Goal: Transaction & Acquisition: Purchase product/service

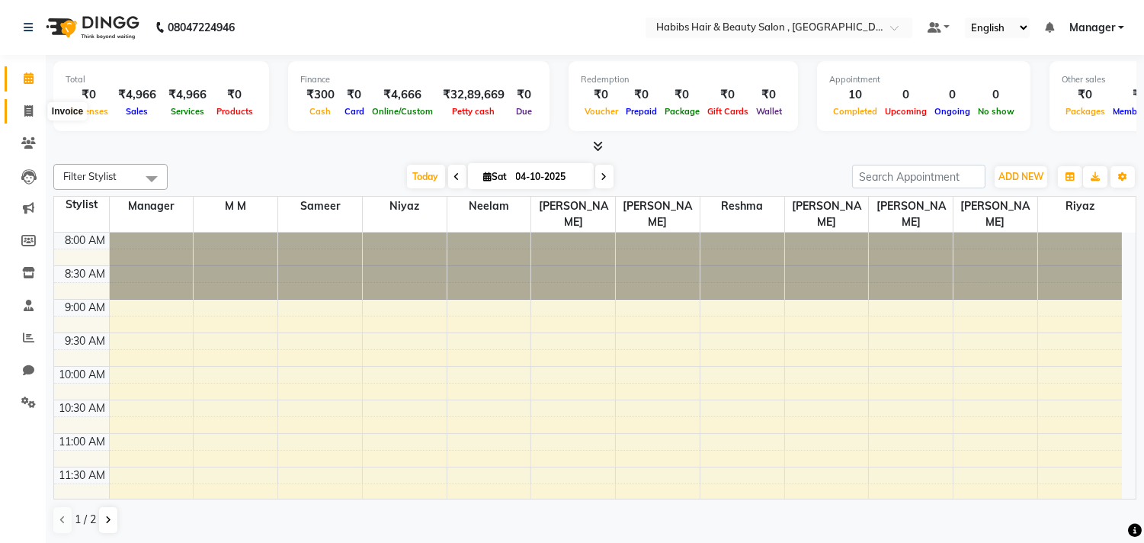
click at [24, 114] on icon at bounding box center [28, 110] width 8 height 11
select select "4838"
select select "service"
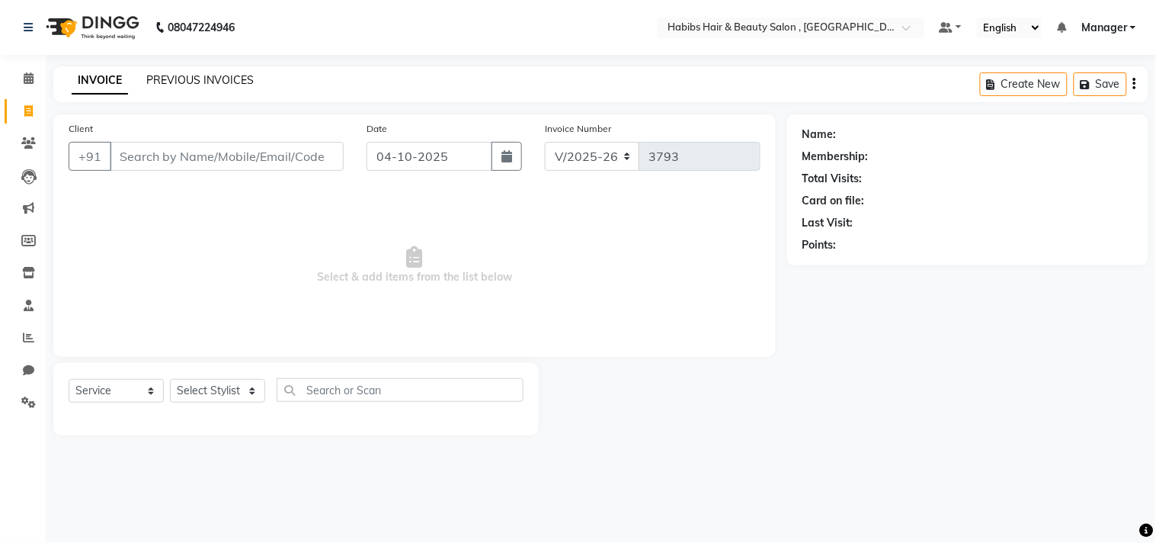
click at [178, 82] on link "PREVIOUS INVOICES" at bounding box center [199, 80] width 107 height 14
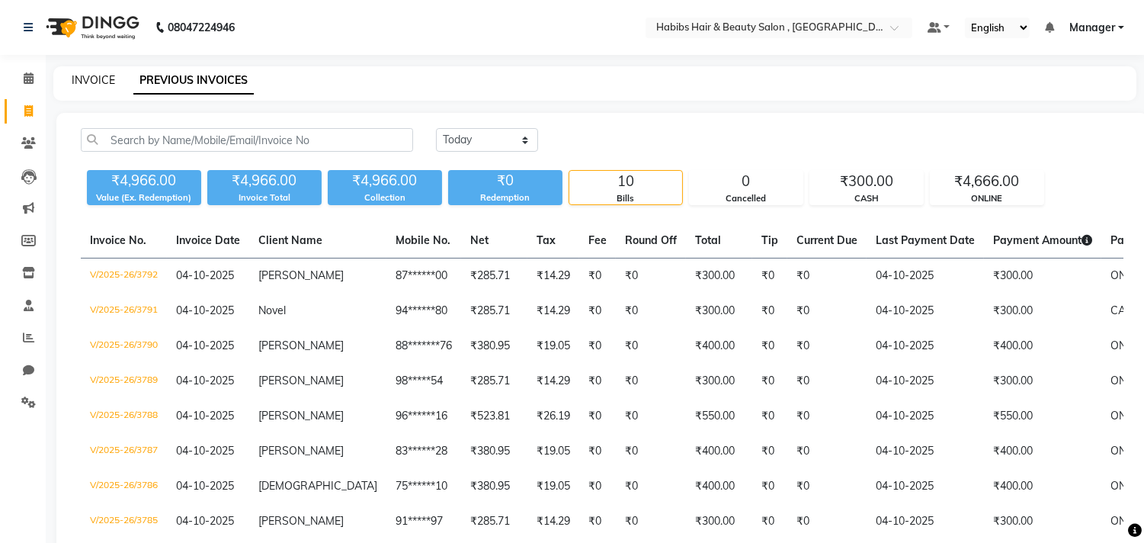
click at [99, 82] on link "INVOICE" at bounding box center [93, 80] width 43 height 14
select select "service"
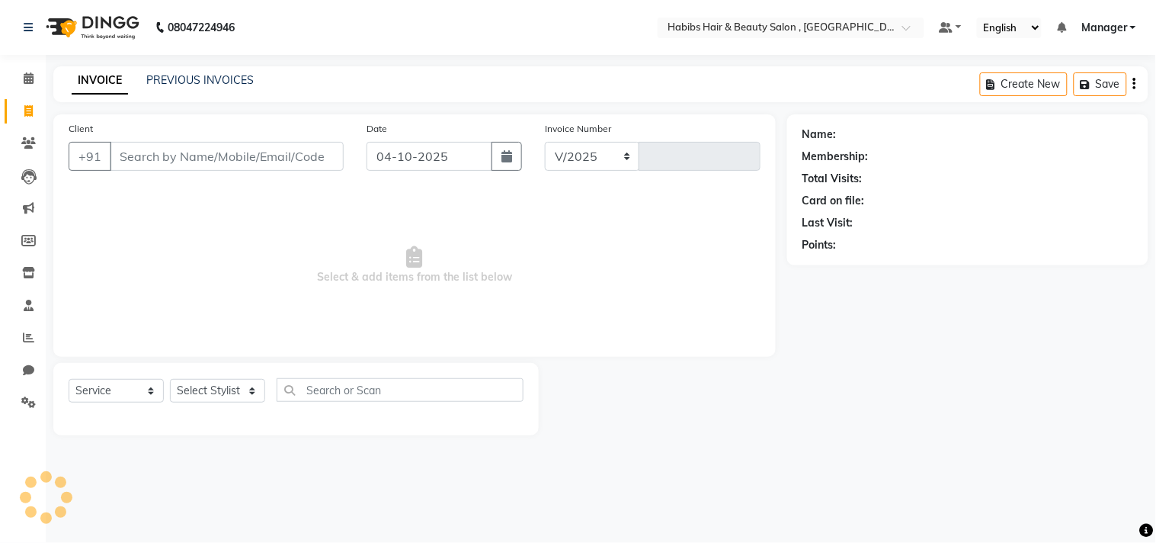
select select "4838"
type input "3793"
type input "9552660660"
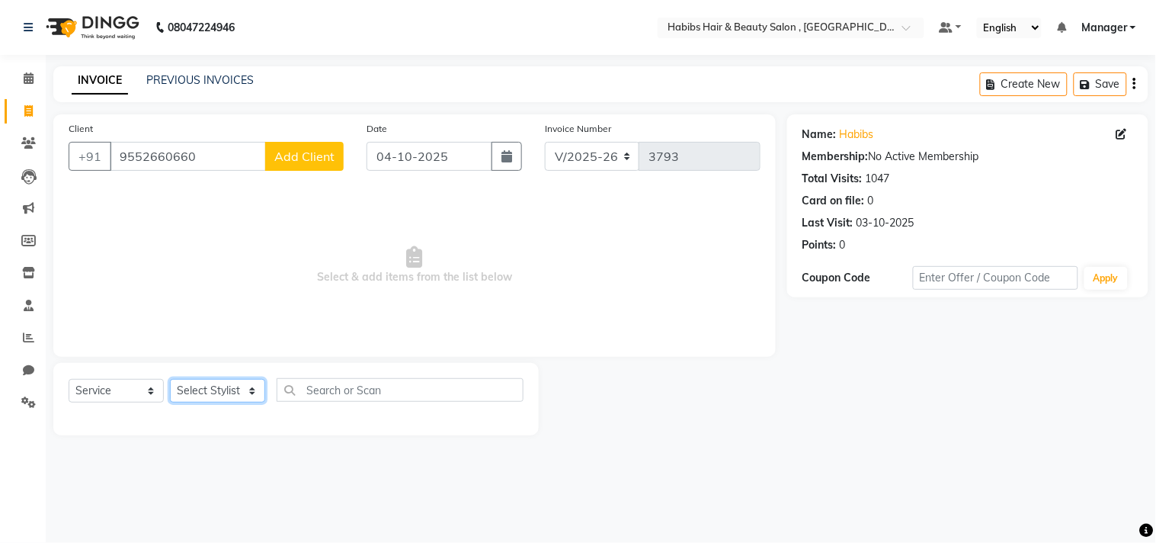
click at [237, 393] on select "Select Stylist [PERSON_NAME] Manager M M [PERSON_NAME] [PERSON_NAME] Reshma [PE…" at bounding box center [217, 391] width 95 height 24
select select "29957"
click at [170, 380] on select "Select Stylist [PERSON_NAME] Manager M M [PERSON_NAME] [PERSON_NAME] Reshma [PE…" at bounding box center [217, 391] width 95 height 24
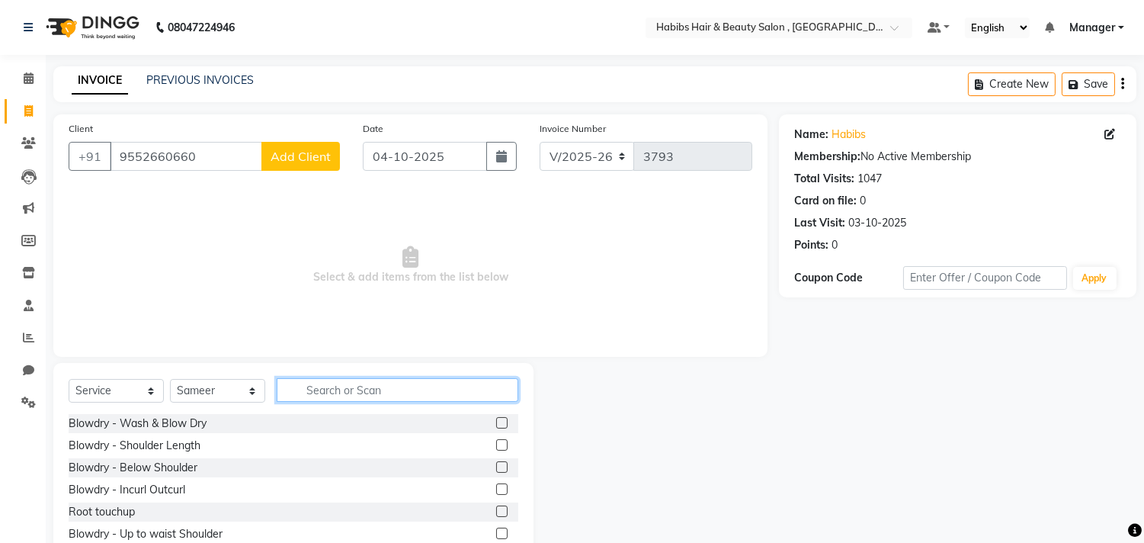
click at [346, 382] on input "text" at bounding box center [398, 390] width 242 height 24
type input "haircu"
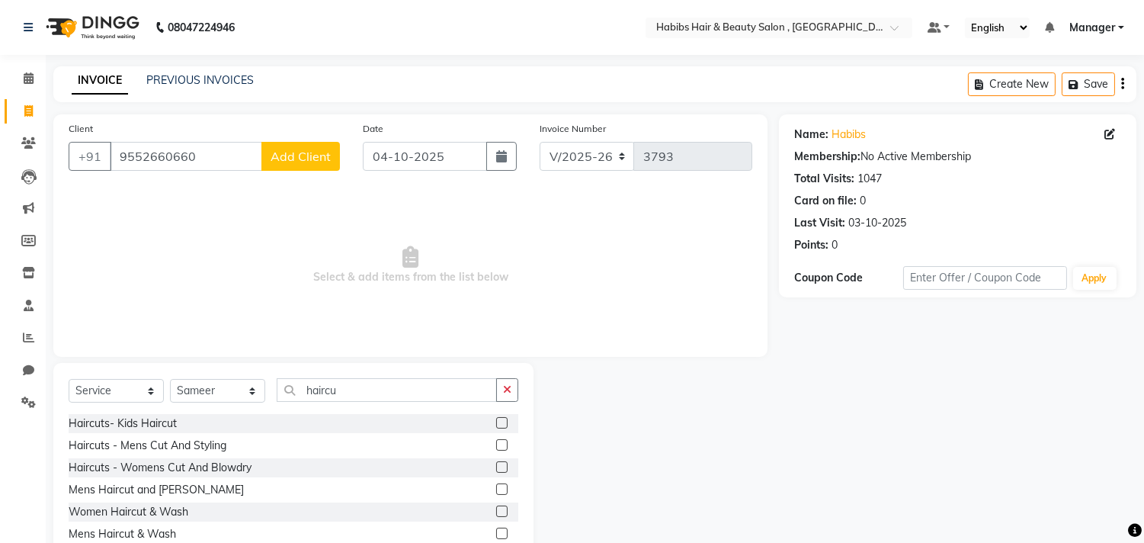
click at [497, 421] on label at bounding box center [501, 422] width 11 height 11
click at [497, 421] on input "checkbox" at bounding box center [501, 423] width 10 height 10
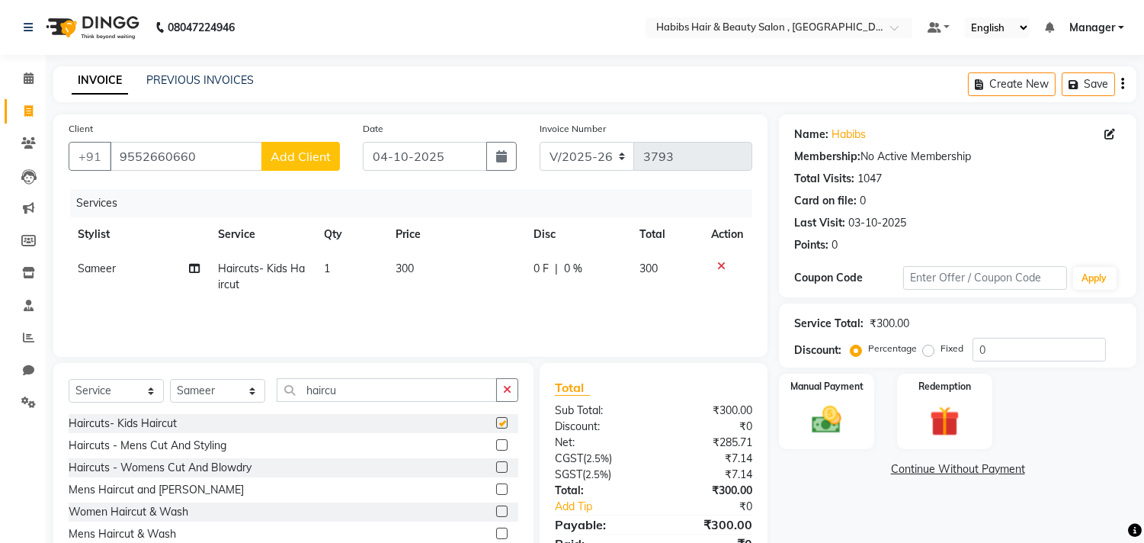
checkbox input "false"
click at [501, 447] on label at bounding box center [501, 444] width 11 height 11
click at [501, 447] on input "checkbox" at bounding box center [501, 446] width 10 height 10
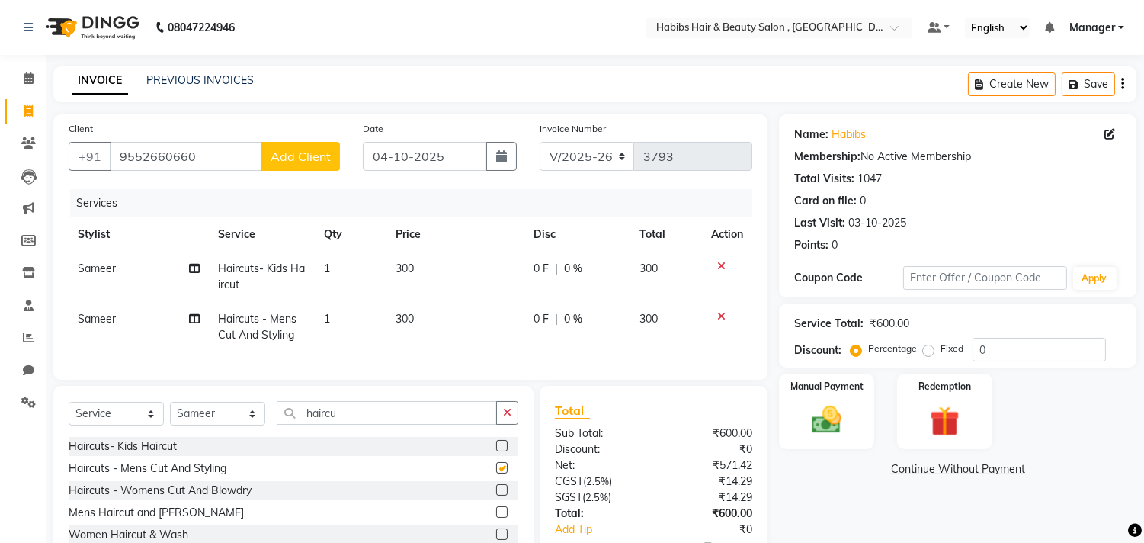
checkbox input "false"
click at [842, 416] on img at bounding box center [827, 420] width 50 height 36
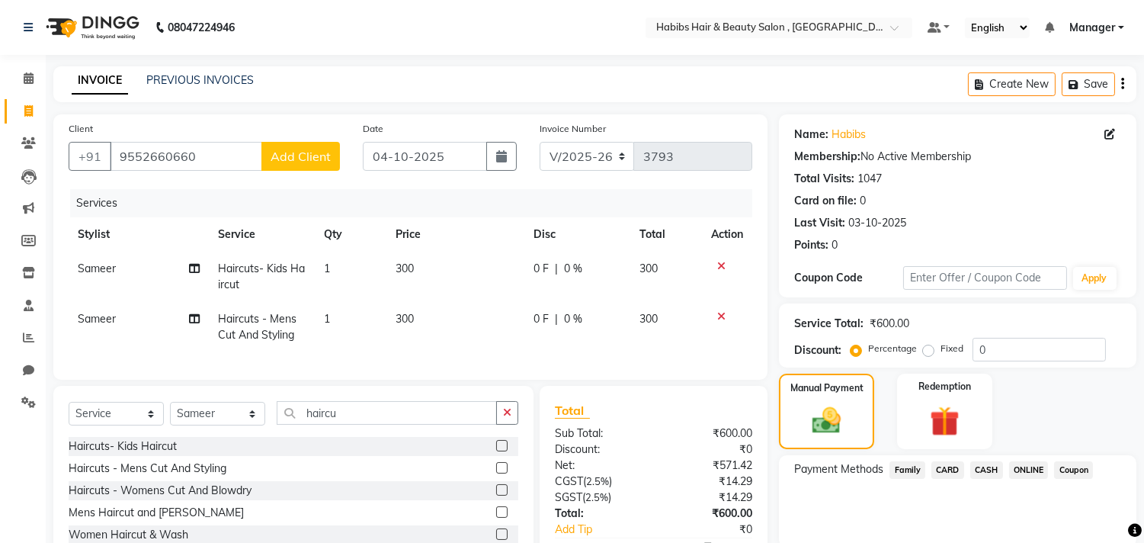
click at [951, 465] on span "CARD" at bounding box center [947, 470] width 33 height 18
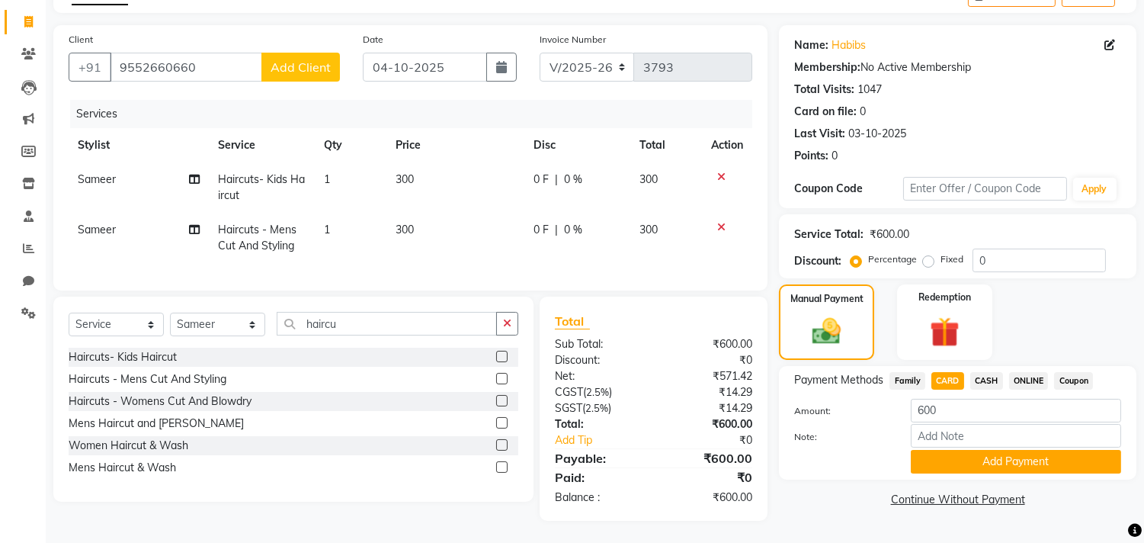
scroll to position [102, 0]
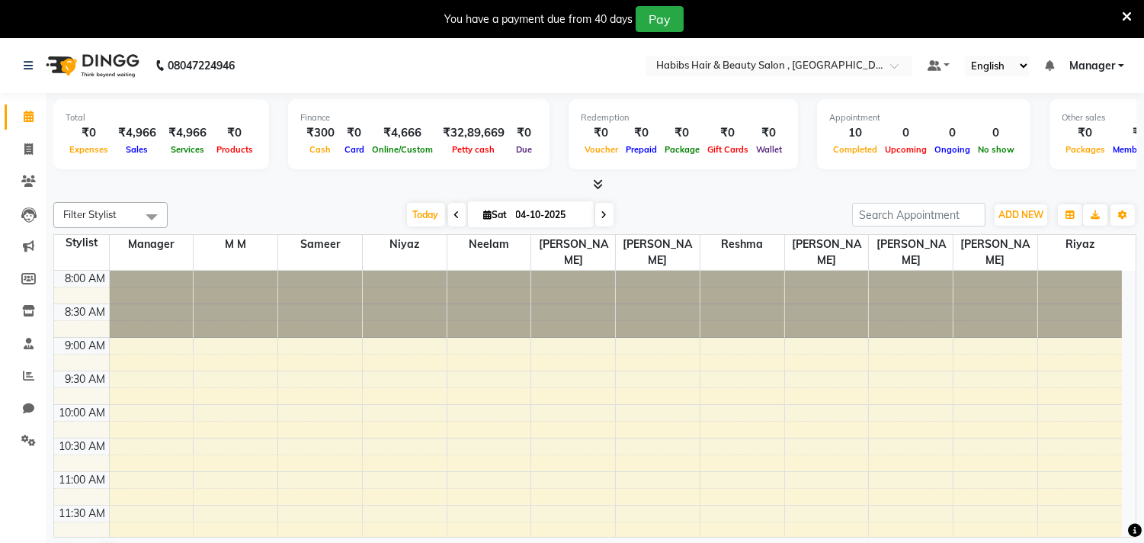
click at [1125, 13] on icon at bounding box center [1127, 17] width 10 height 14
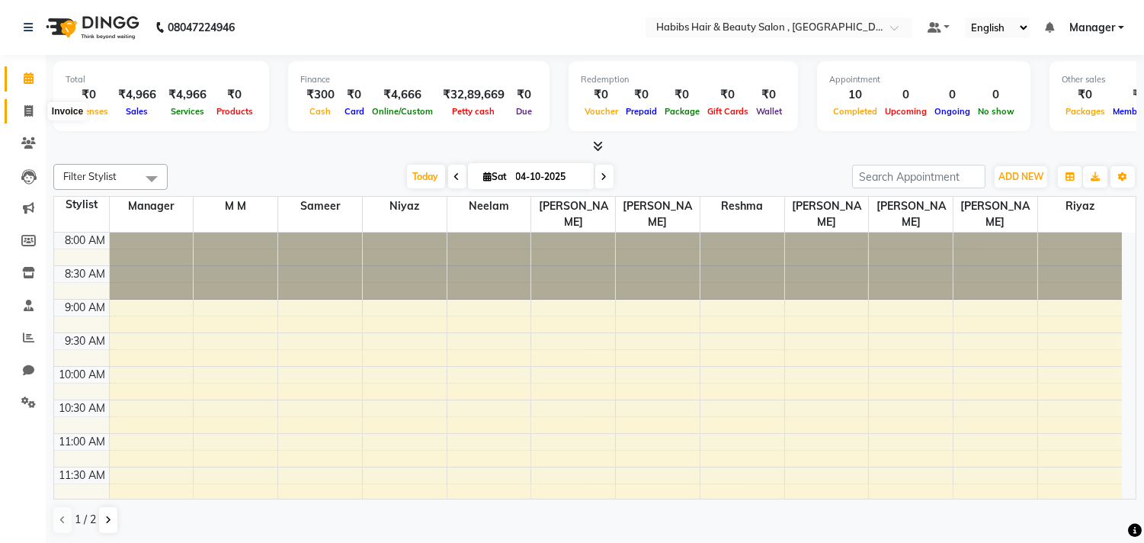
click at [35, 110] on span at bounding box center [28, 112] width 27 height 18
select select "service"
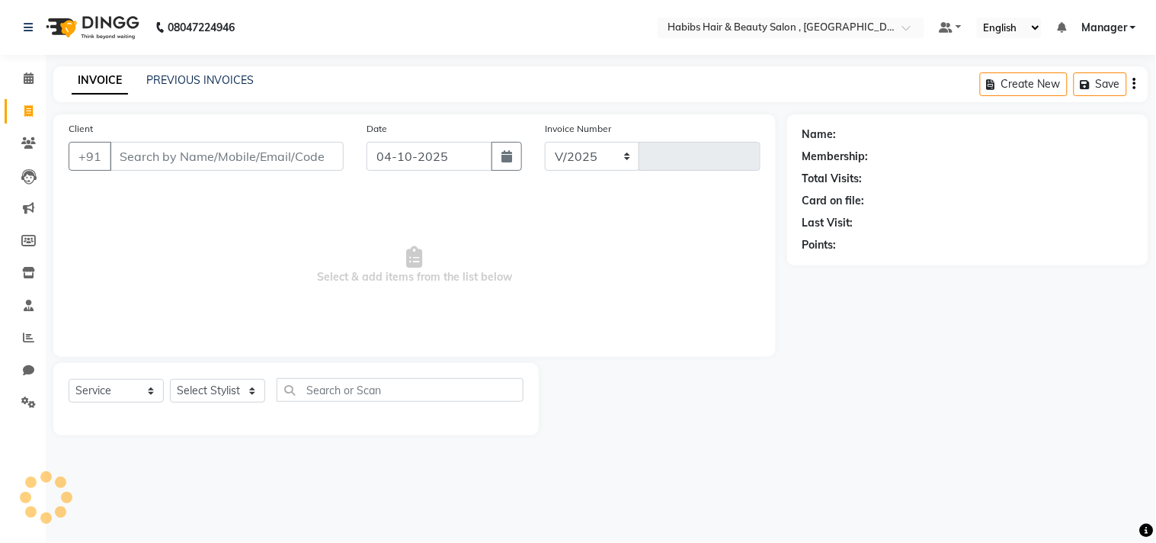
select select "4838"
type input "3793"
type input "9552660660"
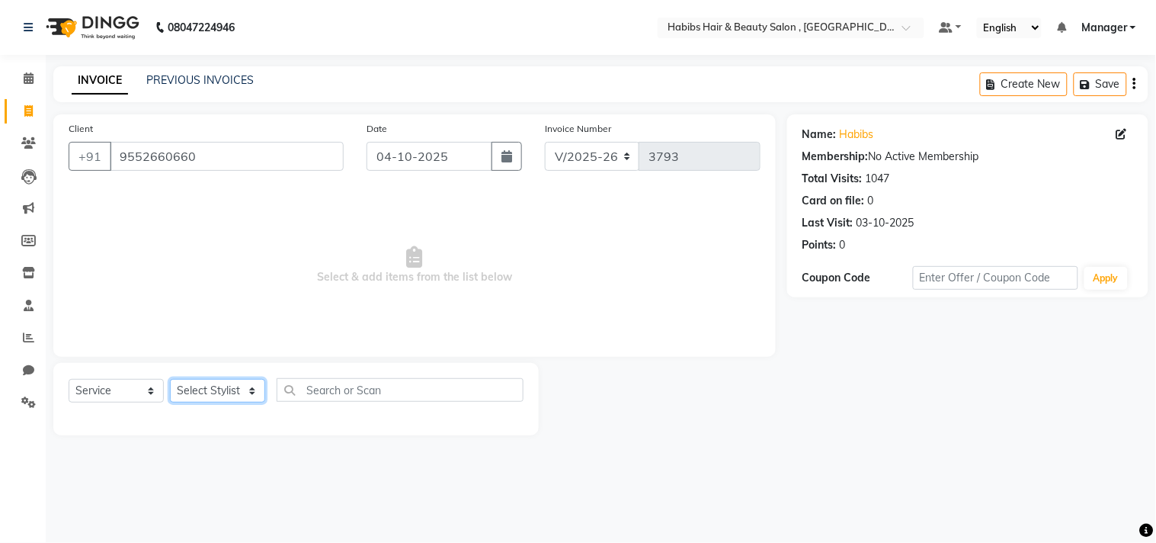
click at [215, 395] on select "Select Stylist [PERSON_NAME] Manager M M [PERSON_NAME] [PERSON_NAME] Reshma [PE…" at bounding box center [217, 391] width 95 height 24
select select "29957"
click at [170, 380] on select "Select Stylist [PERSON_NAME] Manager M M [PERSON_NAME] [PERSON_NAME] Reshma [PE…" at bounding box center [217, 391] width 95 height 24
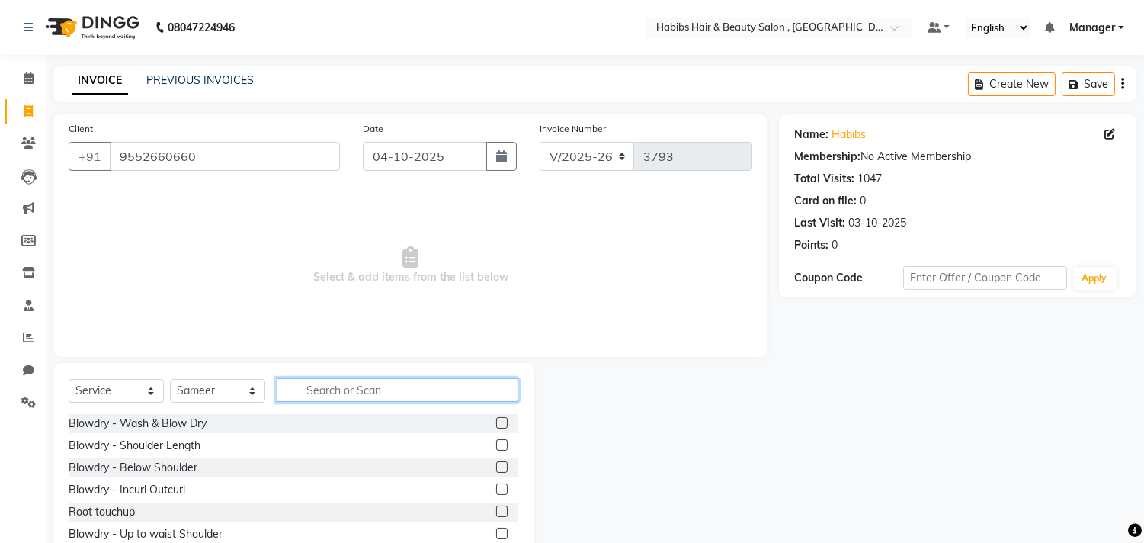
click at [346, 379] on input "text" at bounding box center [398, 390] width 242 height 24
type input "haircu"
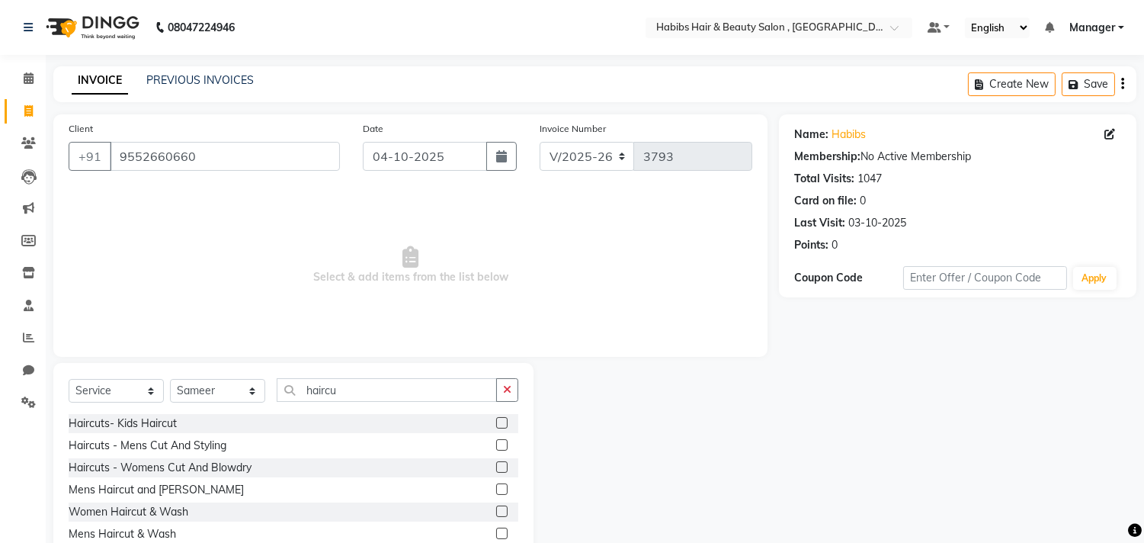
click at [505, 444] on label at bounding box center [501, 444] width 11 height 11
click at [505, 444] on input "checkbox" at bounding box center [501, 446] width 10 height 10
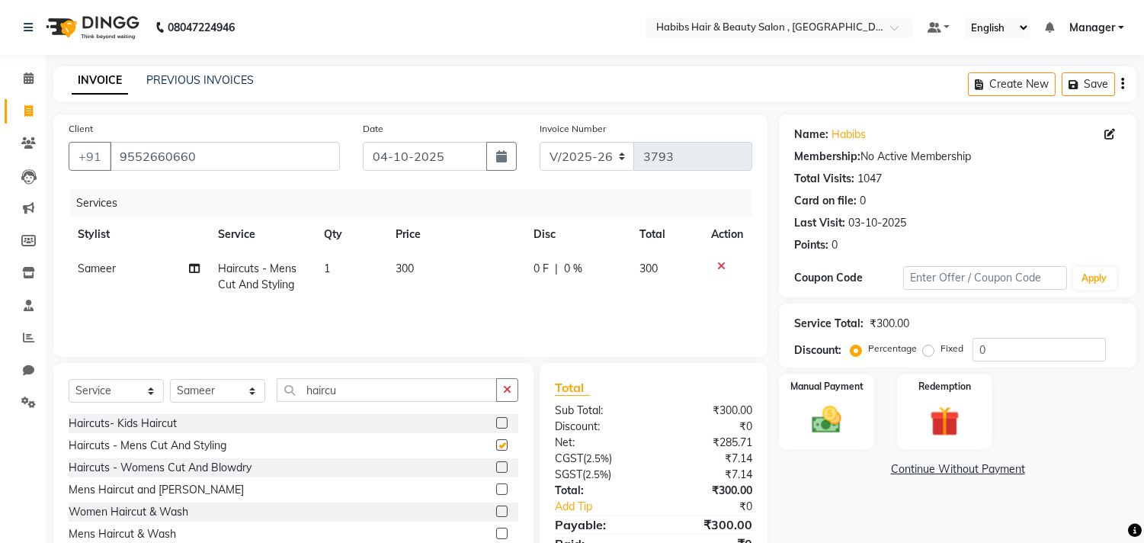
checkbox input "false"
click at [834, 415] on img at bounding box center [827, 420] width 50 height 36
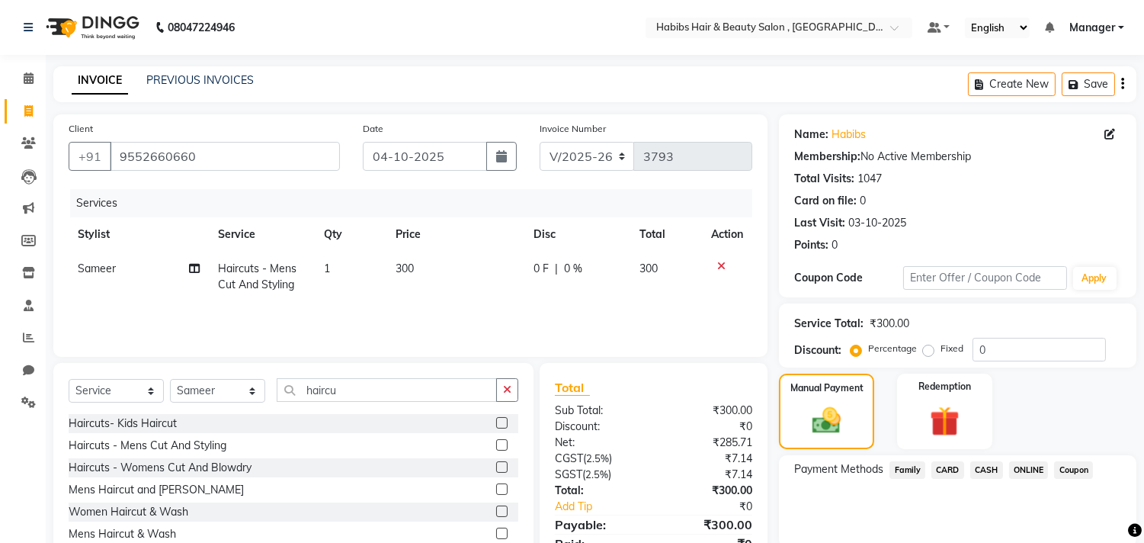
click at [980, 462] on span "CASH" at bounding box center [986, 470] width 33 height 18
click at [1054, 433] on div "Manual Payment Redemption" at bounding box center [958, 410] width 380 height 75
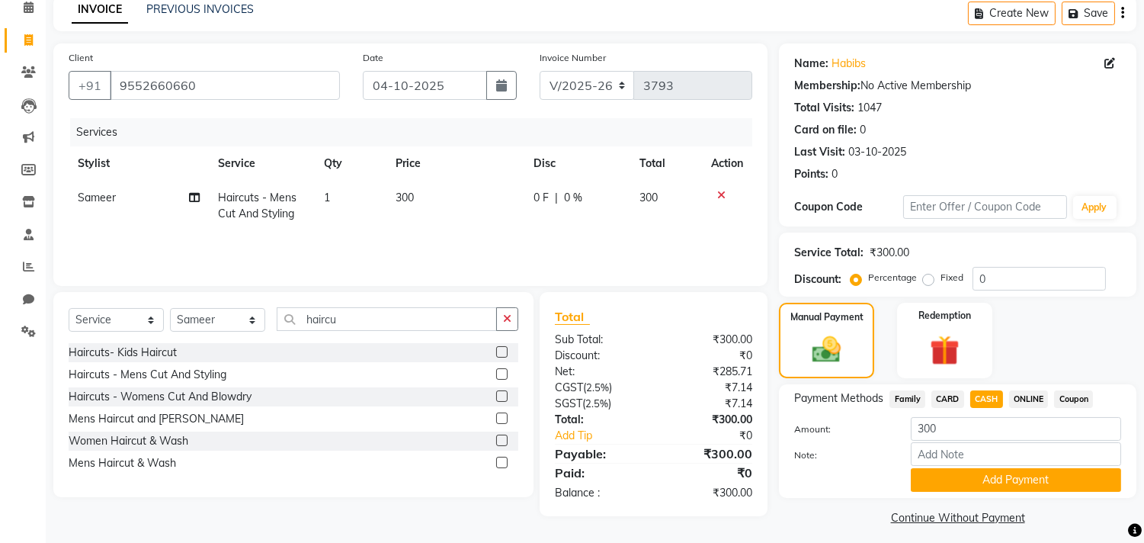
scroll to position [79, 0]
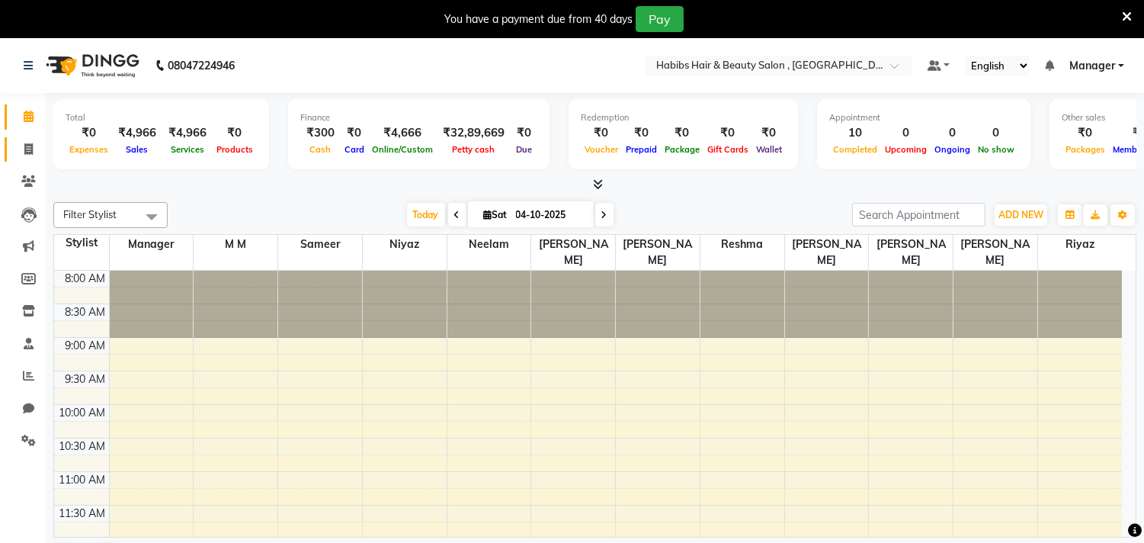
click at [30, 160] on link "Invoice" at bounding box center [23, 149] width 37 height 25
select select "4838"
select select "service"
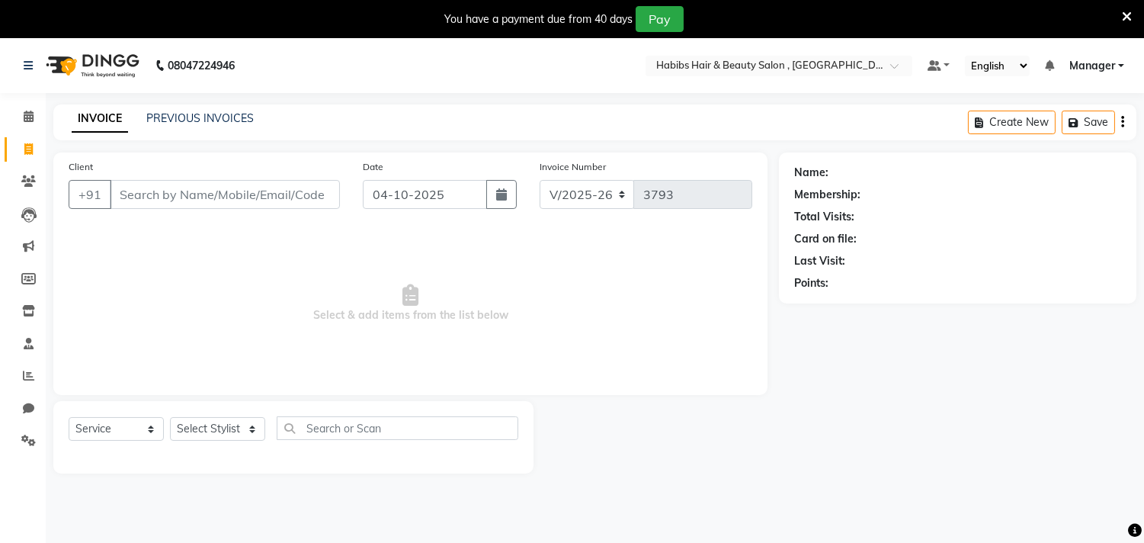
click at [1128, 17] on icon at bounding box center [1127, 17] width 10 height 14
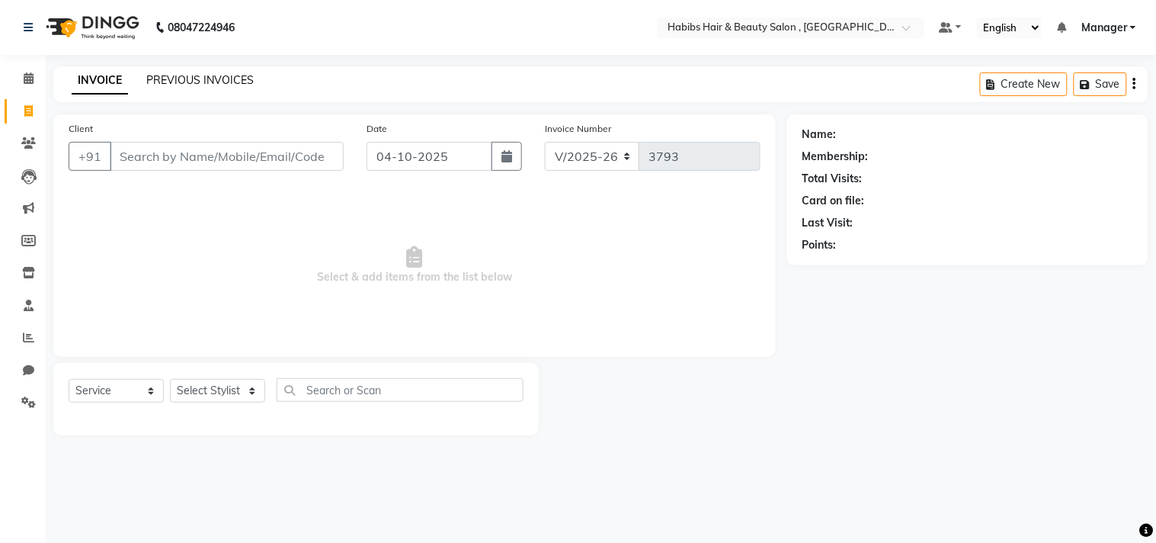
click at [209, 79] on link "PREVIOUS INVOICES" at bounding box center [199, 80] width 107 height 14
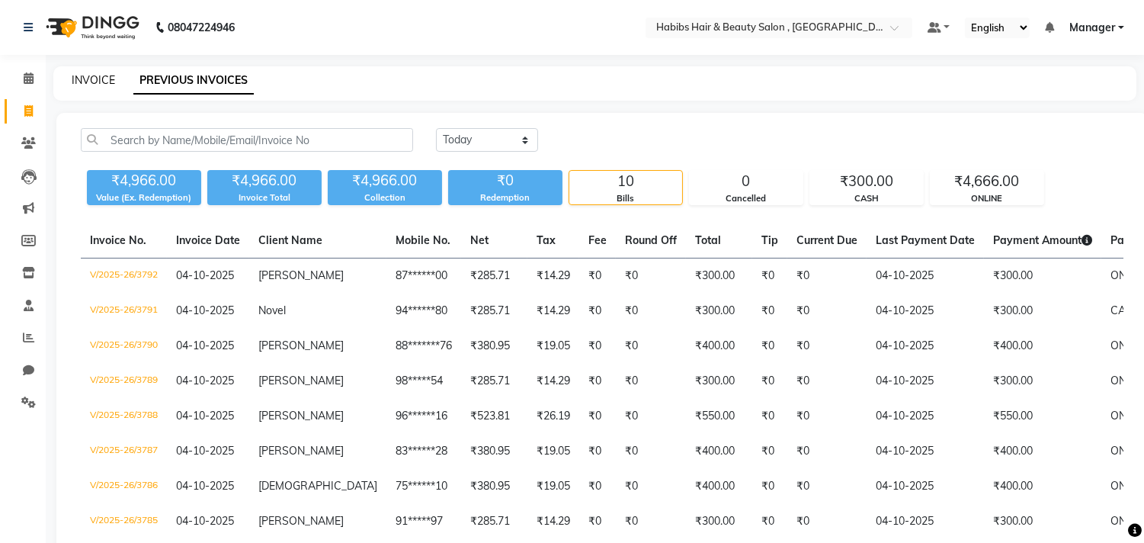
click at [74, 82] on link "INVOICE" at bounding box center [93, 80] width 43 height 14
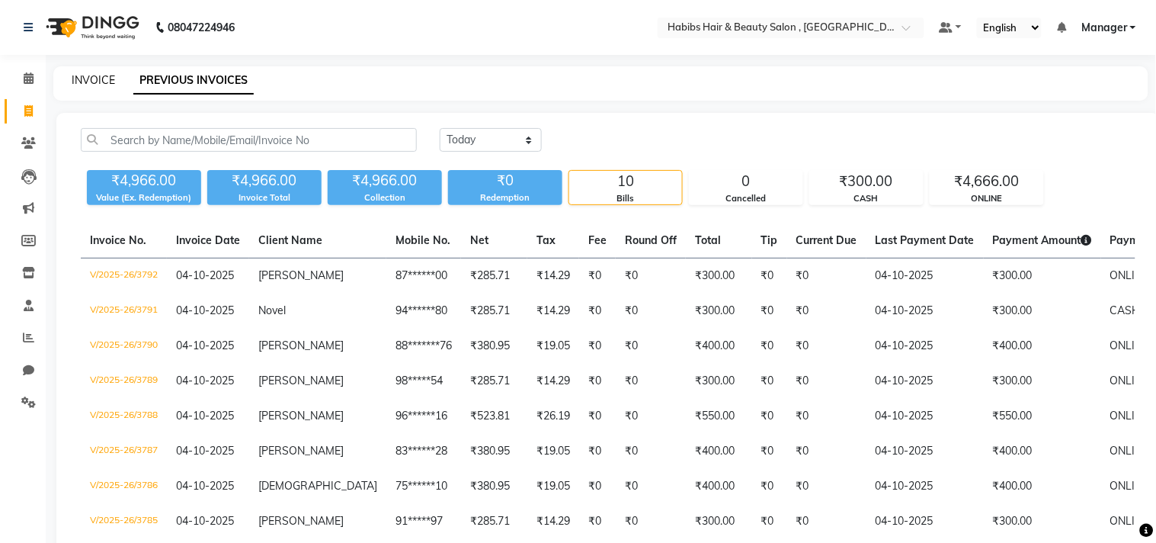
select select "service"
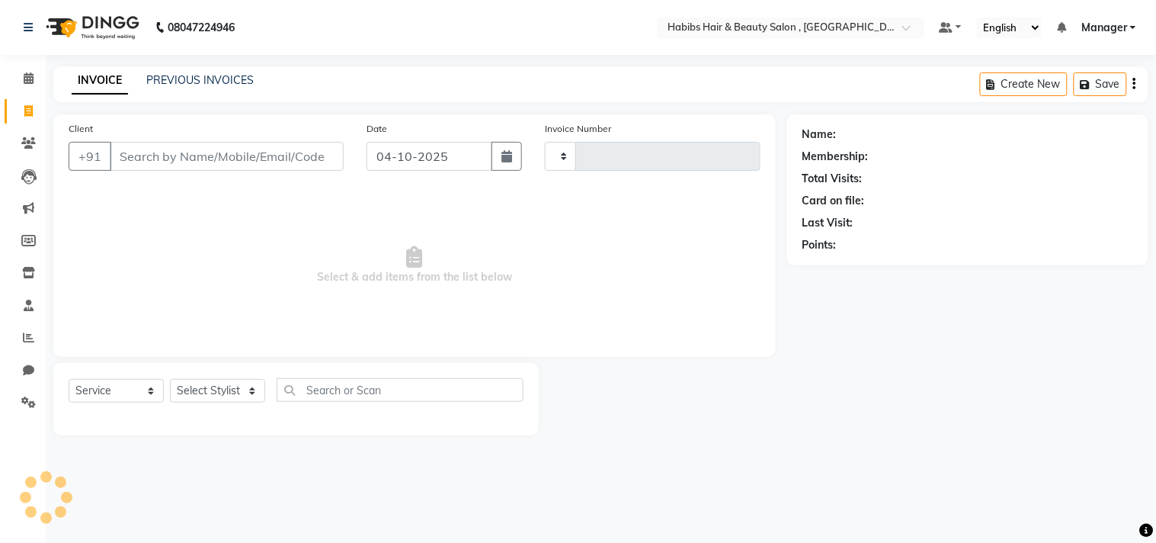
type input "3793"
select select "4838"
click at [169, 112] on main "INVOICE PREVIOUS INVOICES Create New Save Client +91 Date 04-10-2025 Invoice Nu…" at bounding box center [601, 262] width 1111 height 392
click at [34, 278] on icon at bounding box center [28, 272] width 13 height 11
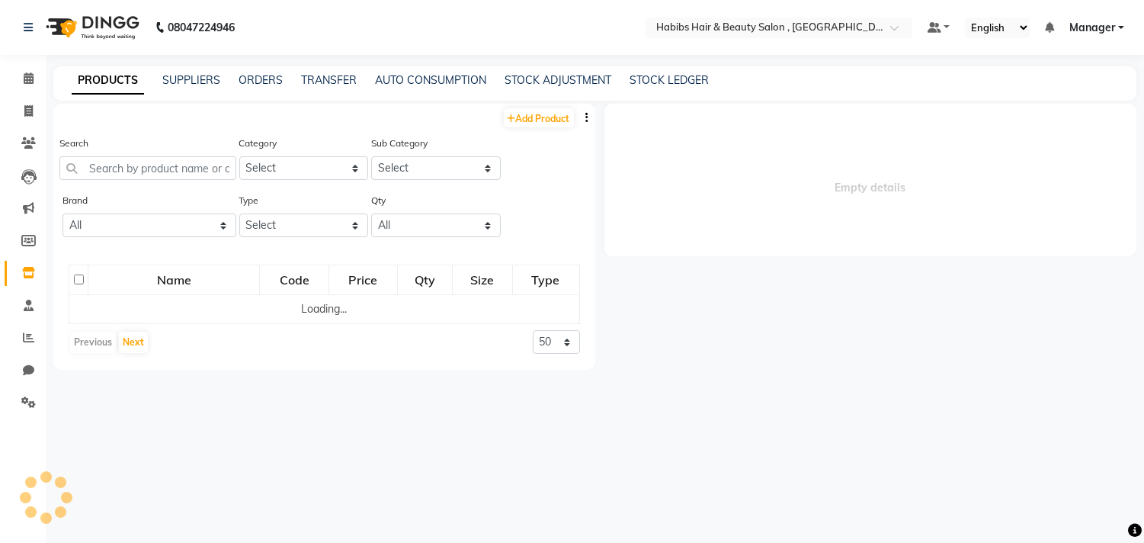
select select
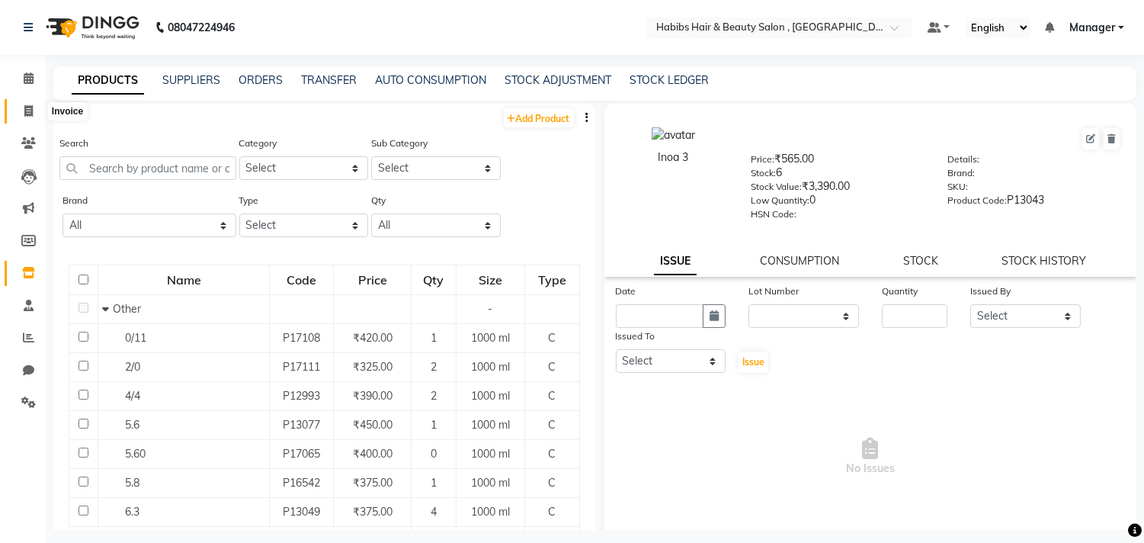
click at [33, 116] on span at bounding box center [28, 112] width 27 height 18
select select "4838"
select select "service"
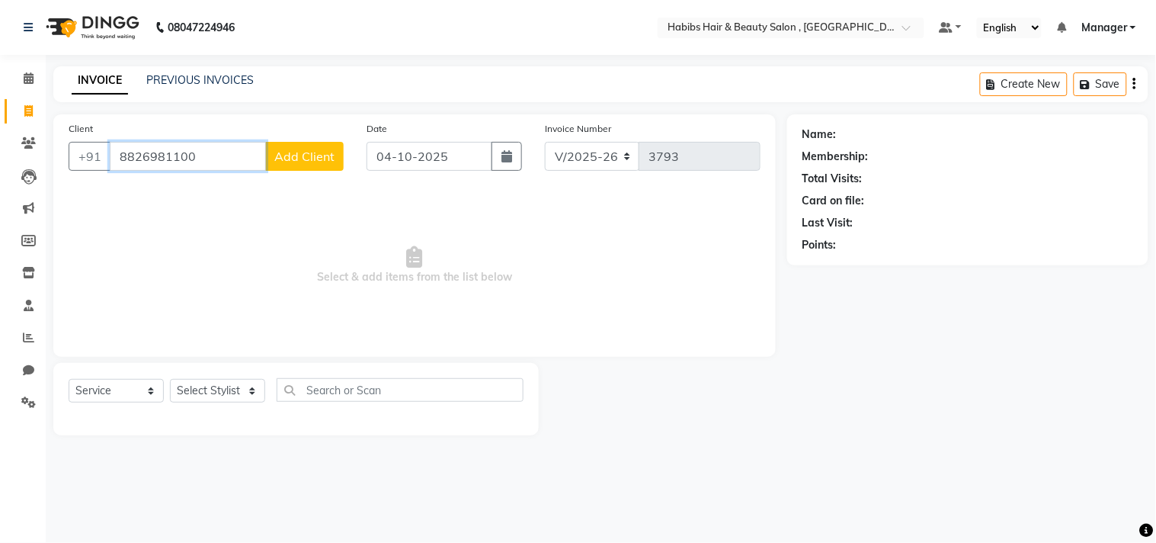
type input "8826981100"
click at [318, 162] on span "Add Client" at bounding box center [304, 156] width 60 height 15
select select "22"
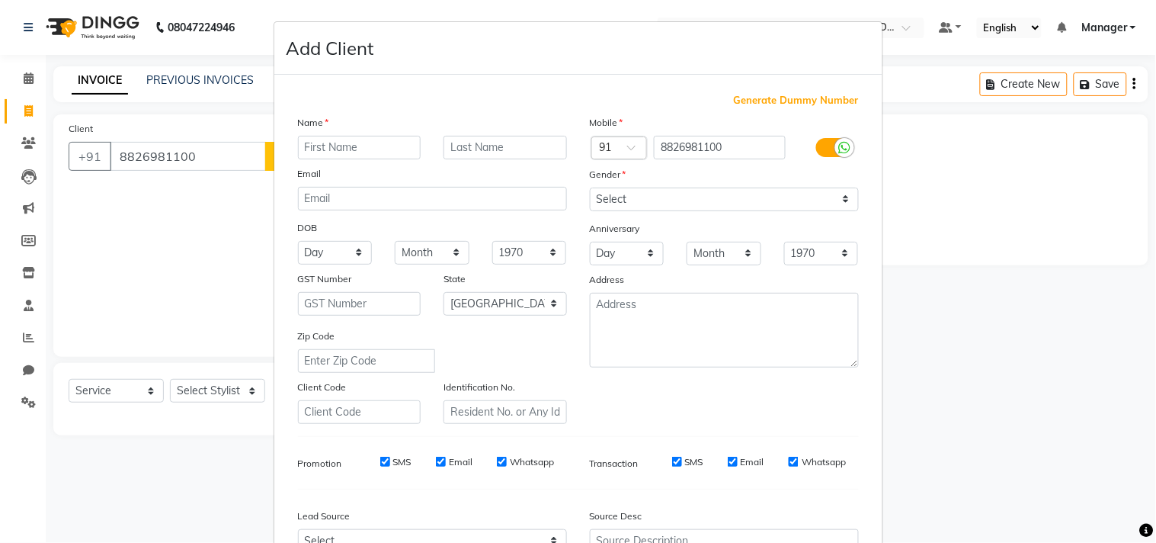
type input "O"
type input "Priyanka"
click at [674, 209] on select "Select Male Female Other Prefer Not To Say" at bounding box center [724, 200] width 269 height 24
select select "female"
click at [590, 188] on select "Select Male Female Other Prefer Not To Say" at bounding box center [724, 200] width 269 height 24
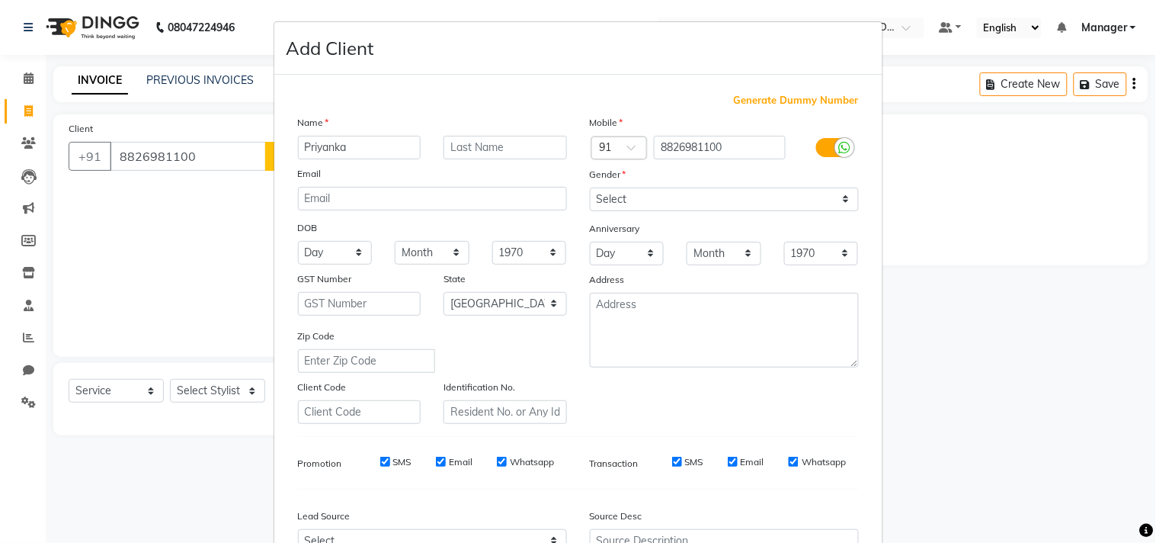
click at [782, 407] on div "Mobile Country Code × 91 8826981100 Gender Select Male Female Other Prefer Not …" at bounding box center [725, 268] width 292 height 309
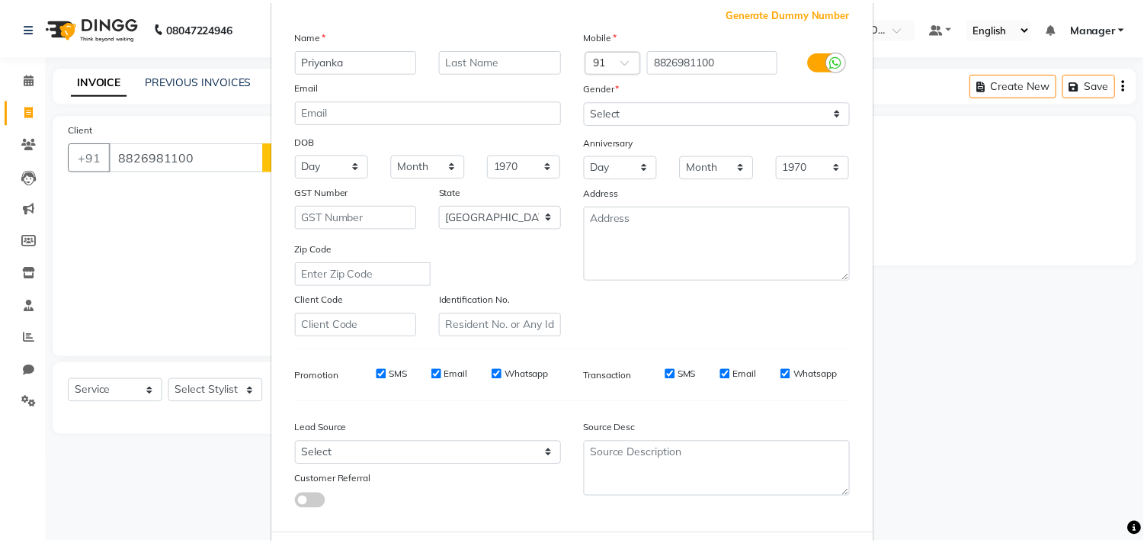
scroll to position [162, 0]
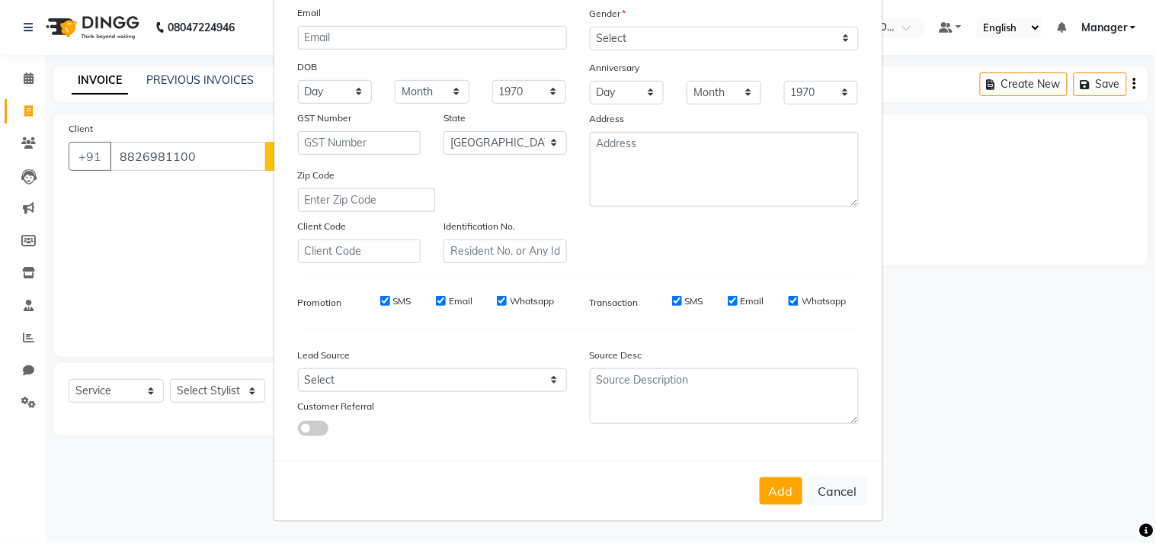
click at [774, 517] on div "Add Cancel" at bounding box center [578, 490] width 608 height 60
click at [780, 494] on button "Add" at bounding box center [781, 490] width 43 height 27
type input "88******00"
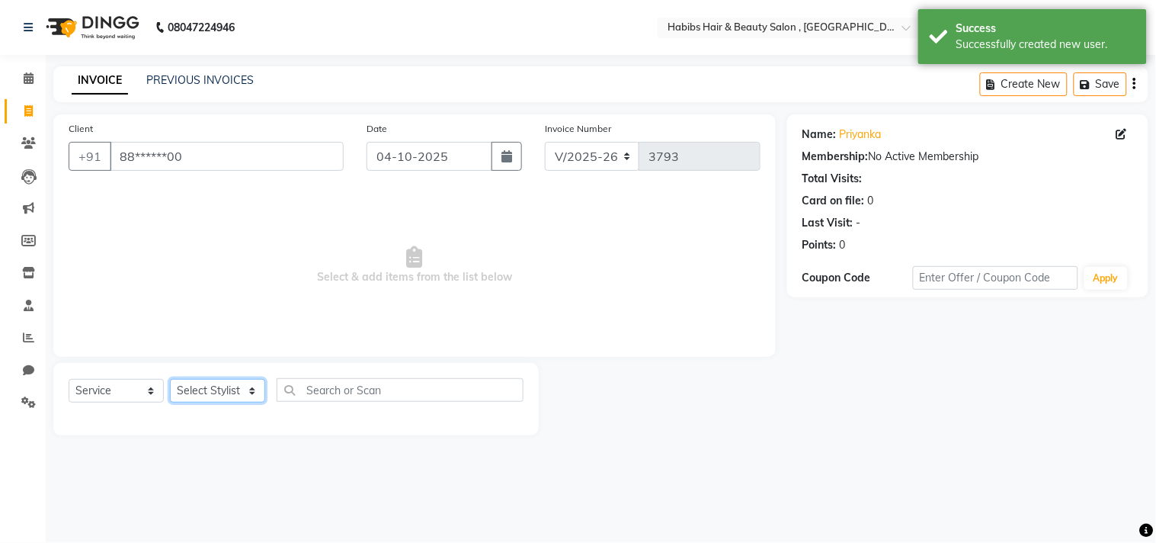
click at [226, 399] on select "Select Stylist Arif Dilnawaz Manager M M Neelam Niyaz Reshma Riyaz Salman Samee…" at bounding box center [217, 391] width 95 height 24
click at [170, 380] on select "Select Stylist Arif Dilnawaz Manager M M Neelam Niyaz Reshma Riyaz Salman Samee…" at bounding box center [217, 391] width 95 height 24
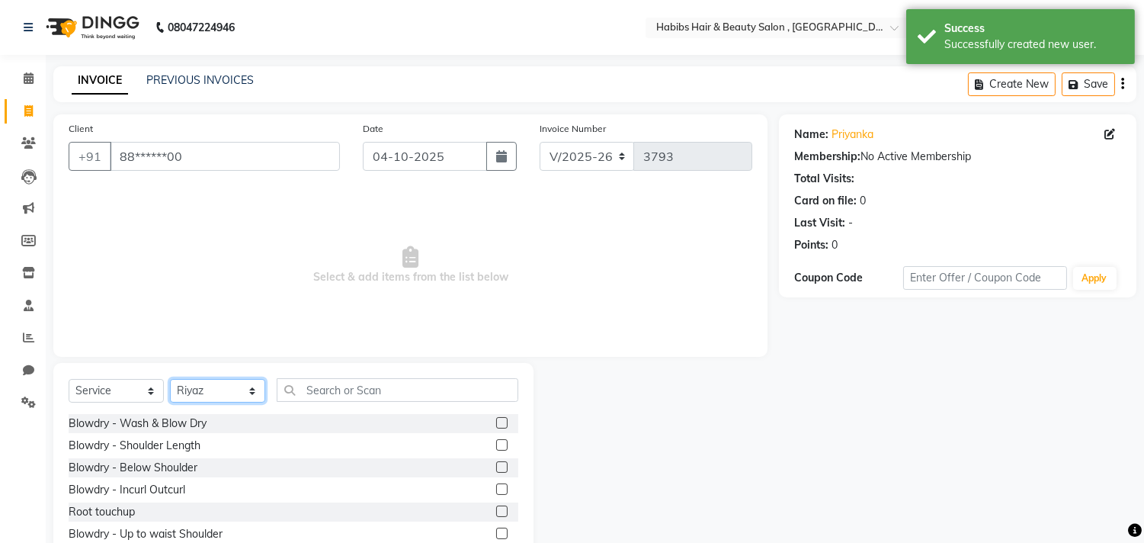
select select "75550"
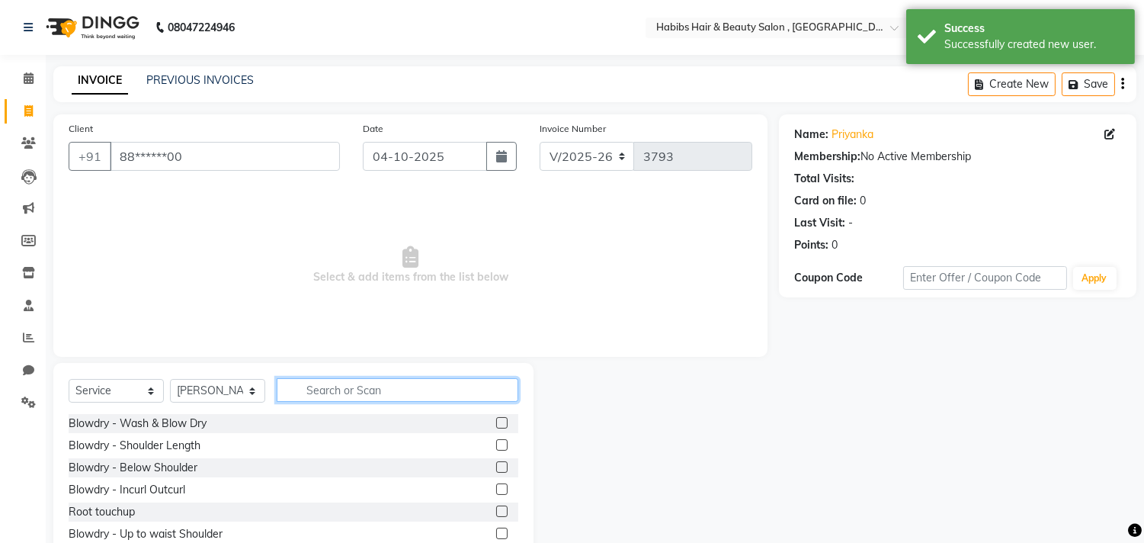
click at [381, 394] on input "text" at bounding box center [398, 390] width 242 height 24
type input "haircu"
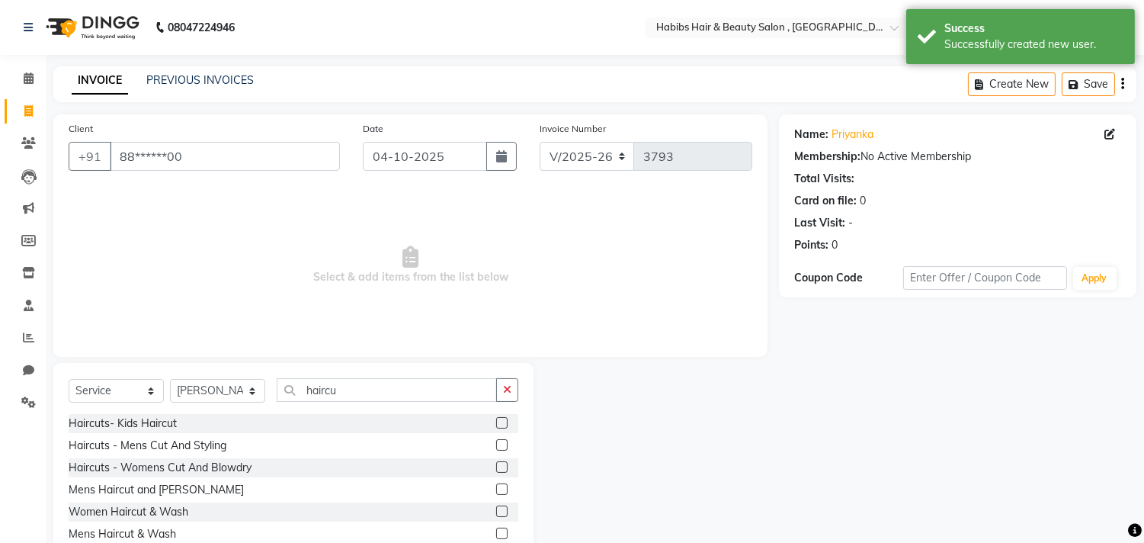
click at [501, 466] on label at bounding box center [501, 466] width 11 height 11
click at [501, 466] on input "checkbox" at bounding box center [501, 468] width 10 height 10
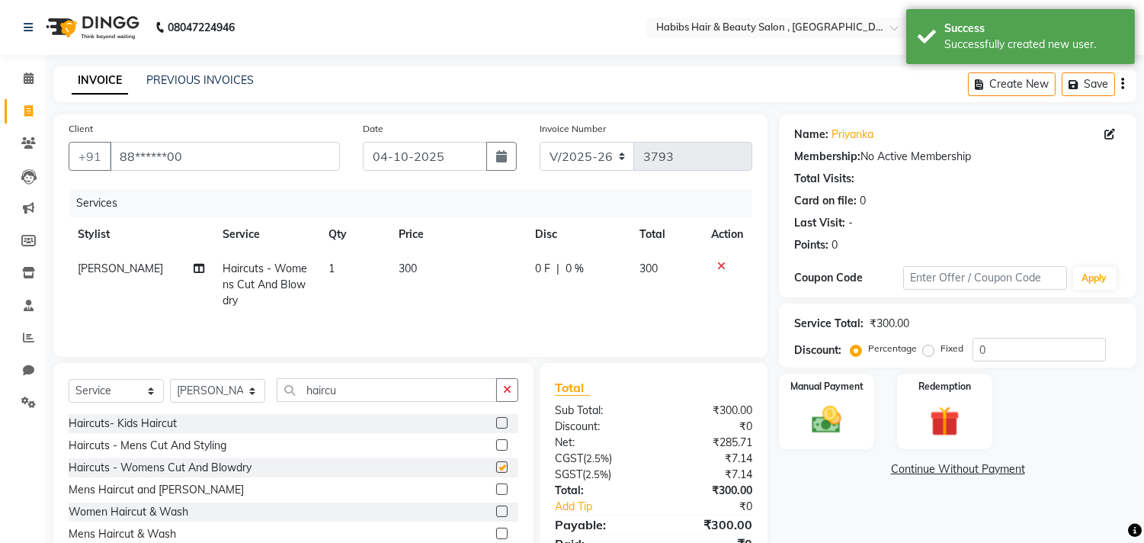
checkbox input "false"
click at [771, 414] on div "Manual Payment Redemption" at bounding box center [958, 410] width 380 height 75
click at [818, 410] on img at bounding box center [827, 420] width 50 height 36
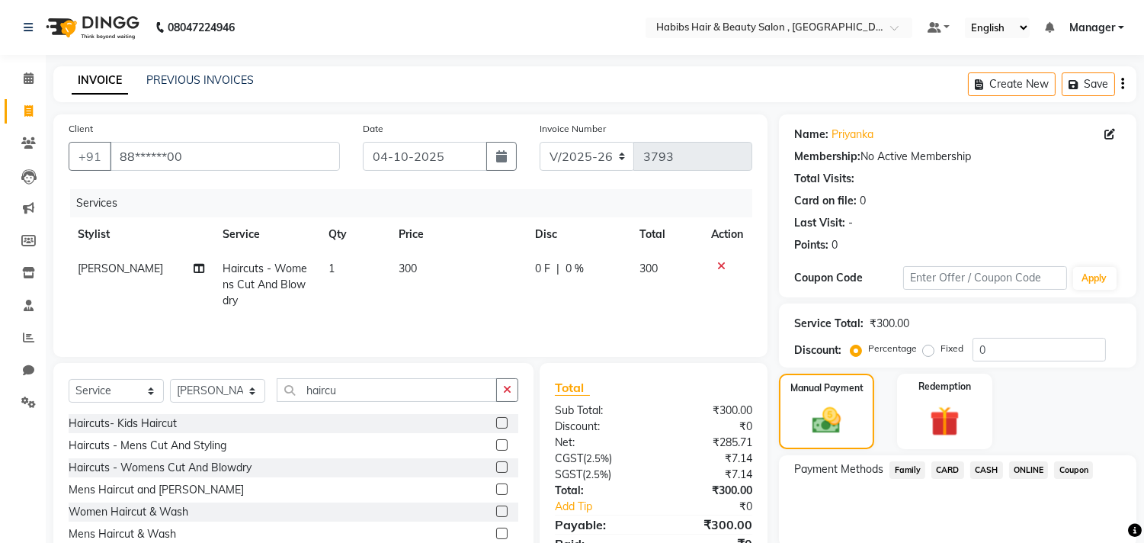
click at [988, 463] on span "CASH" at bounding box center [986, 470] width 33 height 18
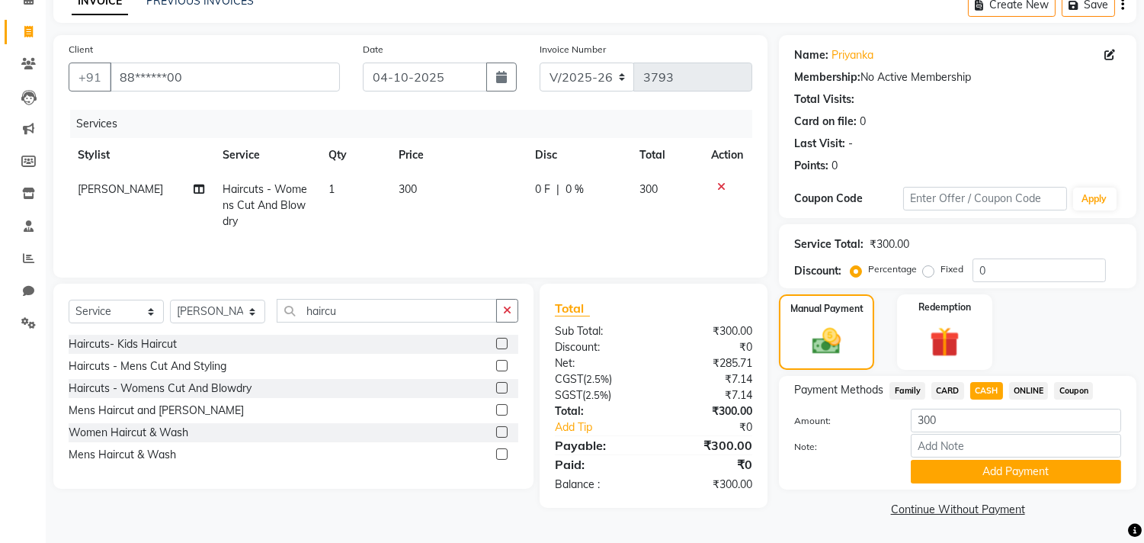
click at [988, 463] on button "Add Payment" at bounding box center [1016, 472] width 210 height 24
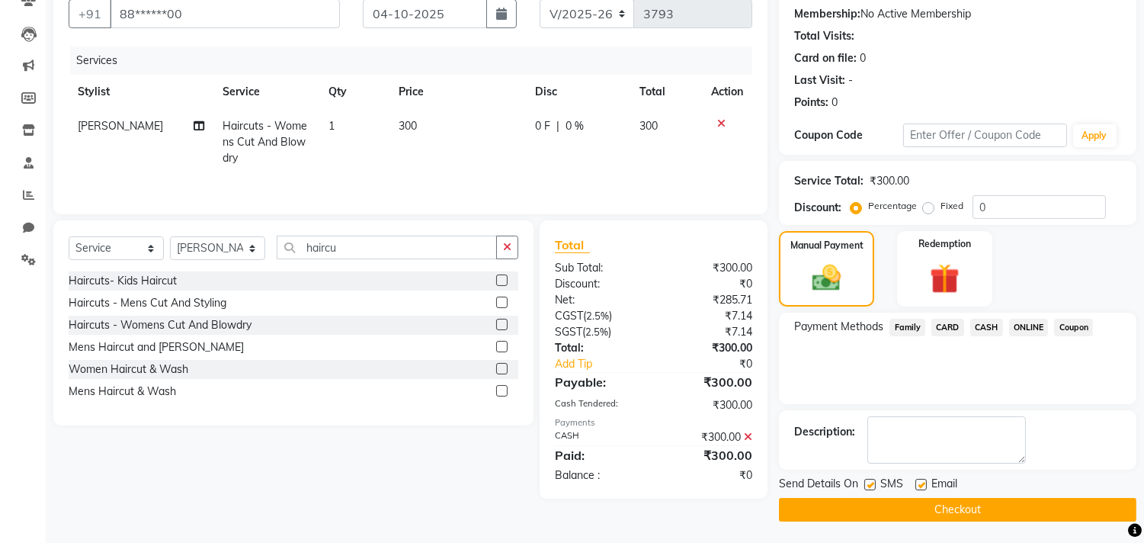
click at [985, 508] on button "Checkout" at bounding box center [957, 510] width 357 height 24
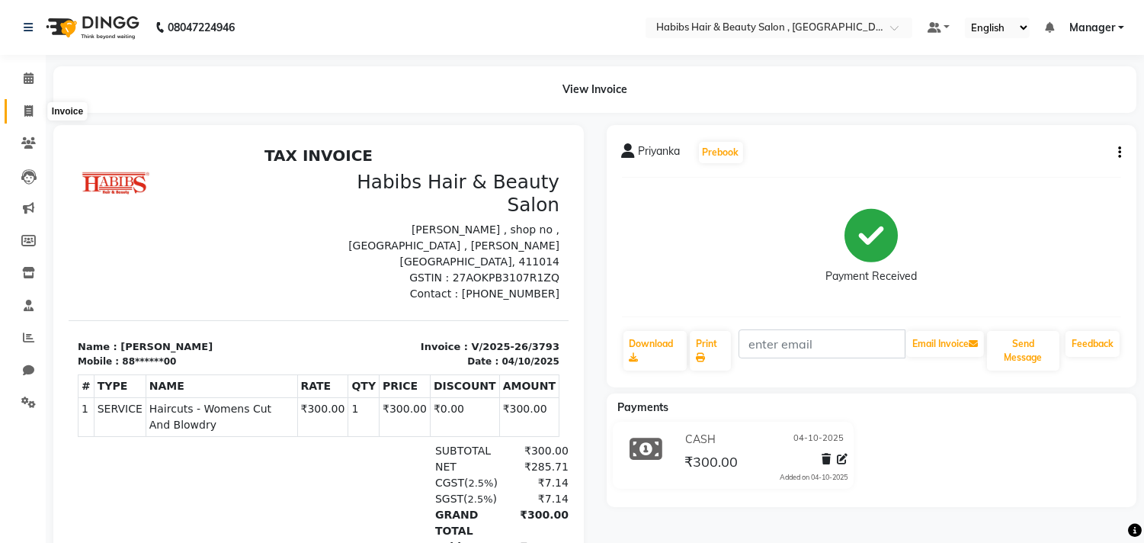
click at [19, 109] on span at bounding box center [28, 112] width 27 height 18
select select "service"
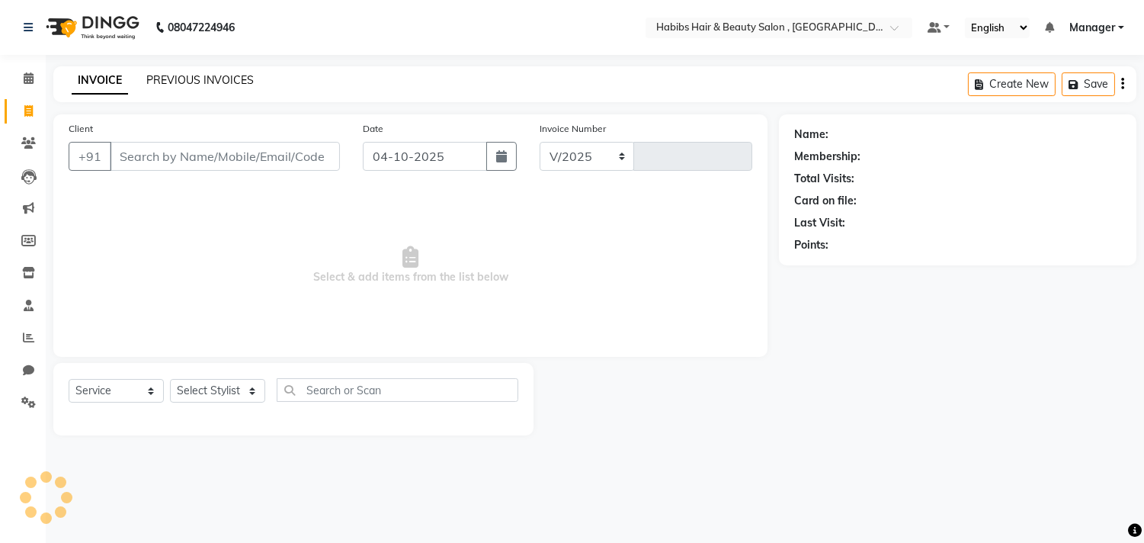
select select "4838"
type input "3794"
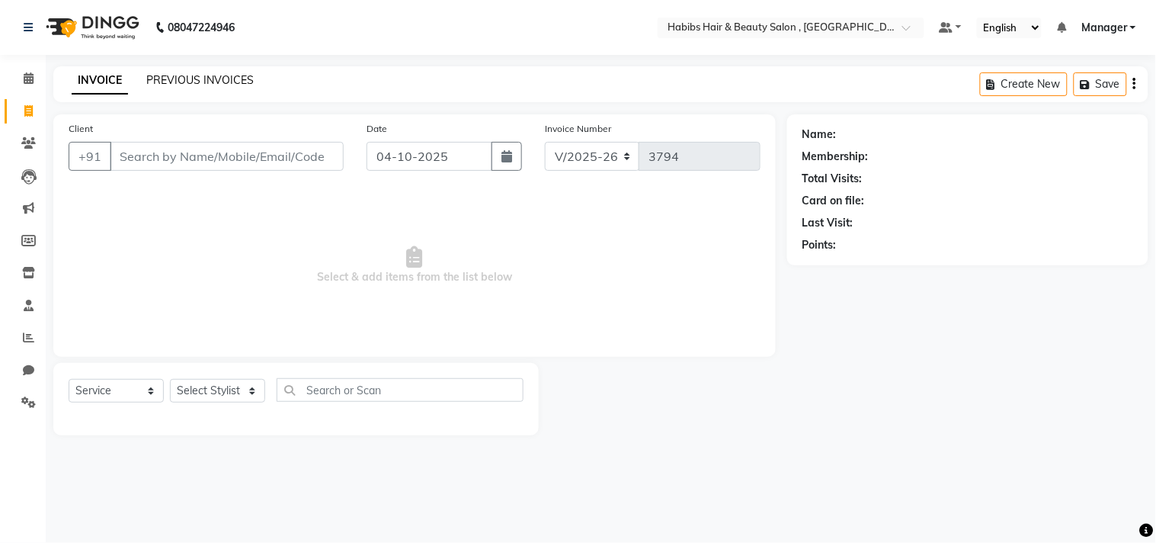
click at [230, 73] on link "PREVIOUS INVOICES" at bounding box center [199, 80] width 107 height 14
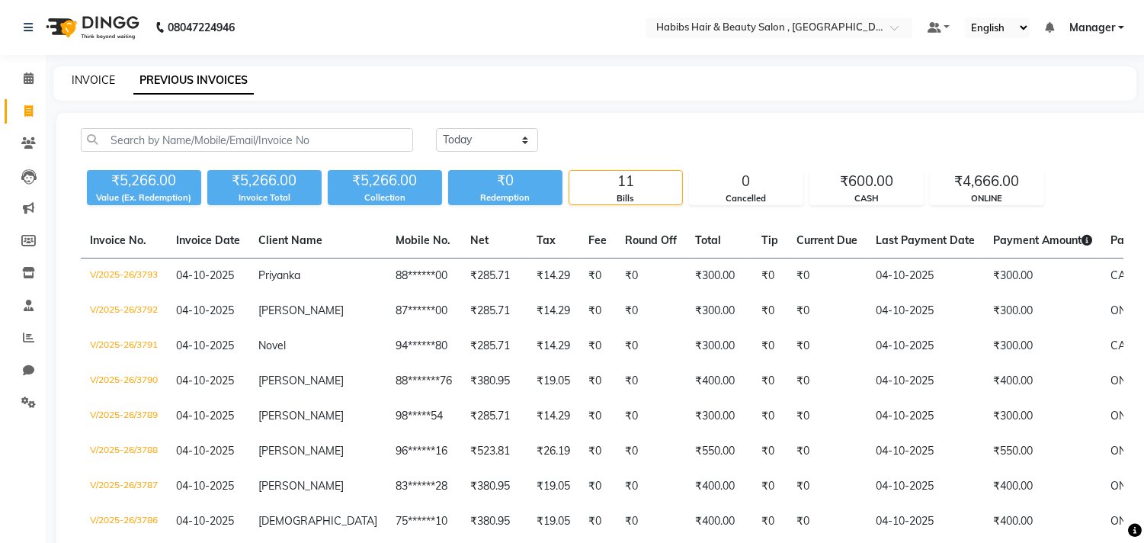
click at [100, 76] on link "INVOICE" at bounding box center [93, 80] width 43 height 14
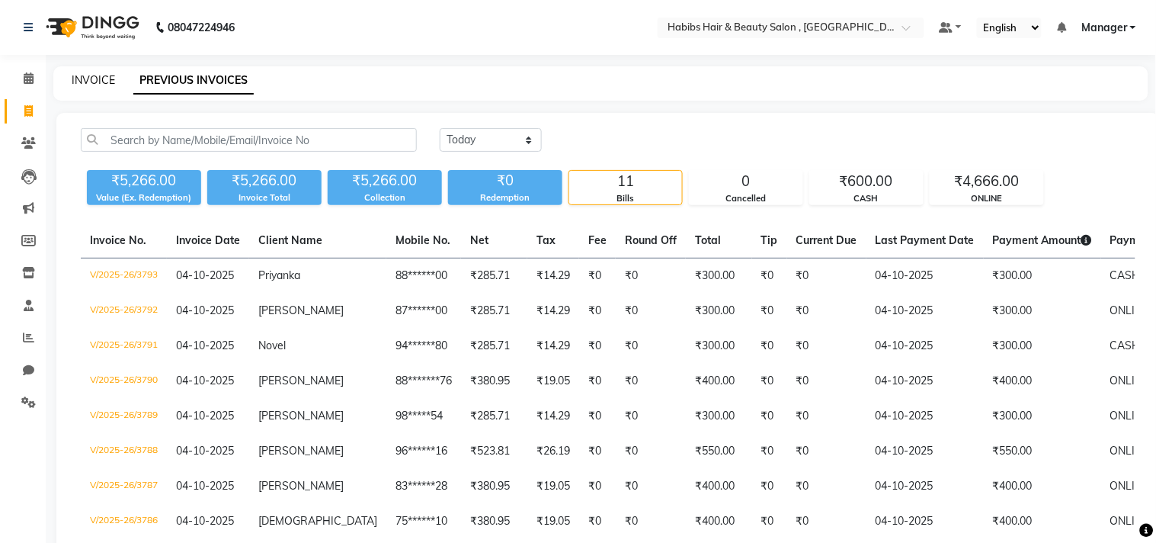
select select "4838"
select select "service"
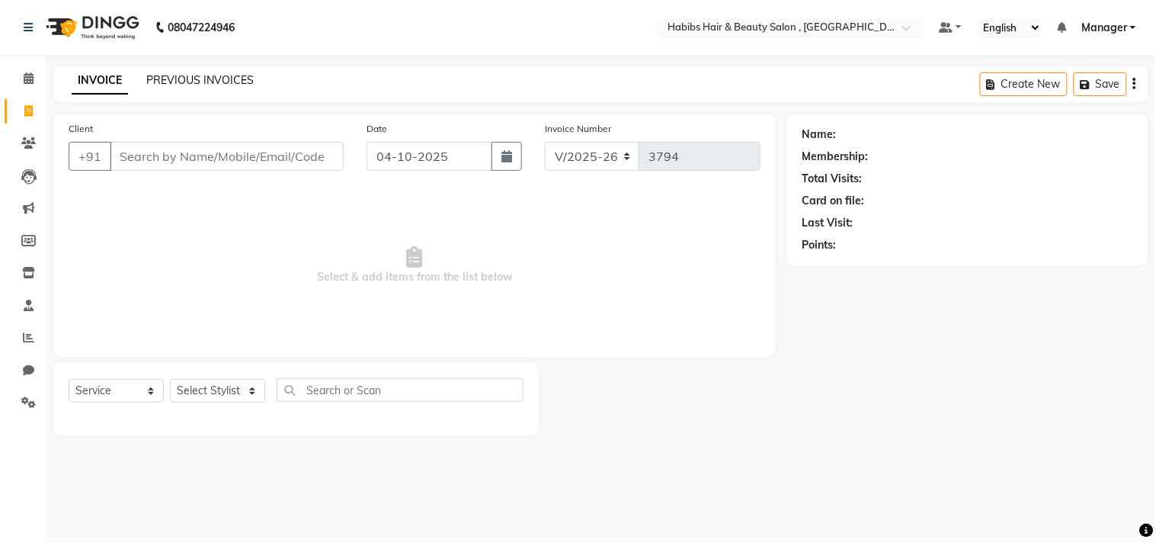
click at [234, 81] on link "PREVIOUS INVOICES" at bounding box center [199, 80] width 107 height 14
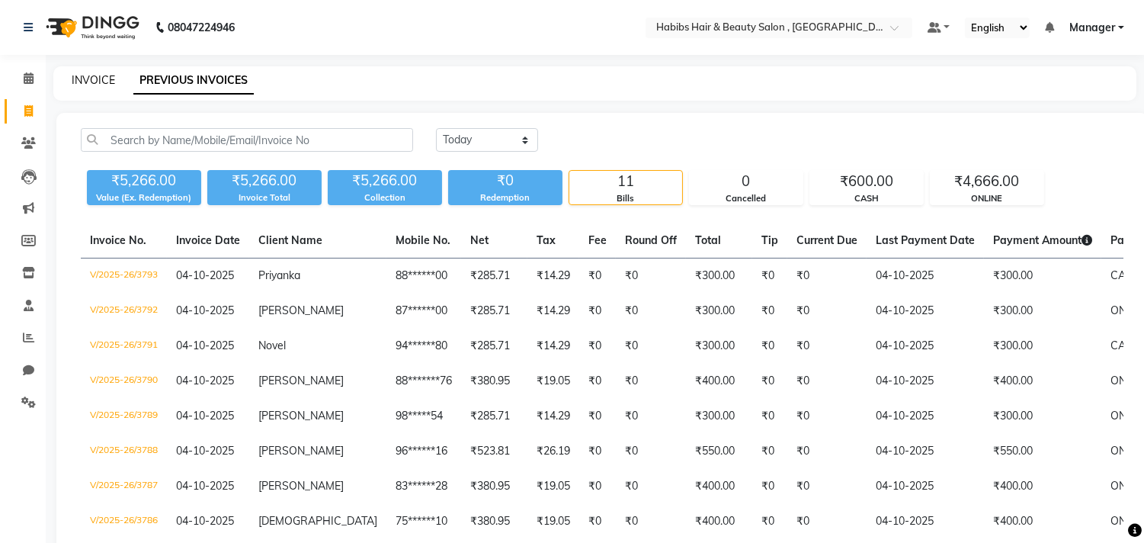
click at [101, 81] on link "INVOICE" at bounding box center [93, 80] width 43 height 14
select select "4838"
select select "service"
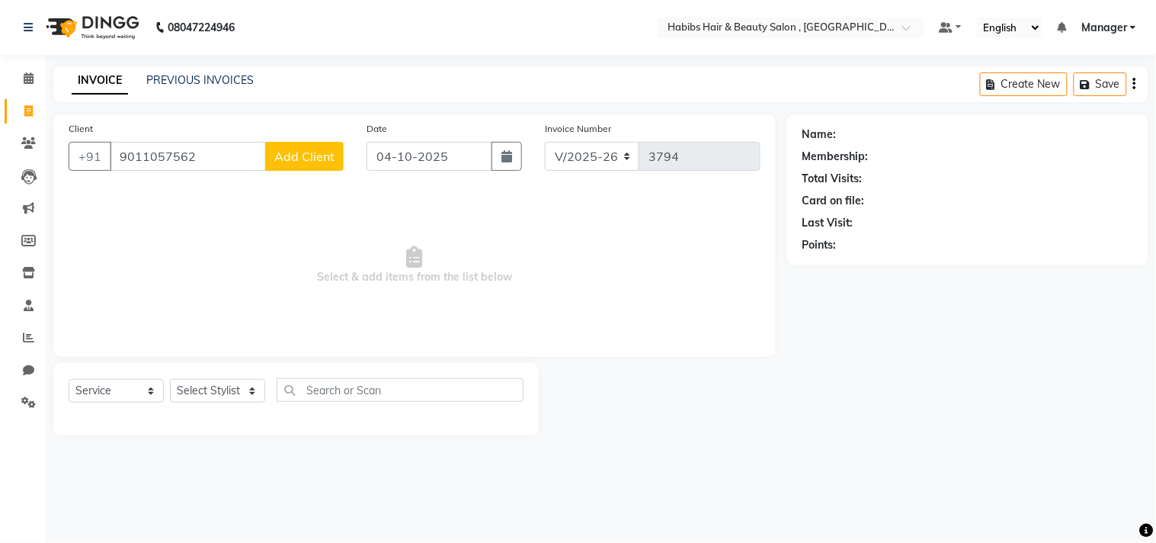
type input "9011057562"
click at [322, 153] on span "Add Client" at bounding box center [304, 156] width 60 height 15
select select "22"
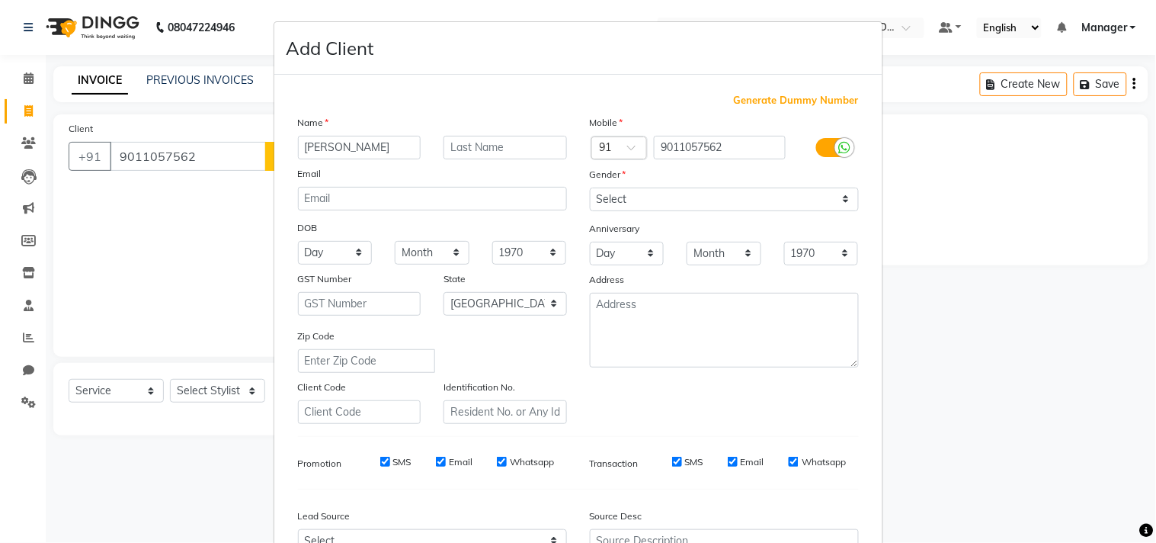
type input "Tejashree Patidar"
click at [697, 199] on select "Select Male Female Other Prefer Not To Say" at bounding box center [724, 200] width 269 height 24
select select "female"
click at [590, 188] on select "Select Male Female Other Prefer Not To Say" at bounding box center [724, 200] width 269 height 24
click at [745, 369] on div "Mobile Country Code × 91 9011057562 Gender Select Male Female Other Prefer Not …" at bounding box center [725, 268] width 292 height 309
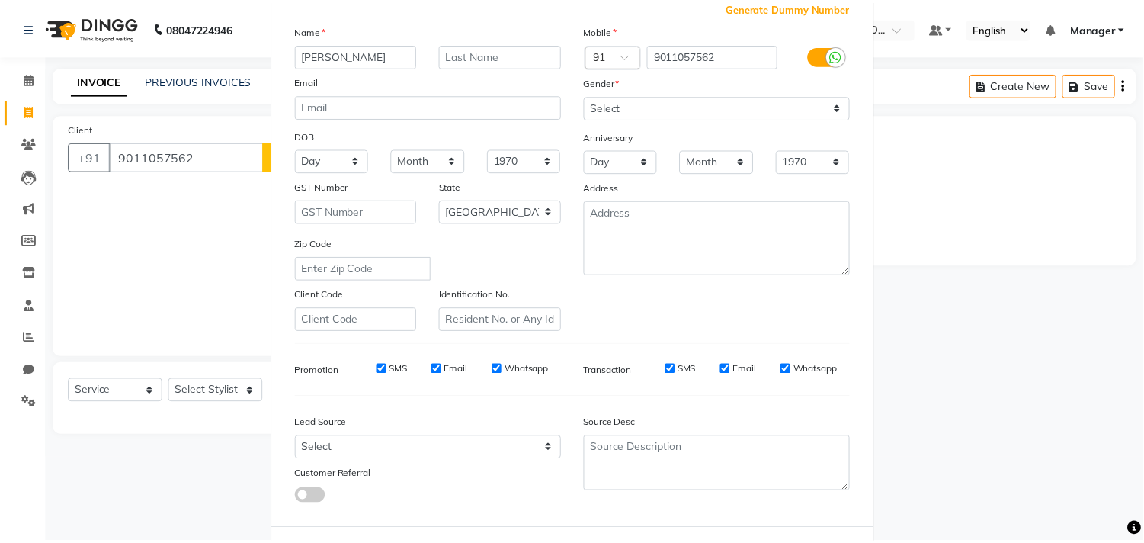
scroll to position [162, 0]
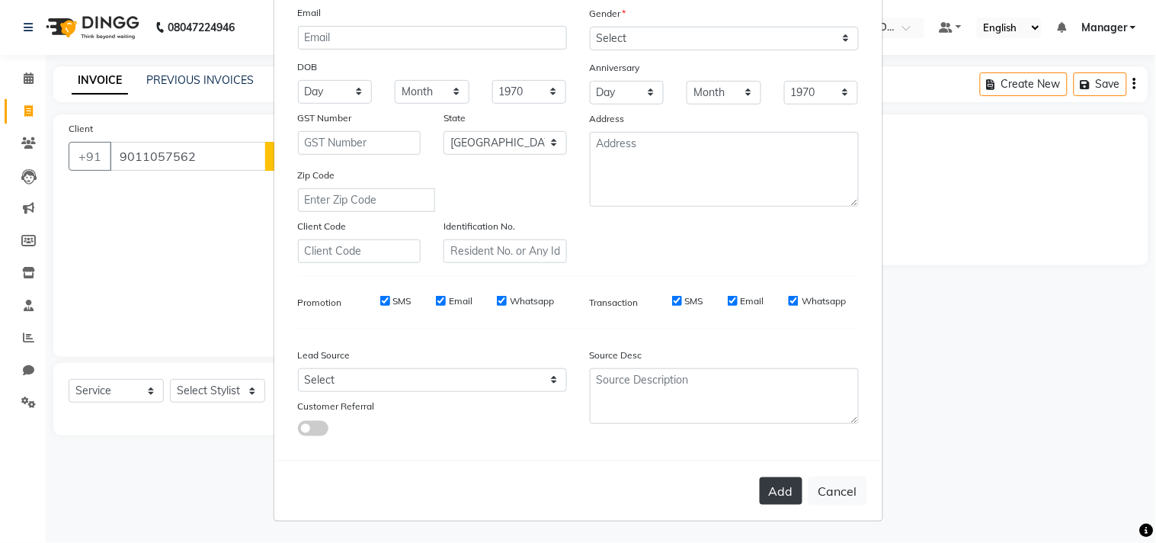
click at [760, 480] on button "Add" at bounding box center [781, 490] width 43 height 27
type input "90******62"
select select
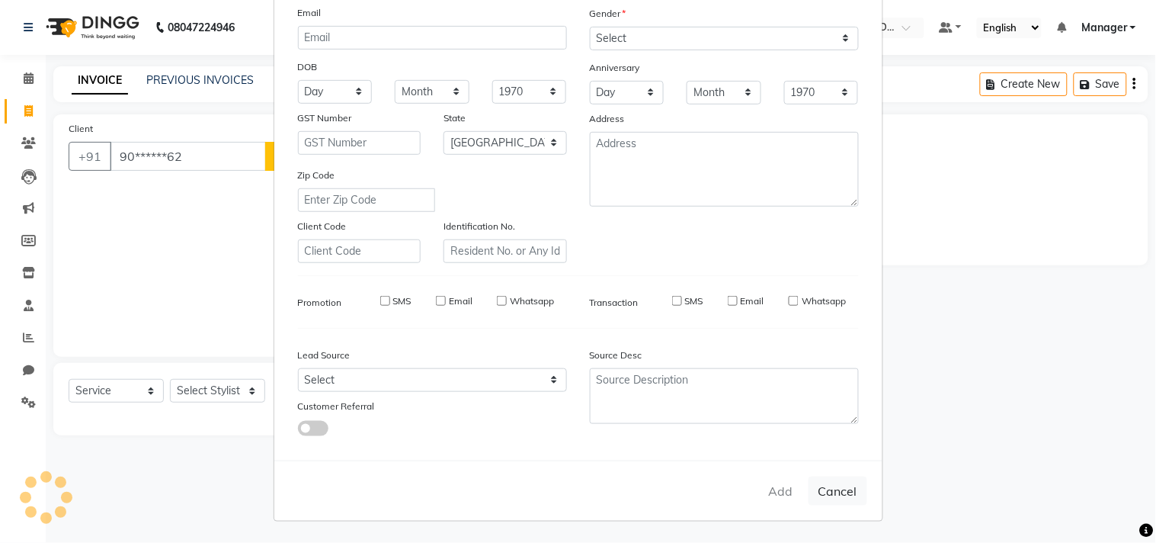
select select "null"
select select
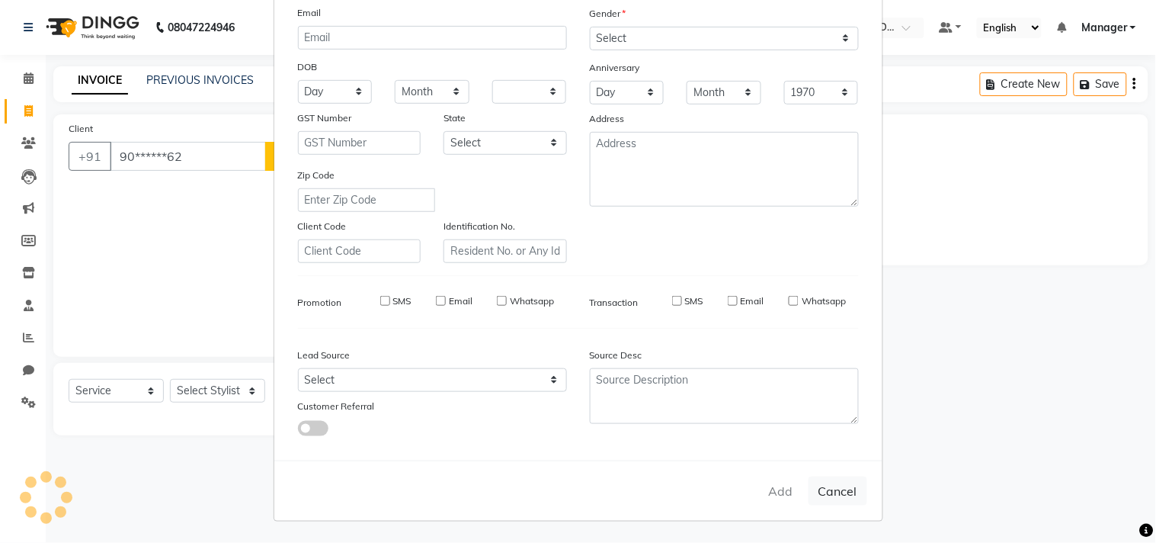
checkbox input "false"
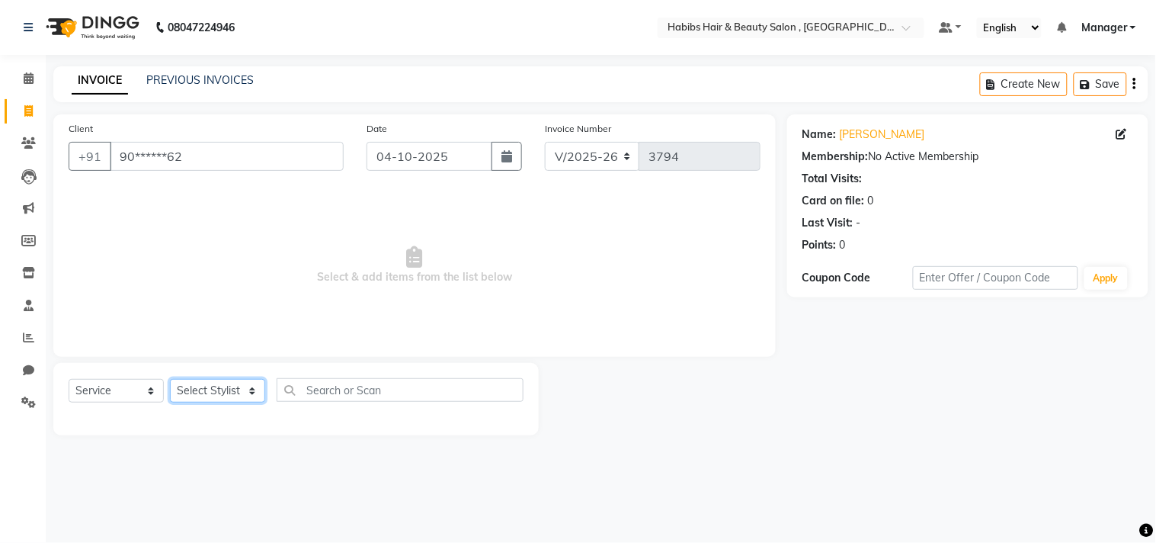
click at [223, 393] on select "Select Stylist Arif Dilnawaz Manager M M Neelam Niyaz Reshma Riyaz Salman Samee…" at bounding box center [217, 391] width 95 height 24
select select "68759"
click at [170, 380] on select "Select Stylist Arif Dilnawaz Manager M M Neelam Niyaz Reshma Riyaz Salman Samee…" at bounding box center [217, 391] width 95 height 24
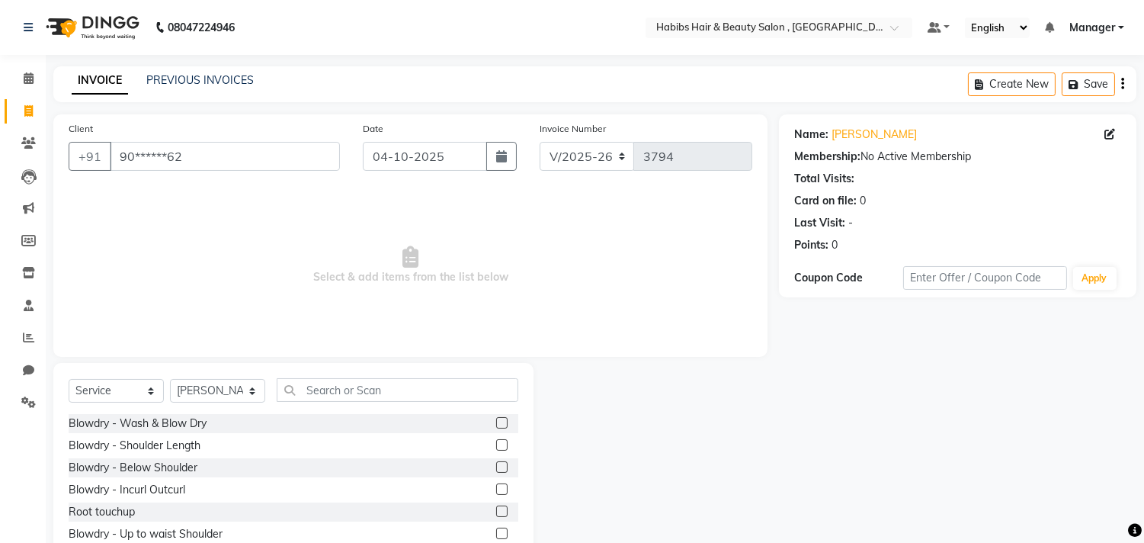
click at [236, 324] on span "Select & add items from the list below" at bounding box center [411, 265] width 684 height 152
click at [335, 395] on input "text" at bounding box center [398, 390] width 242 height 24
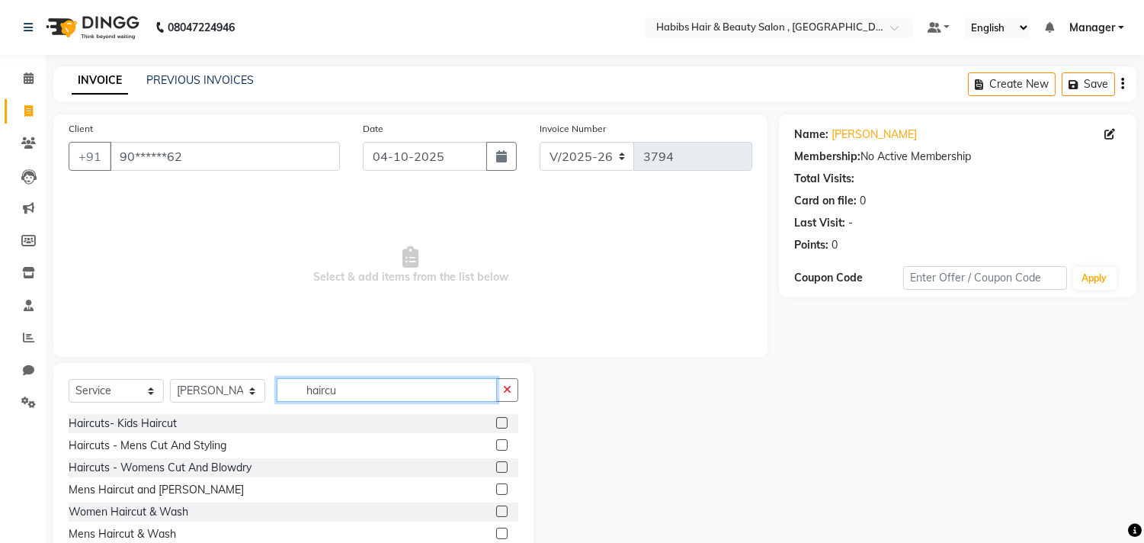
type input "haircu"
click at [502, 465] on label at bounding box center [501, 466] width 11 height 11
click at [502, 465] on input "checkbox" at bounding box center [501, 468] width 10 height 10
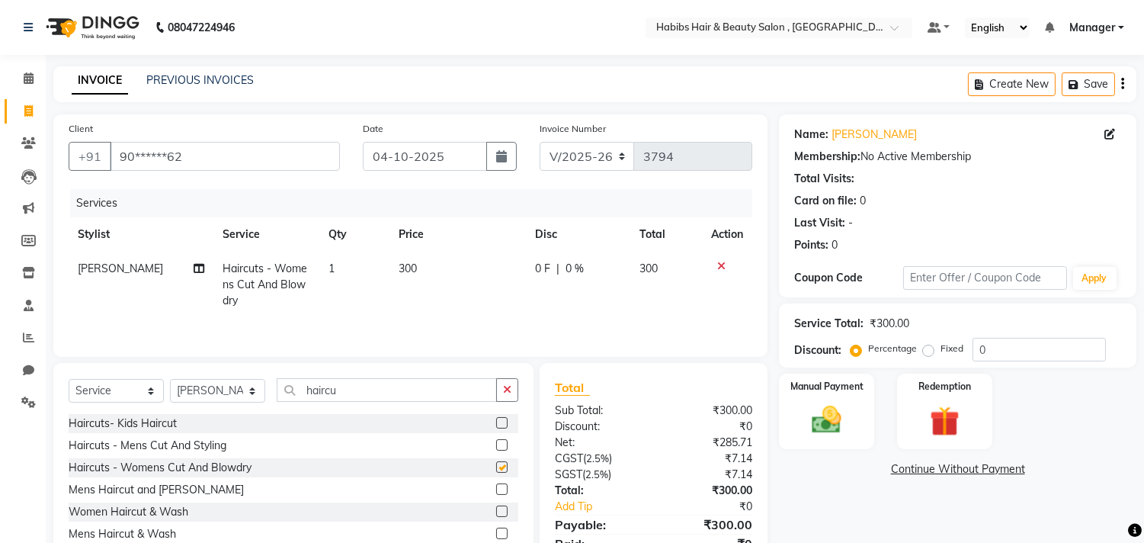
checkbox input "false"
click at [845, 415] on img at bounding box center [827, 420] width 50 height 36
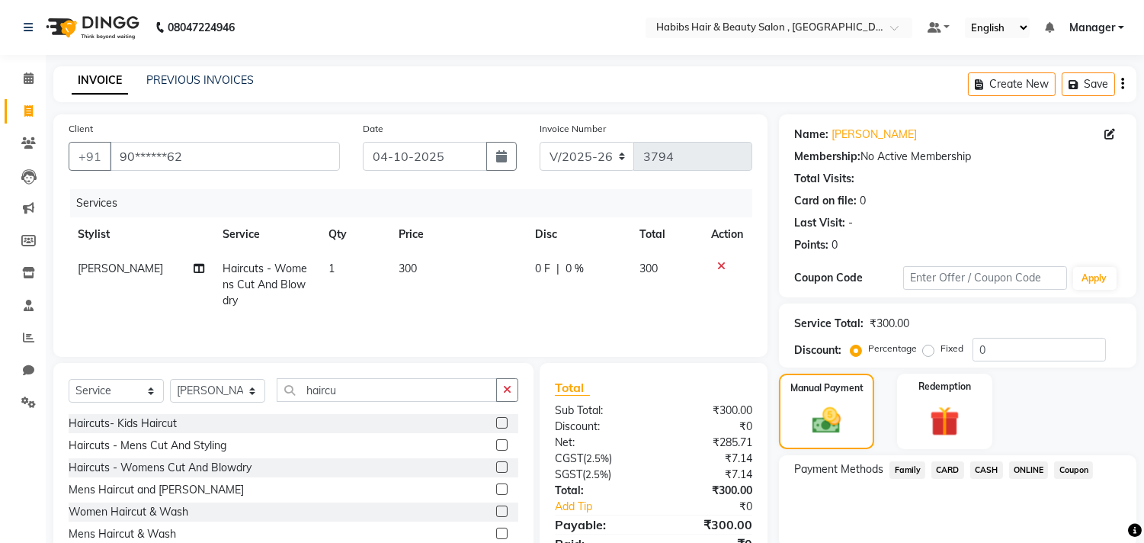
click at [1031, 463] on span "ONLINE" at bounding box center [1029, 470] width 40 height 18
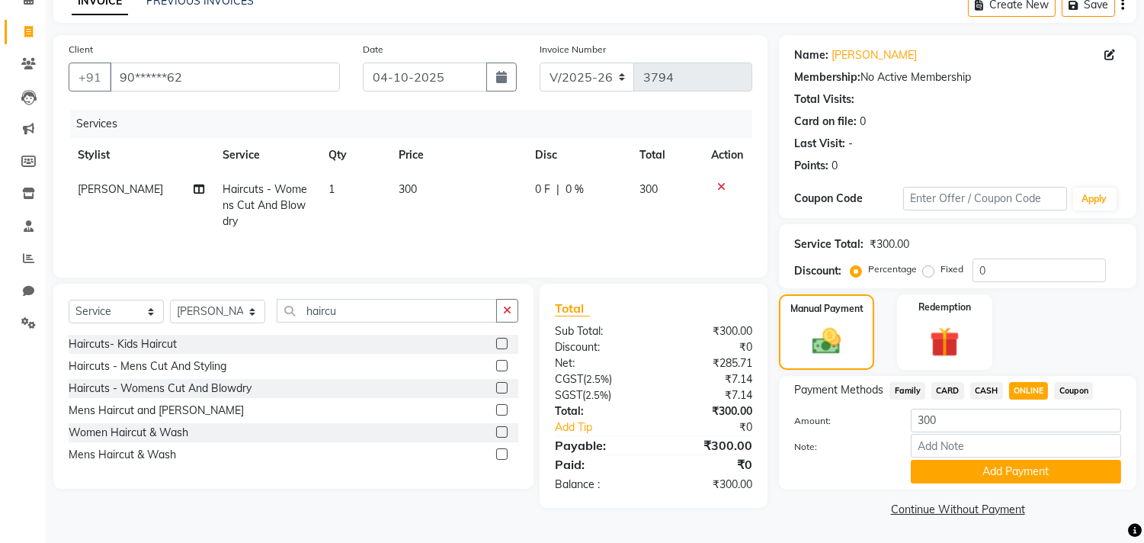
click at [1031, 463] on button "Add Payment" at bounding box center [1016, 472] width 210 height 24
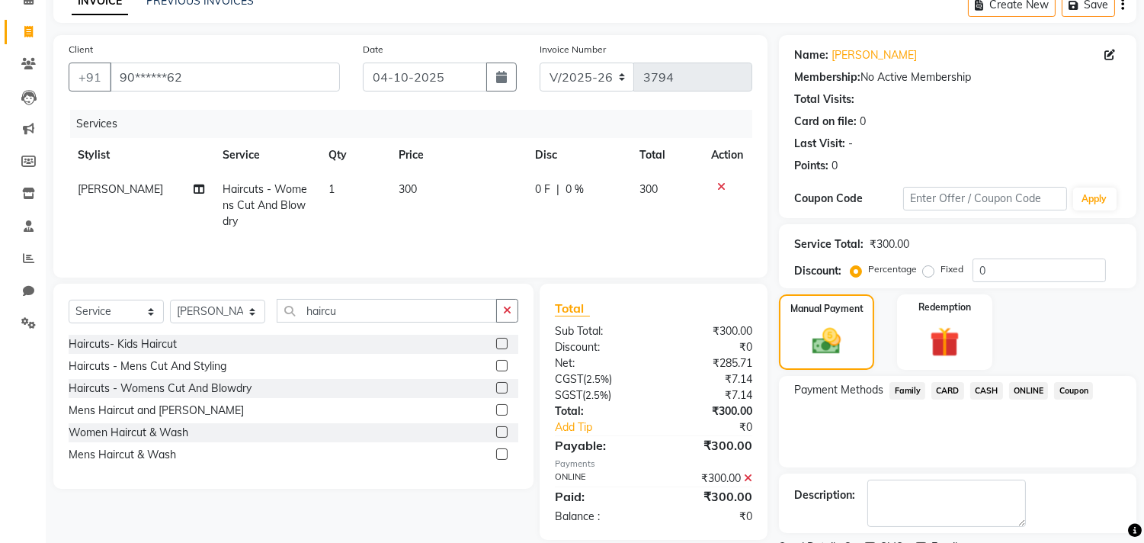
scroll to position [143, 0]
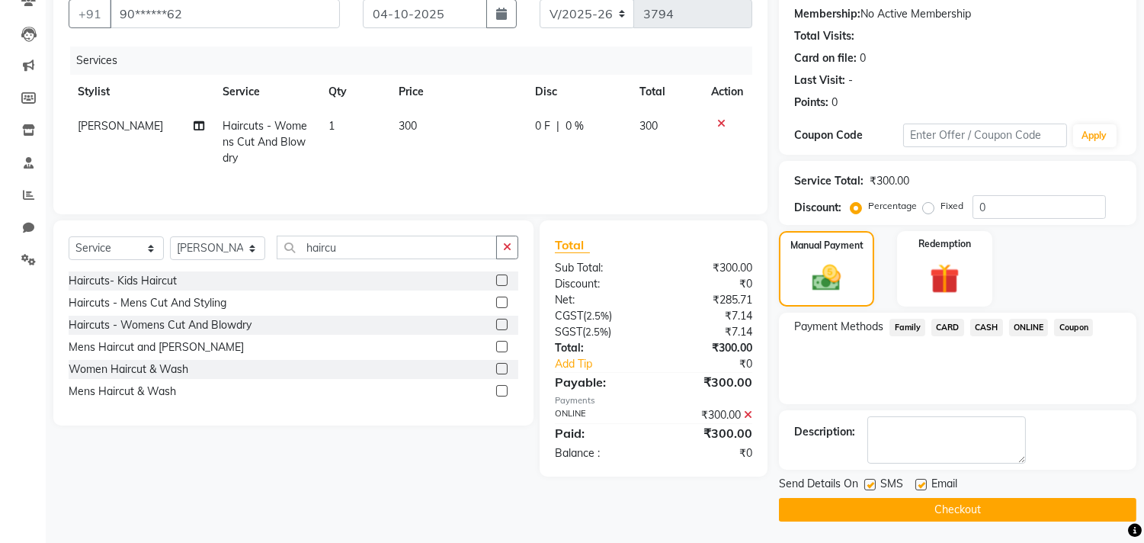
click at [1018, 505] on button "Checkout" at bounding box center [957, 510] width 357 height 24
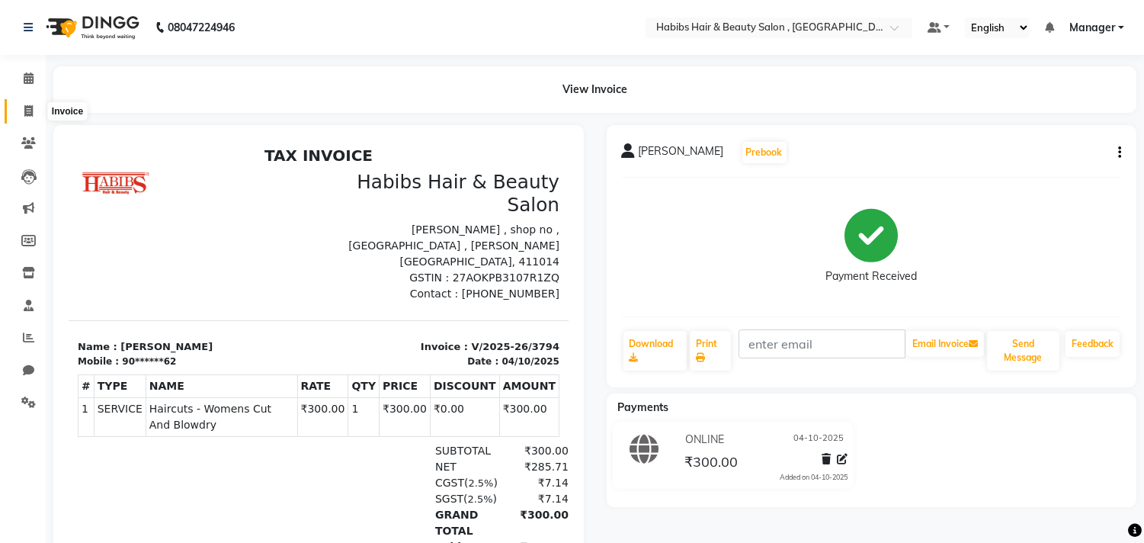
click at [21, 107] on span at bounding box center [28, 112] width 27 height 18
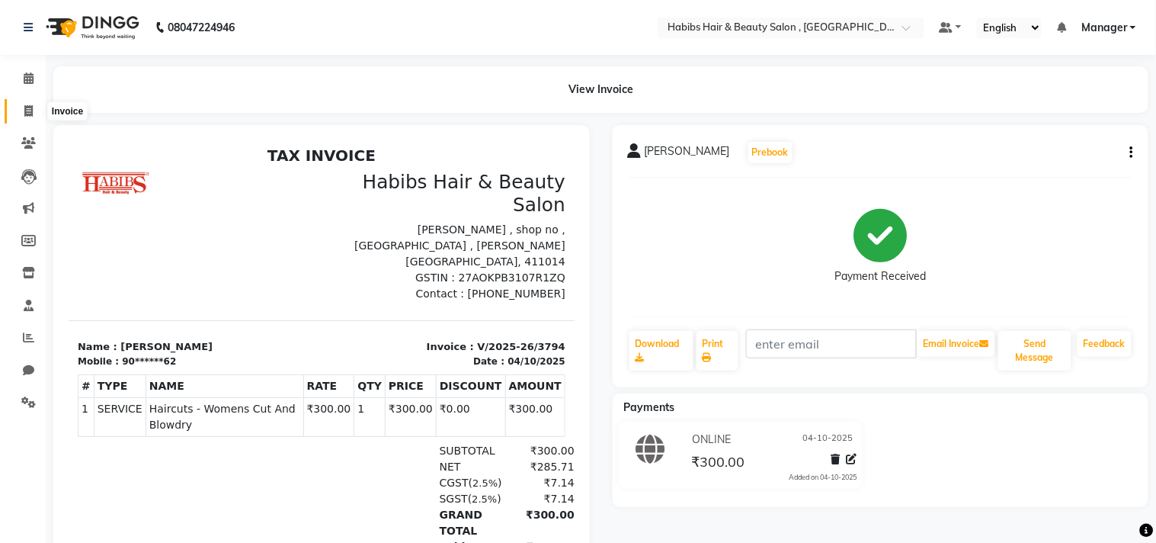
select select "4838"
select select "service"
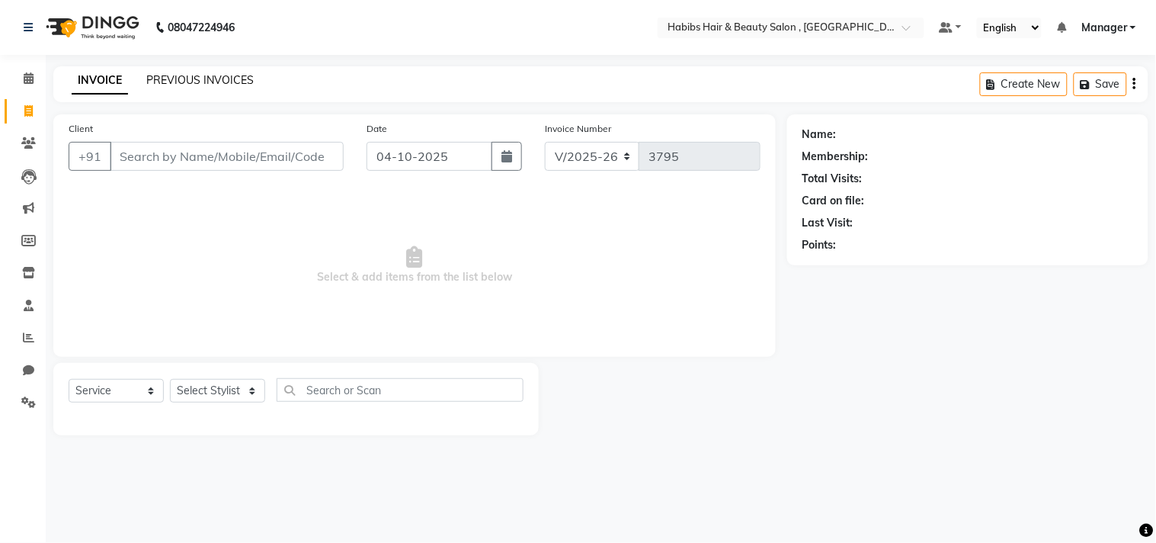
click at [196, 84] on link "PREVIOUS INVOICES" at bounding box center [199, 80] width 107 height 14
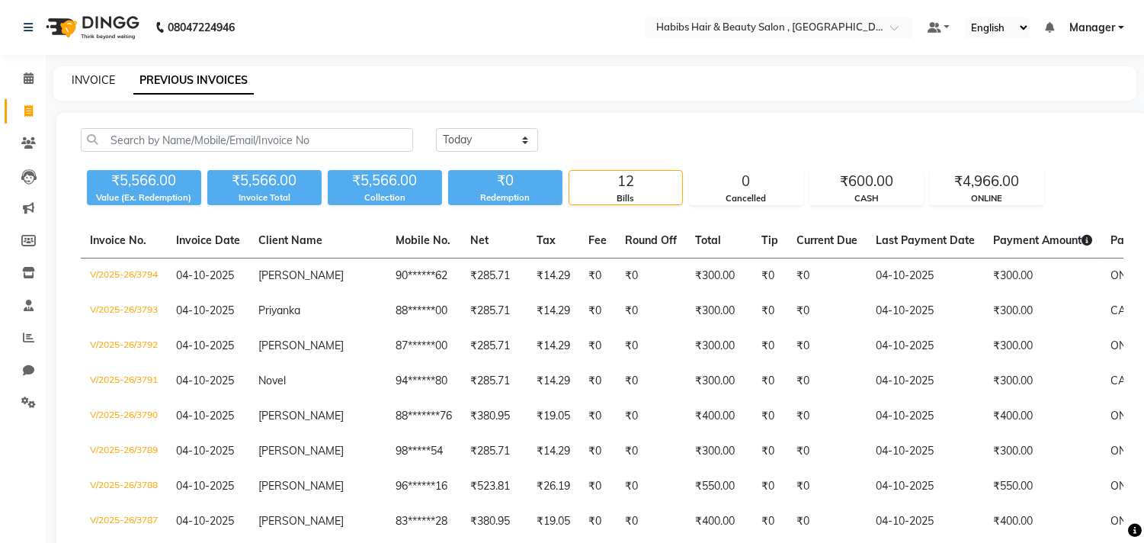
click at [100, 78] on link "INVOICE" at bounding box center [93, 80] width 43 height 14
select select "4838"
select select "service"
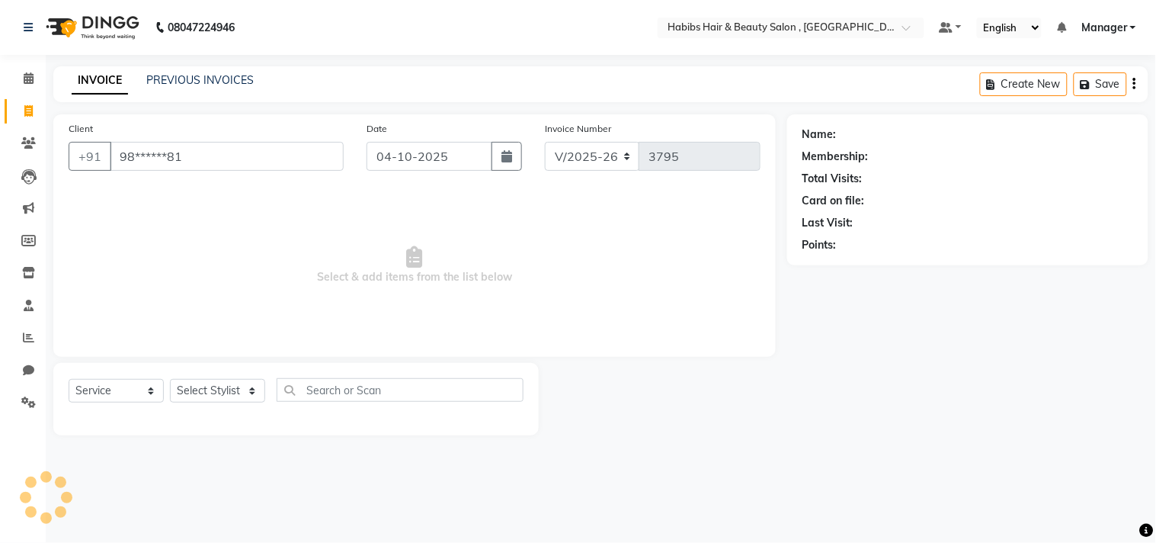
type input "98******81"
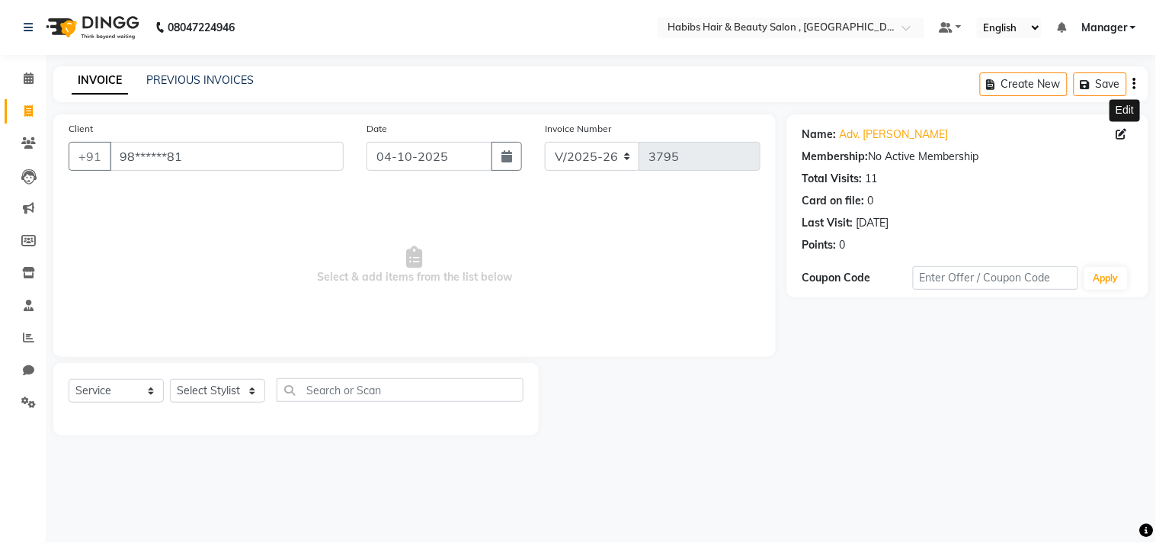
click at [1121, 134] on icon at bounding box center [1122, 134] width 11 height 11
select select "22"
select select "male"
select select
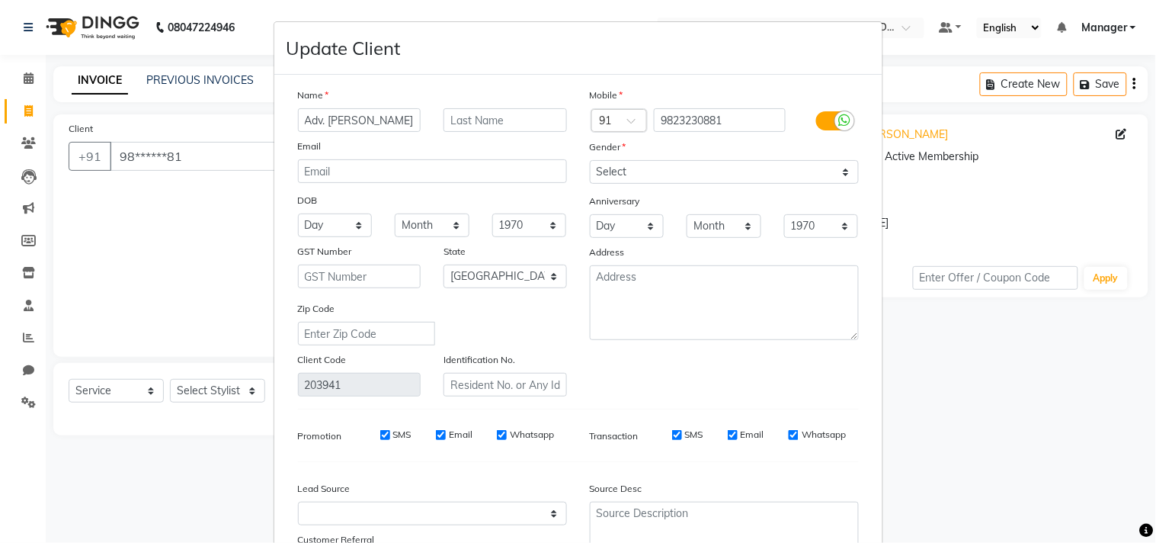
click at [791, 399] on div "Name Adv. Vikrant Email DOB Day 01 02 03 04 05 06 07 08 09 10 11 12 13 14 15 16…" at bounding box center [579, 334] width 584 height 495
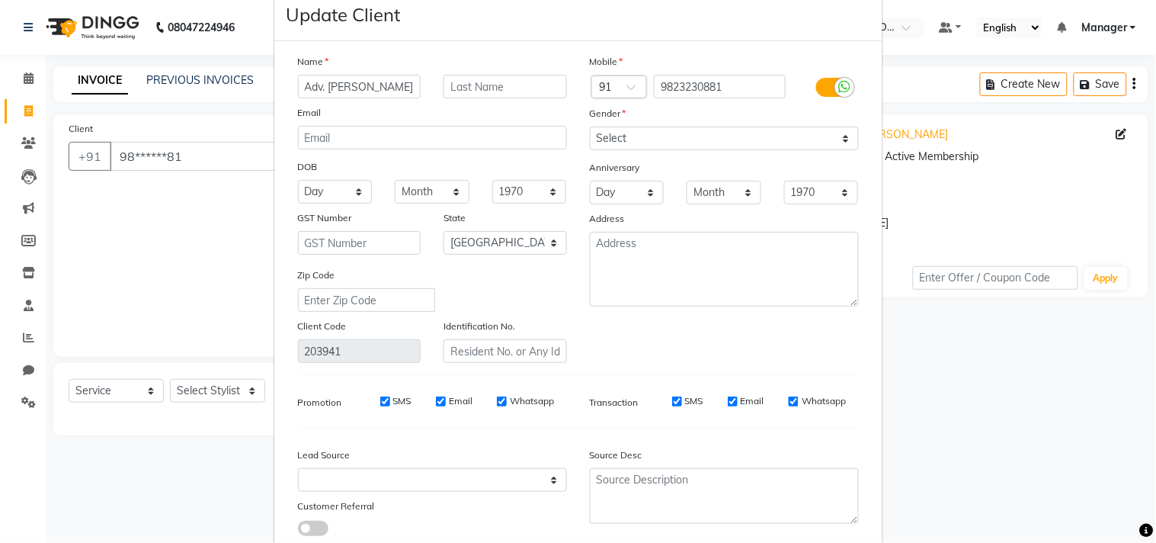
scroll to position [135, 0]
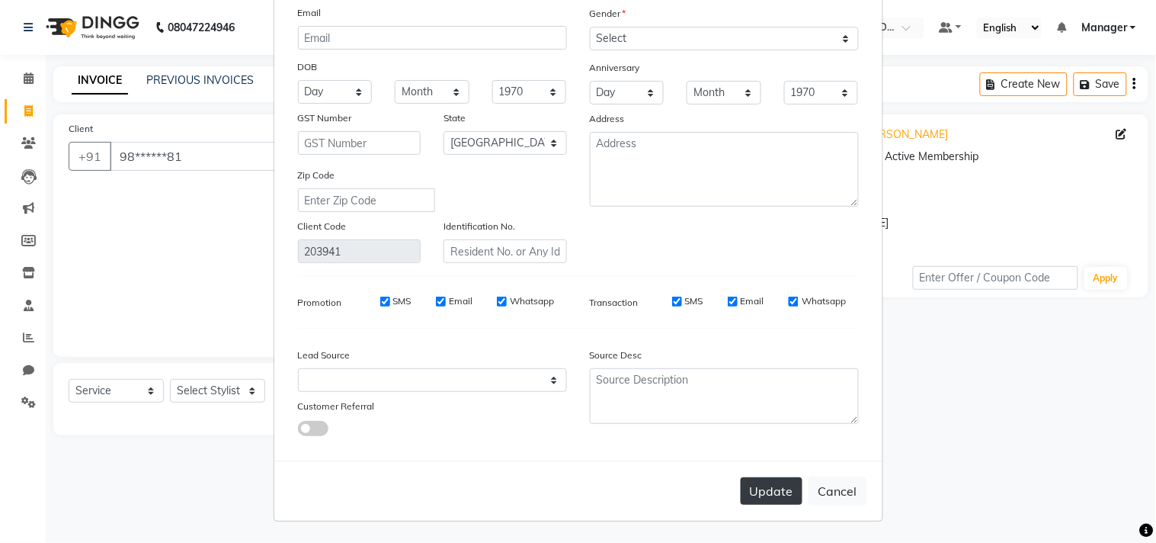
click at [788, 491] on button "Update" at bounding box center [772, 490] width 62 height 27
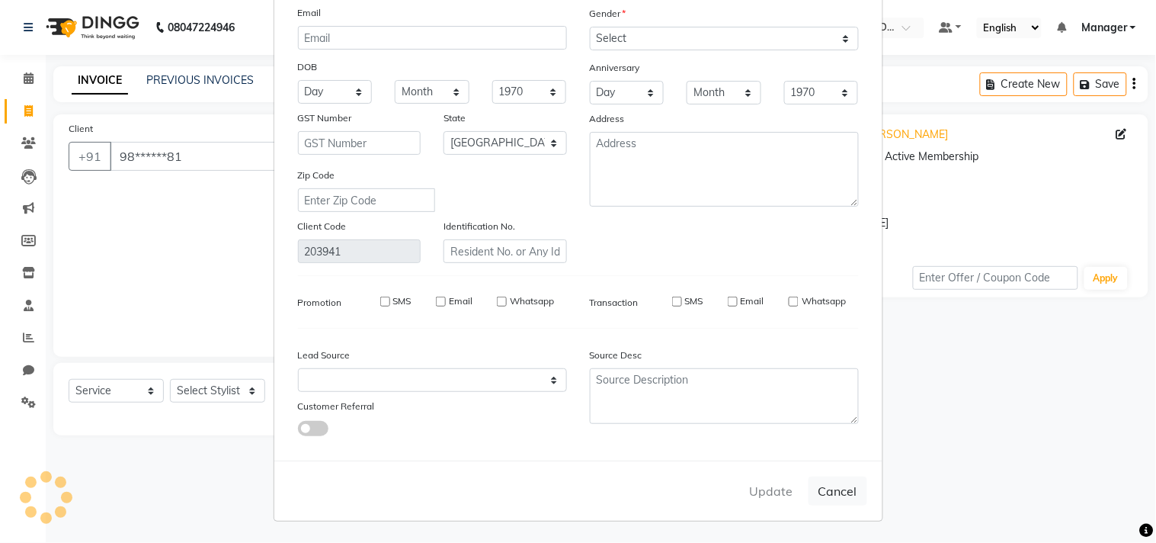
select select
select select "null"
select select
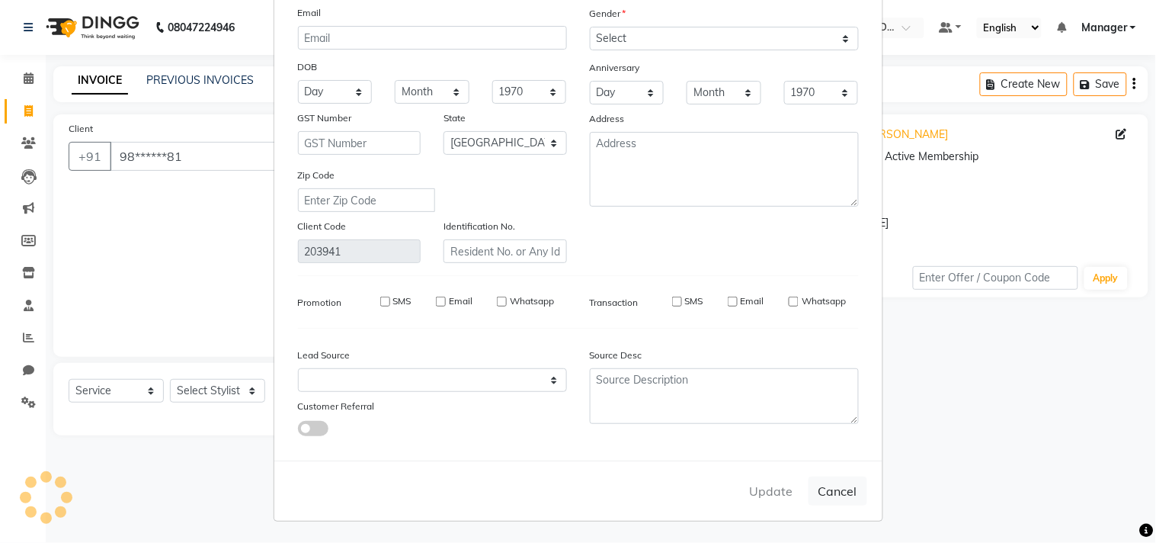
select select
checkbox input "false"
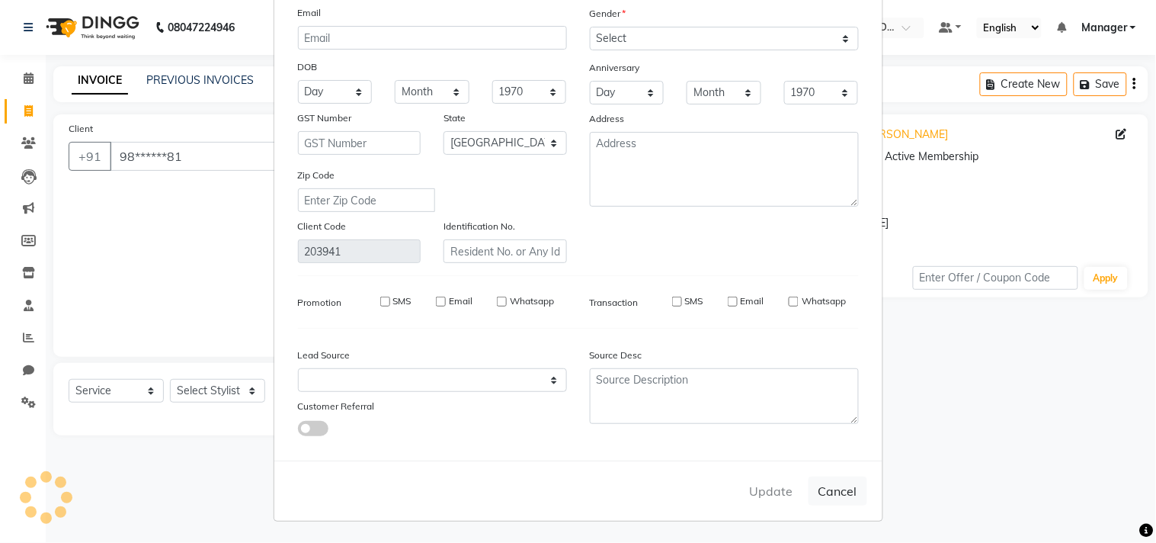
checkbox input "false"
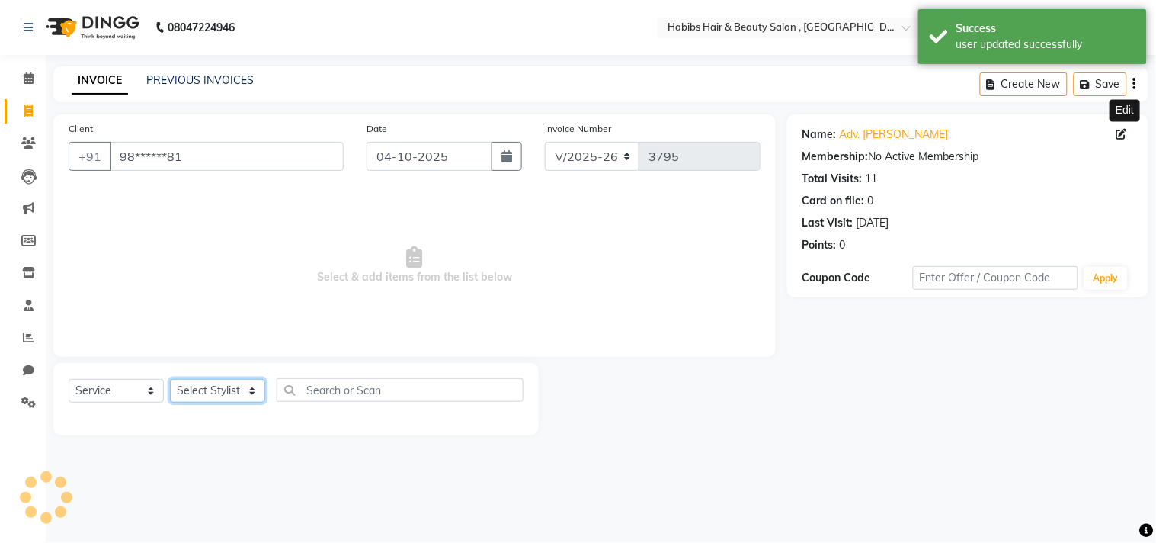
click at [213, 387] on select "Select Stylist Arif Dilnawaz Manager M M Neelam Niyaz Reshma Riyaz Salman Samee…" at bounding box center [217, 391] width 95 height 24
select select "29957"
click at [170, 380] on select "Select Stylist Arif Dilnawaz Manager M M Neelam Niyaz Reshma Riyaz Salman Samee…" at bounding box center [217, 391] width 95 height 24
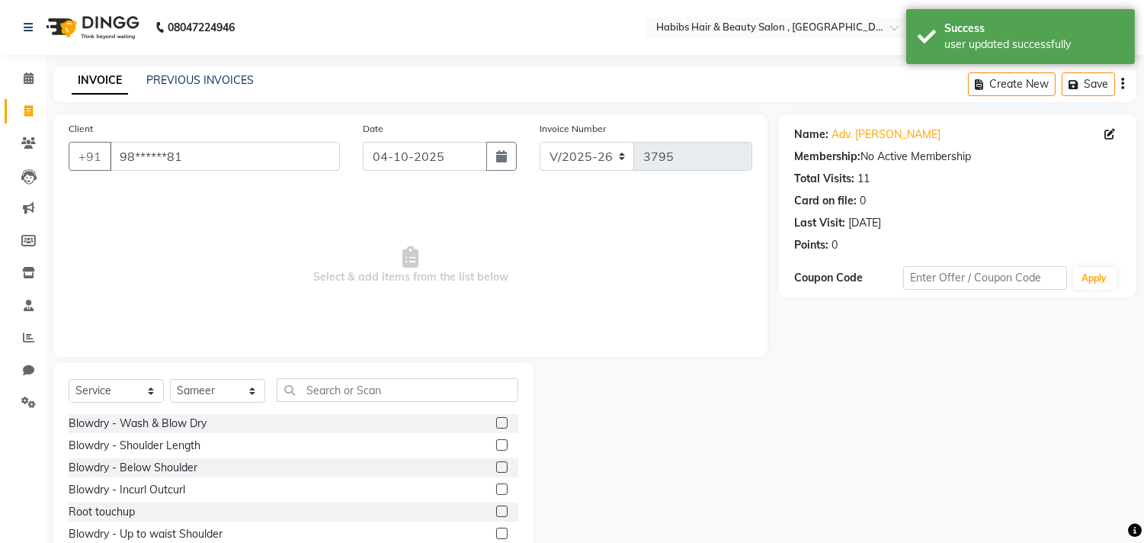
click at [341, 372] on div "Select Service Product Membership Package Voucher Prepaid Gift Card Select Styl…" at bounding box center [293, 475] width 480 height 225
click at [356, 390] on input "text" at bounding box center [398, 390] width 242 height 24
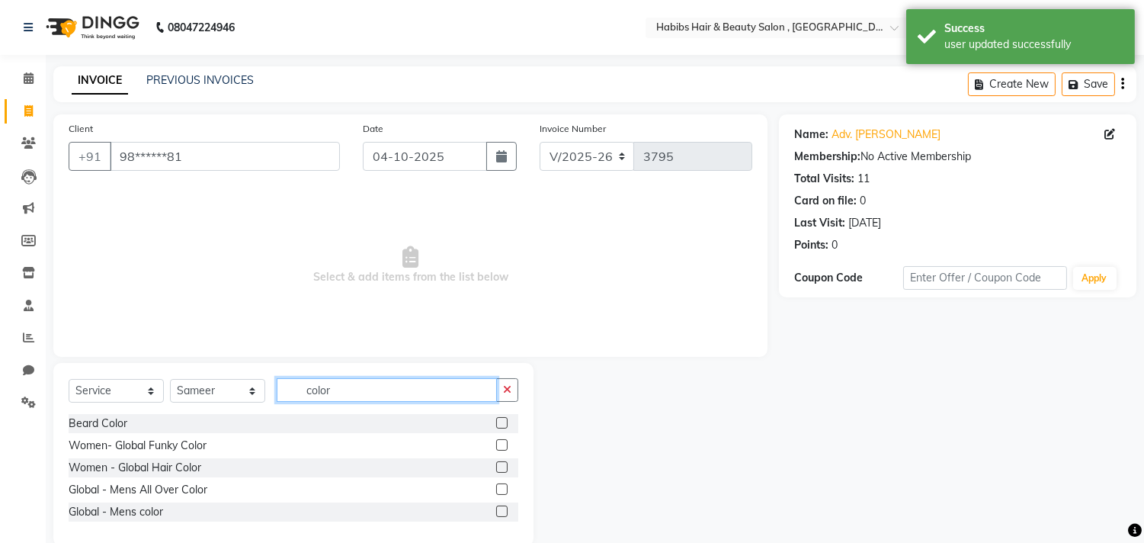
type input "color"
click at [264, 155] on input "98******81" at bounding box center [225, 156] width 230 height 29
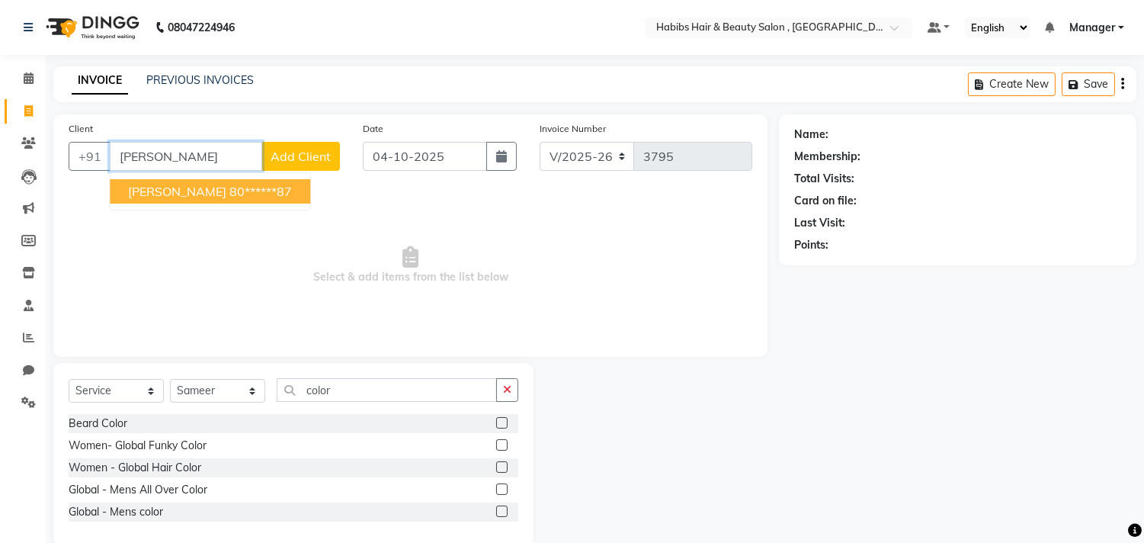
click at [226, 198] on span "Prathamesh Balasaheb" at bounding box center [177, 191] width 98 height 15
type input "80******87"
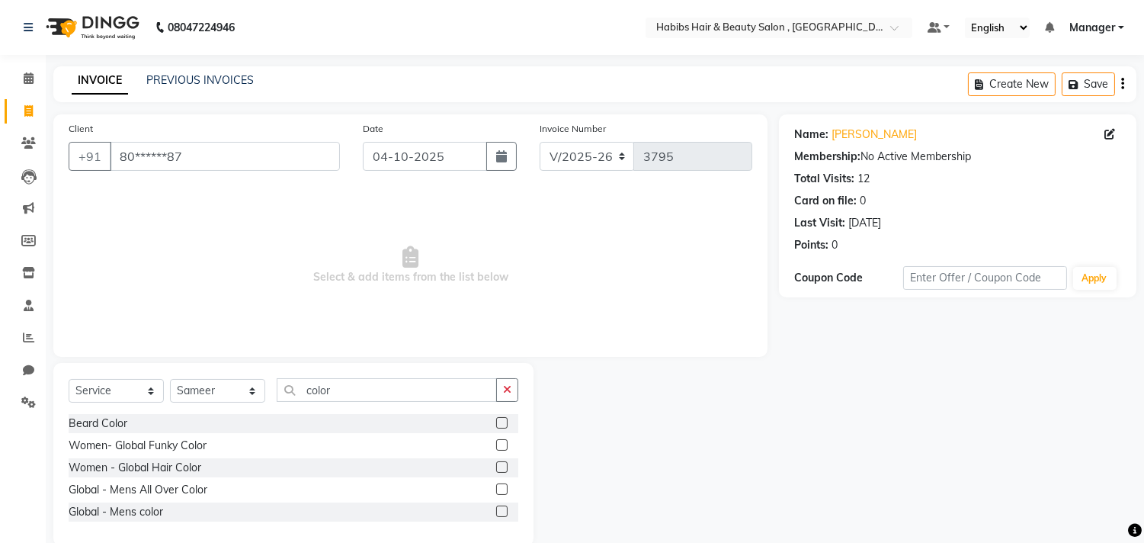
click at [229, 309] on span "Select & add items from the list below" at bounding box center [411, 265] width 684 height 152
click at [1114, 134] on icon at bounding box center [1109, 134] width 11 height 11
select select "22"
select select "male"
select select
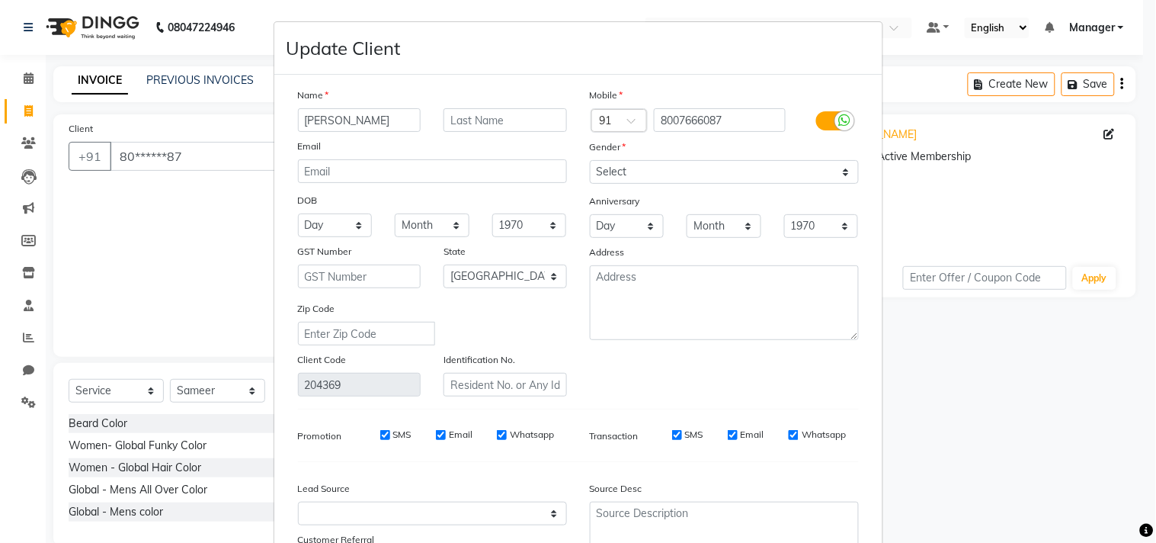
scroll to position [0, 0]
click at [740, 402] on div "Name Prathamesh Balasaheb Email DOB Day 01 02 03 04 05 06 07 08 09 10 11 12 13 …" at bounding box center [579, 334] width 584 height 495
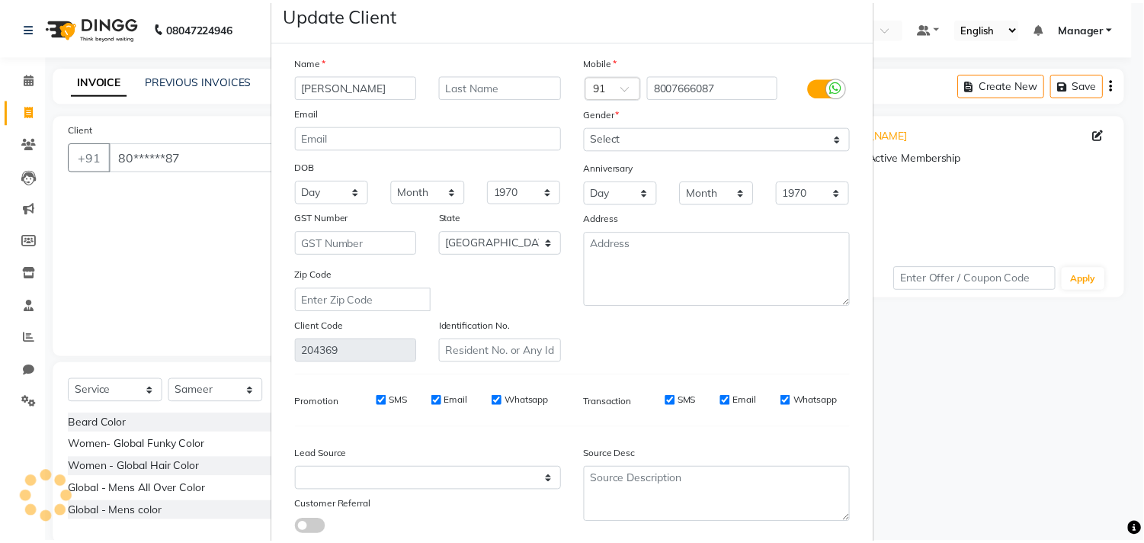
scroll to position [135, 0]
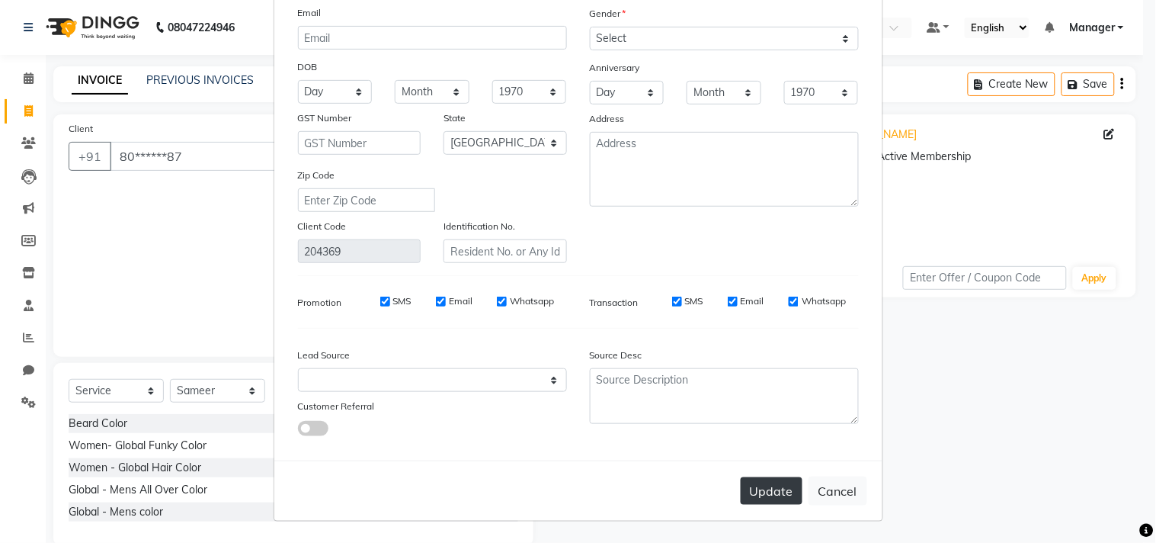
click at [761, 477] on button "Update" at bounding box center [772, 490] width 62 height 27
select select
select select "null"
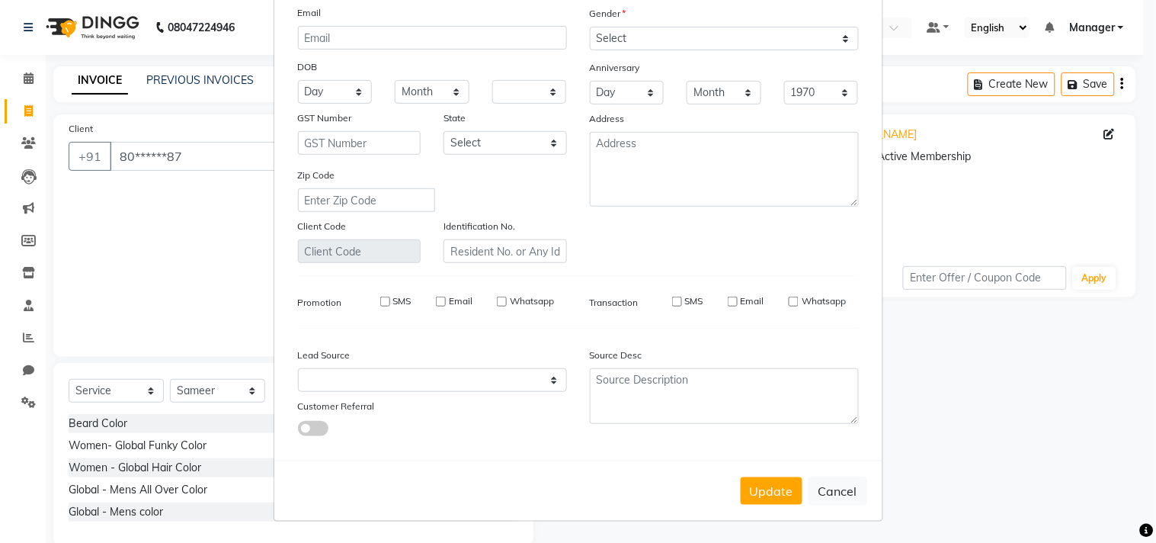
select select
checkbox input "false"
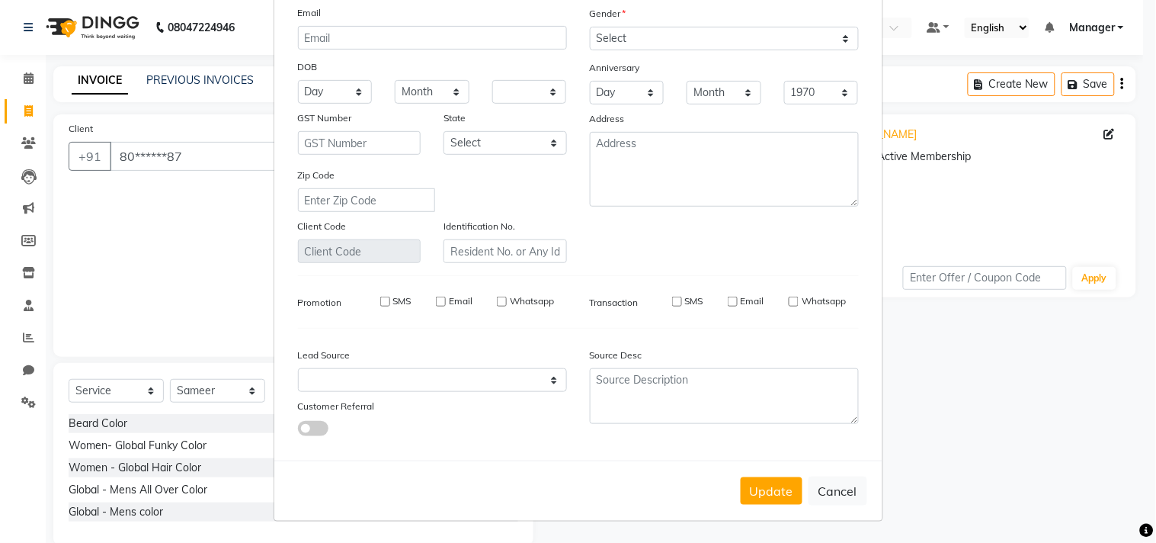
checkbox input "false"
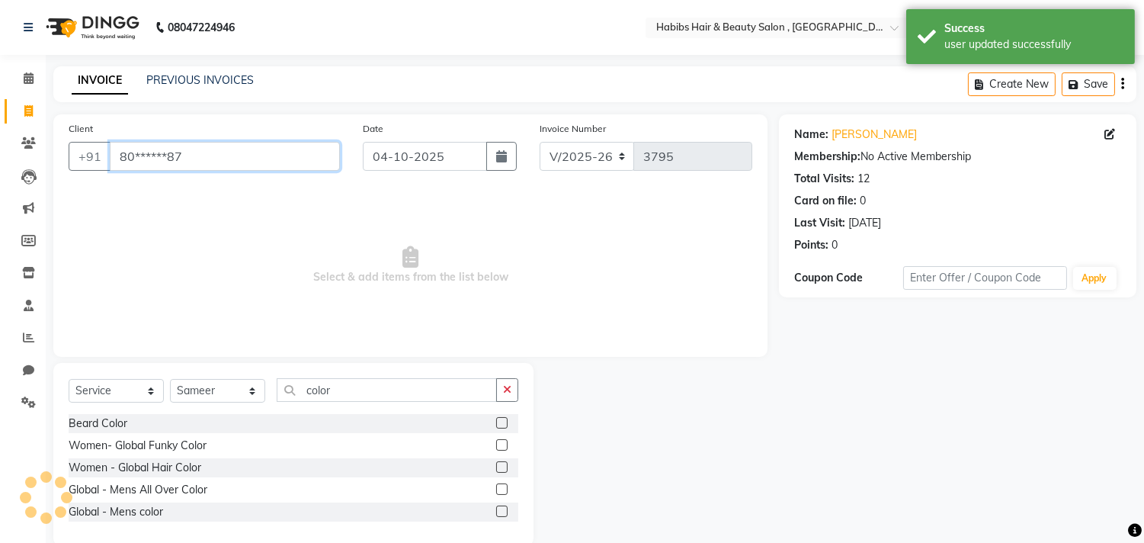
click at [187, 156] on input "80******87" at bounding box center [225, 156] width 230 height 29
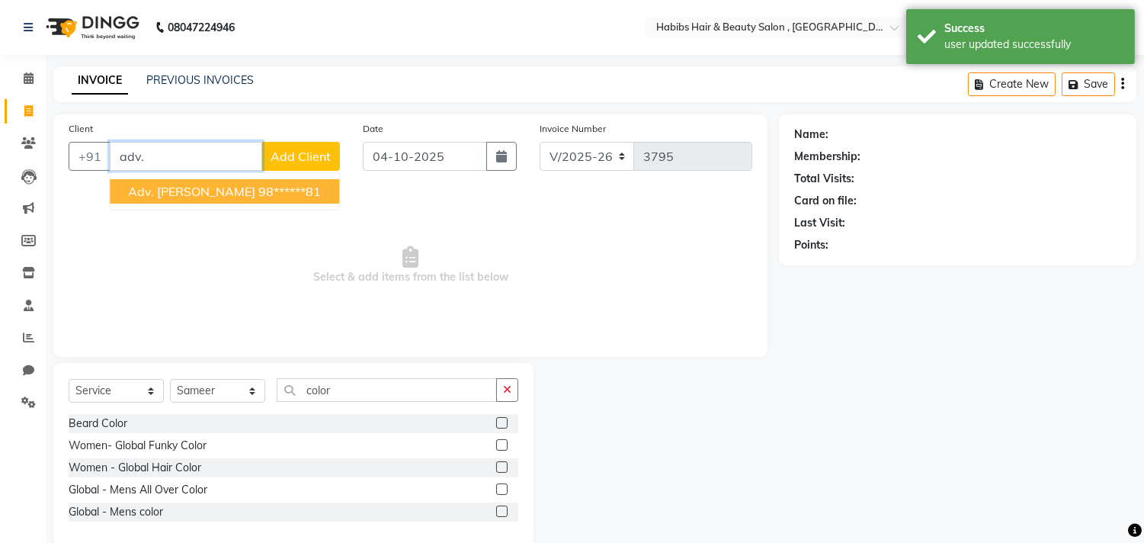
click at [258, 184] on ngb-highlight "98******81" at bounding box center [289, 191] width 63 height 15
type input "98******81"
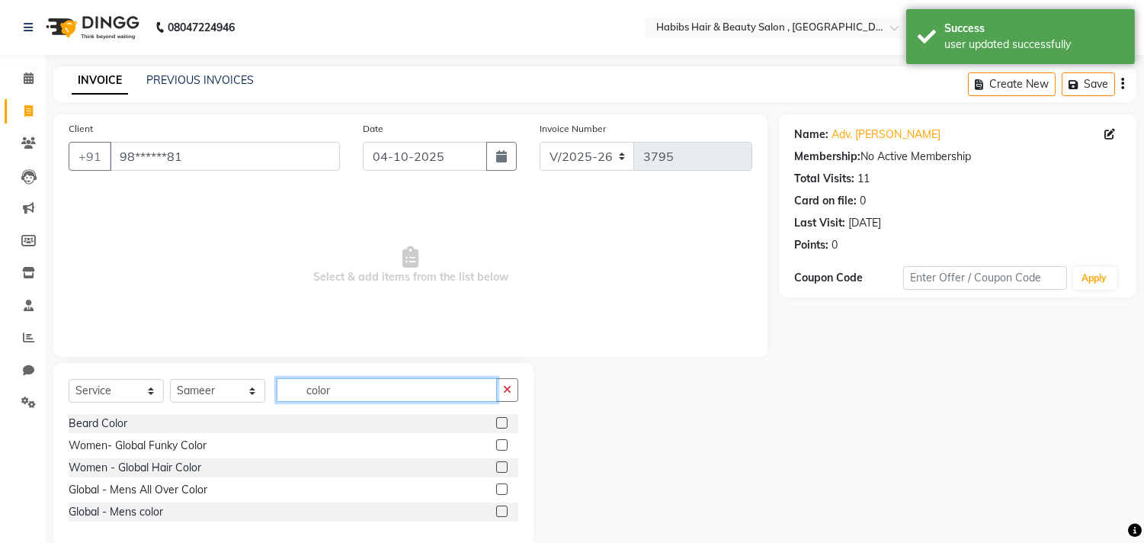
click at [441, 386] on input "color" at bounding box center [387, 390] width 220 height 24
click at [501, 489] on label at bounding box center [501, 488] width 11 height 11
click at [501, 489] on input "checkbox" at bounding box center [501, 490] width 10 height 10
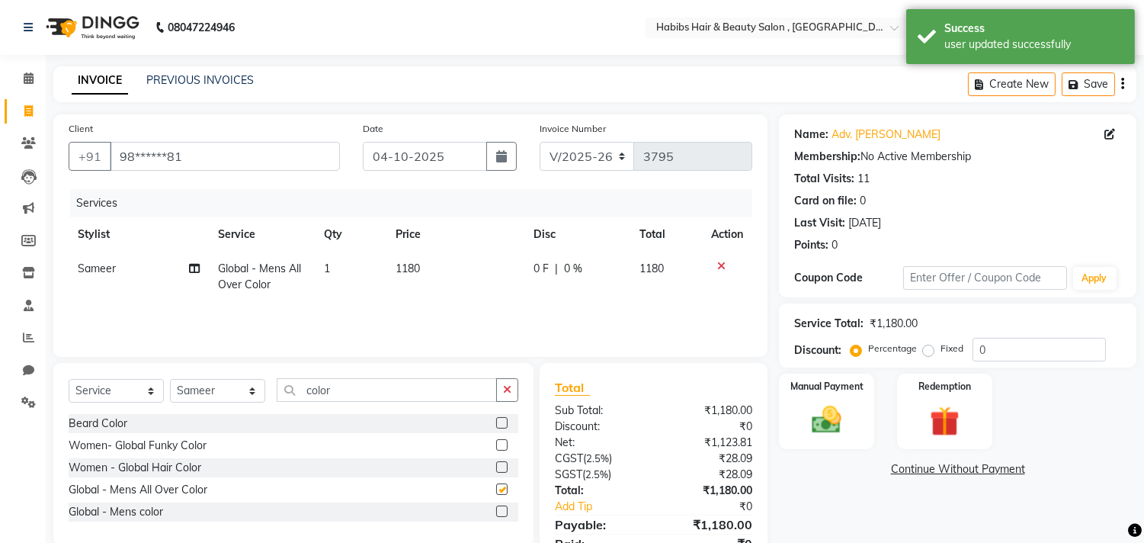
checkbox input "false"
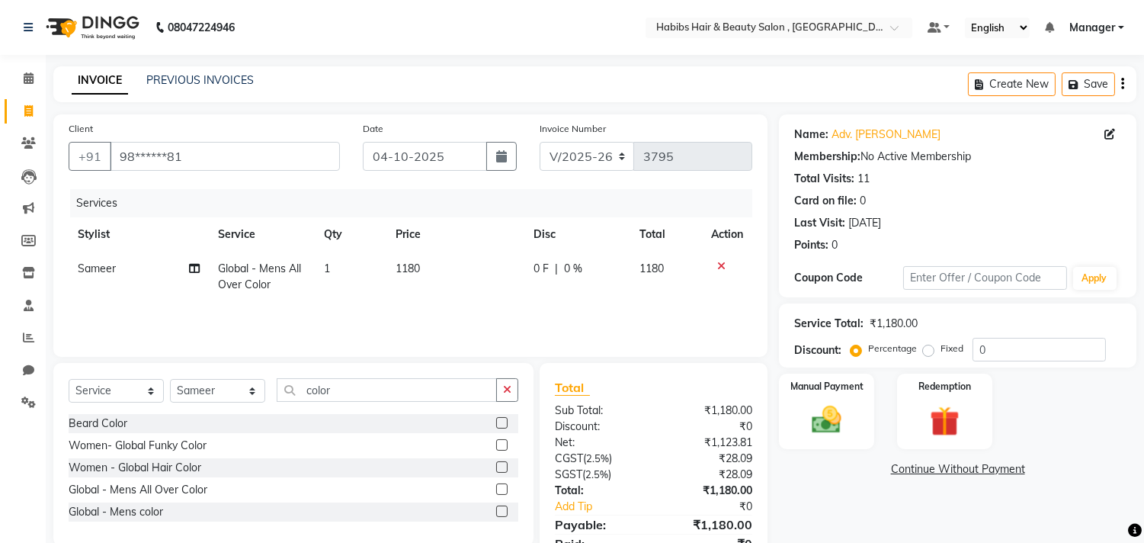
click at [441, 267] on td "1180" at bounding box center [455, 277] width 138 height 50
select select "29957"
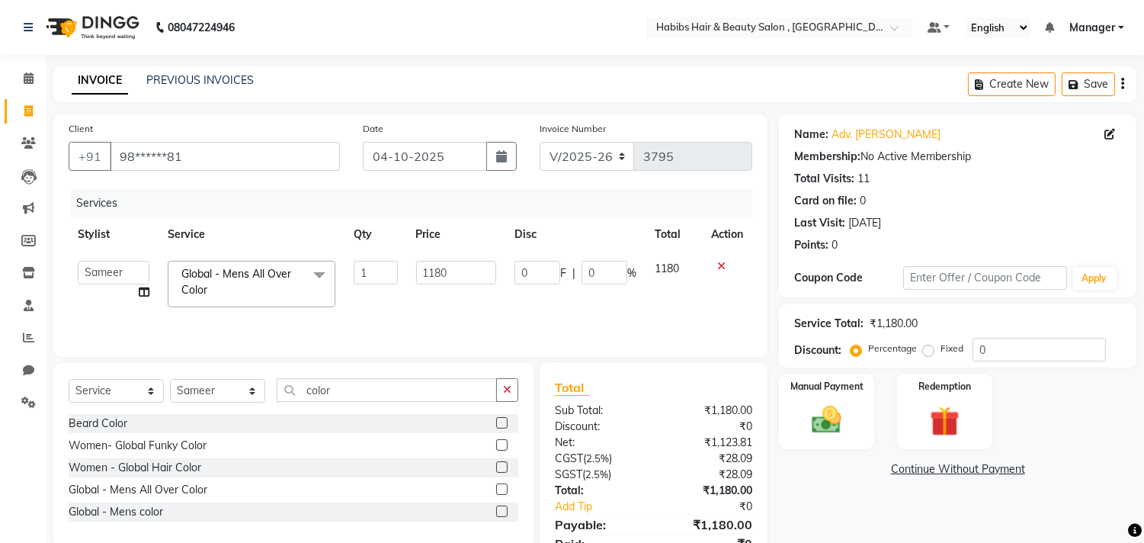
click at [441, 267] on input "1180" at bounding box center [456, 273] width 80 height 24
type input "1050"
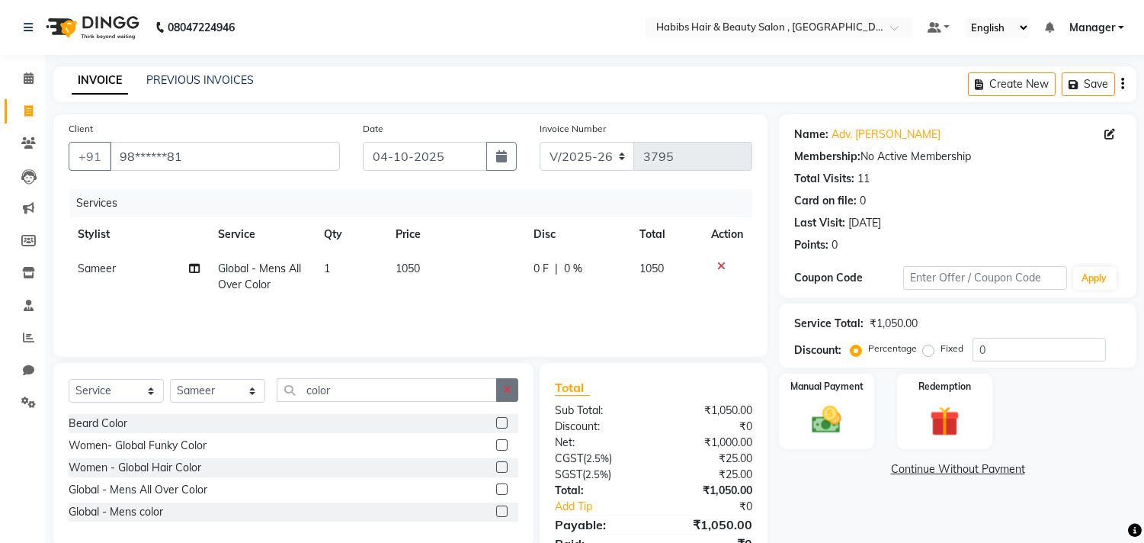
click at [504, 378] on button "button" at bounding box center [507, 390] width 22 height 24
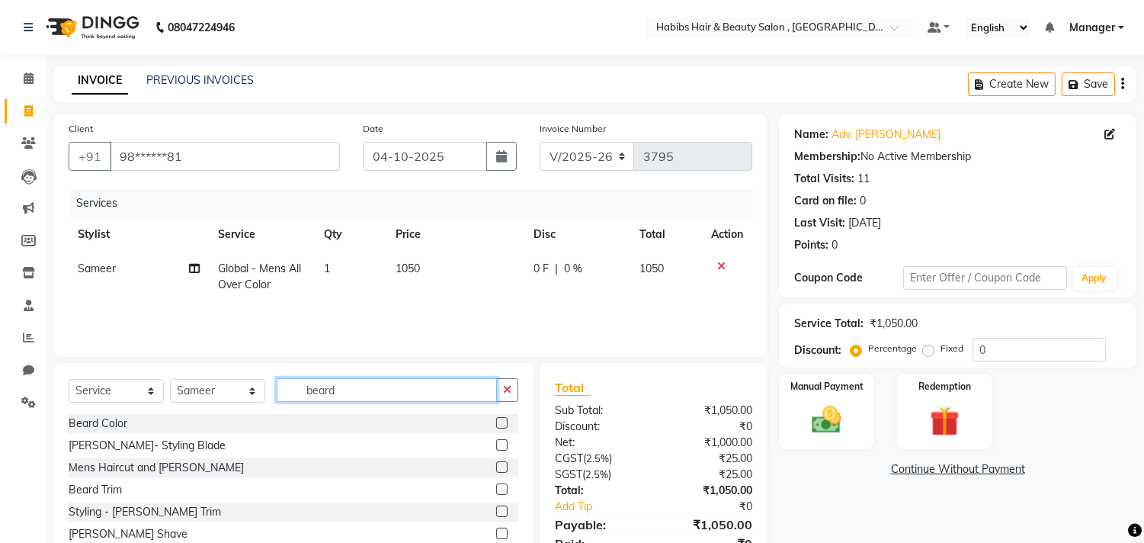
type input "beard"
click at [496, 470] on label at bounding box center [501, 466] width 11 height 11
click at [496, 470] on input "checkbox" at bounding box center [501, 468] width 10 height 10
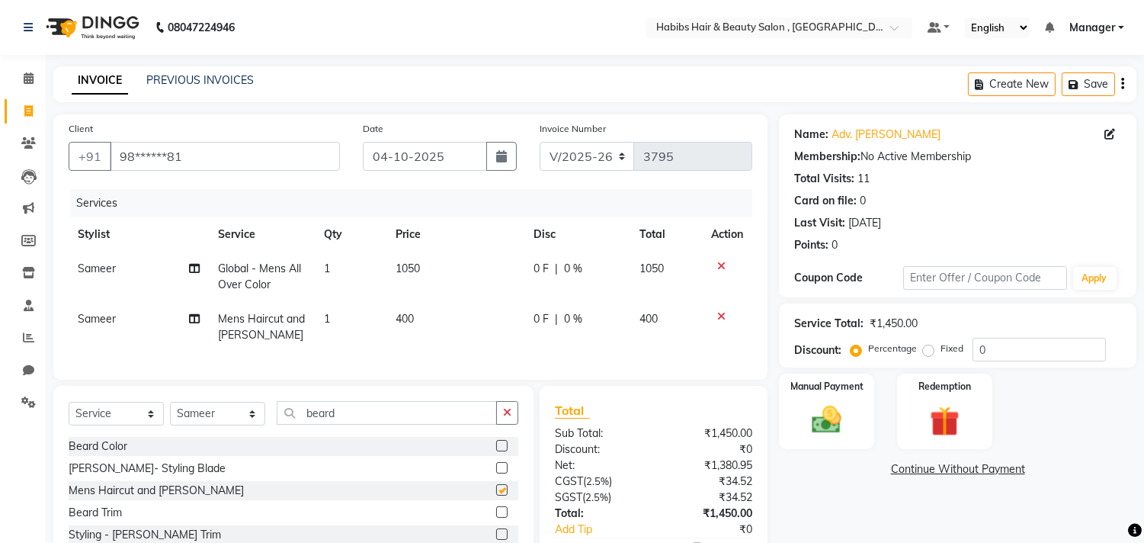
checkbox input "false"
click at [797, 418] on div "Manual Payment" at bounding box center [826, 411] width 99 height 78
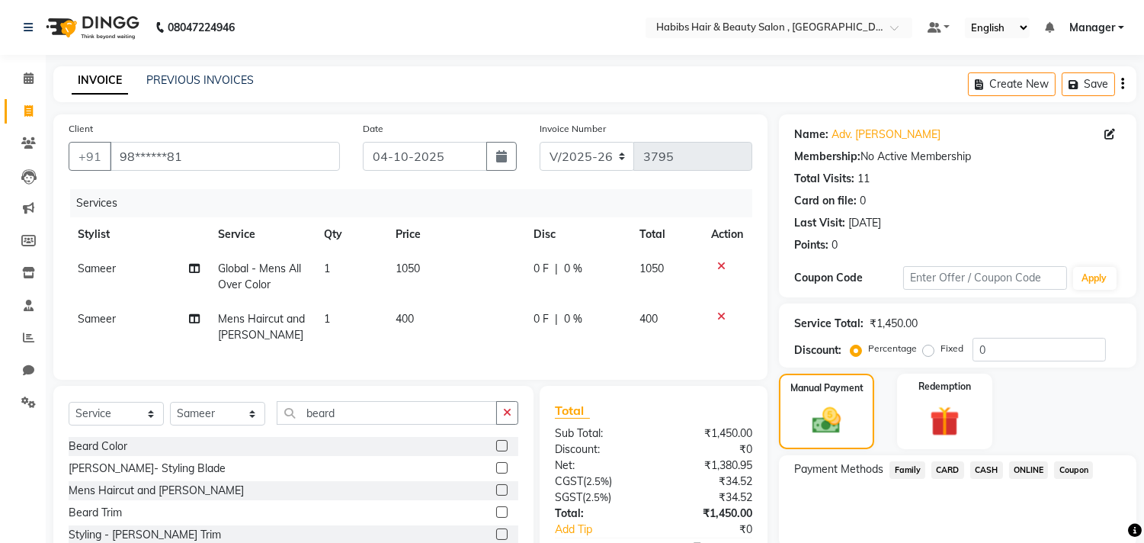
click at [1022, 465] on span "ONLINE" at bounding box center [1029, 470] width 40 height 18
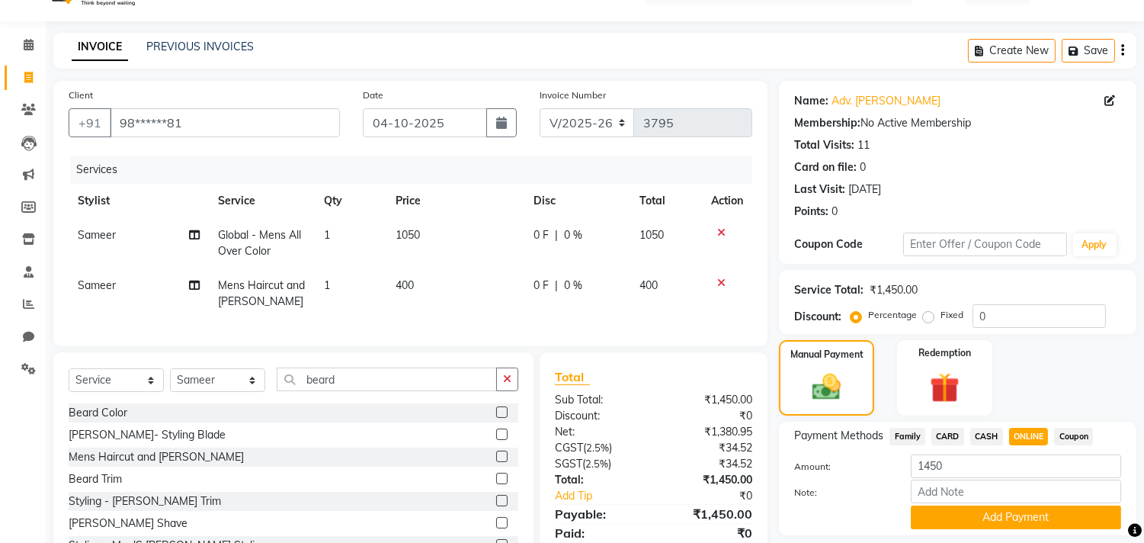
scroll to position [103, 0]
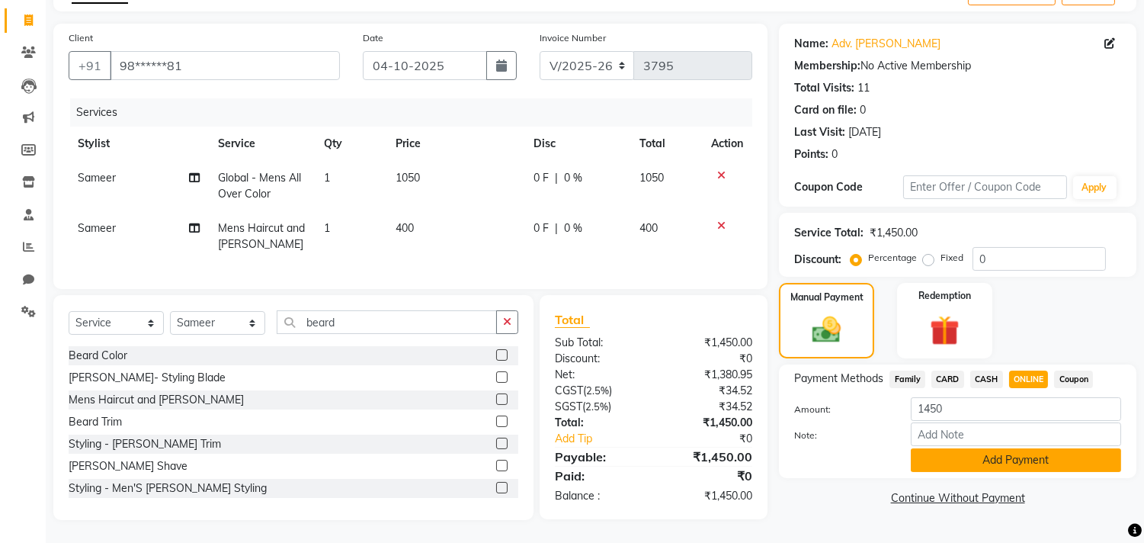
click at [1031, 448] on button "Add Payment" at bounding box center [1016, 460] width 210 height 24
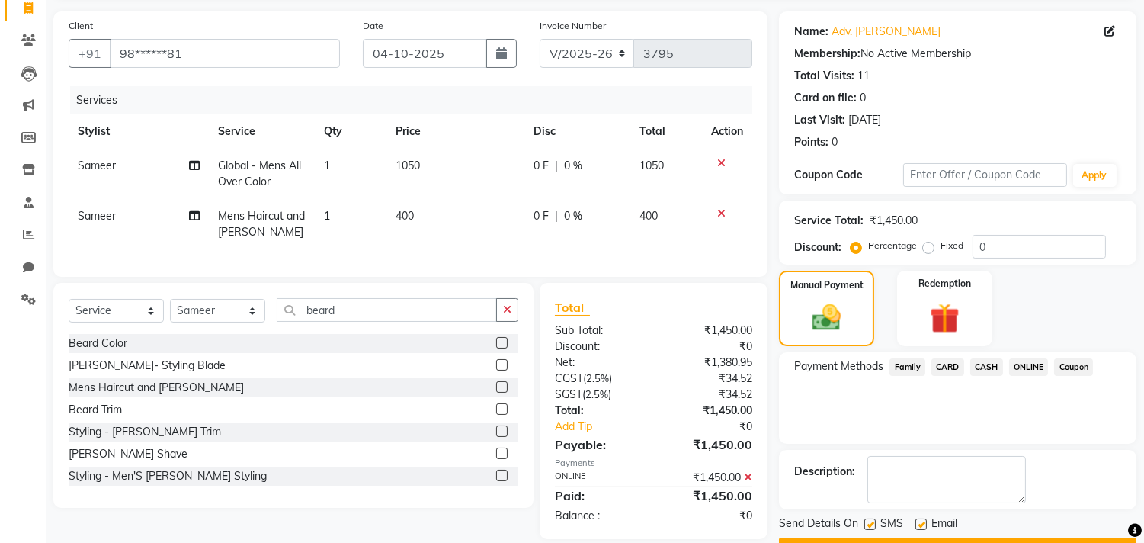
scroll to position [143, 0]
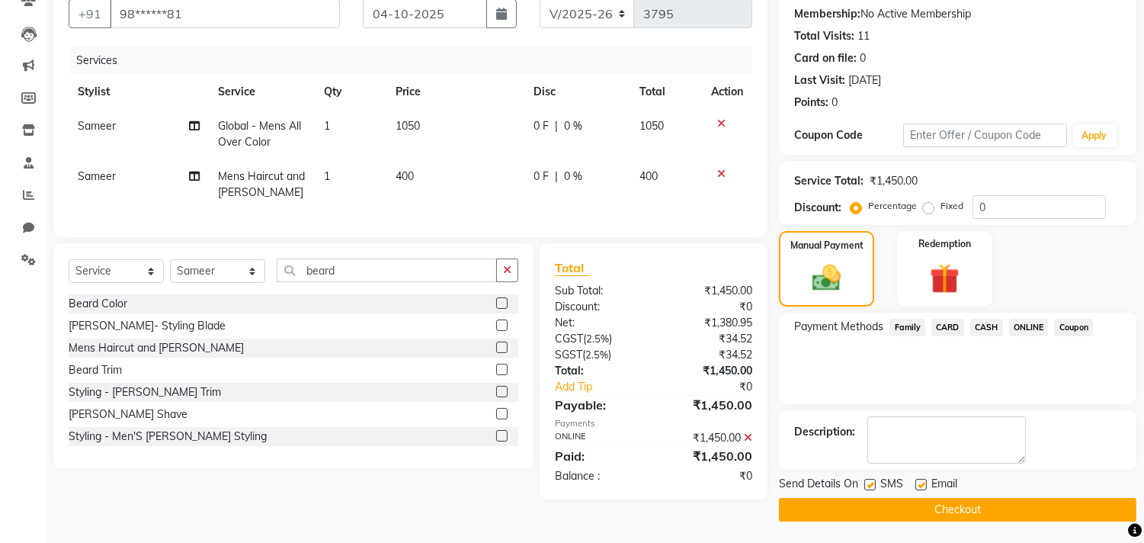
click at [1011, 505] on button "Checkout" at bounding box center [957, 510] width 357 height 24
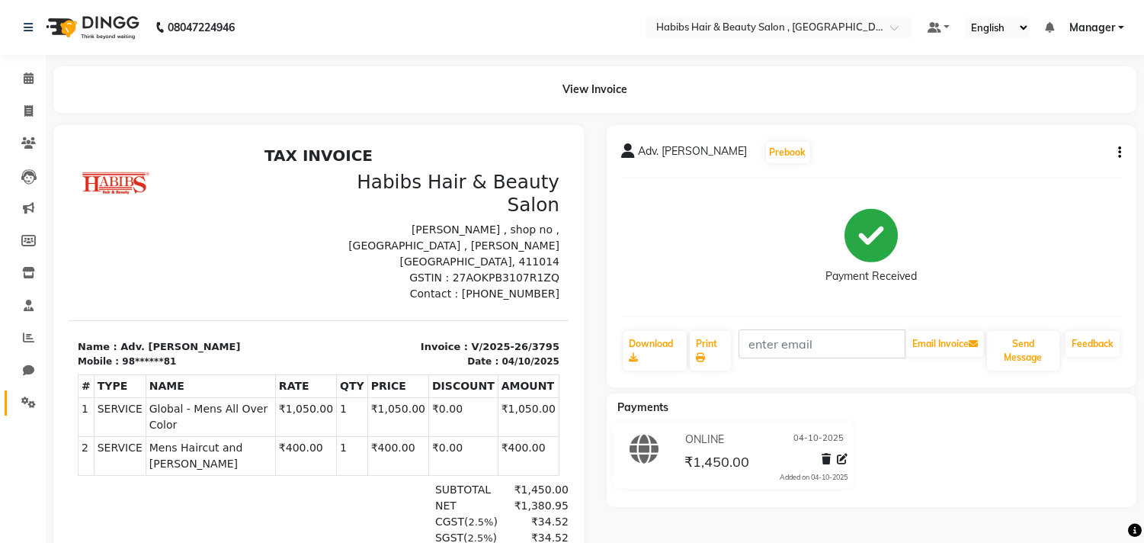
click at [20, 412] on link "Settings" at bounding box center [23, 402] width 37 height 25
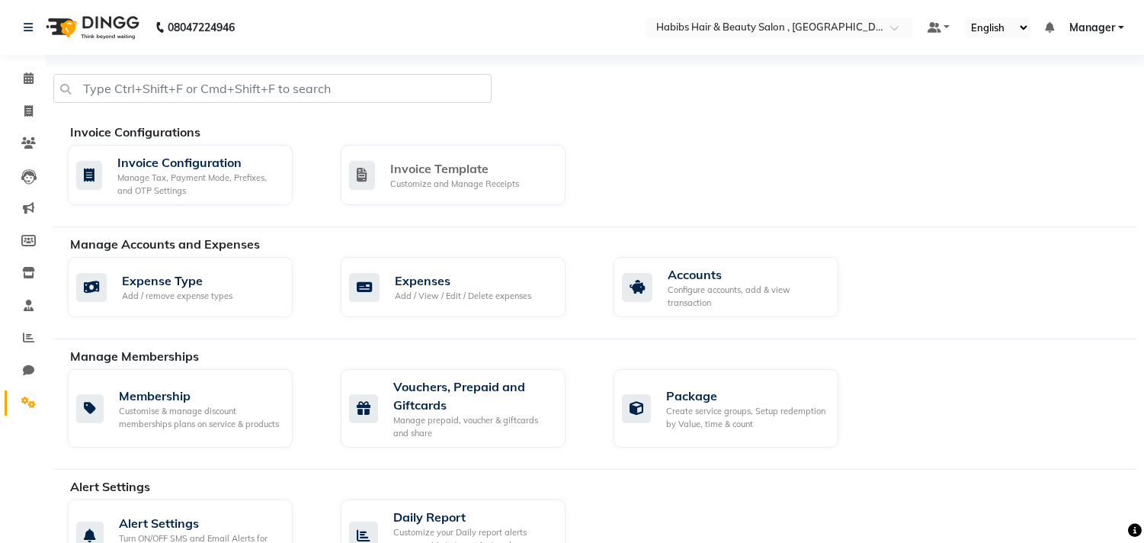
click at [583, 181] on link "Invoice Template Customize and Manage Receipts" at bounding box center [466, 175] width 250 height 60
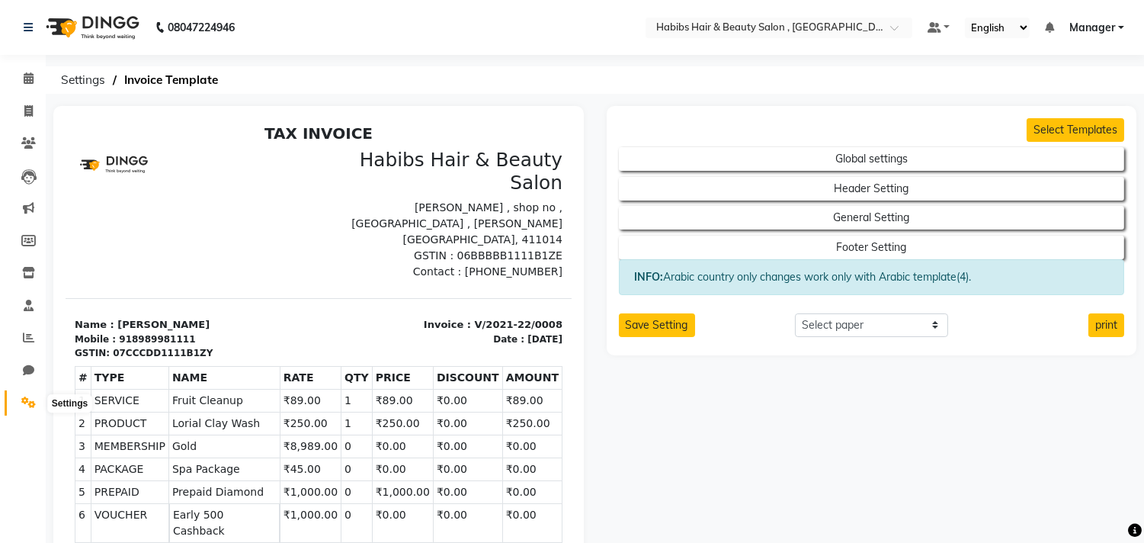
click at [25, 408] on icon at bounding box center [28, 401] width 14 height 11
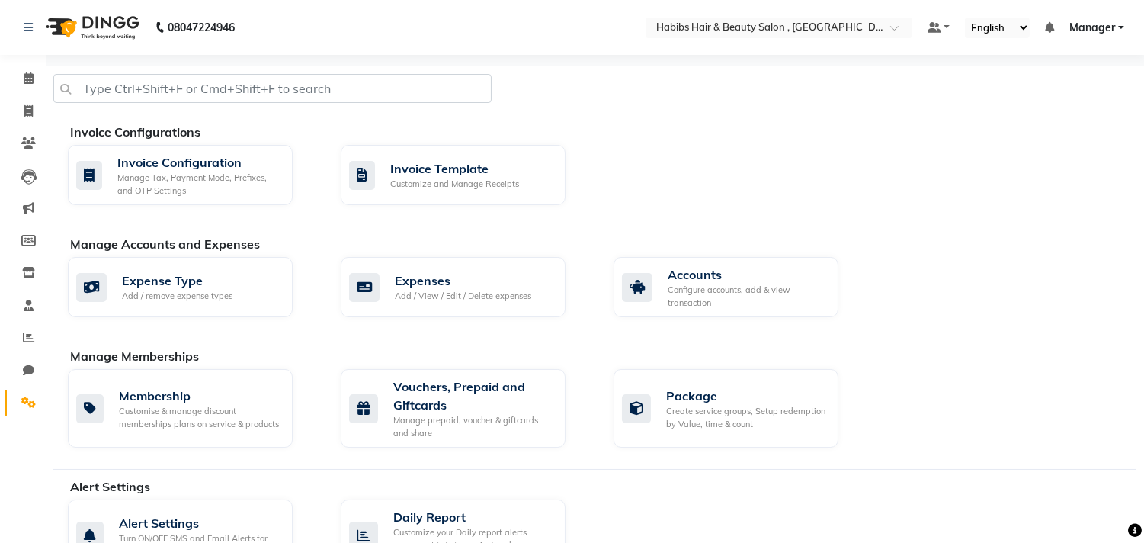
click at [619, 216] on div "Invoice Configurations Invoice Configuration Manage Tax, Payment Mode, Prefixes…" at bounding box center [594, 175] width 1083 height 104
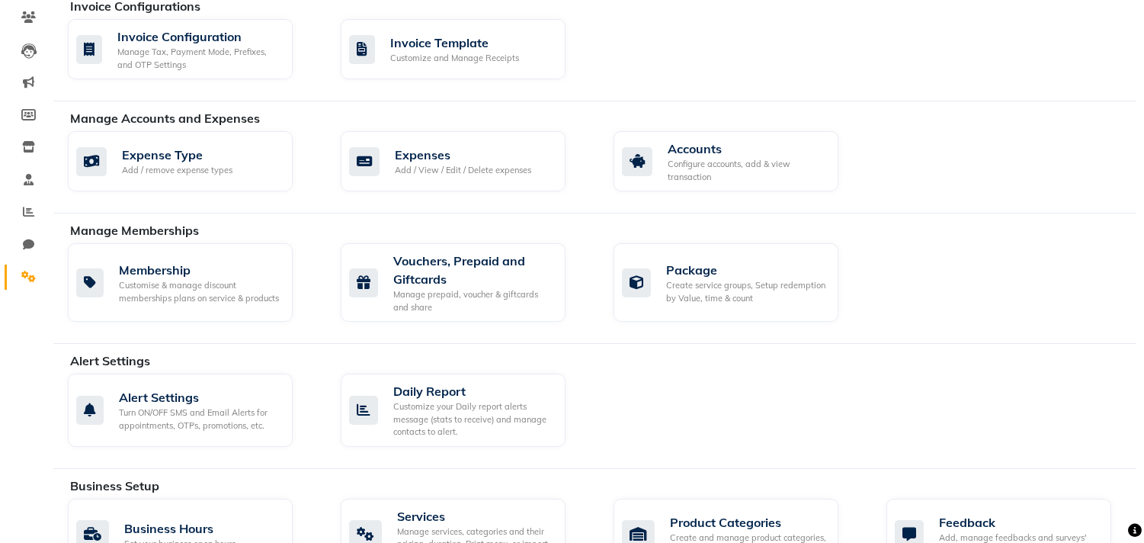
scroll to position [135, 0]
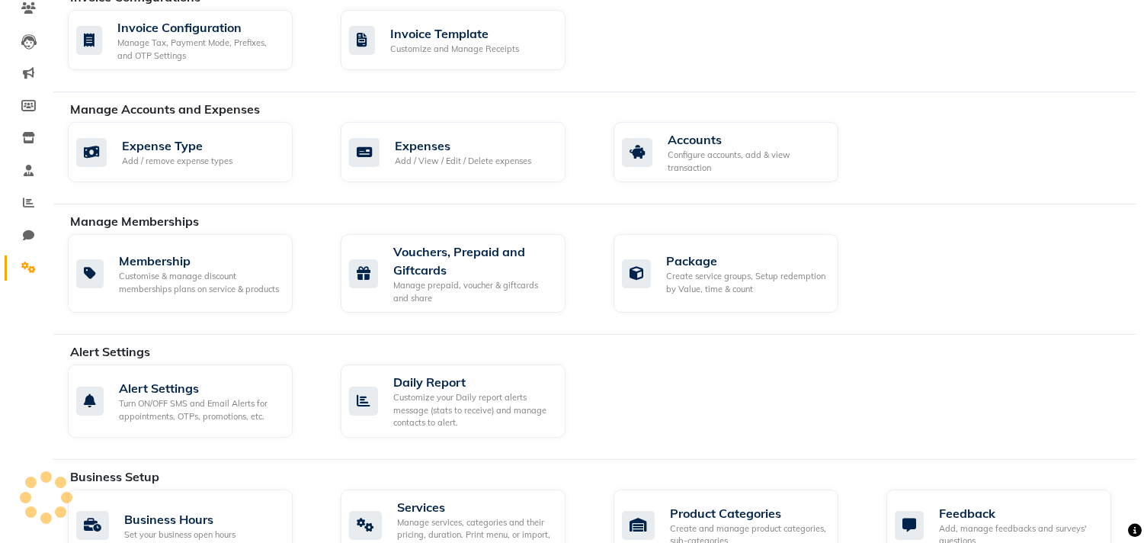
select select "service"
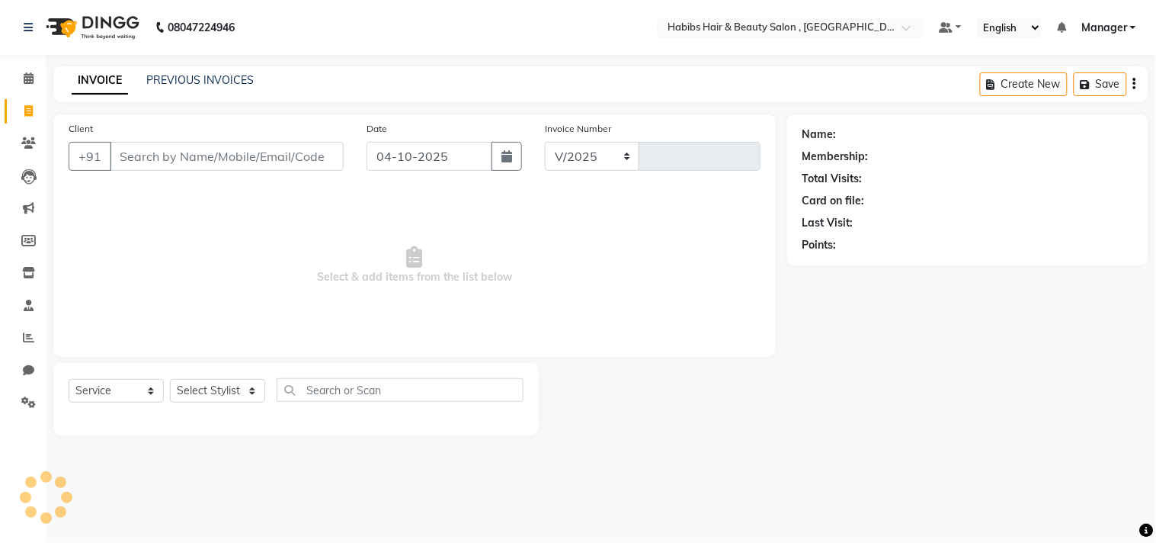
select select "4838"
type input "3796"
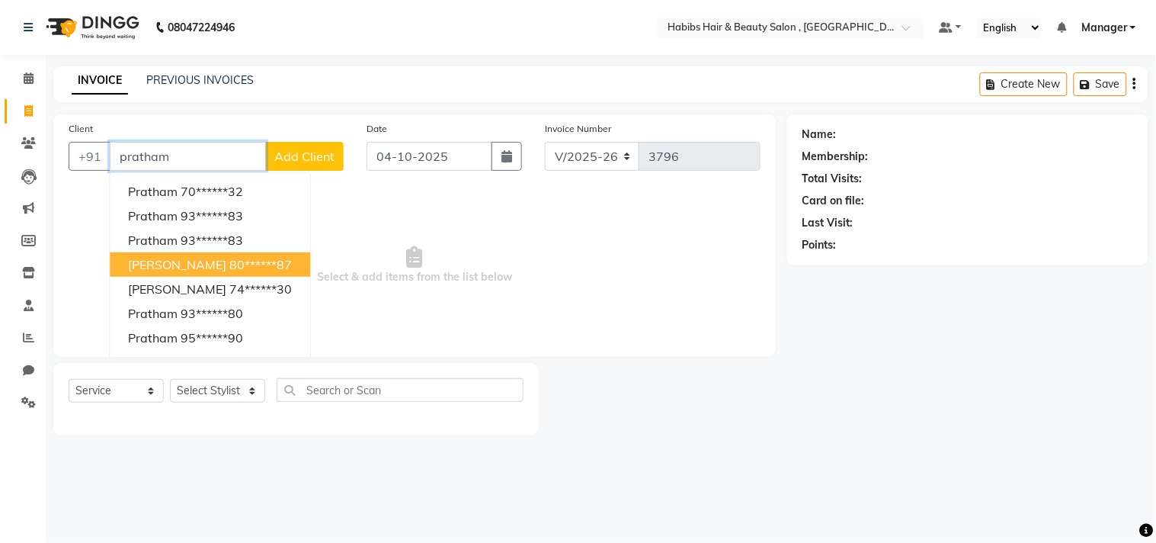
click at [212, 274] on button "Prathamesh Balasaheb 80******87" at bounding box center [210, 264] width 200 height 24
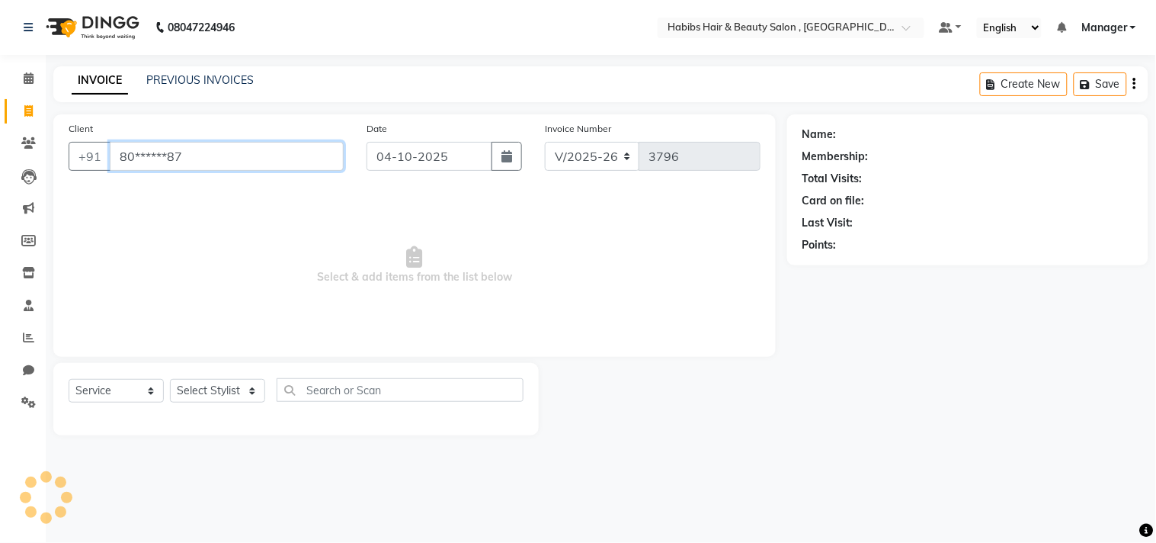
type input "80******87"
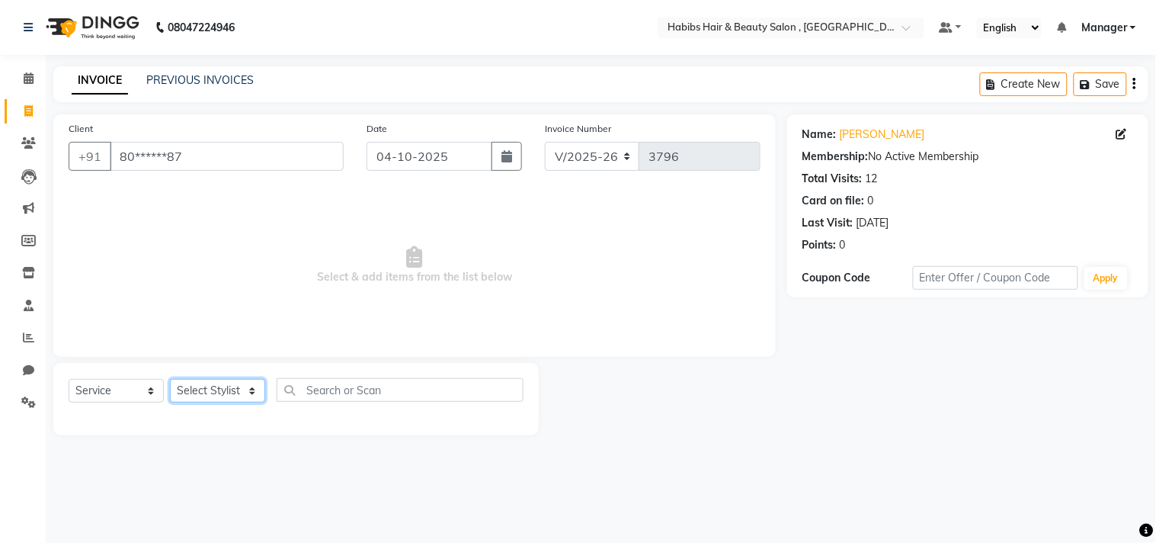
drag, startPoint x: 215, startPoint y: 395, endPoint x: 217, endPoint y: 381, distance: 13.9
click at [215, 395] on select "Select Stylist Arif Dilnawaz Manager M M Neelam Niyaz Reshma Riyaz Salman Samee…" at bounding box center [217, 391] width 95 height 24
select select "29954"
click at [170, 380] on select "Select Stylist Arif Dilnawaz Manager M M Neelam Niyaz Reshma Riyaz Salman Samee…" at bounding box center [217, 391] width 95 height 24
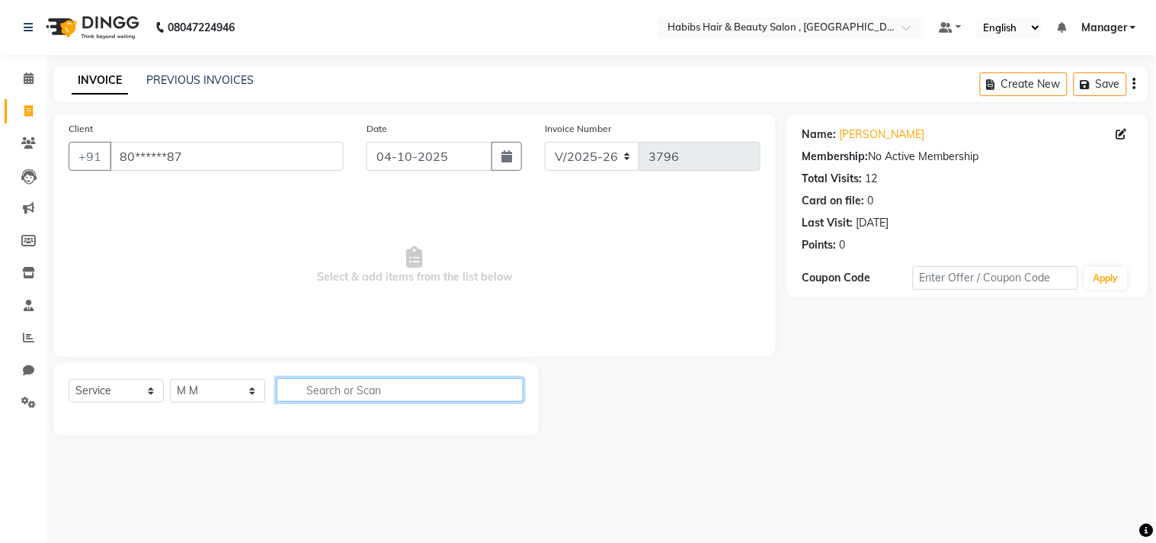
click at [408, 386] on input "text" at bounding box center [400, 390] width 247 height 24
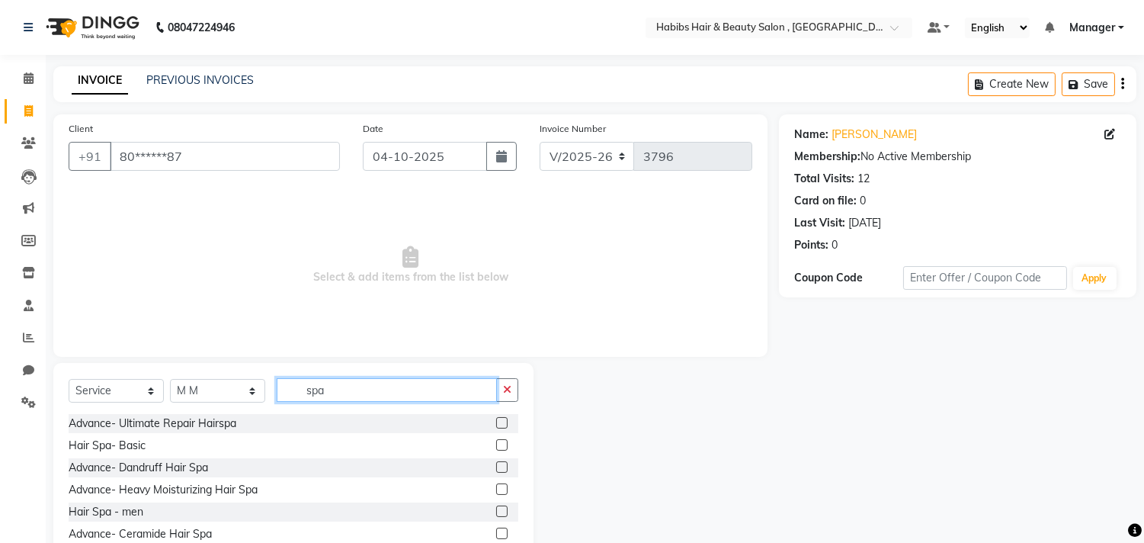
type input "spa"
click at [496, 511] on label at bounding box center [501, 510] width 11 height 11
click at [496, 511] on input "checkbox" at bounding box center [501, 512] width 10 height 10
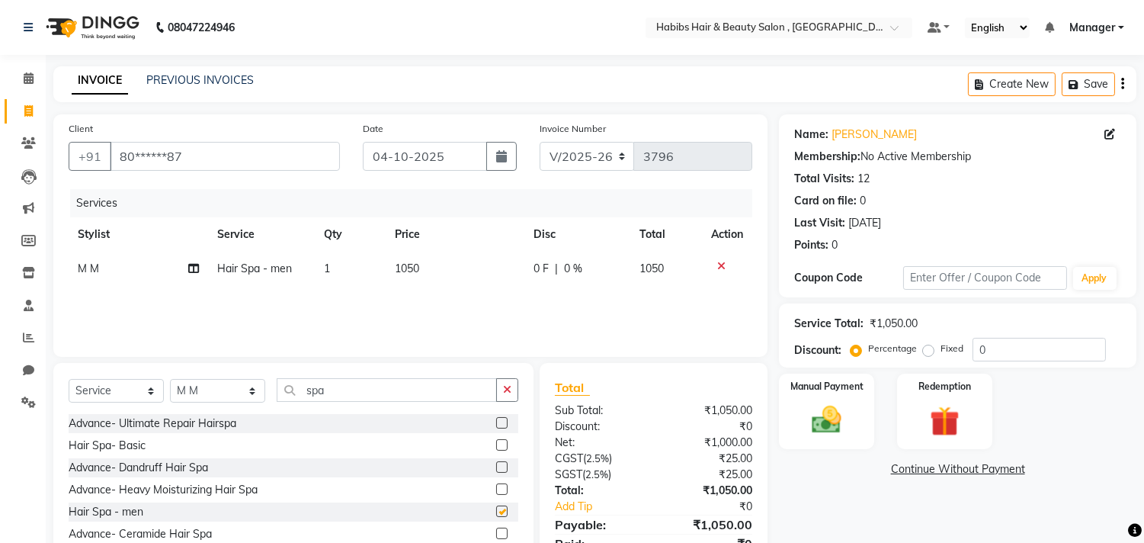
checkbox input "false"
click at [505, 386] on icon "button" at bounding box center [507, 389] width 8 height 11
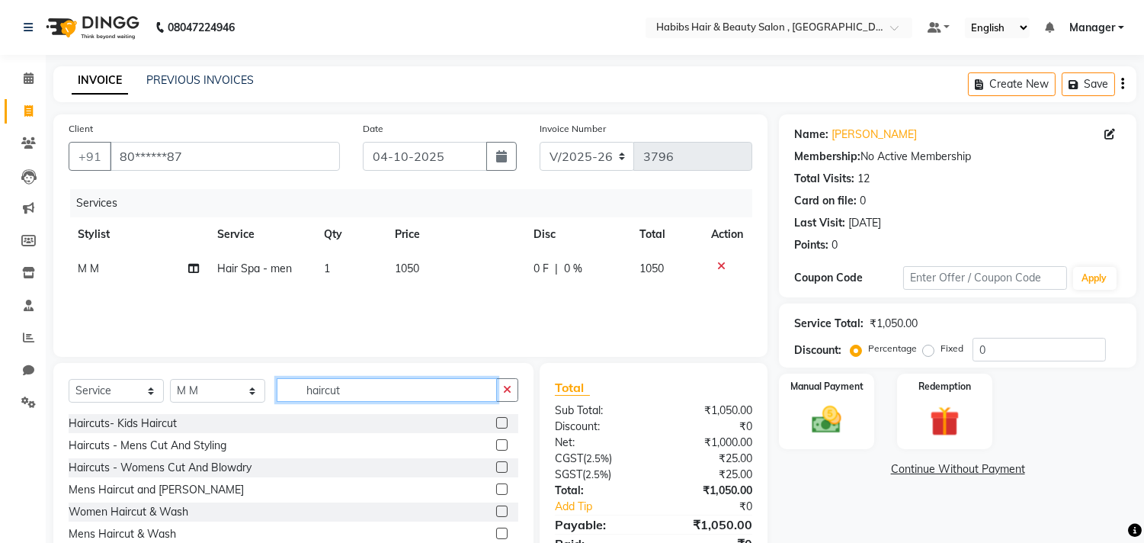
type input "haircut"
click at [497, 489] on label at bounding box center [501, 488] width 11 height 11
click at [497, 489] on input "checkbox" at bounding box center [501, 490] width 10 height 10
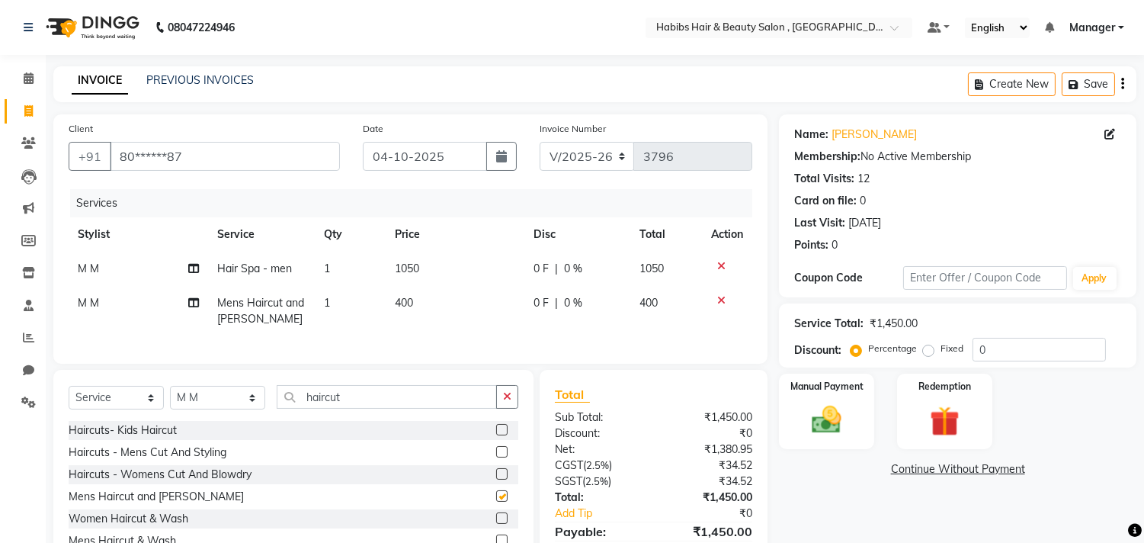
checkbox input "false"
click at [843, 428] on img at bounding box center [827, 420] width 50 height 36
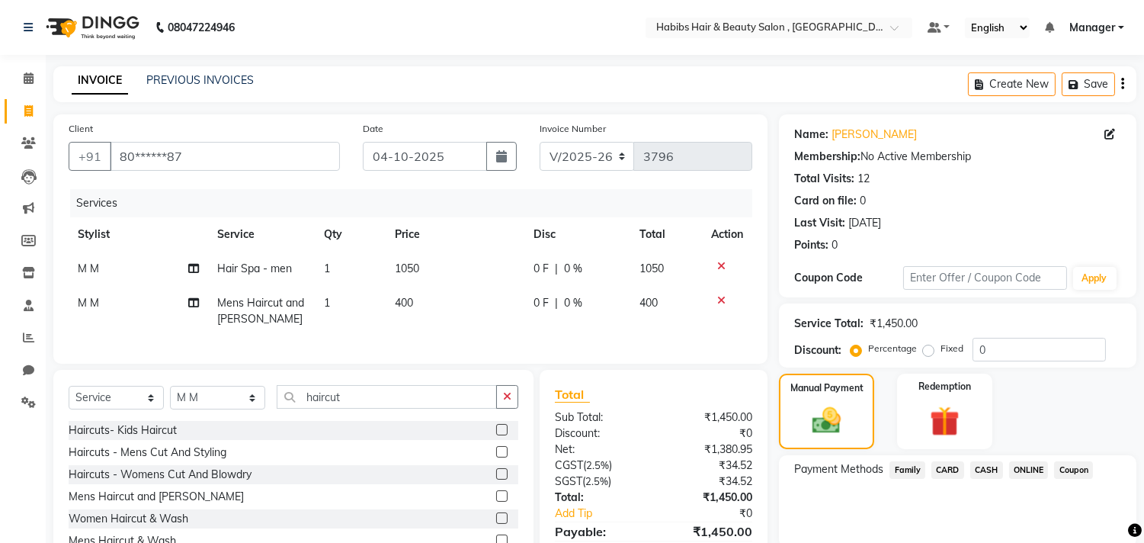
click at [987, 463] on span "CASH" at bounding box center [986, 470] width 33 height 18
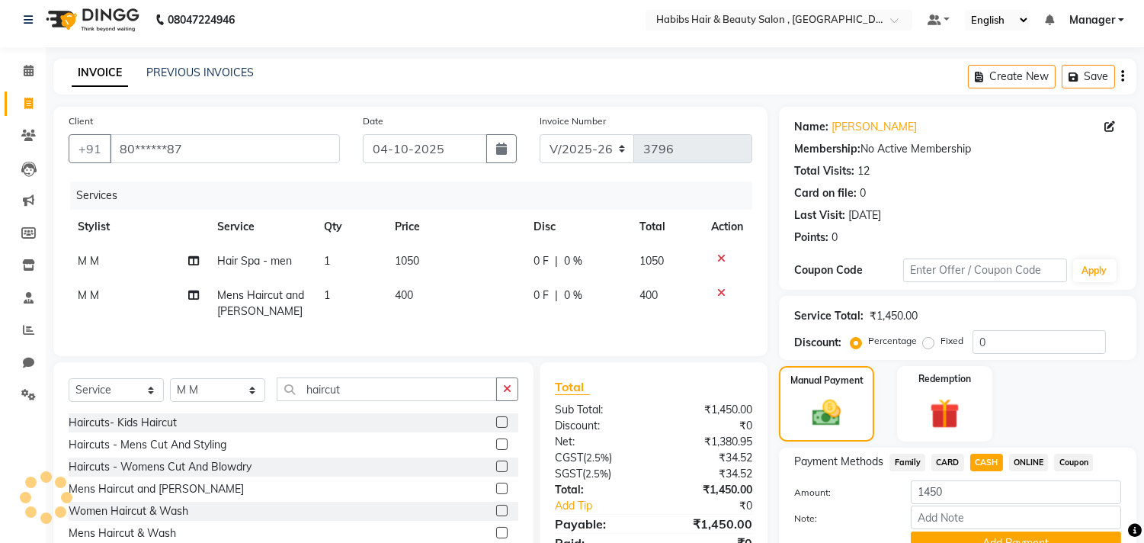
click at [987, 531] on button "Add Payment" at bounding box center [1016, 543] width 210 height 24
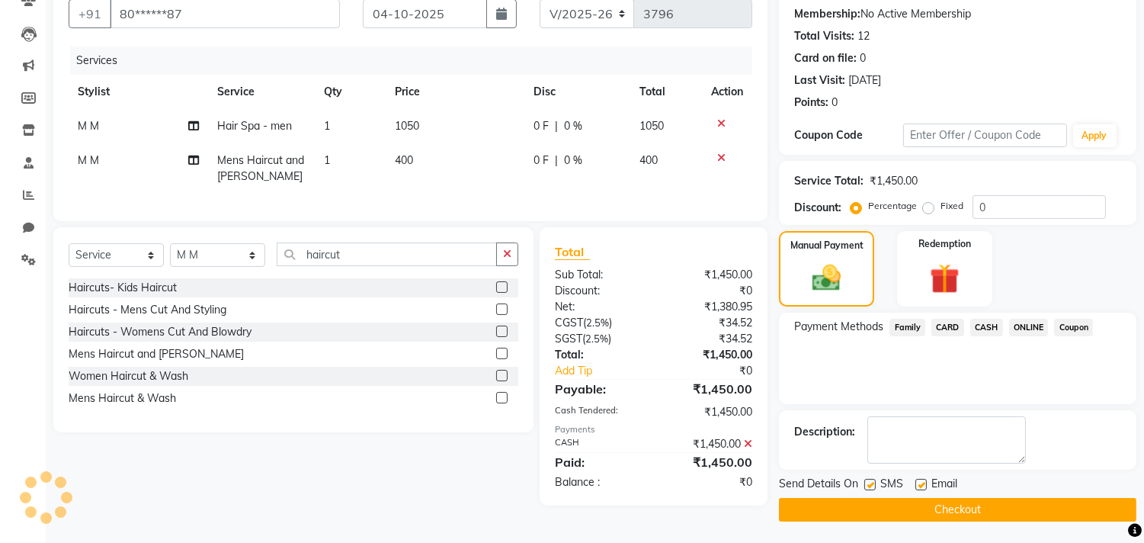
click at [984, 515] on button "Checkout" at bounding box center [957, 510] width 357 height 24
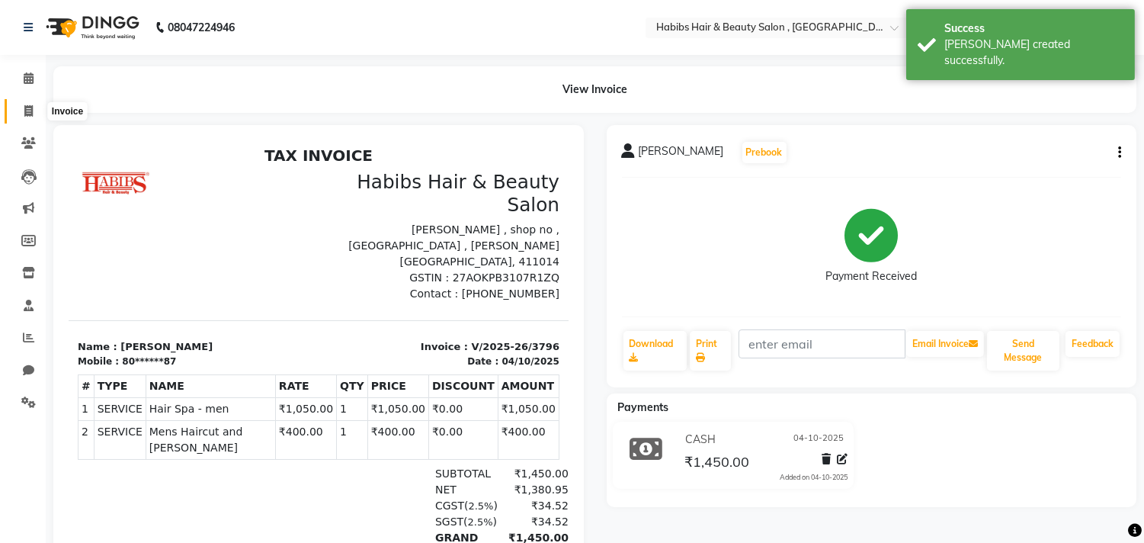
click at [21, 115] on span at bounding box center [28, 112] width 27 height 18
select select "service"
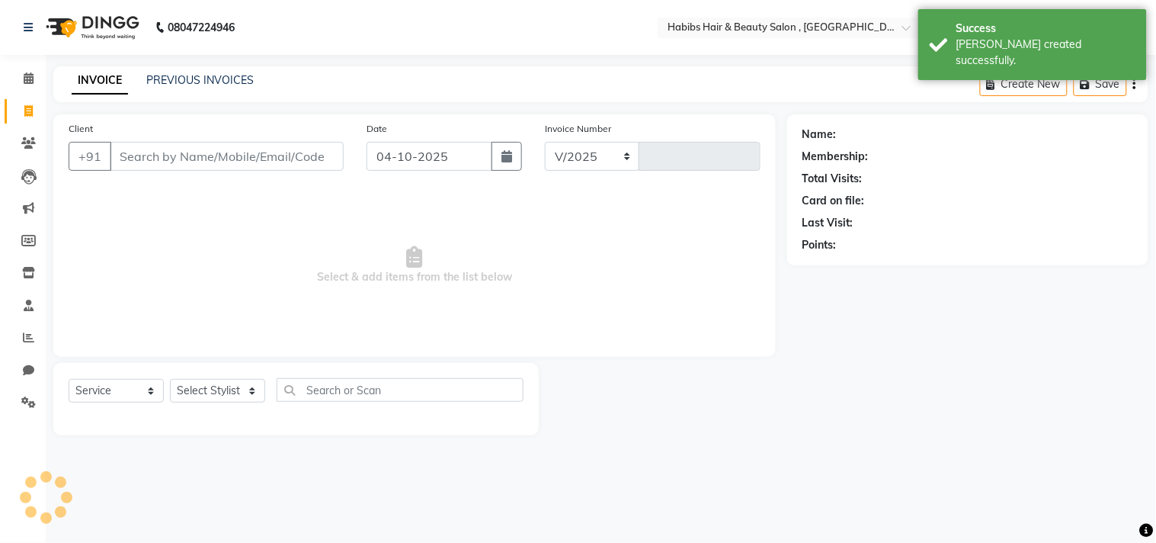
select select "4838"
type input "3797"
click at [224, 91] on div "INVOICE PREVIOUS INVOICES Create New Save" at bounding box center [600, 84] width 1095 height 36
click at [229, 77] on link "PREVIOUS INVOICES" at bounding box center [199, 80] width 107 height 14
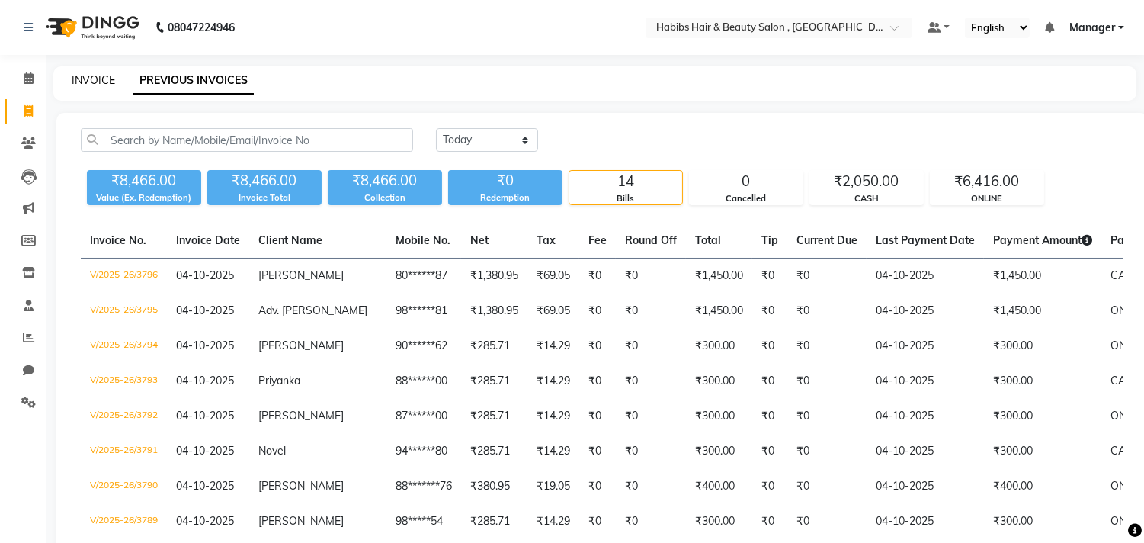
click at [107, 79] on link "INVOICE" at bounding box center [93, 80] width 43 height 14
select select "service"
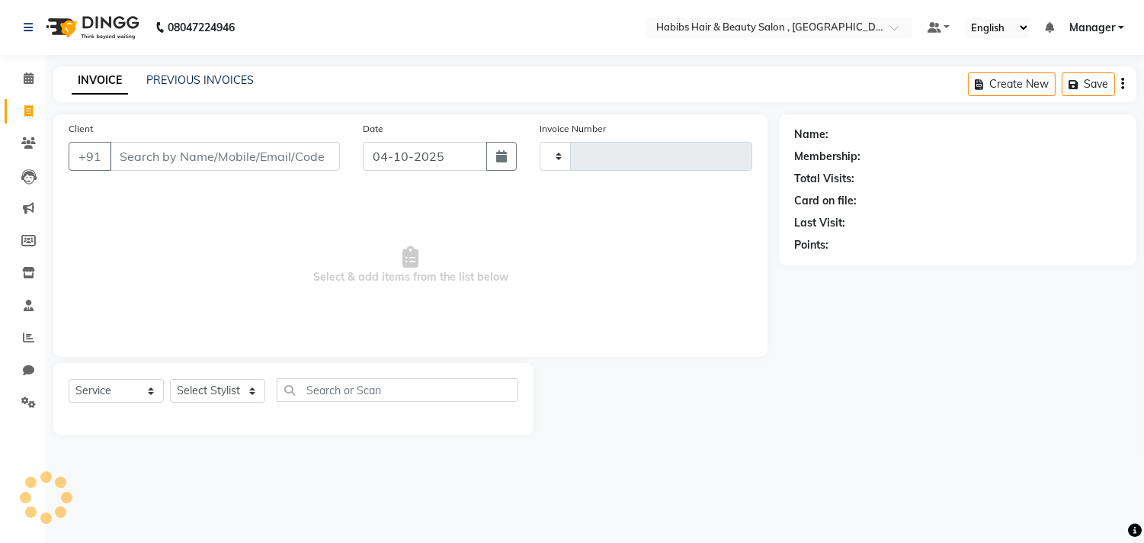
type input "7"
select select "4838"
type input "3797"
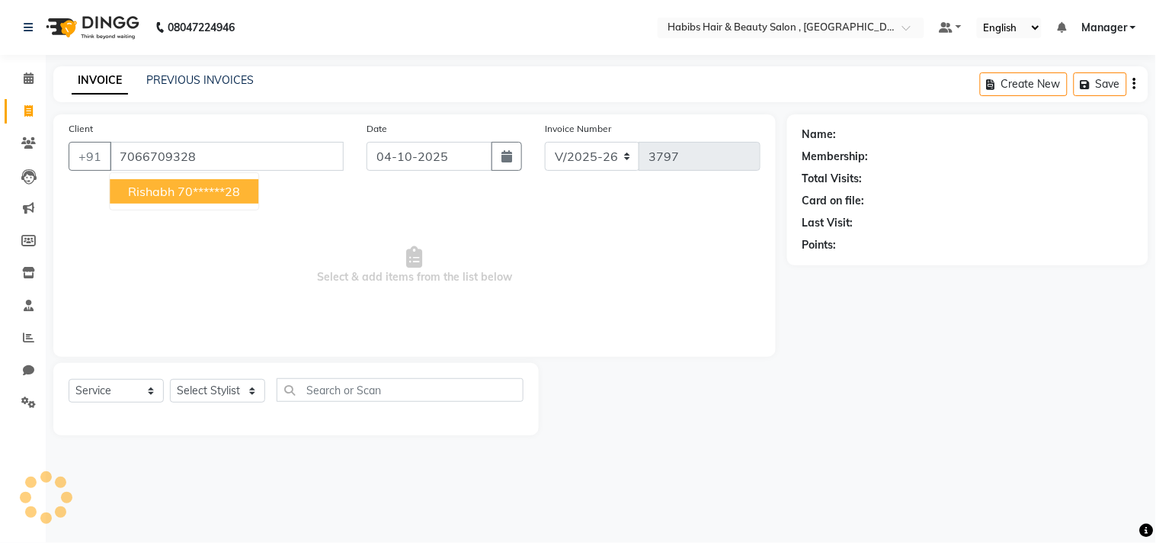
type input "7066709328"
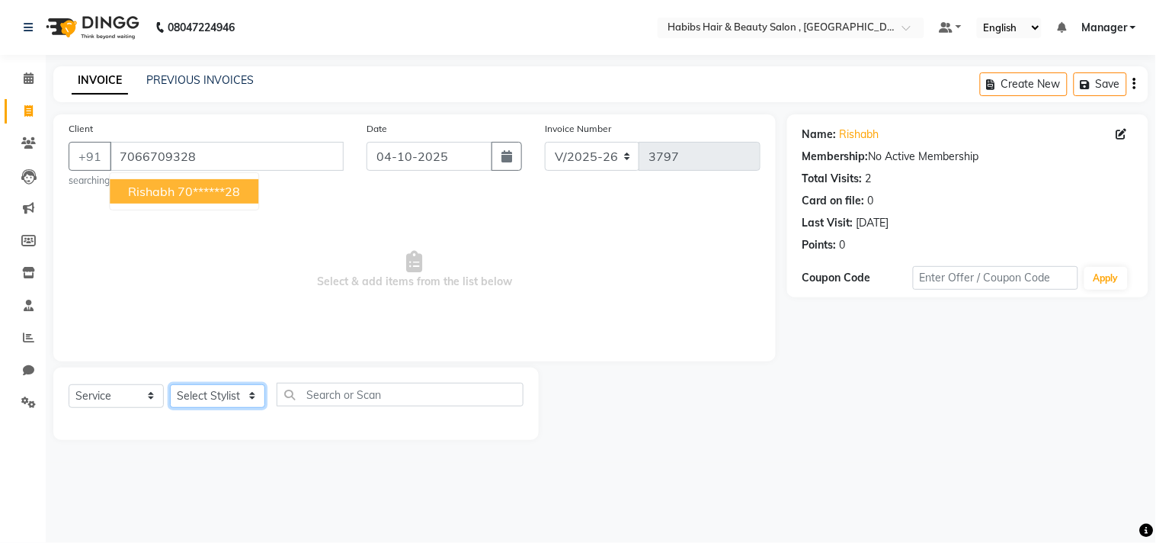
click at [212, 400] on select "Select Stylist Arif Dilnawaz Manager M M Neelam Niyaz Reshma Riyaz Salman Samee…" at bounding box center [217, 396] width 95 height 24
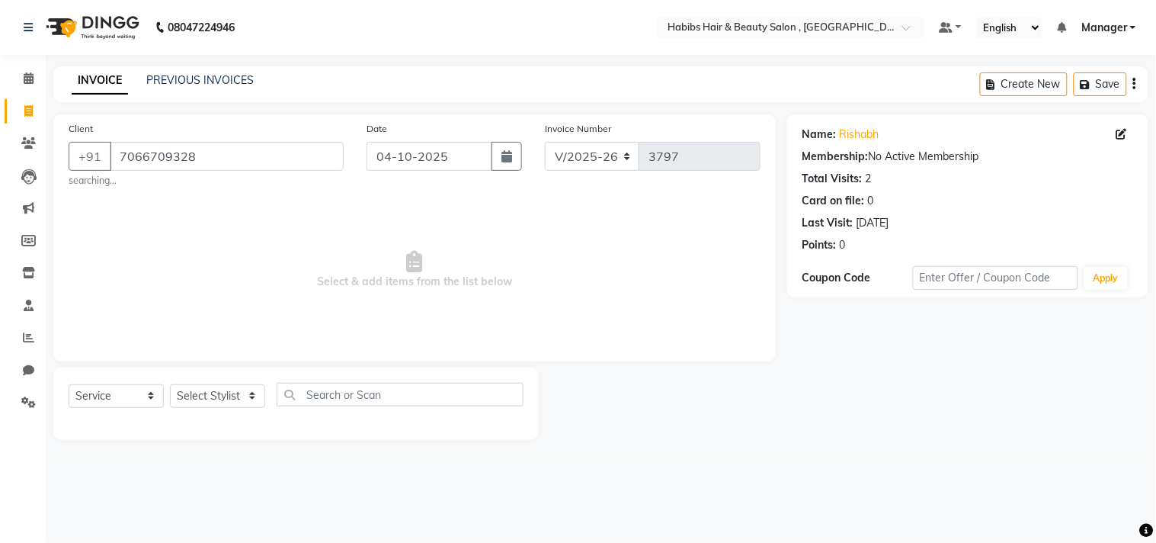
click at [331, 315] on span "Select & add items from the list below" at bounding box center [415, 270] width 692 height 152
click at [233, 397] on select "Select Stylist Arif Dilnawaz Manager M M Neelam Niyaz Reshma Riyaz Salman Samee…" at bounding box center [217, 396] width 95 height 24
select select "36968"
click at [170, 384] on select "Select Stylist Arif Dilnawaz Manager M M Neelam Niyaz Reshma Riyaz Salman Samee…" at bounding box center [217, 396] width 95 height 24
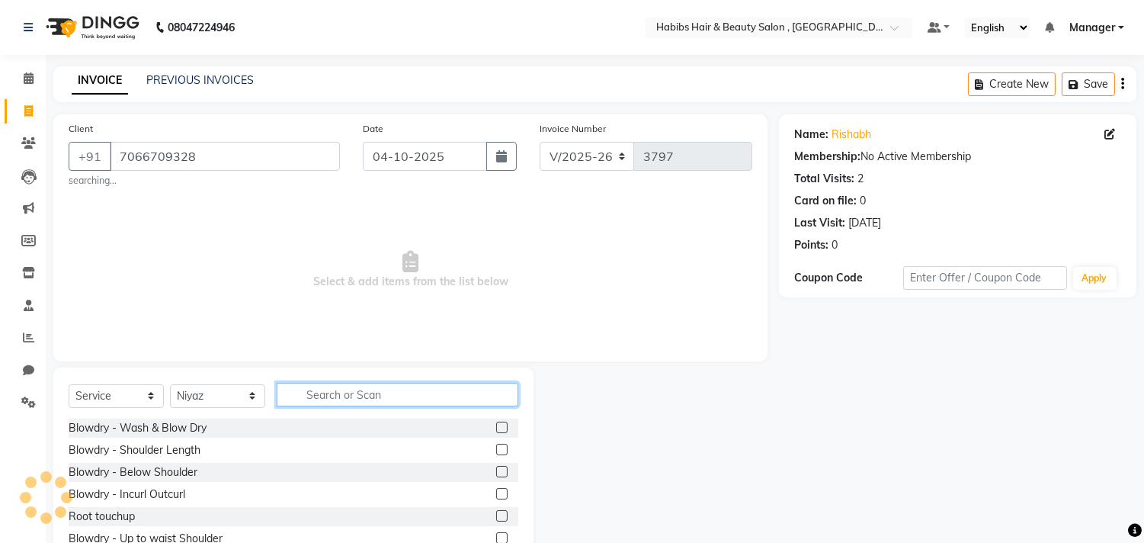
click at [330, 406] on input "text" at bounding box center [398, 395] width 242 height 24
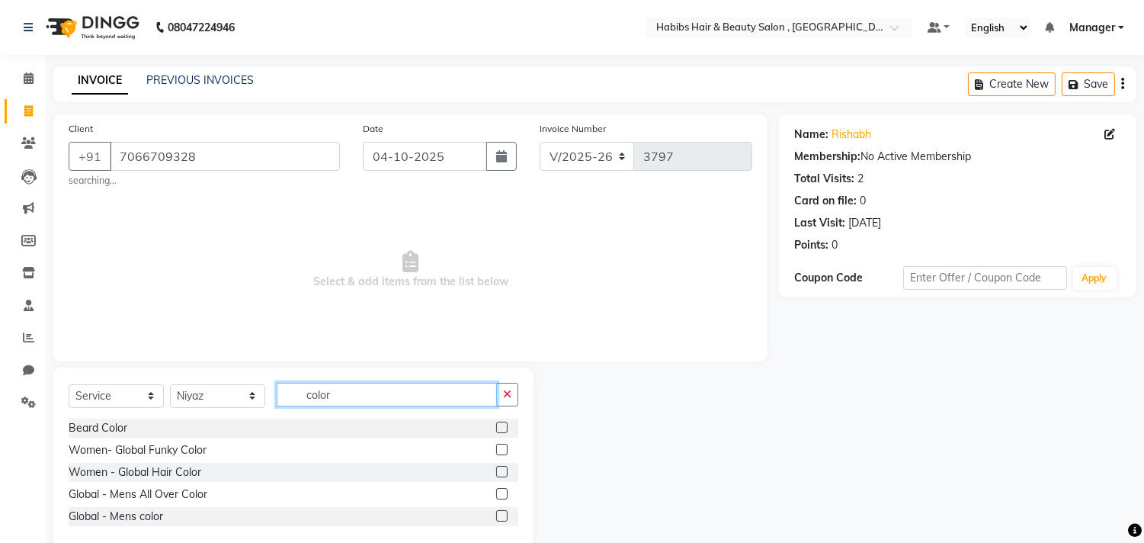
type input "color"
click at [505, 489] on label at bounding box center [501, 493] width 11 height 11
click at [505, 489] on input "checkbox" at bounding box center [501, 494] width 10 height 10
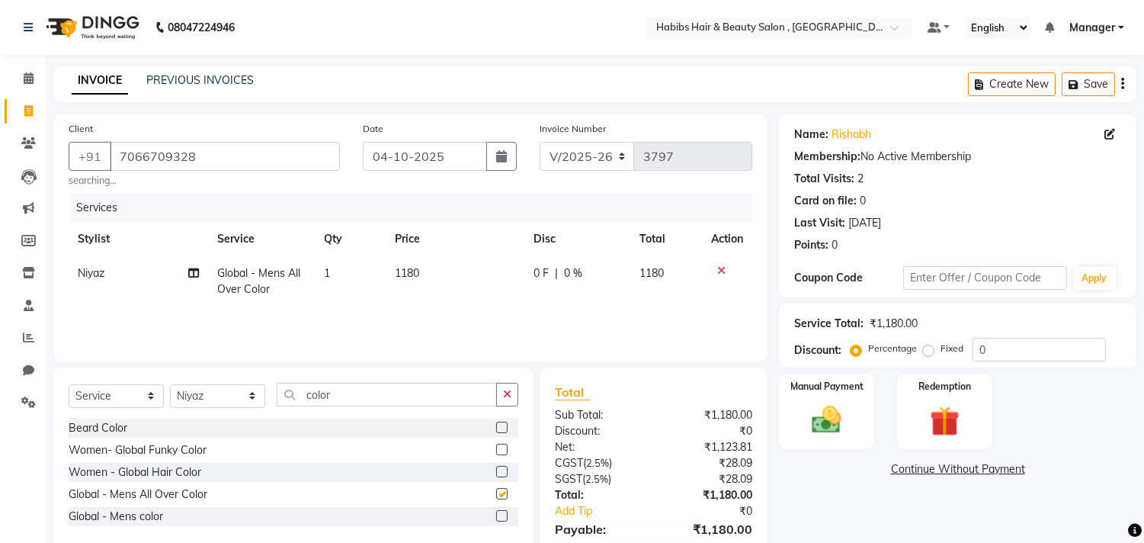
checkbox input "false"
click at [511, 393] on button "button" at bounding box center [507, 395] width 22 height 24
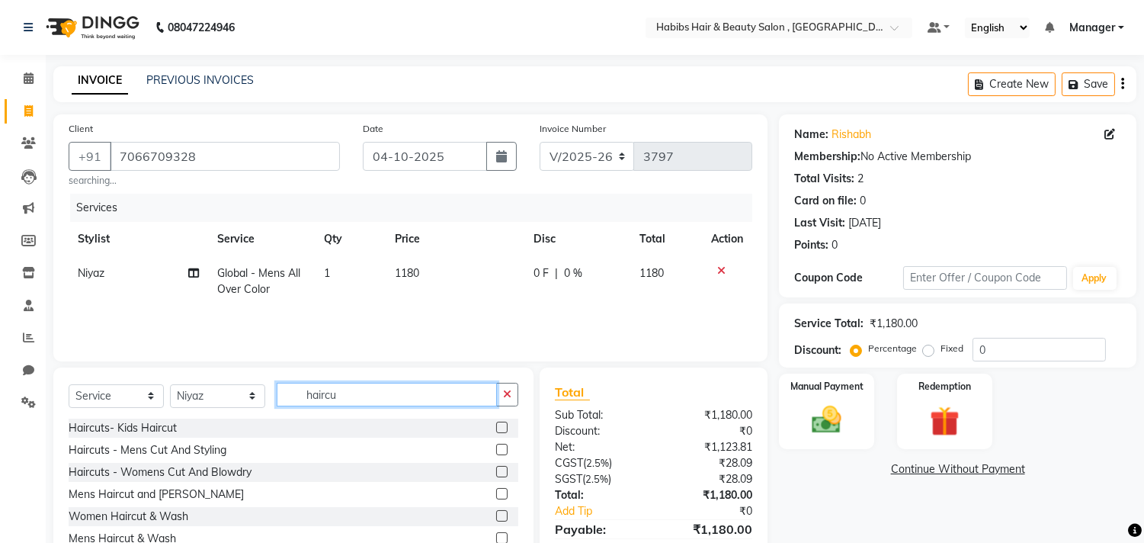
type input "haircu"
click at [499, 490] on label at bounding box center [501, 493] width 11 height 11
click at [499, 490] on input "checkbox" at bounding box center [501, 494] width 10 height 10
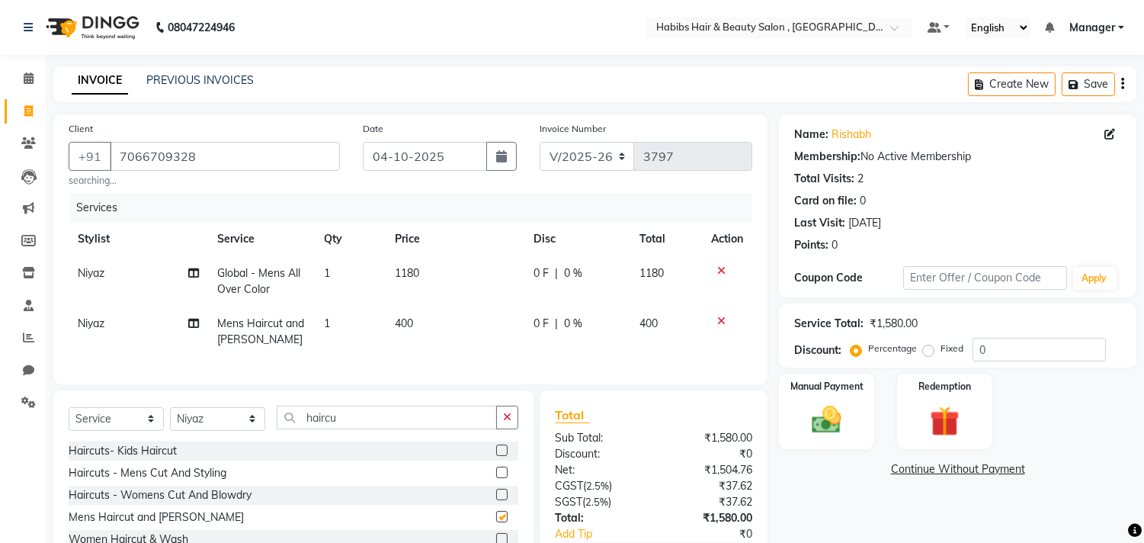
checkbox input "false"
click at [457, 264] on td "1180" at bounding box center [455, 281] width 139 height 50
select select "36968"
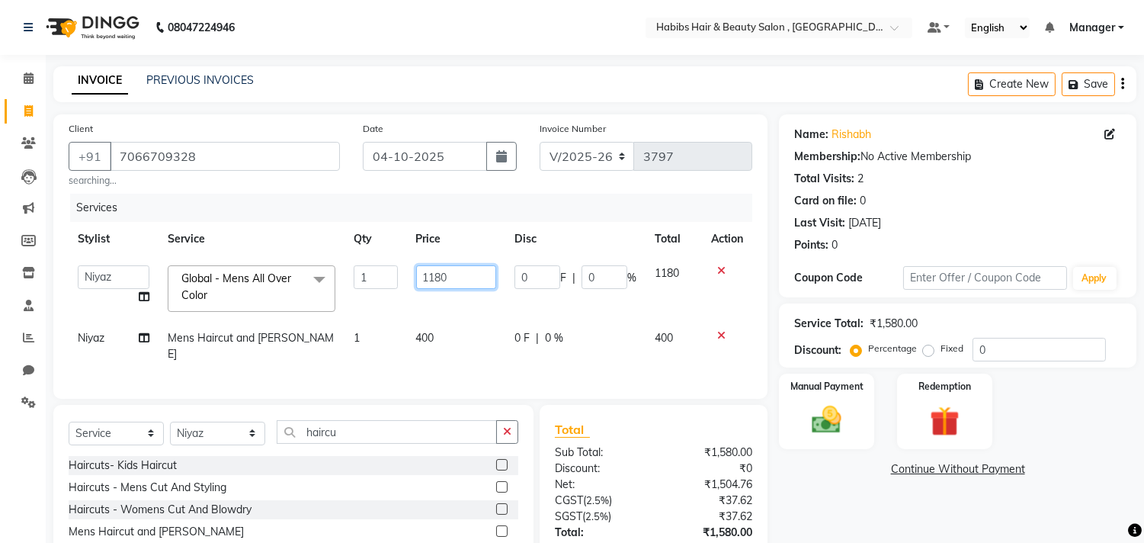
click at [456, 277] on input "1180" at bounding box center [456, 277] width 80 height 24
type input "1050"
click at [816, 397] on div "Manual Payment" at bounding box center [826, 411] width 99 height 78
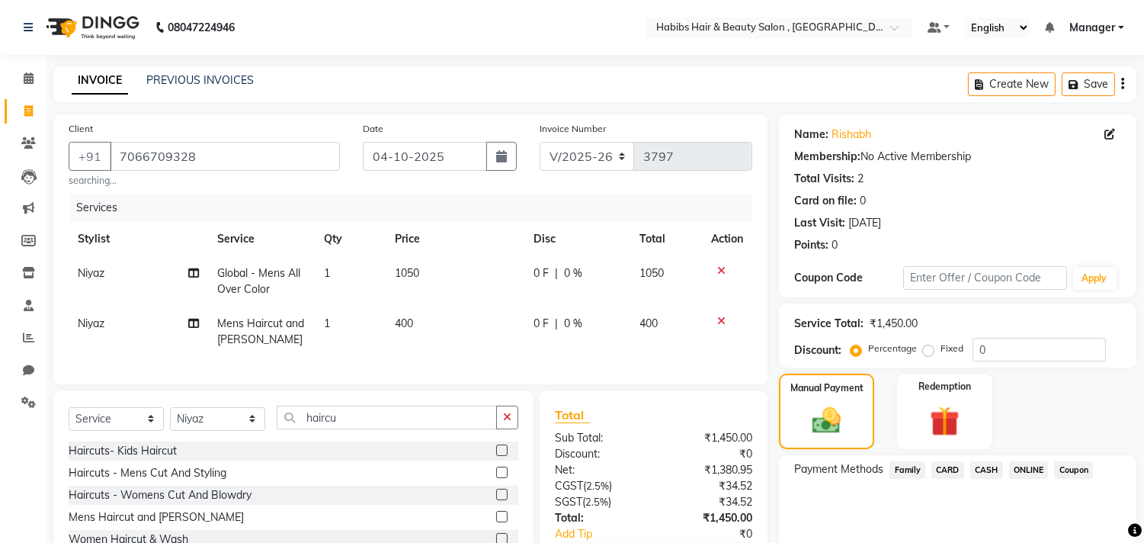
click at [992, 469] on span "CASH" at bounding box center [986, 470] width 33 height 18
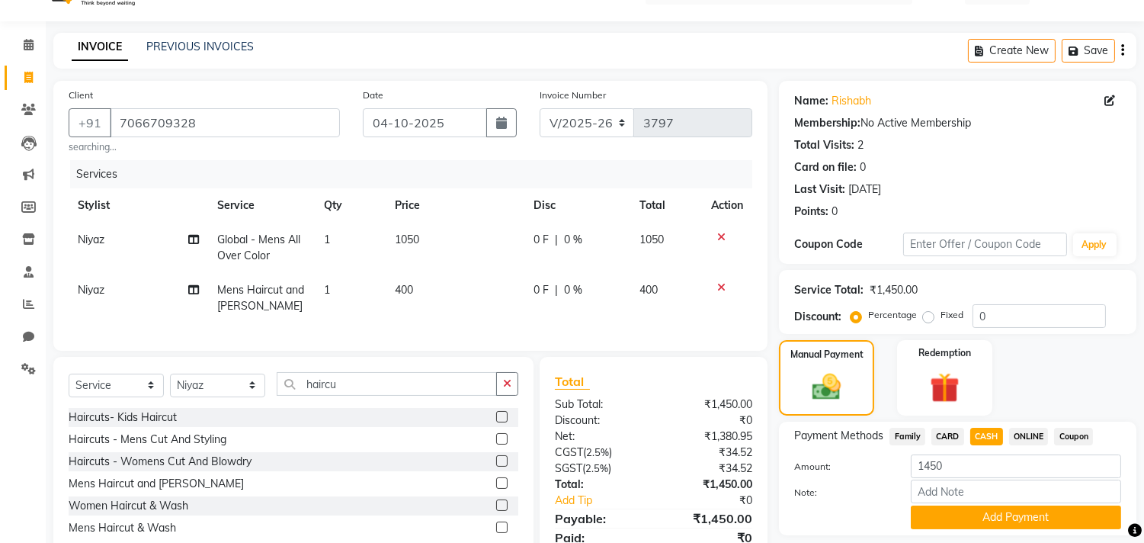
scroll to position [107, 0]
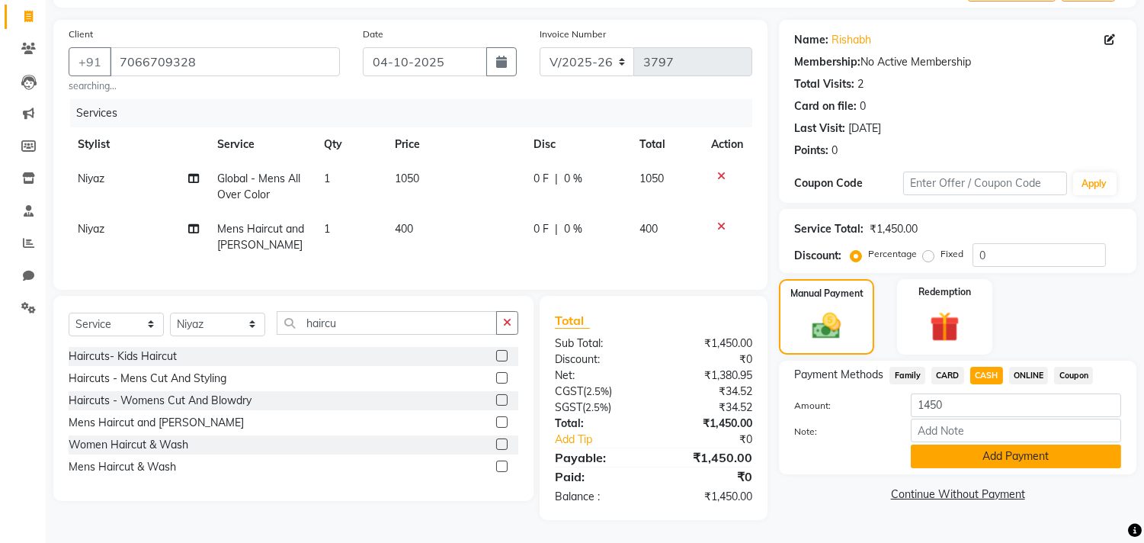
click at [1004, 444] on button "Add Payment" at bounding box center [1016, 456] width 210 height 24
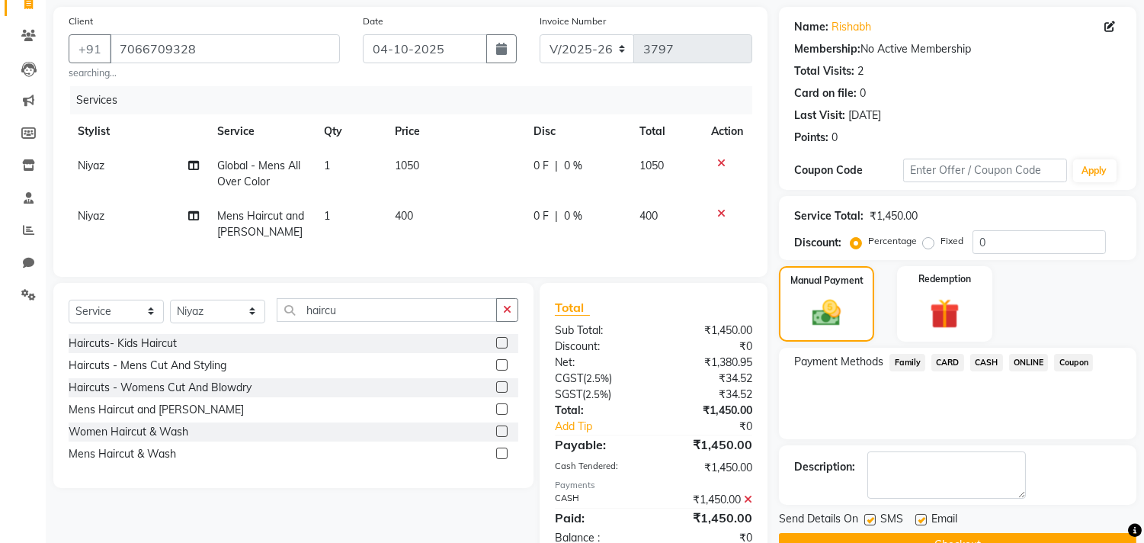
scroll to position [162, 0]
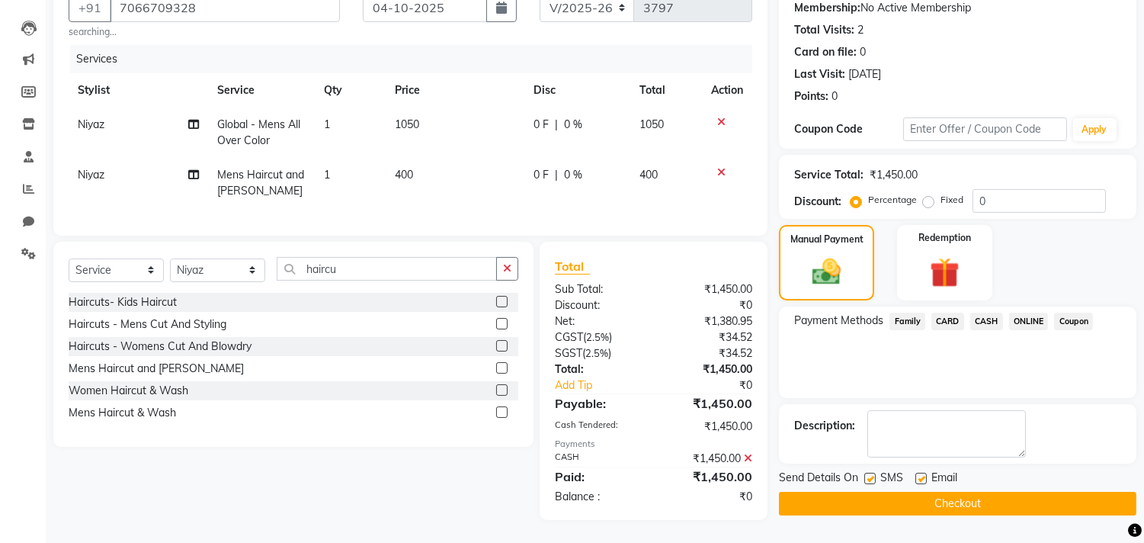
click at [999, 492] on button "Checkout" at bounding box center [957, 504] width 357 height 24
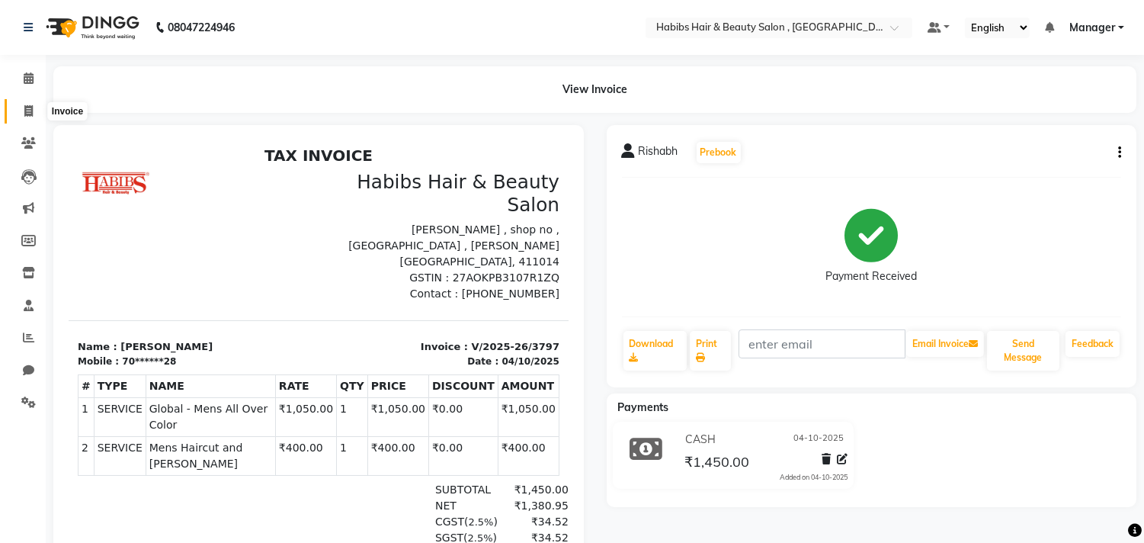
click at [32, 108] on icon at bounding box center [28, 110] width 8 height 11
select select "4838"
select select "service"
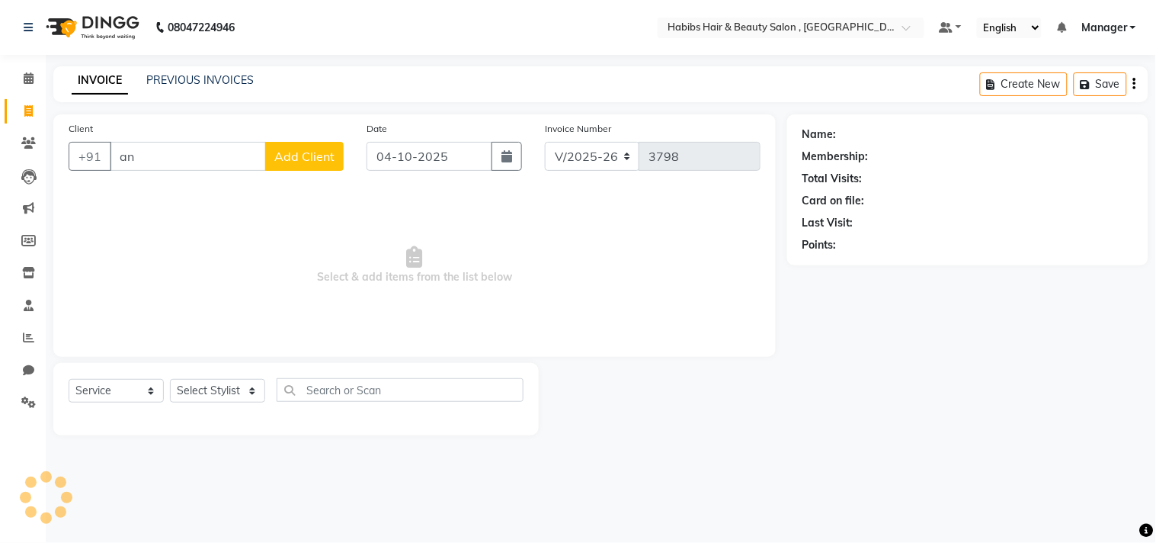
type input "a"
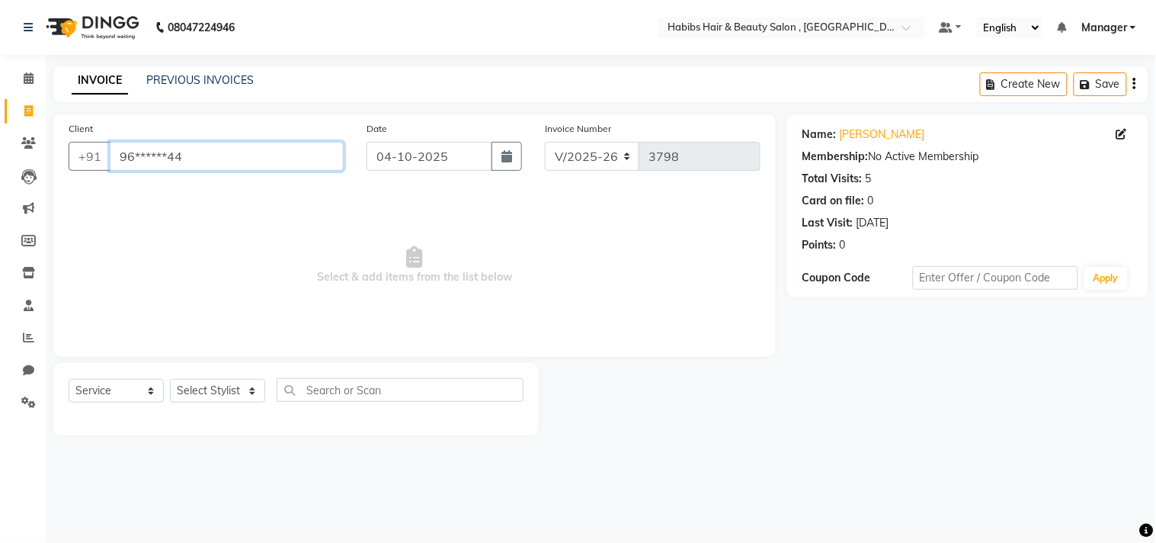
click at [174, 160] on input "96******44" at bounding box center [227, 156] width 234 height 29
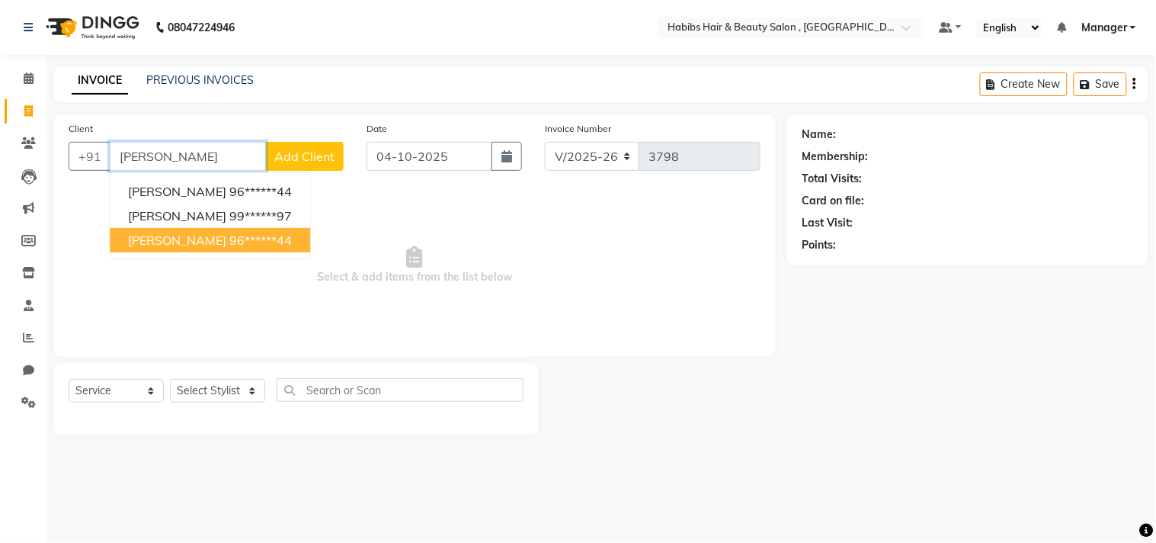
type input "96******44"
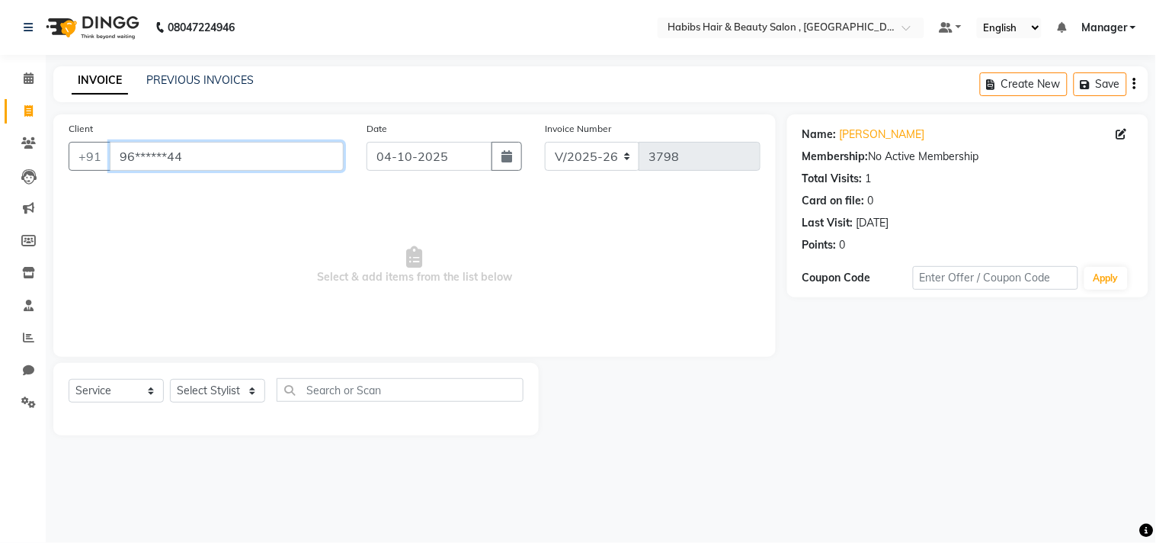
click at [210, 169] on input "96******44" at bounding box center [227, 156] width 234 height 29
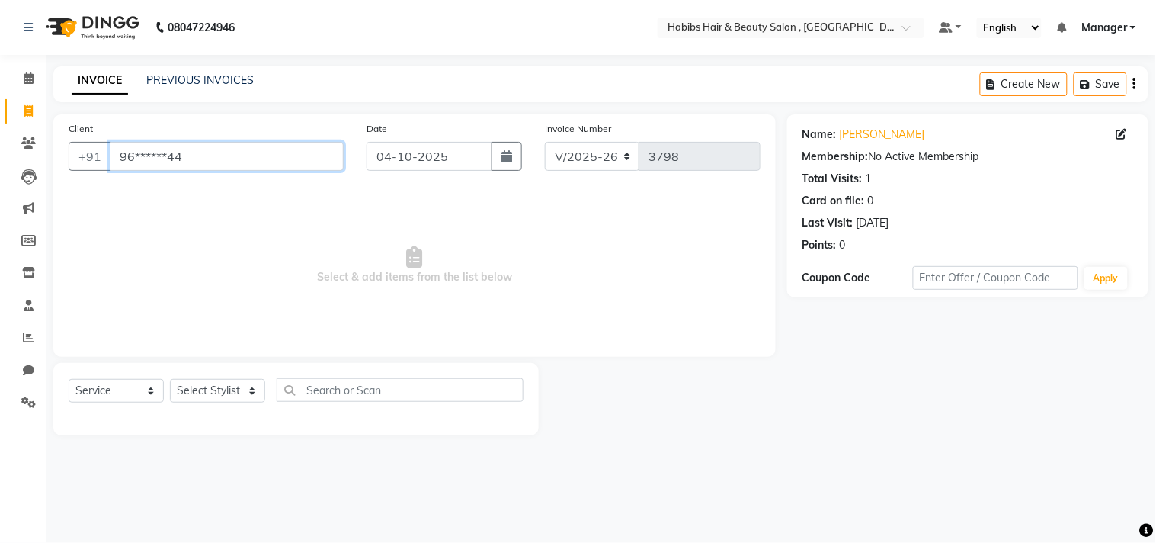
click at [210, 169] on input "96******44" at bounding box center [227, 156] width 234 height 29
type input "9"
click at [210, 169] on input "99******97" at bounding box center [227, 156] width 234 height 29
click at [233, 226] on span "Select & add items from the list below" at bounding box center [415, 265] width 692 height 152
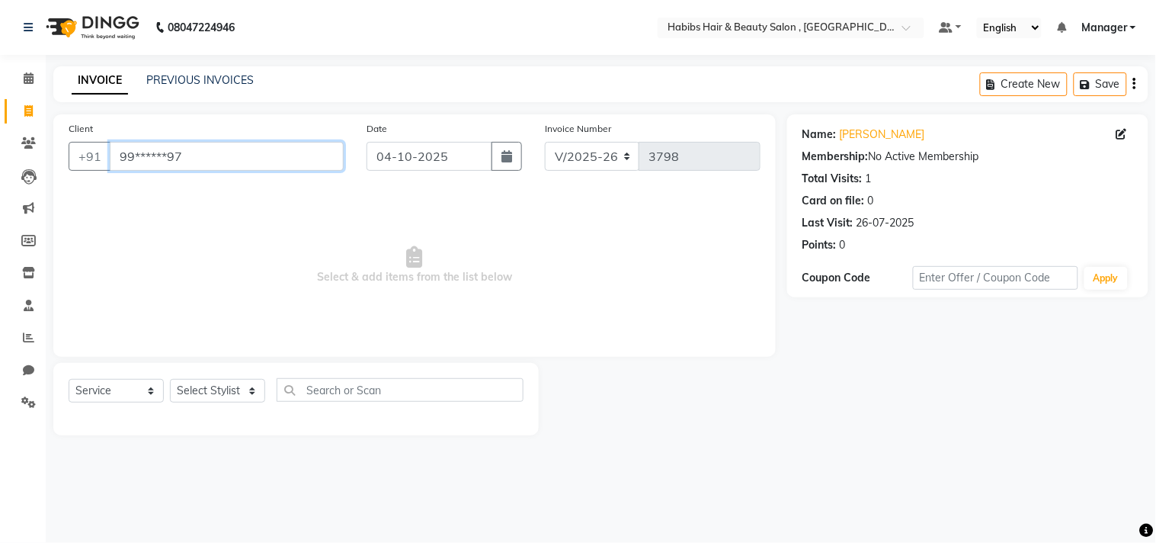
click at [255, 152] on input "99******97" at bounding box center [227, 156] width 234 height 29
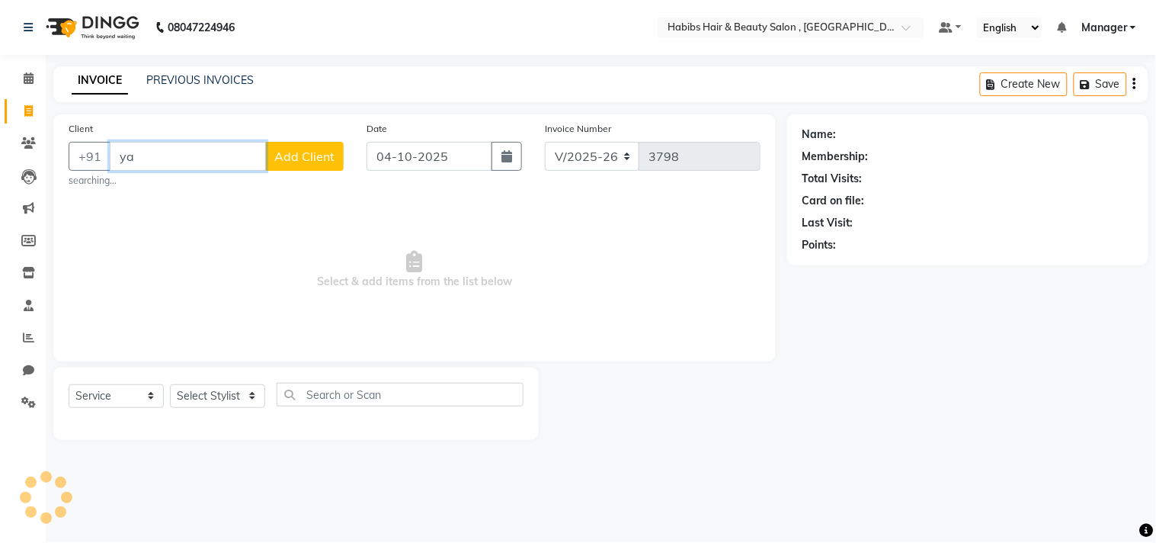
type input "y"
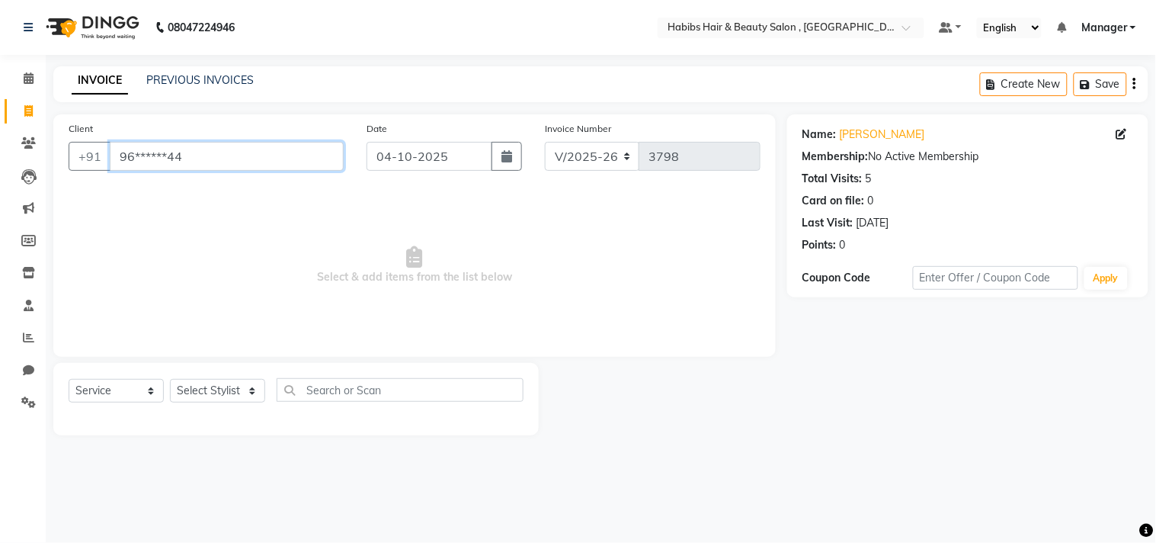
click at [256, 164] on input "96******44" at bounding box center [227, 156] width 234 height 29
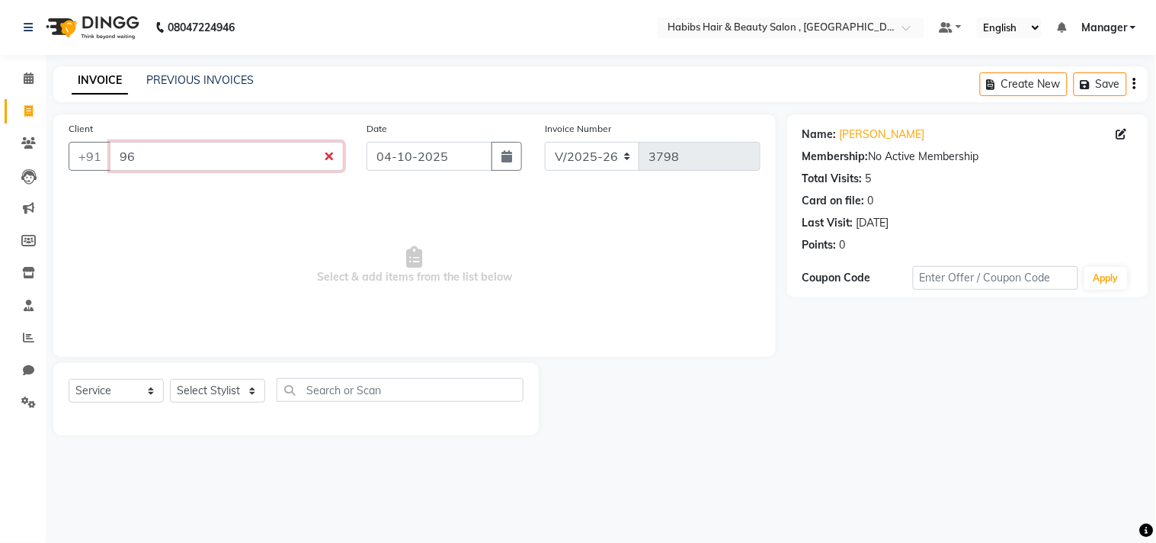
type input "9"
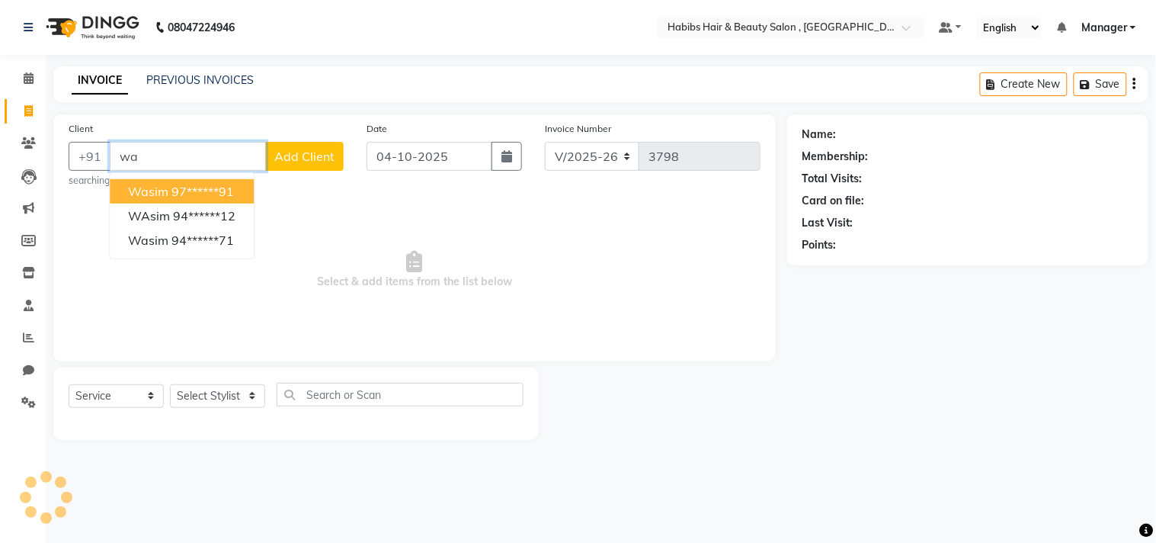
type input "w"
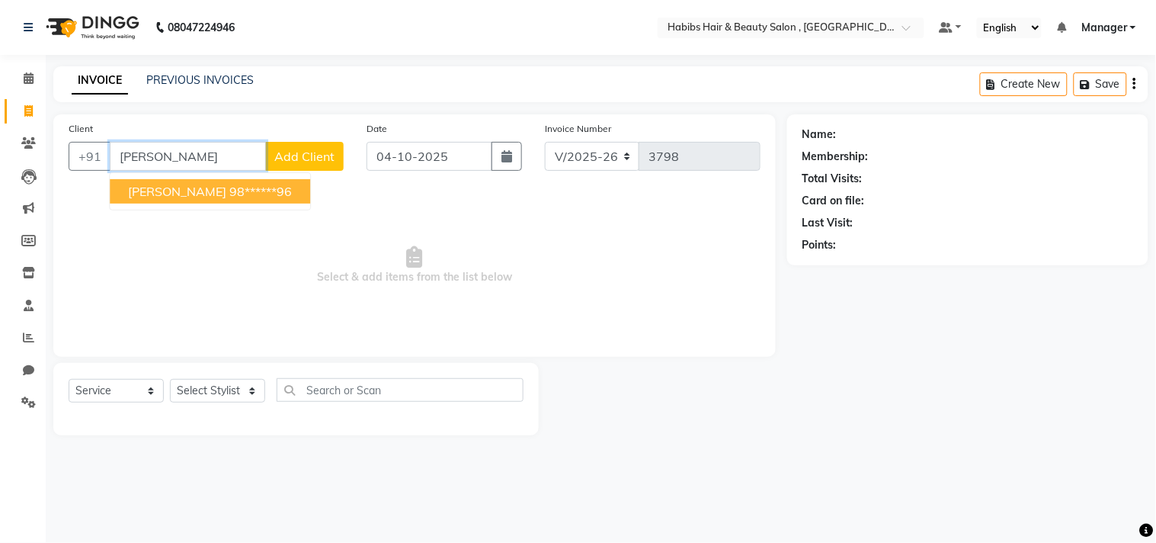
click at [248, 184] on ngb-highlight "98******96" at bounding box center [260, 191] width 63 height 15
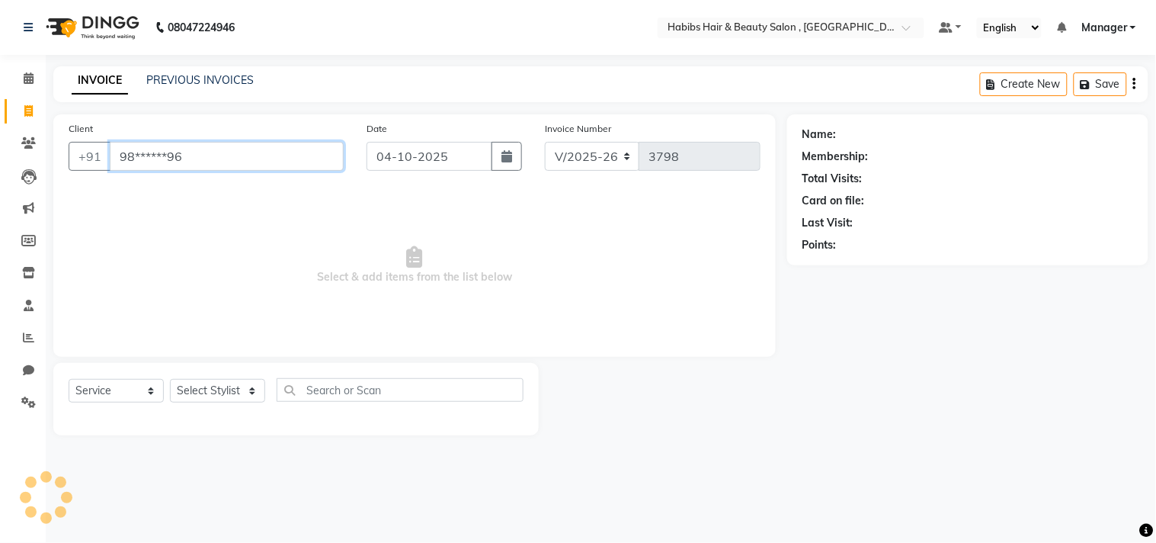
type input "98******96"
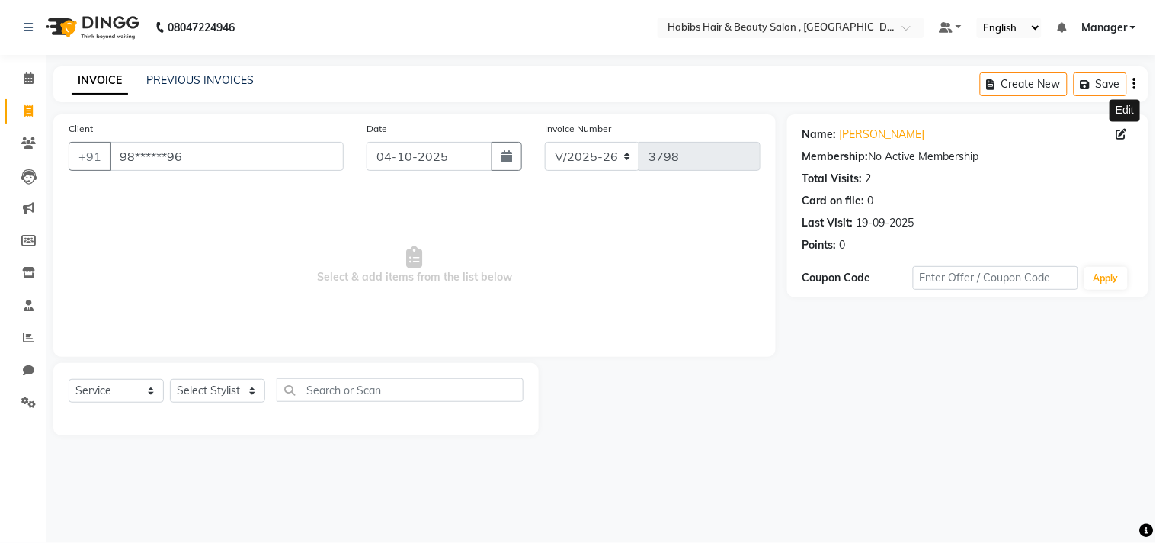
click at [1119, 133] on icon at bounding box center [1122, 134] width 11 height 11
select select "22"
select select "male"
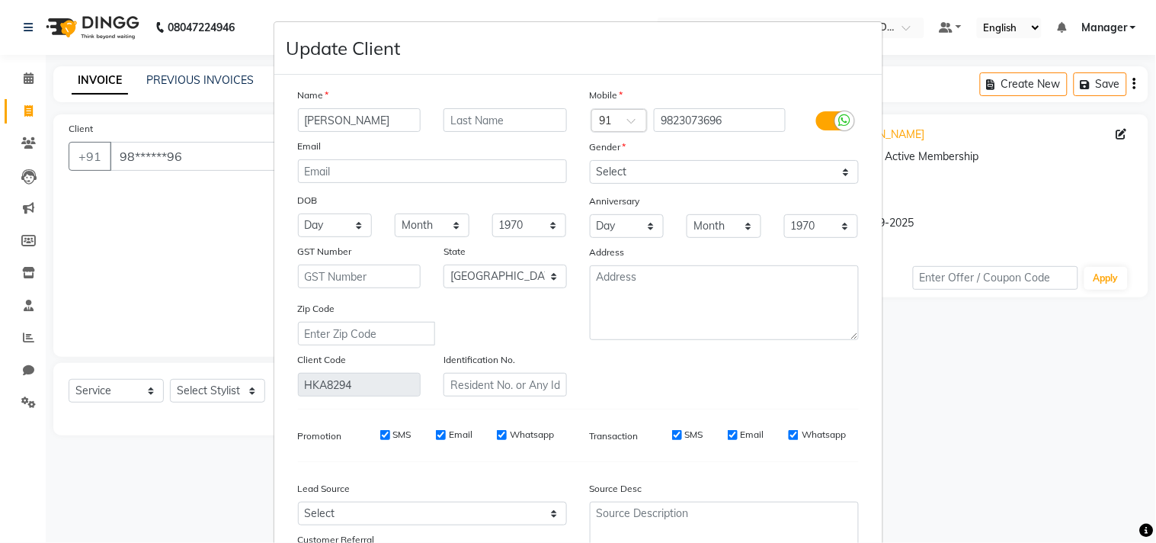
type input "Vasim Pathan"
click at [786, 399] on div "Name Vasim Pathan Email DOB Day 01 02 03 04 05 06 07 08 09 10 11 12 13 14 15 16…" at bounding box center [579, 334] width 584 height 495
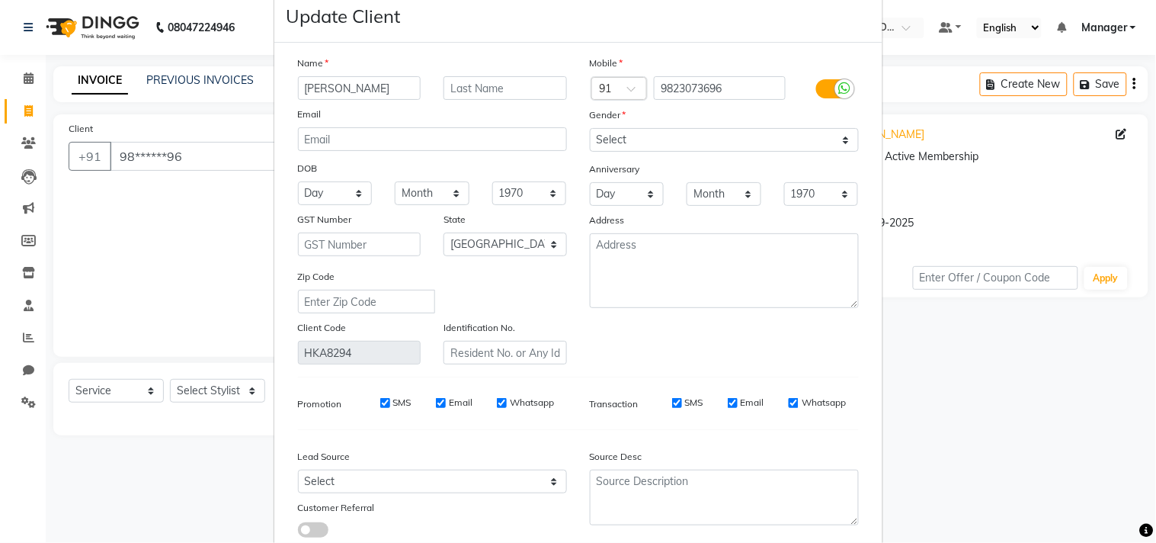
scroll to position [34, 0]
click at [742, 451] on div "Source Desc" at bounding box center [725, 488] width 292 height 95
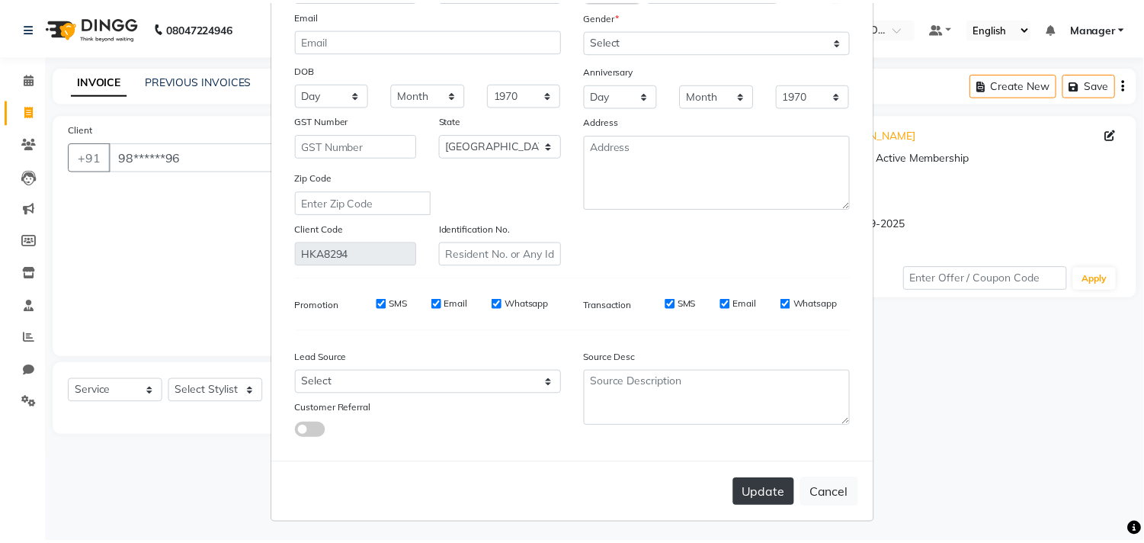
scroll to position [135, 0]
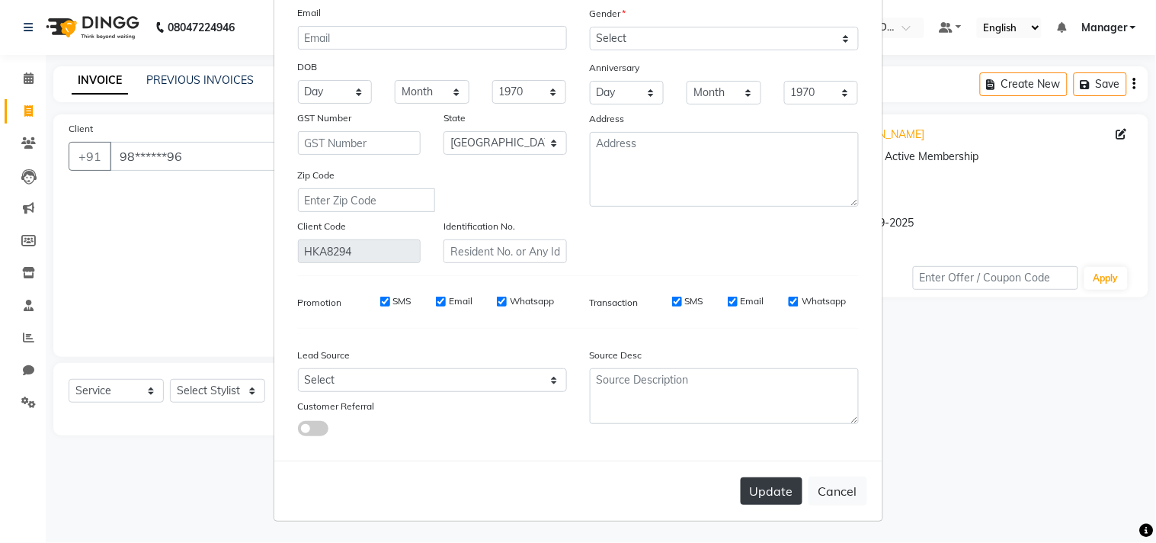
click at [761, 477] on button "Update" at bounding box center [772, 490] width 62 height 27
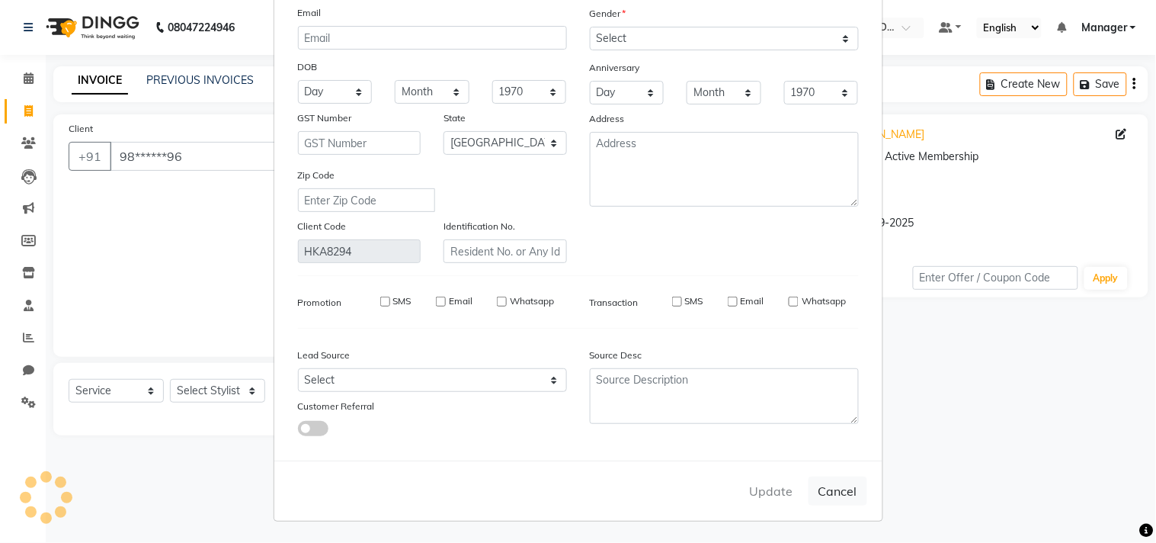
select select
select select "null"
select select
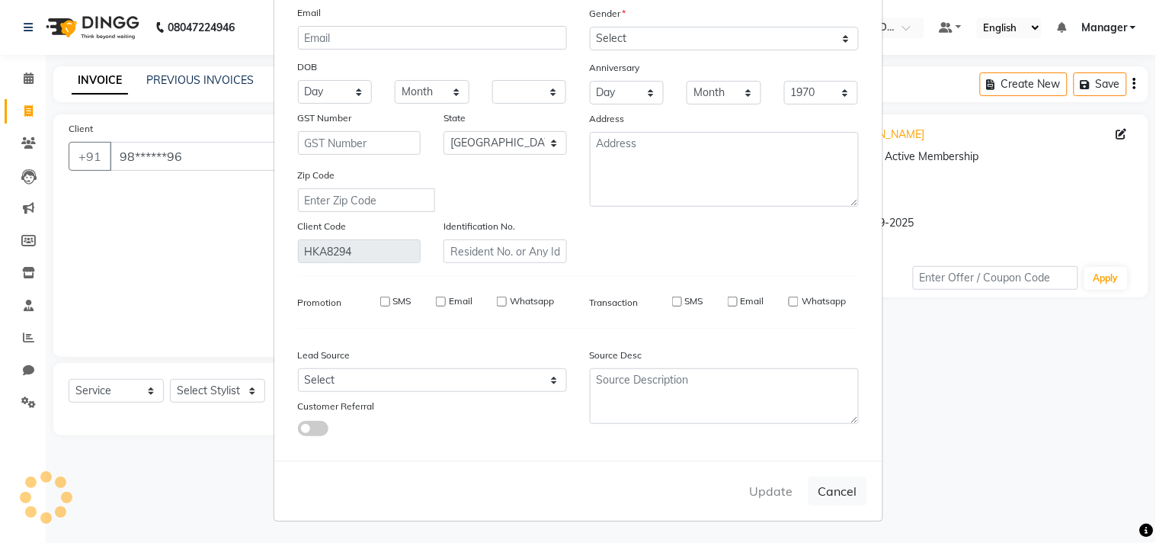
select select
checkbox input "false"
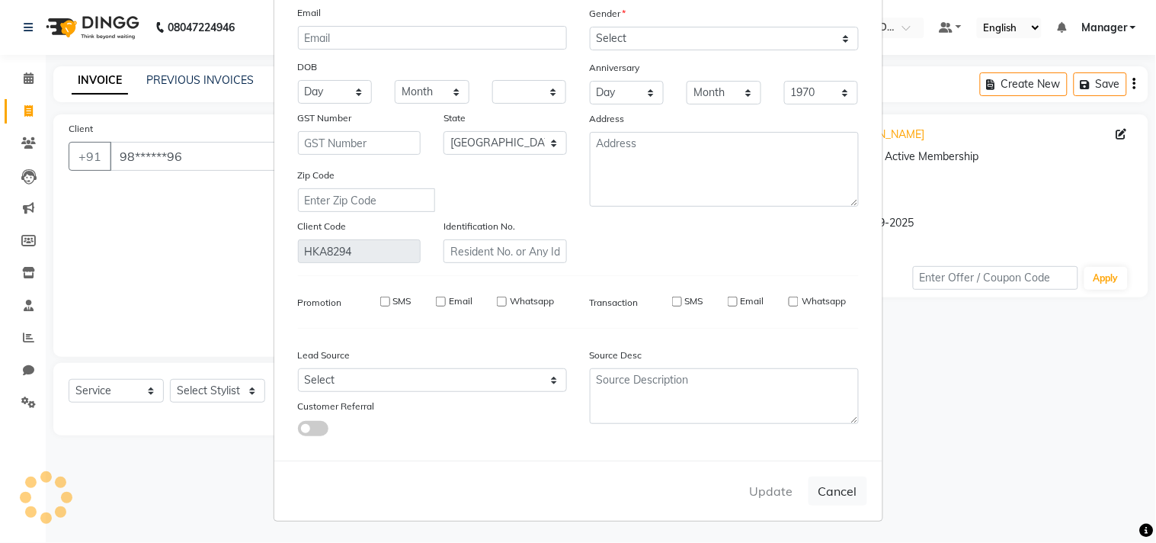
checkbox input "false"
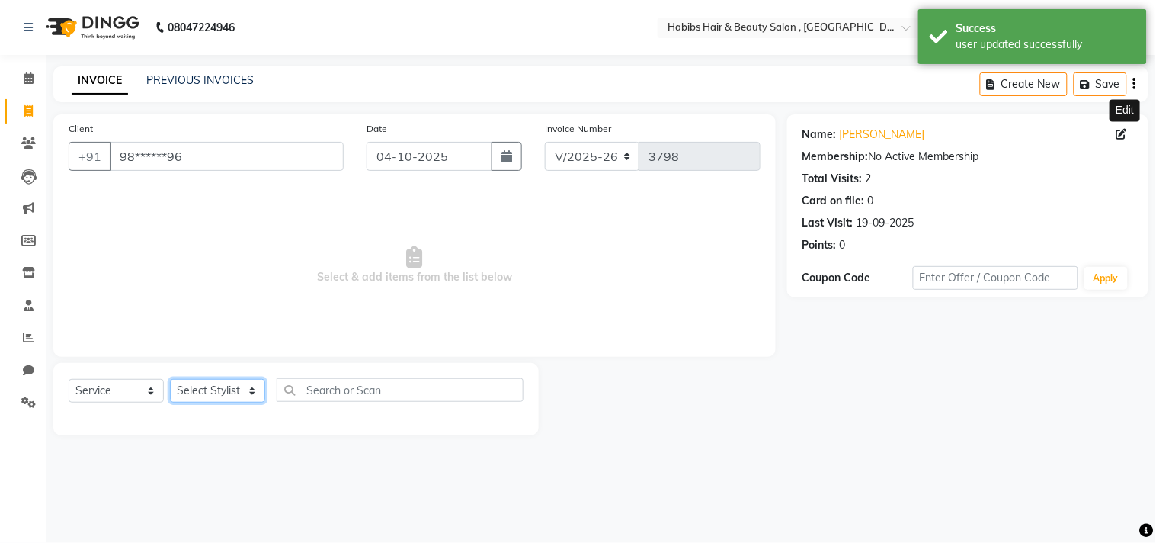
click at [235, 385] on select "Select Stylist Arif Dilnawaz Manager M M Neelam Niyaz Reshma Riyaz Salman Samee…" at bounding box center [217, 391] width 95 height 24
select select "29957"
click at [170, 380] on select "Select Stylist Arif Dilnawaz Manager M M Neelam Niyaz Reshma Riyaz Salman Samee…" at bounding box center [217, 391] width 95 height 24
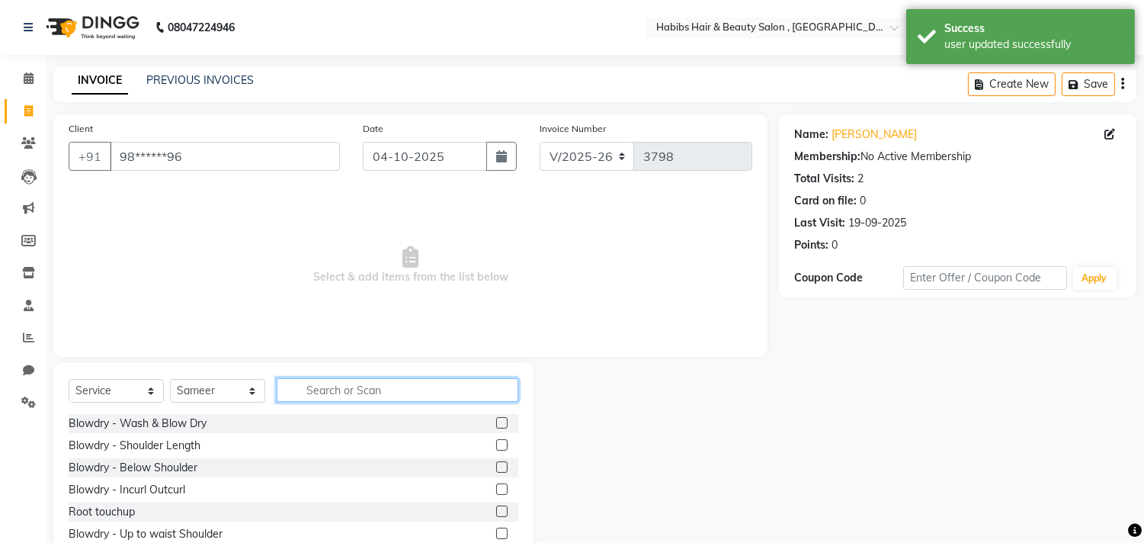
click at [366, 399] on input "text" at bounding box center [398, 390] width 242 height 24
type input "wash"
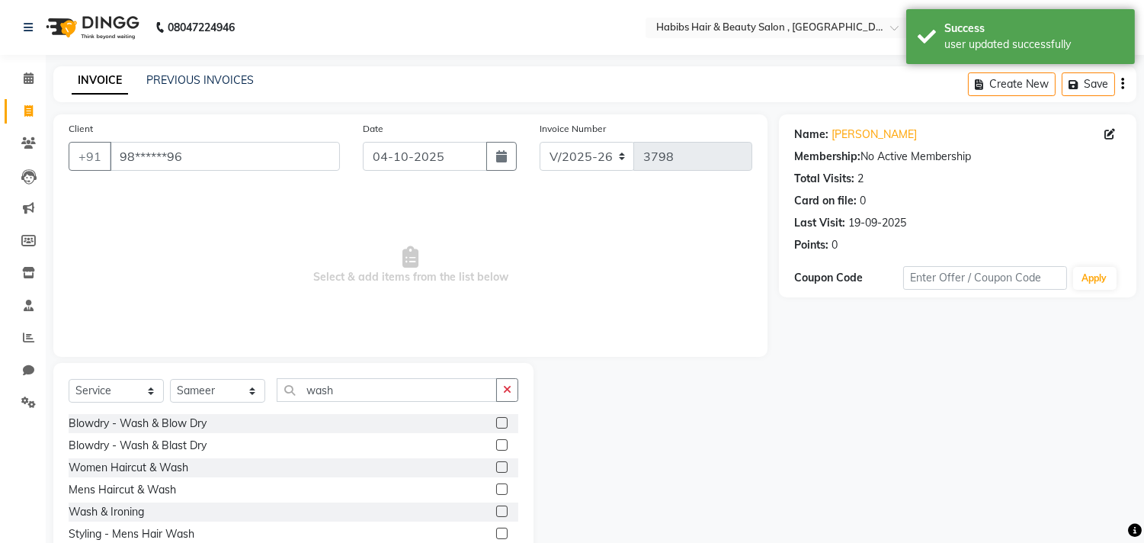
click at [504, 466] on label at bounding box center [501, 466] width 11 height 11
click at [504, 466] on input "checkbox" at bounding box center [501, 468] width 10 height 10
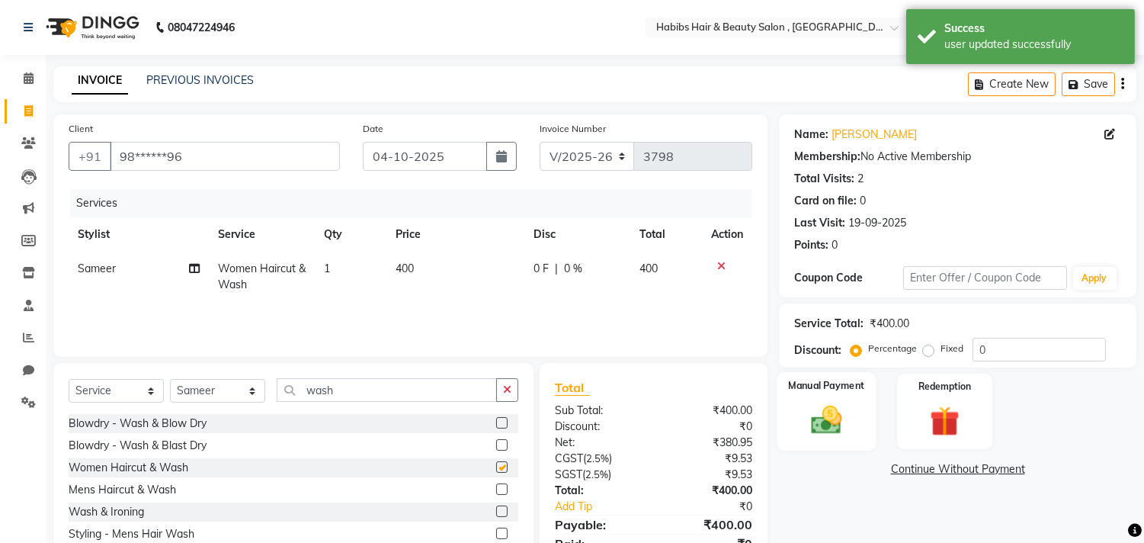
checkbox input "false"
click at [805, 424] on img at bounding box center [827, 420] width 50 height 36
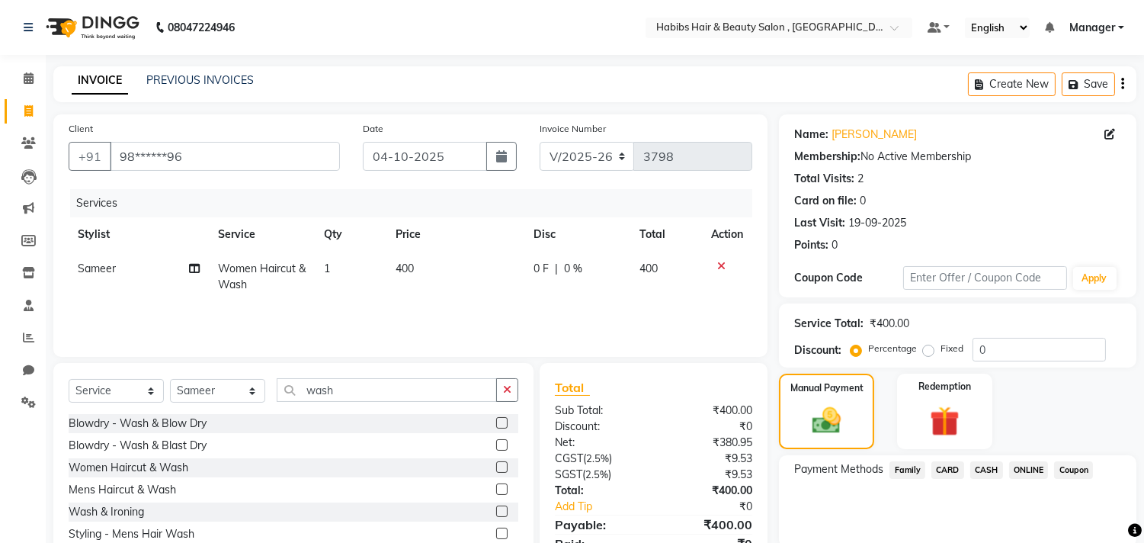
click at [954, 469] on span "CARD" at bounding box center [947, 470] width 33 height 18
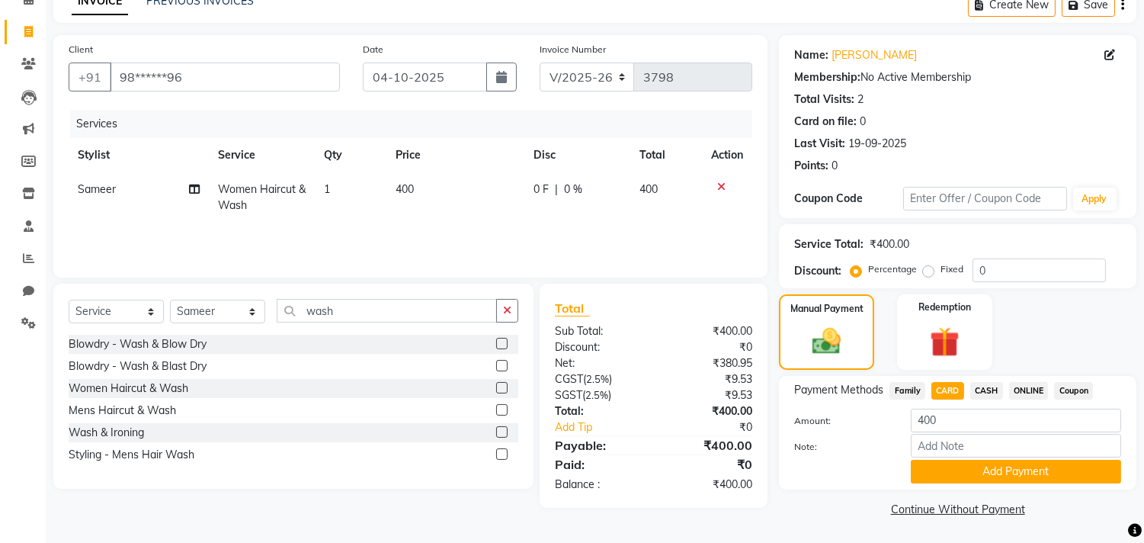
click at [954, 469] on button "Add Payment" at bounding box center [1016, 472] width 210 height 24
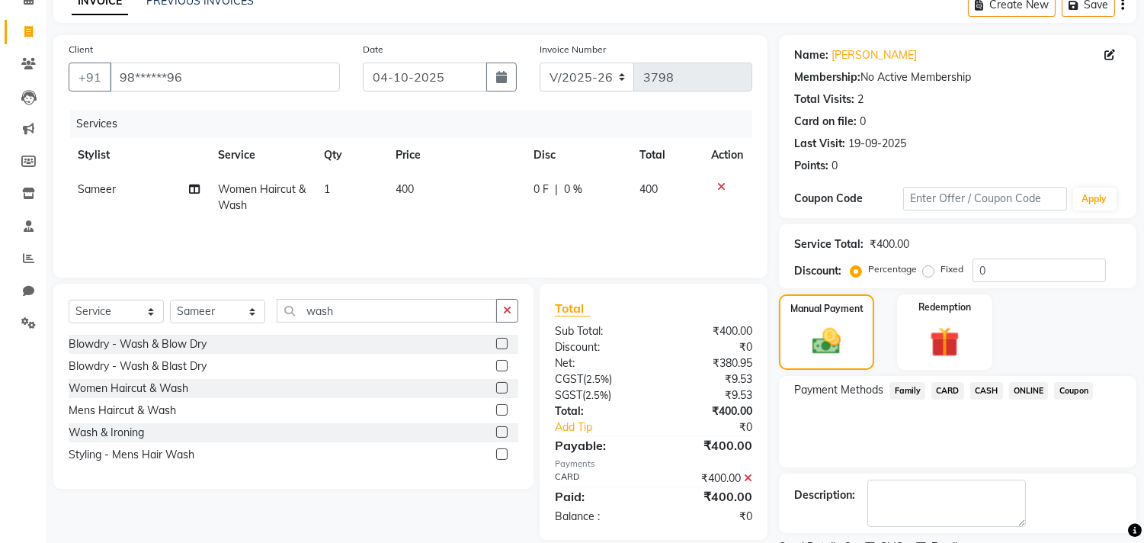
scroll to position [143, 0]
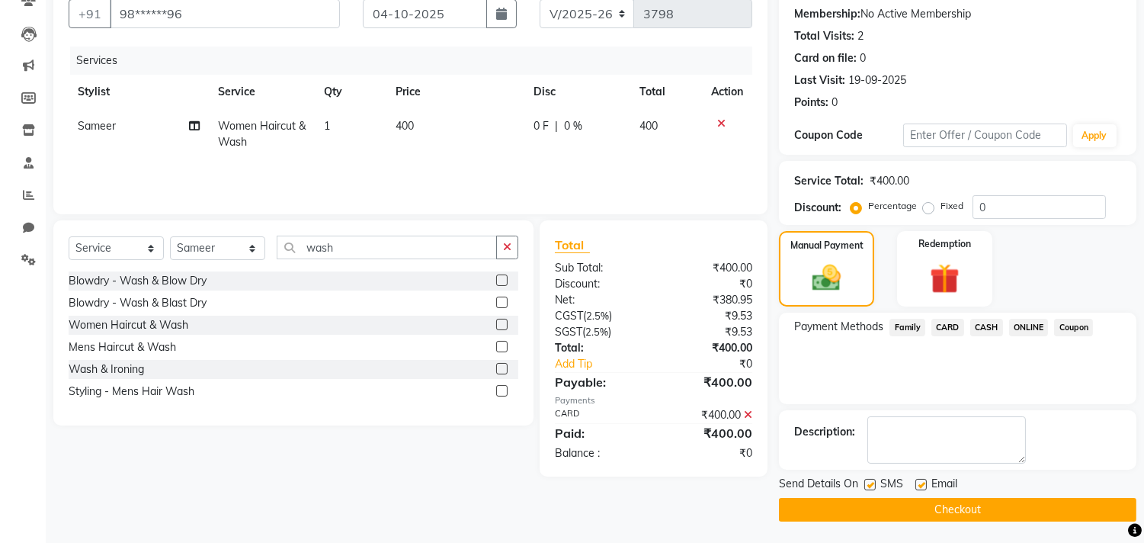
click at [954, 505] on button "Checkout" at bounding box center [957, 510] width 357 height 24
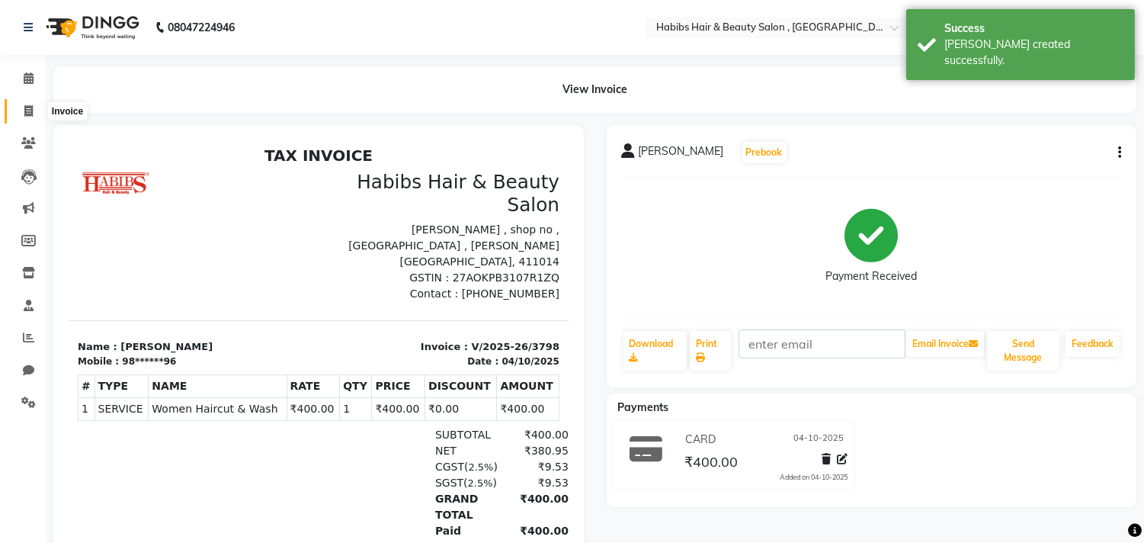
click at [28, 111] on icon at bounding box center [28, 110] width 8 height 11
select select "4838"
select select "service"
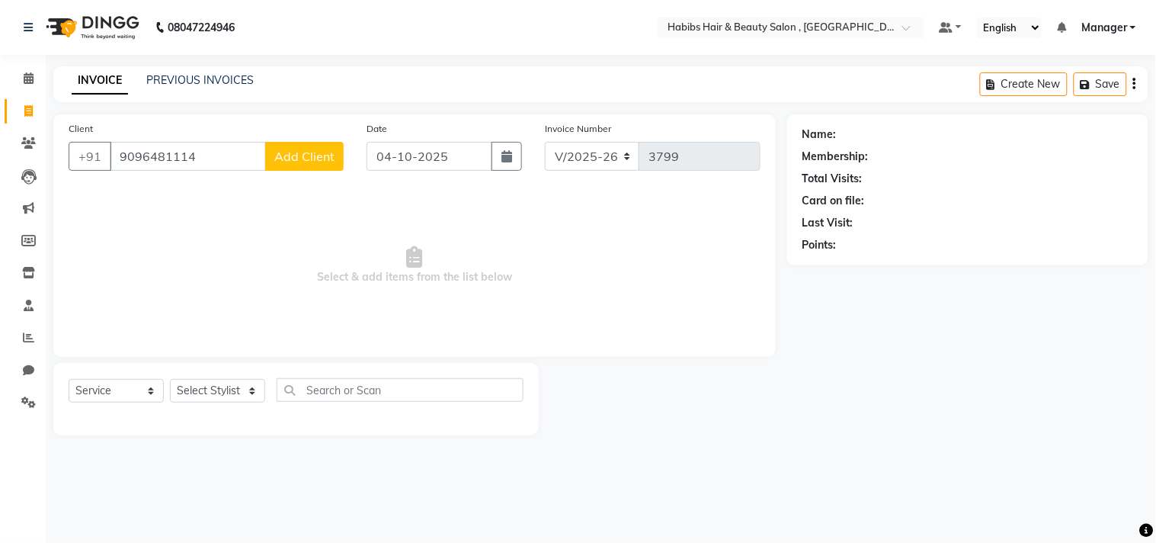
type input "9096481114"
click at [285, 151] on span "Add Client" at bounding box center [304, 156] width 60 height 15
select select "22"
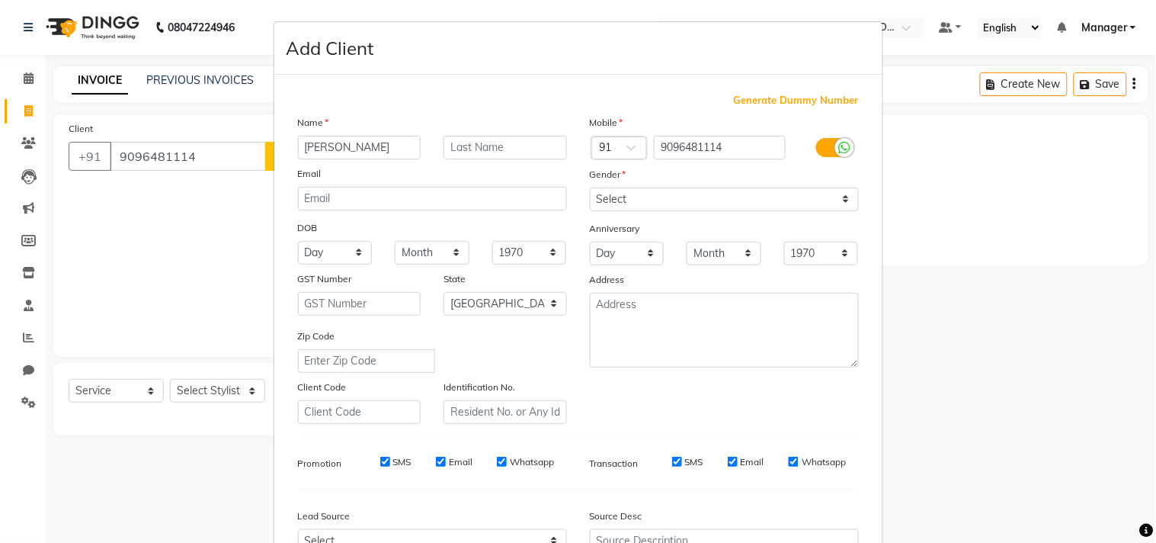
type input "Gunjan Kanda"
drag, startPoint x: 637, startPoint y: 195, endPoint x: 641, endPoint y: 210, distance: 15.7
click at [637, 195] on select "Select Male Female Other Prefer Not To Say" at bounding box center [724, 200] width 269 height 24
select select "female"
click at [590, 188] on select "Select Male Female Other Prefer Not To Say" at bounding box center [724, 200] width 269 height 24
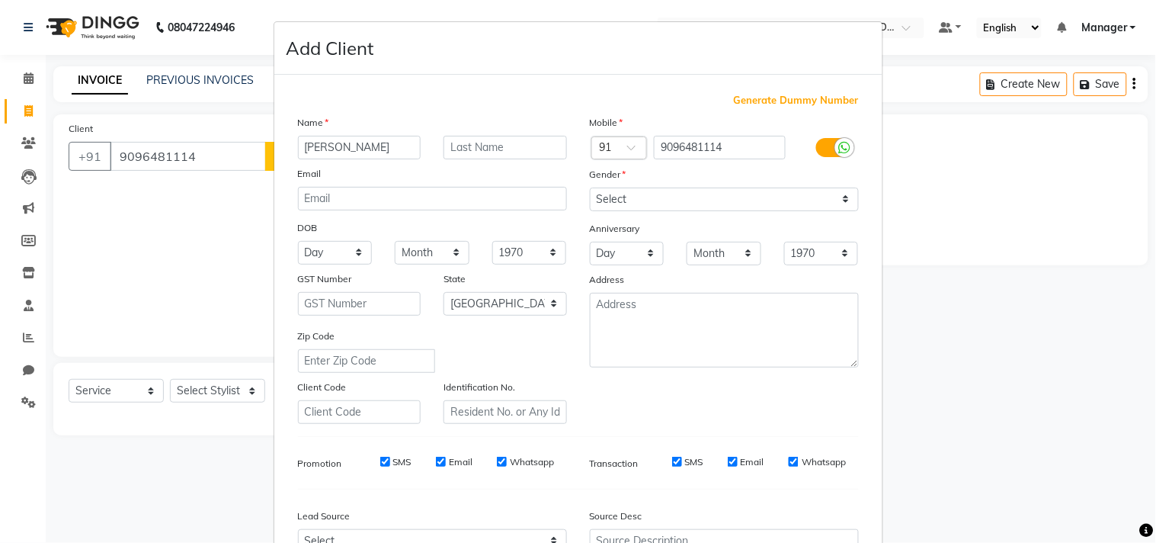
click at [766, 386] on div "Mobile Country Code × 91 9096481114 Gender Select Male Female Other Prefer Not …" at bounding box center [725, 268] width 292 height 309
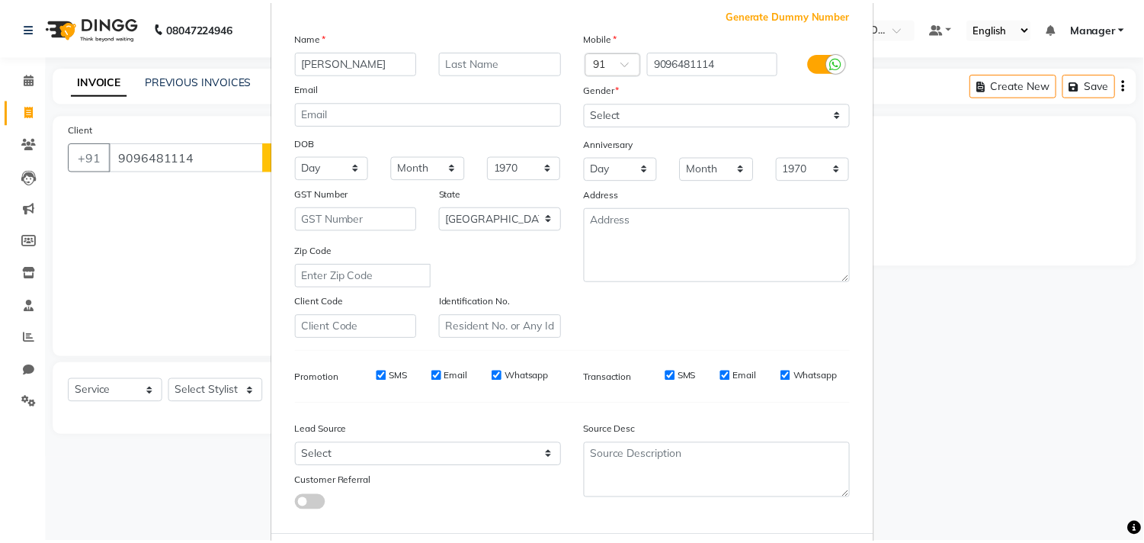
scroll to position [162, 0]
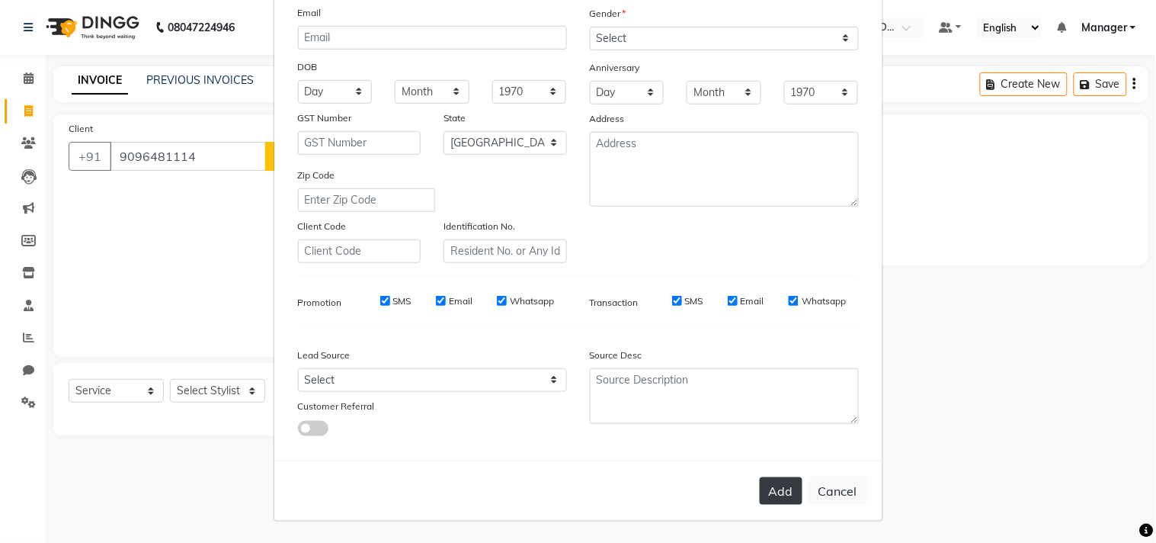
click at [778, 494] on button "Add" at bounding box center [781, 490] width 43 height 27
type input "90******14"
select select
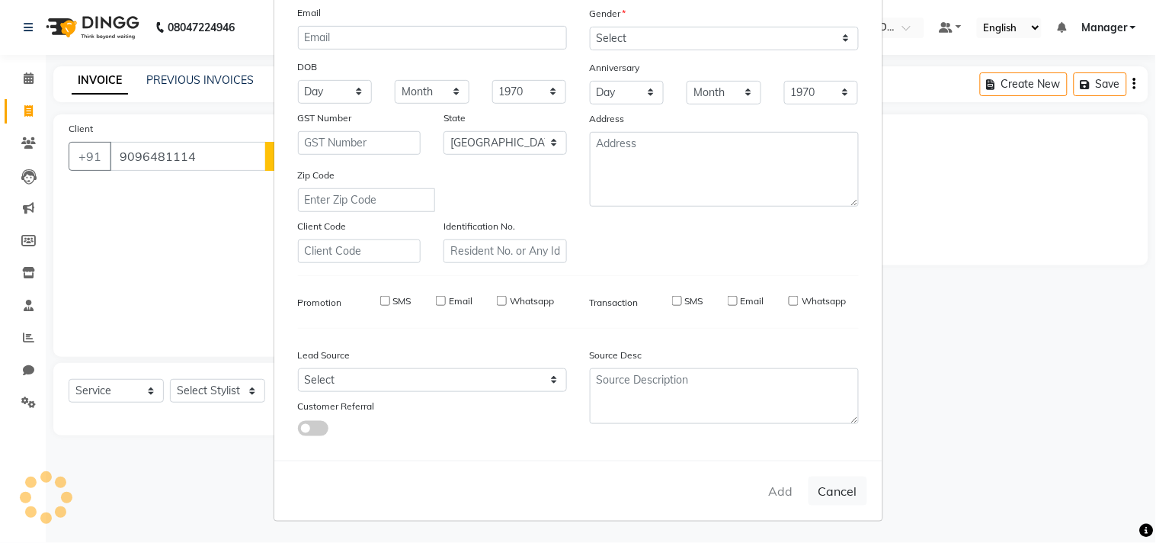
select select "null"
select select
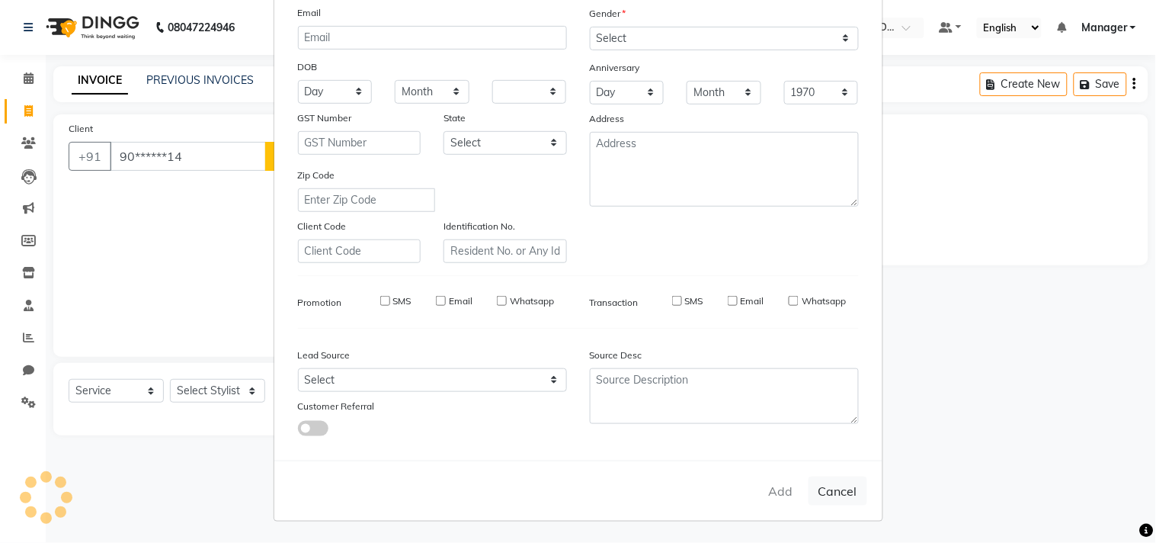
checkbox input "false"
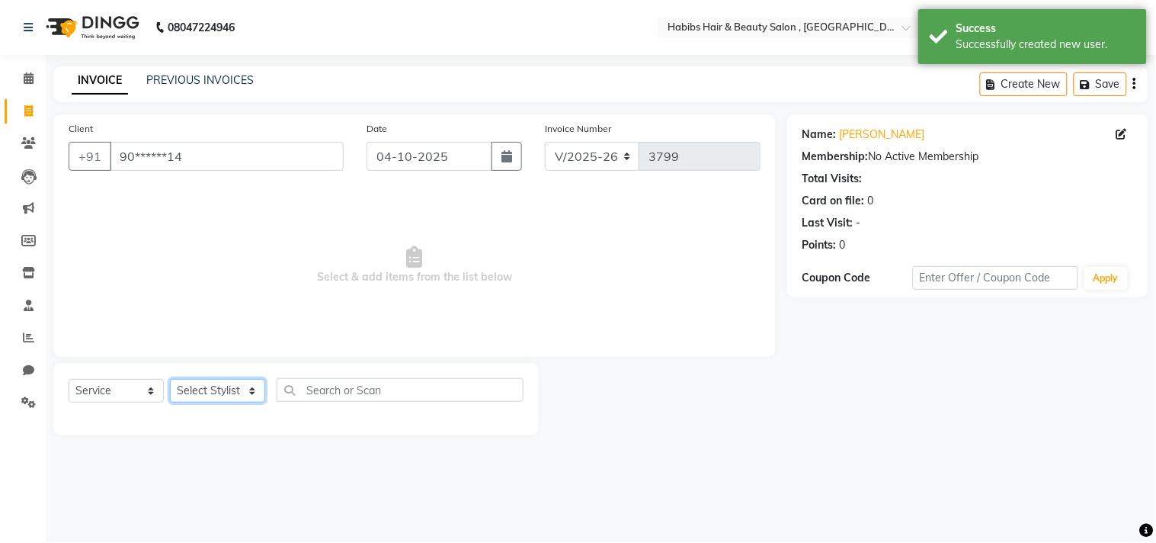
click at [208, 401] on select "Select Stylist Arif Dilnawaz Manager M M Neelam Niyaz Reshma Riyaz Salman Samee…" at bounding box center [217, 391] width 95 height 24
select select "68759"
click at [170, 380] on select "Select Stylist Arif Dilnawaz Manager M M Neelam Niyaz Reshma Riyaz Salman Samee…" at bounding box center [217, 391] width 95 height 24
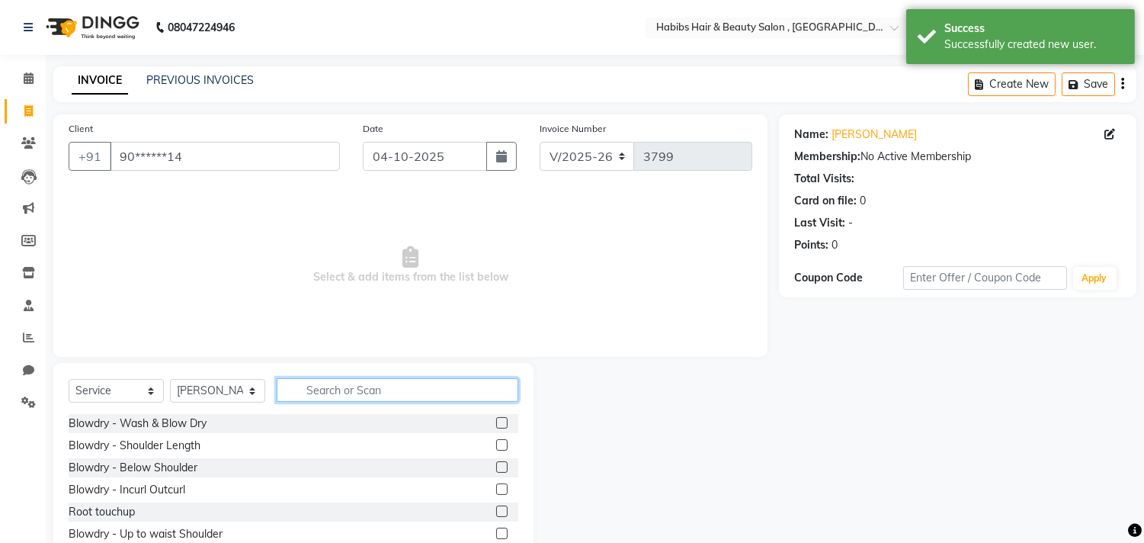
click at [354, 390] on input "text" at bounding box center [398, 390] width 242 height 24
type input "wash"
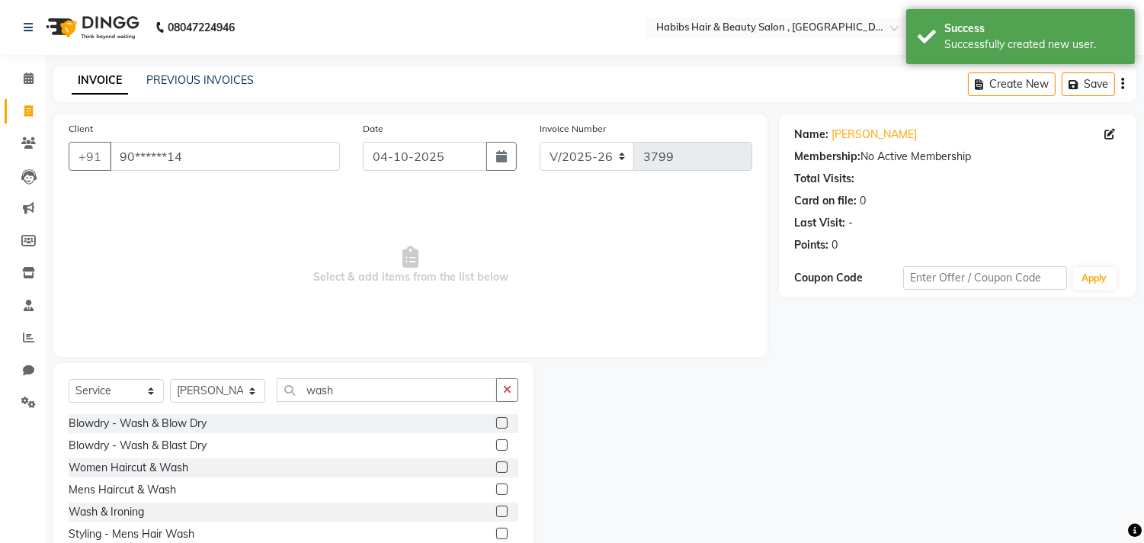
click at [500, 486] on label at bounding box center [501, 488] width 11 height 11
click at [500, 486] on input "checkbox" at bounding box center [501, 490] width 10 height 10
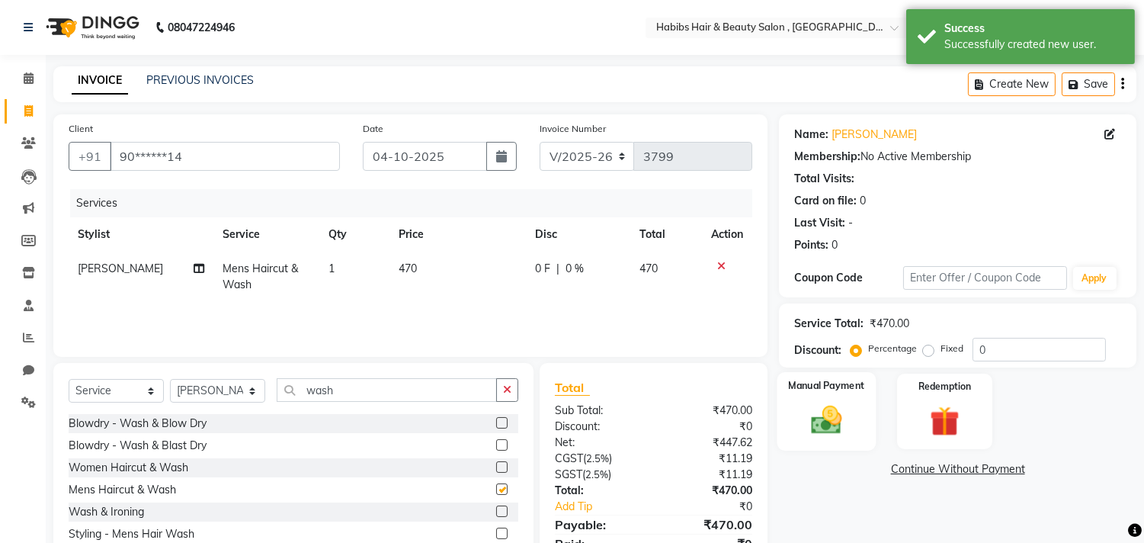
checkbox input "false"
click at [840, 402] on img at bounding box center [827, 420] width 50 height 36
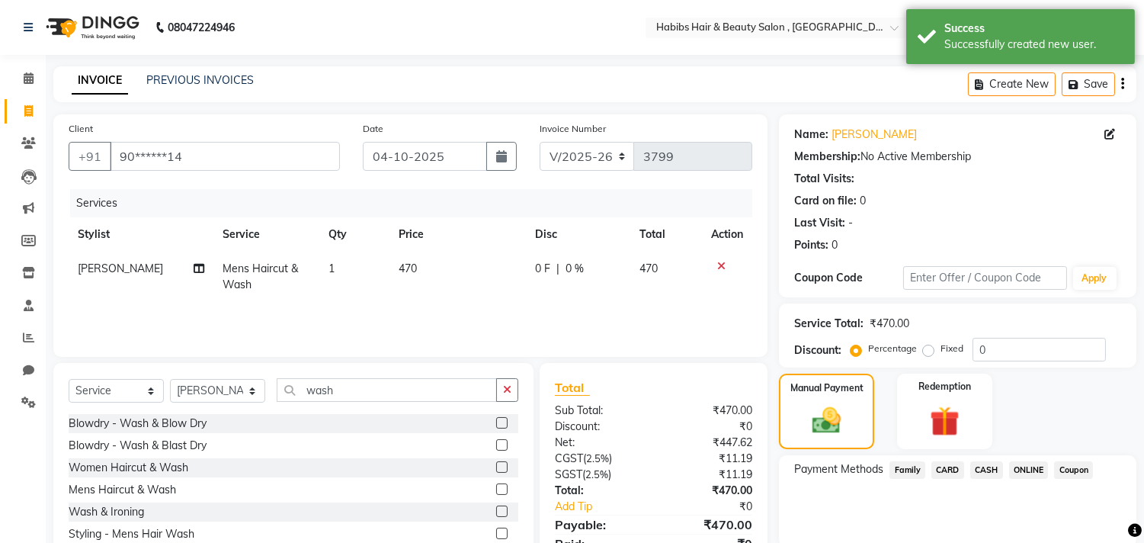
click at [1020, 465] on span "ONLINE" at bounding box center [1029, 470] width 40 height 18
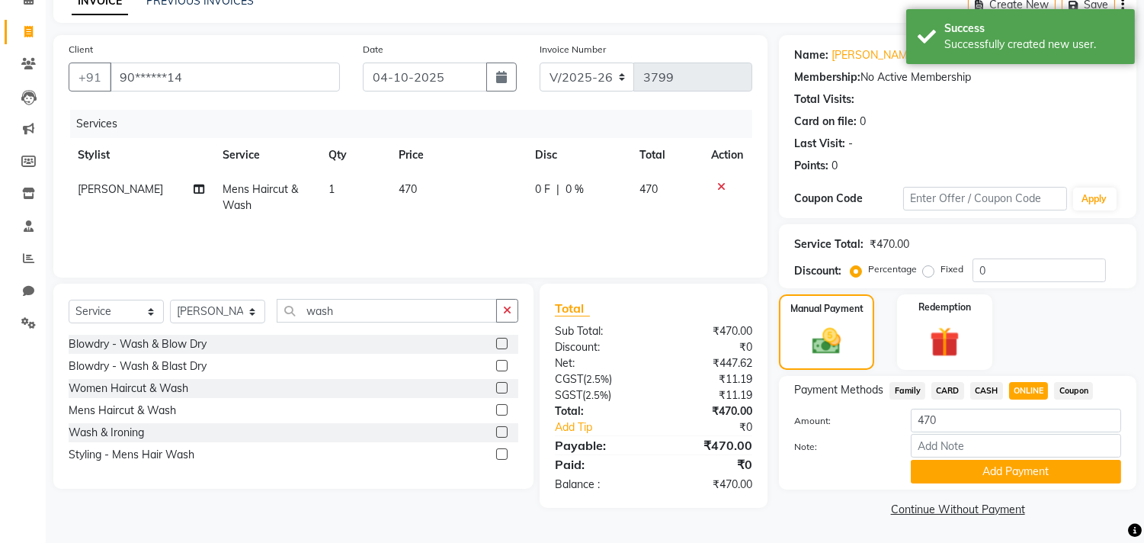
click at [1020, 465] on button "Add Payment" at bounding box center [1016, 472] width 210 height 24
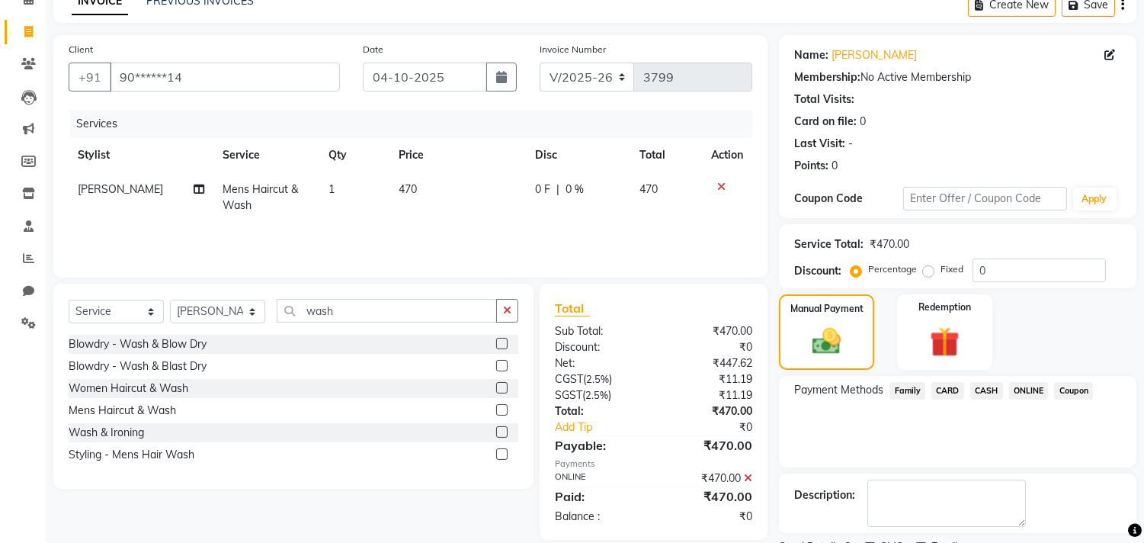
scroll to position [143, 0]
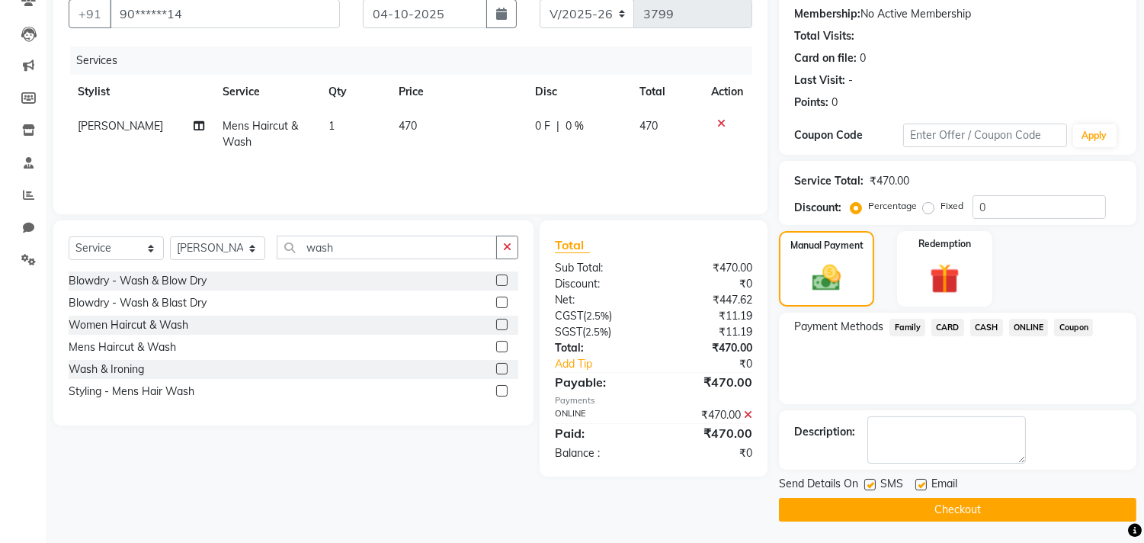
click at [747, 410] on icon at bounding box center [748, 414] width 8 height 11
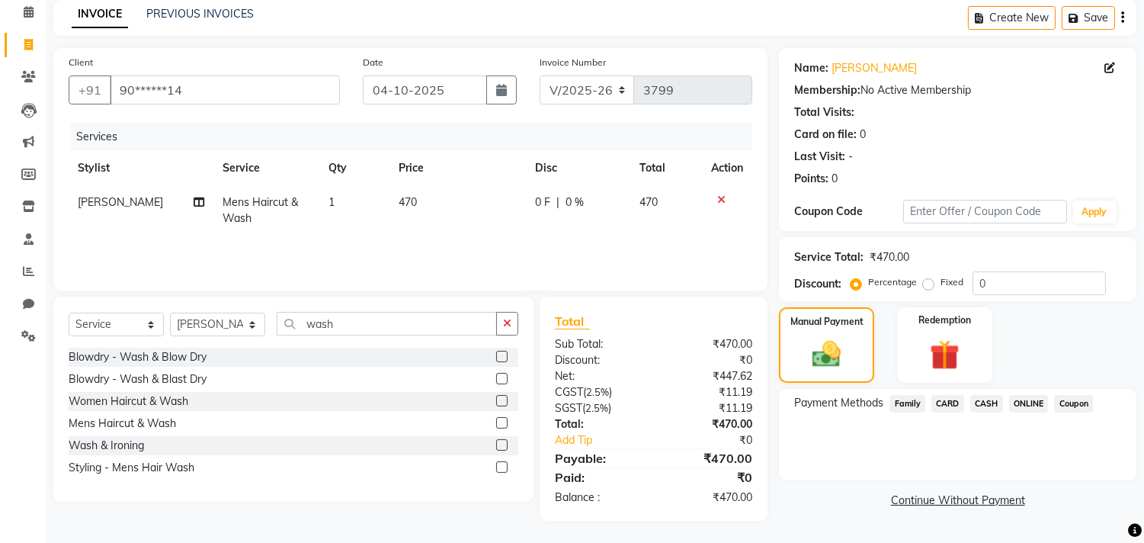
click at [439, 200] on td "470" at bounding box center [458, 210] width 136 height 50
select select "68759"
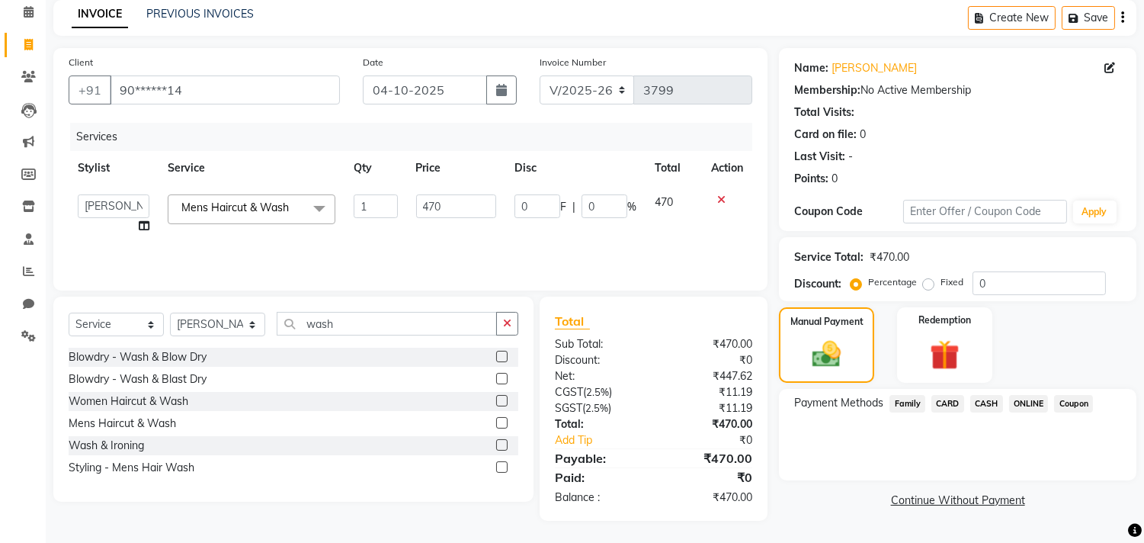
click at [439, 200] on input "470" at bounding box center [456, 206] width 80 height 24
type input "400"
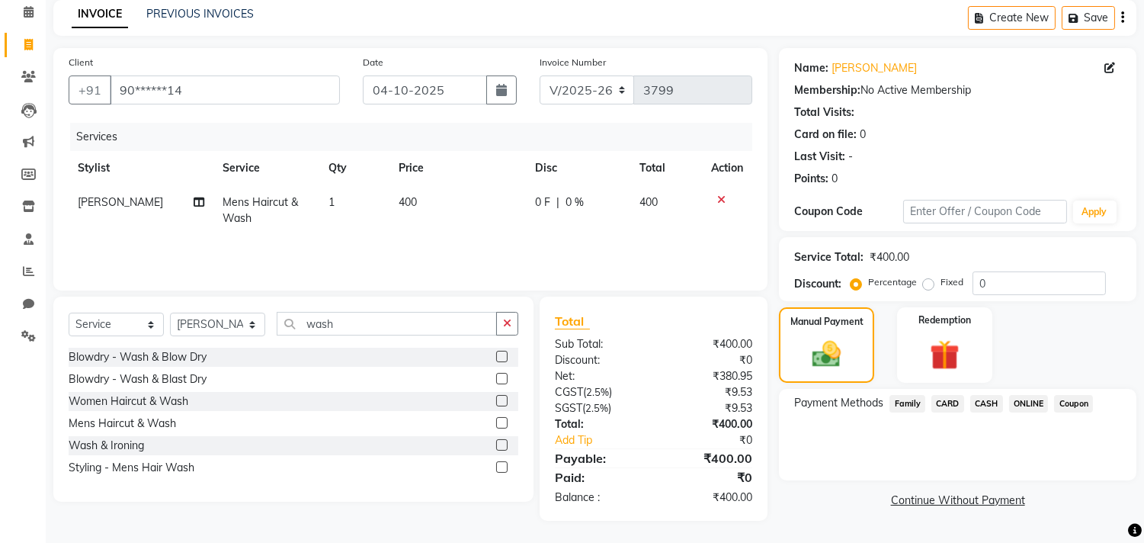
click at [1014, 399] on span "ONLINE" at bounding box center [1029, 404] width 40 height 18
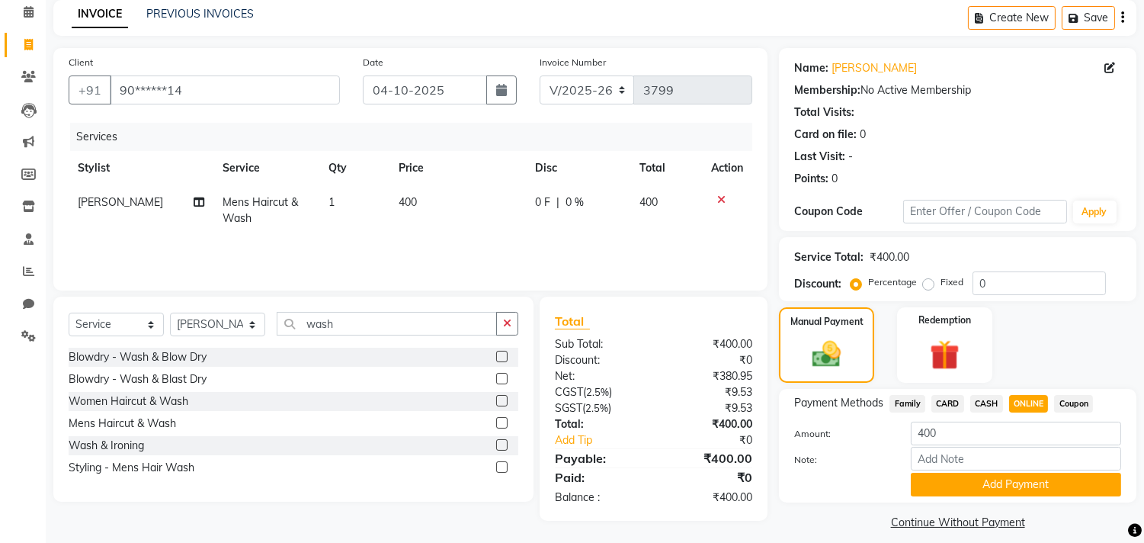
scroll to position [79, 0]
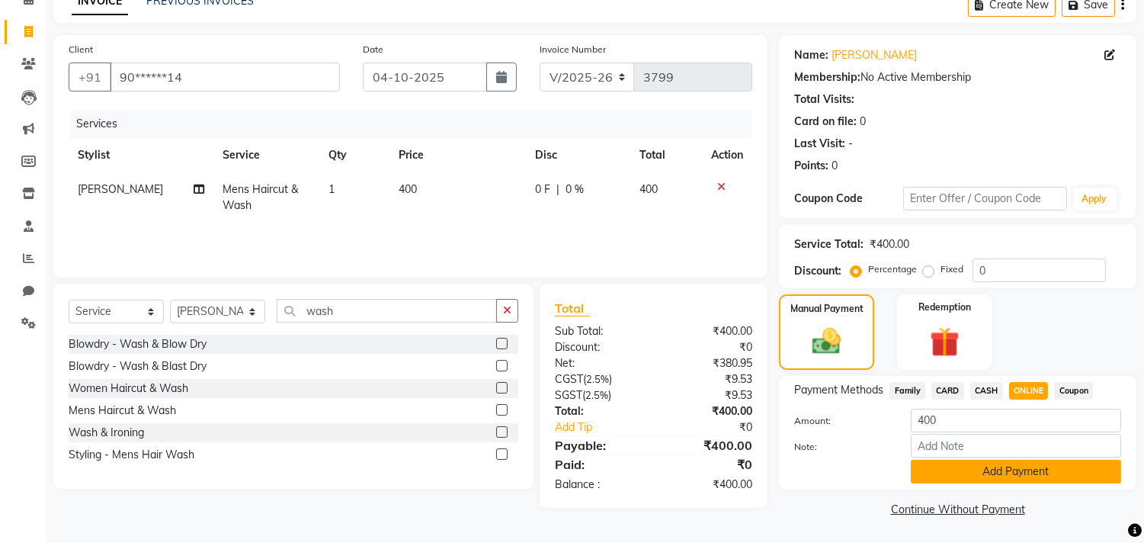
click at [1006, 465] on button "Add Payment" at bounding box center [1016, 472] width 210 height 24
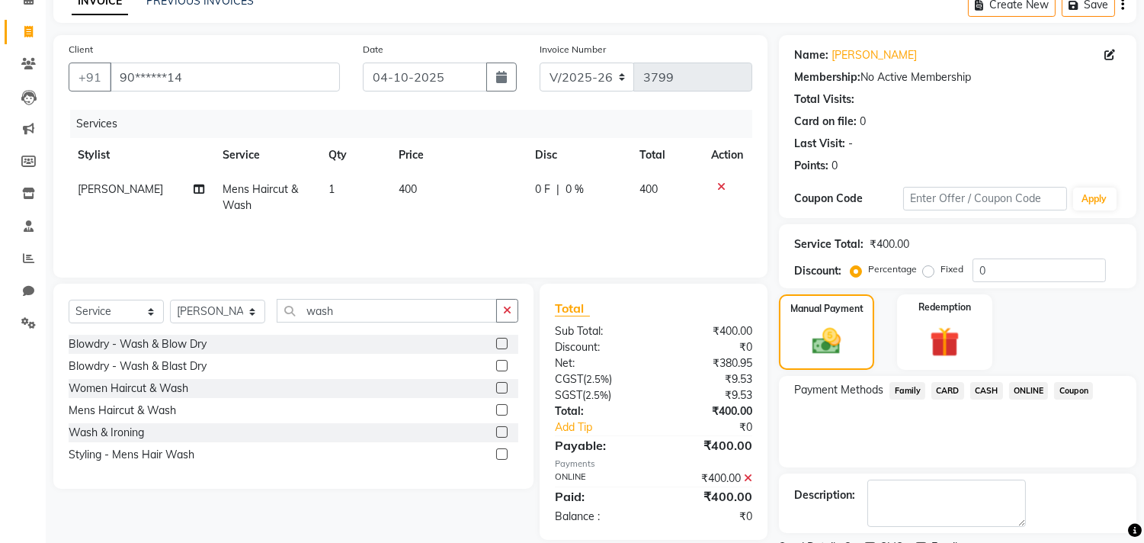
scroll to position [143, 0]
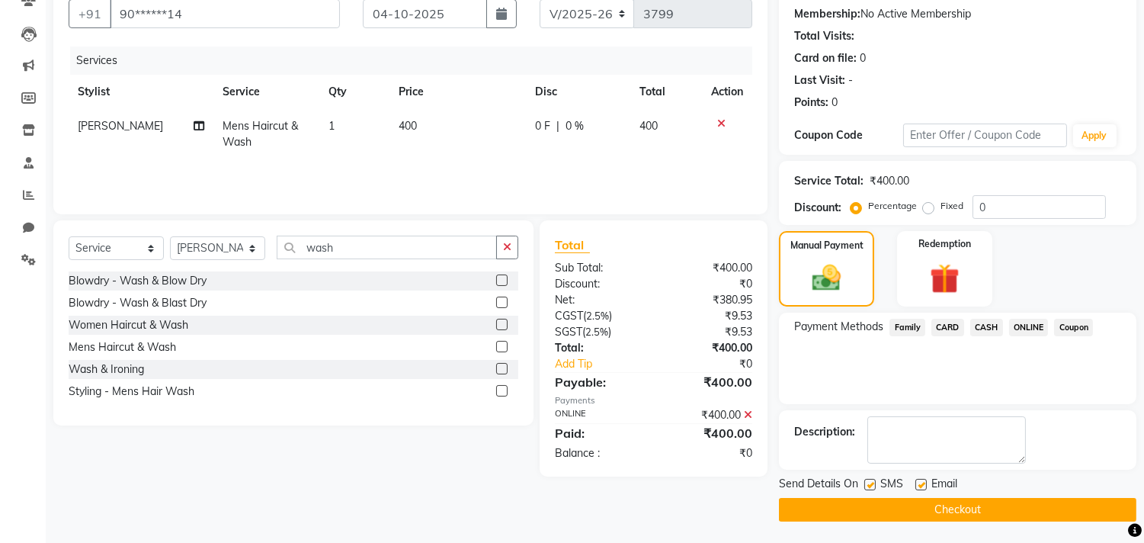
click at [1000, 505] on button "Checkout" at bounding box center [957, 510] width 357 height 24
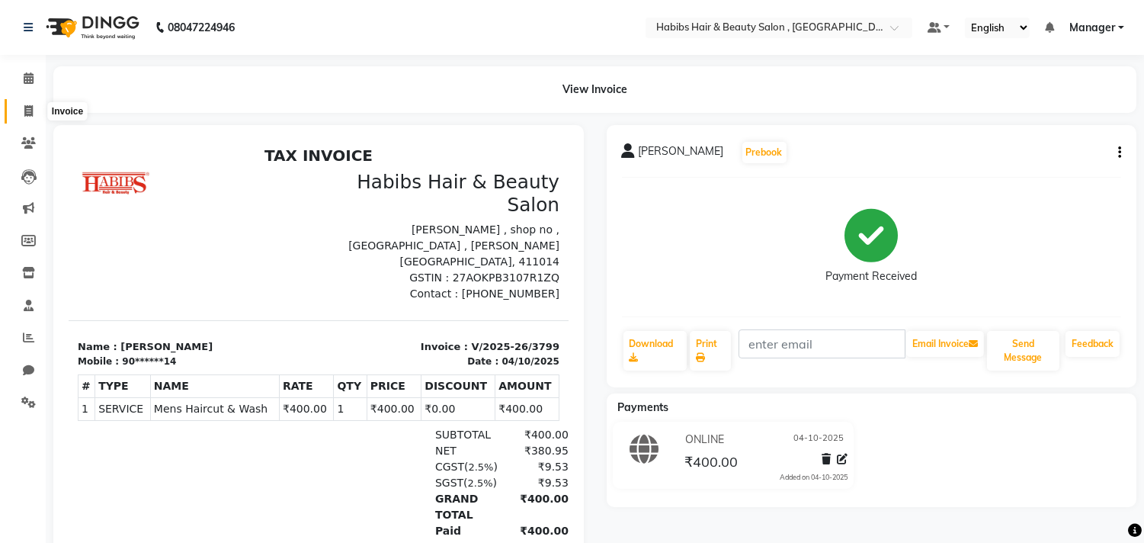
click at [33, 110] on span at bounding box center [28, 112] width 27 height 18
select select "service"
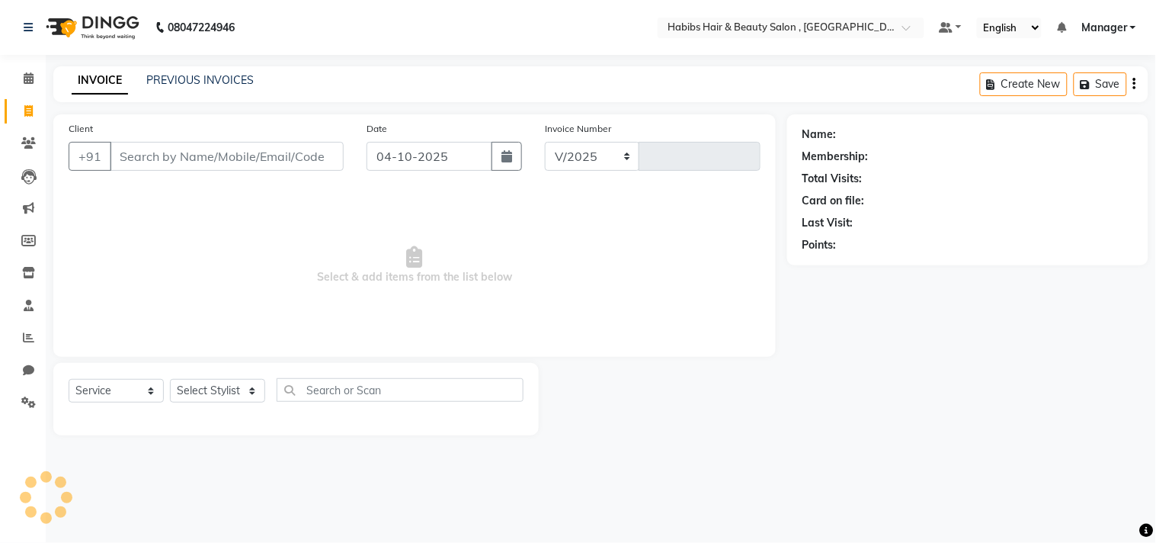
type input "7"
select select "4838"
type input "3800"
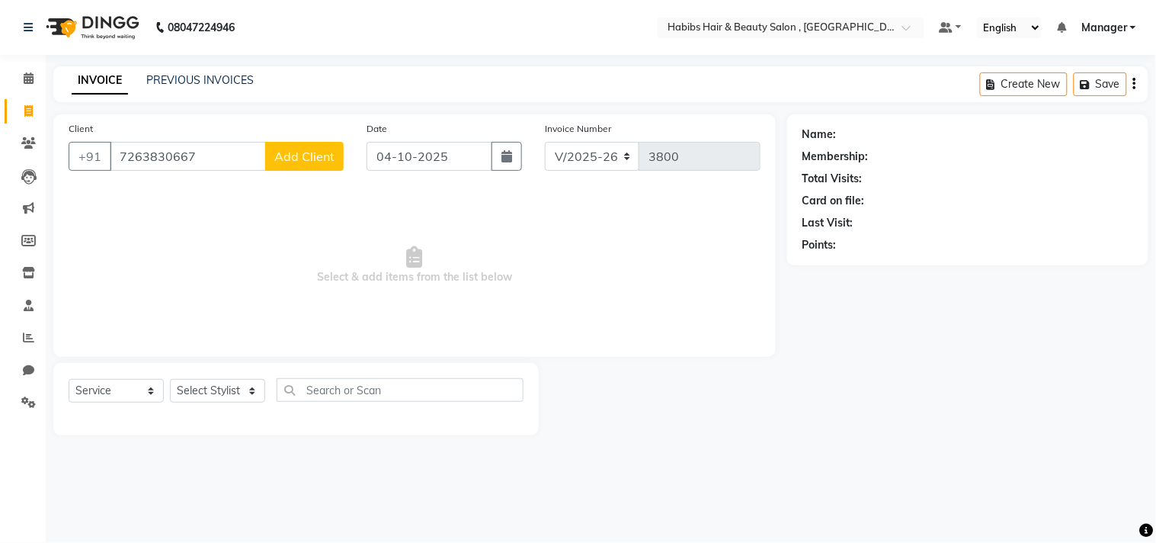
type input "7263830667"
click at [292, 158] on span "Add Client" at bounding box center [304, 156] width 60 height 15
select select "22"
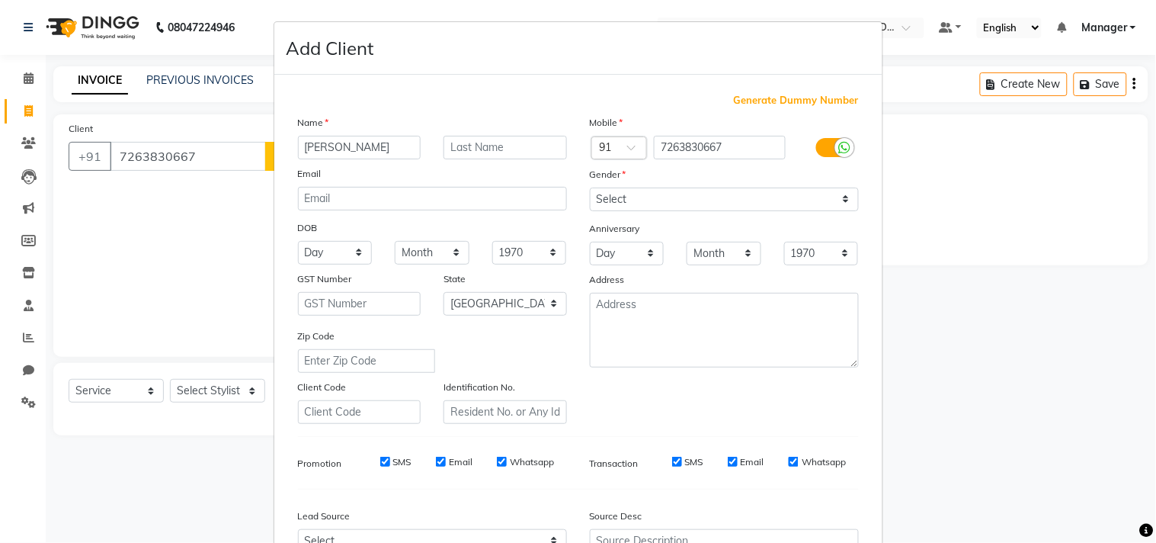
type input "Maya Mankar"
click at [679, 200] on select "Select Male Female Other Prefer Not To Say" at bounding box center [724, 200] width 269 height 24
select select "female"
click at [590, 188] on select "Select Male Female Other Prefer Not To Say" at bounding box center [724, 200] width 269 height 24
click at [766, 400] on div "Mobile Country Code × 91 7263830667 Gender Select Male Female Other Prefer Not …" at bounding box center [725, 268] width 292 height 309
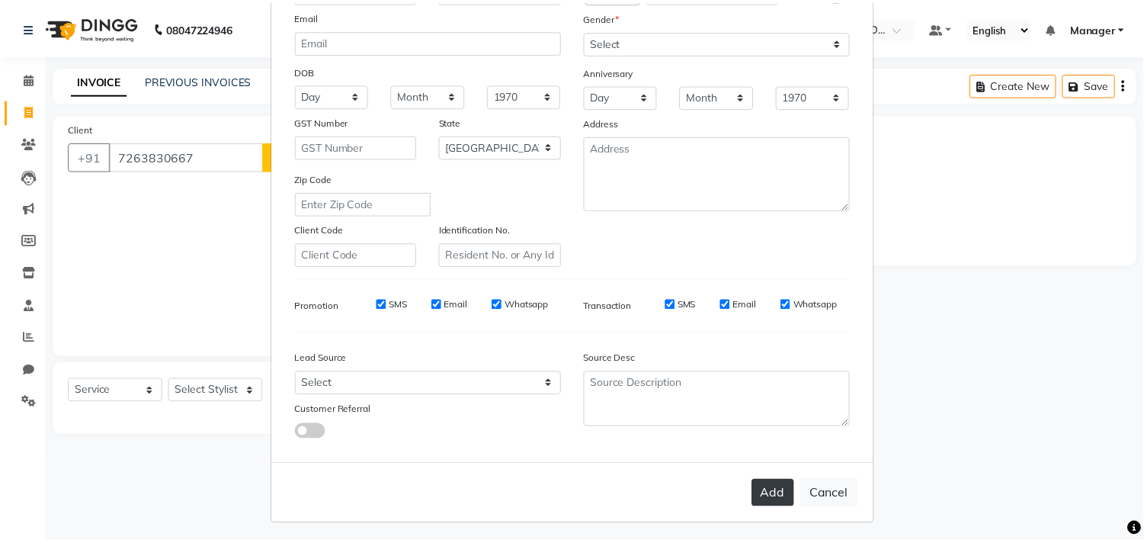
scroll to position [162, 0]
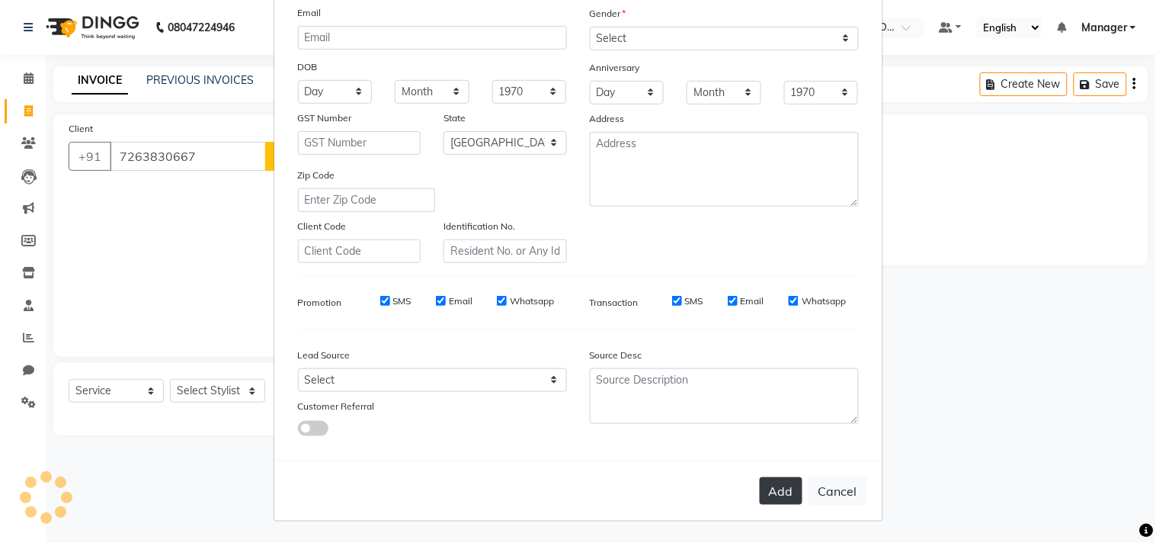
click at [774, 484] on button "Add" at bounding box center [781, 490] width 43 height 27
type input "72******67"
select select
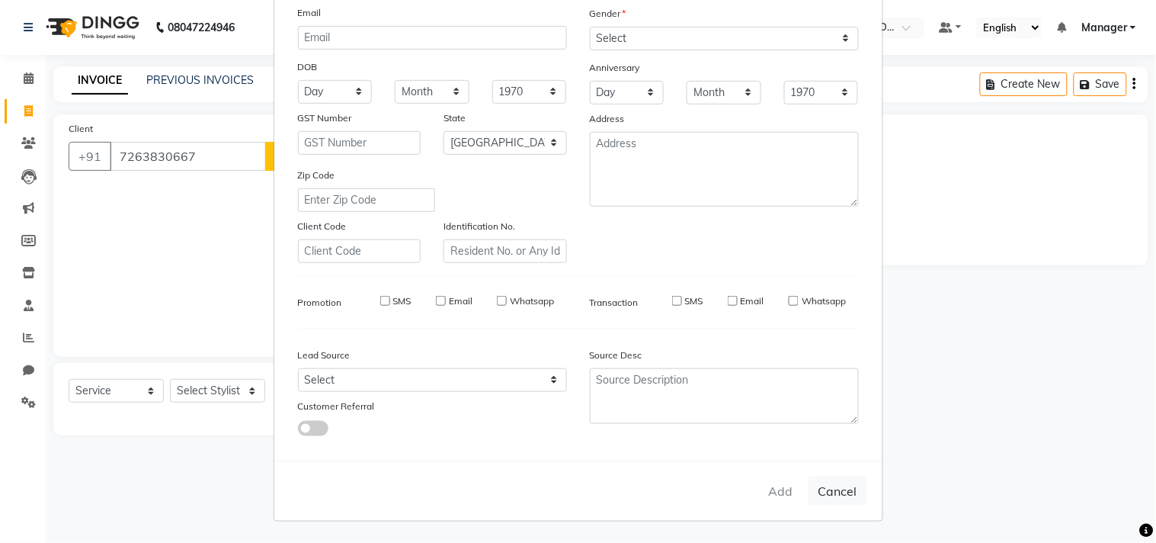
select select "null"
select select
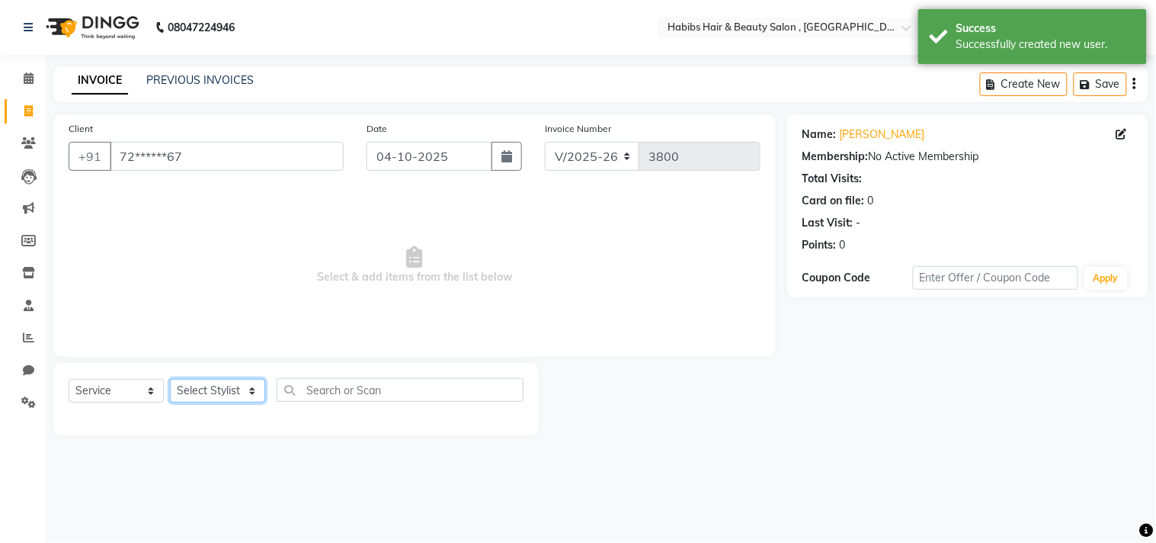
click at [210, 391] on select "Select Stylist Arif Dilnawaz Manager M M Neelam Niyaz Reshma Riyaz Salman Samee…" at bounding box center [217, 391] width 95 height 24
click at [170, 380] on select "Select Stylist Arif Dilnawaz Manager M M Neelam Niyaz Reshma Riyaz Salman Samee…" at bounding box center [217, 391] width 95 height 24
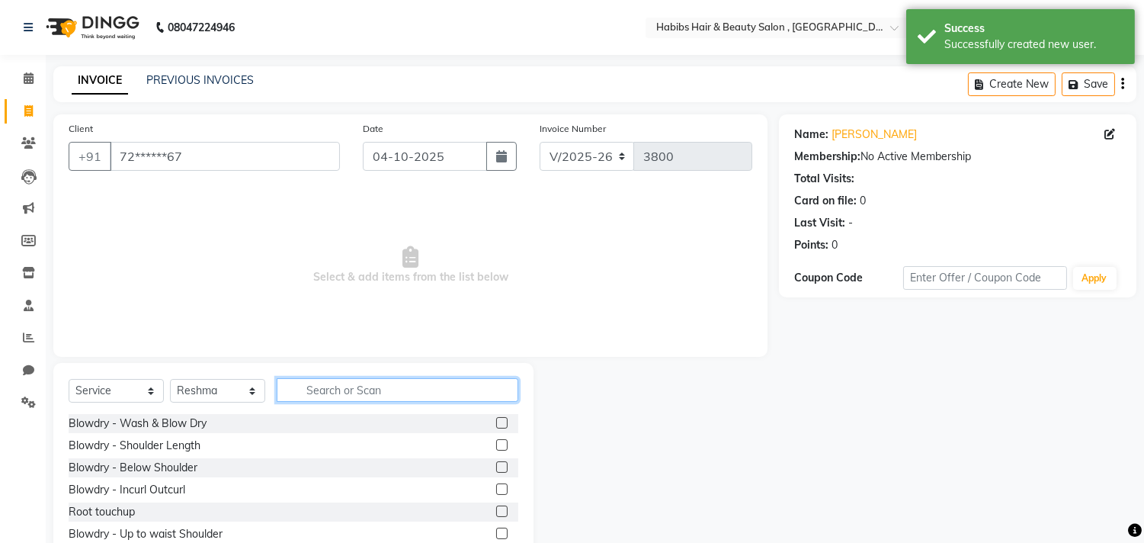
click at [399, 396] on input "text" at bounding box center [398, 390] width 242 height 24
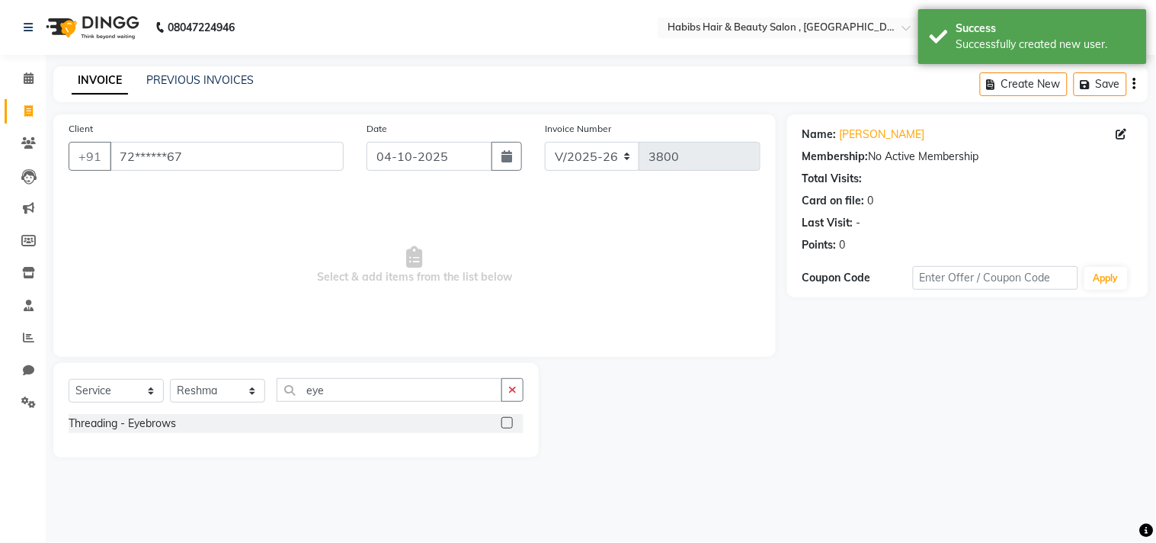
click at [506, 422] on label at bounding box center [507, 422] width 11 height 11
click at [506, 422] on input "checkbox" at bounding box center [507, 423] width 10 height 10
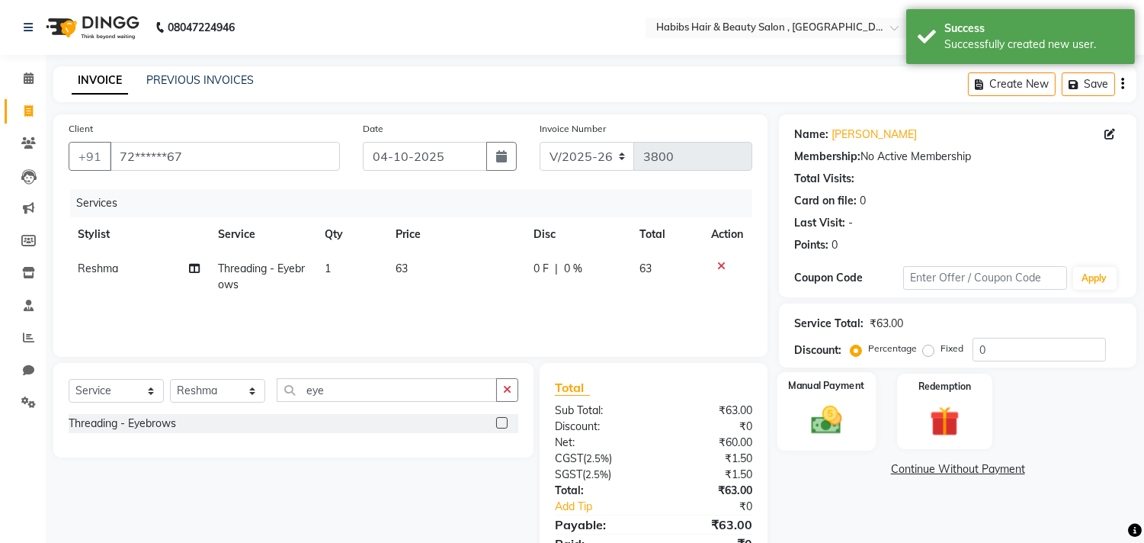
click at [793, 428] on div "Manual Payment" at bounding box center [826, 411] width 99 height 78
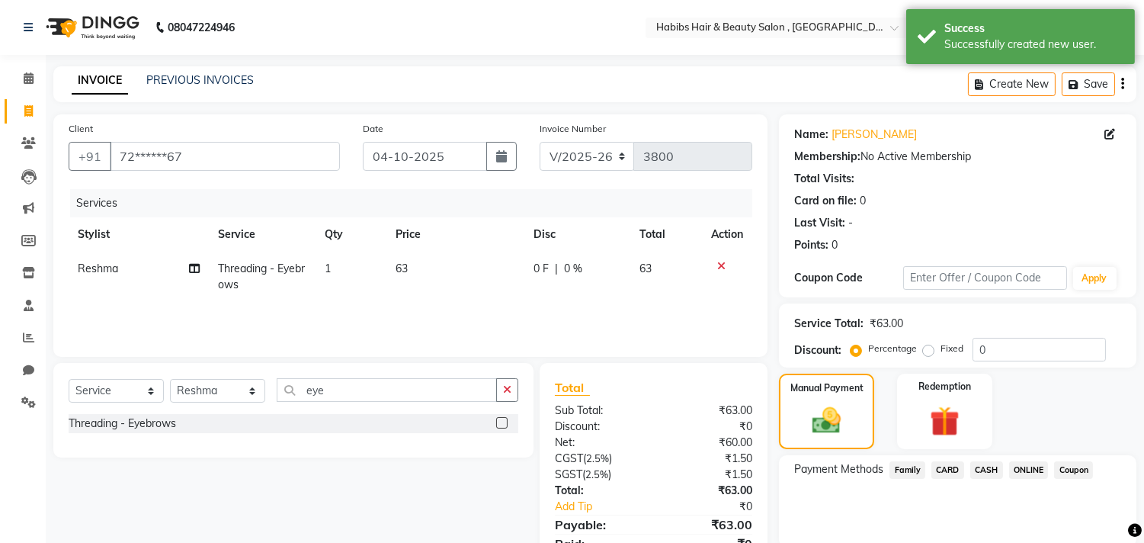
click at [1024, 466] on span "ONLINE" at bounding box center [1029, 470] width 40 height 18
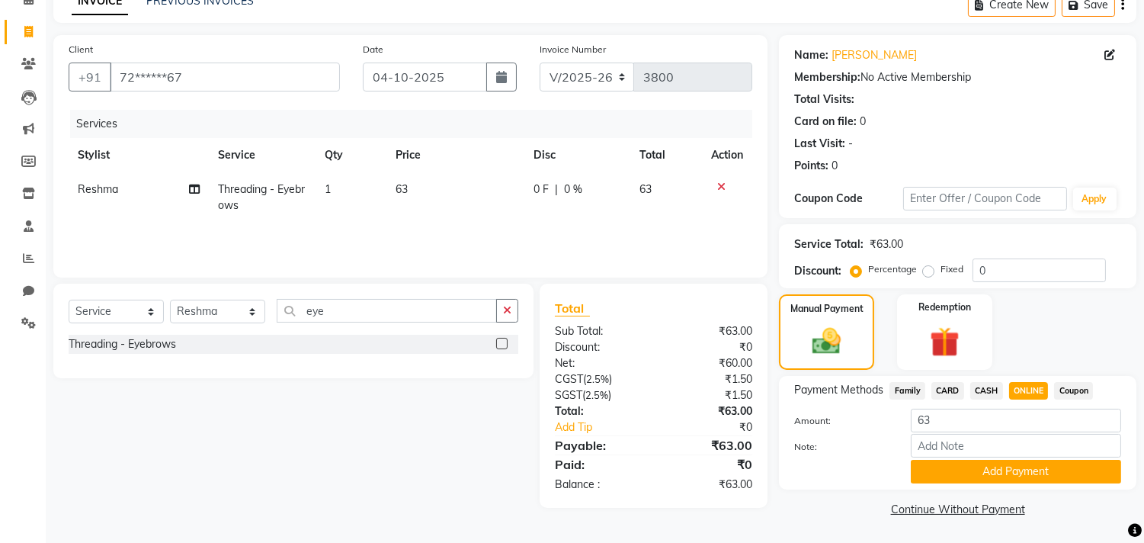
click at [1024, 466] on button "Add Payment" at bounding box center [1016, 472] width 210 height 24
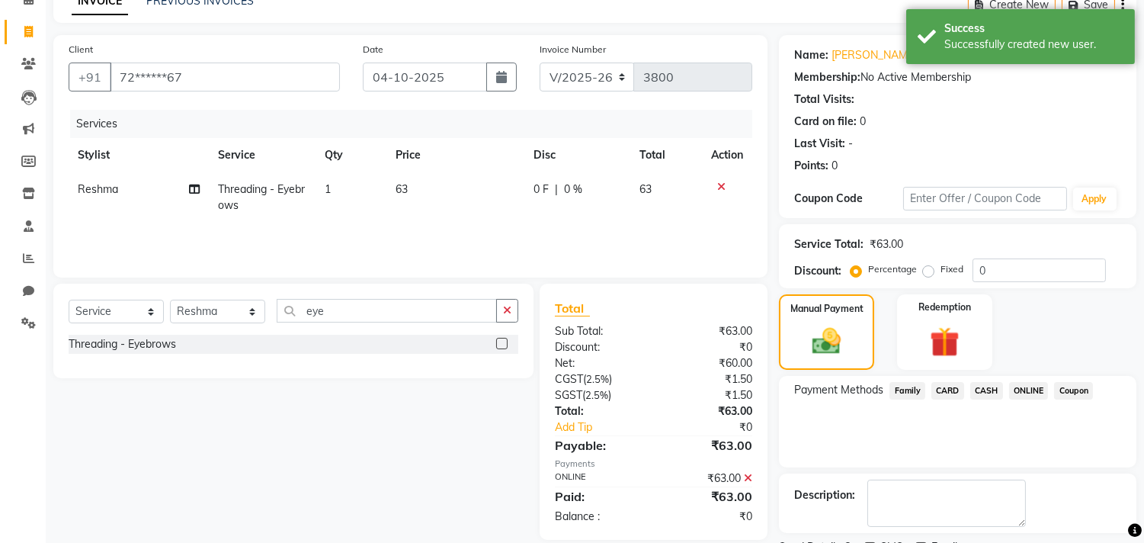
scroll to position [143, 0]
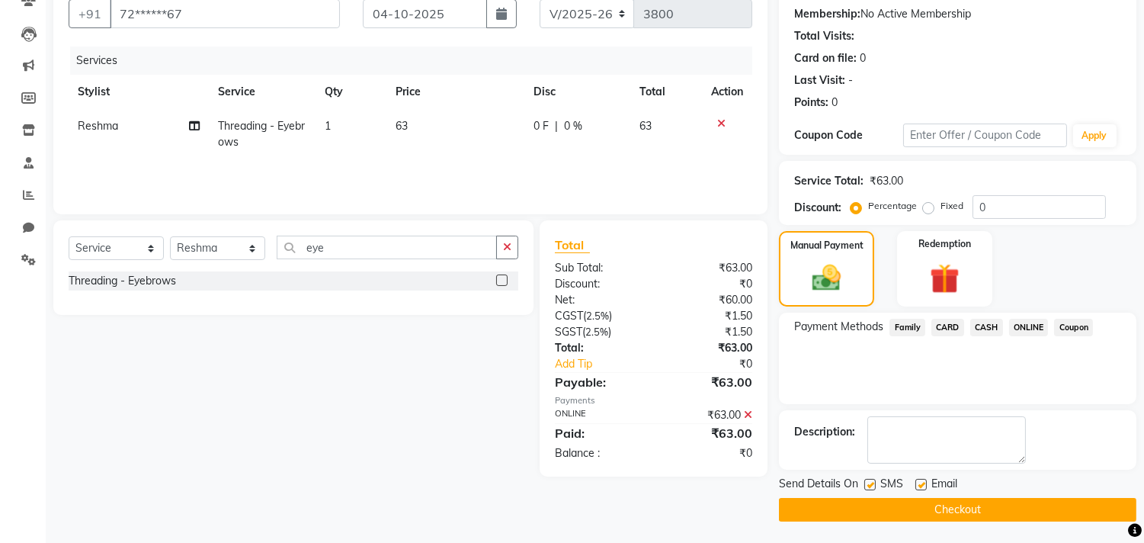
click at [1018, 515] on button "Checkout" at bounding box center [957, 510] width 357 height 24
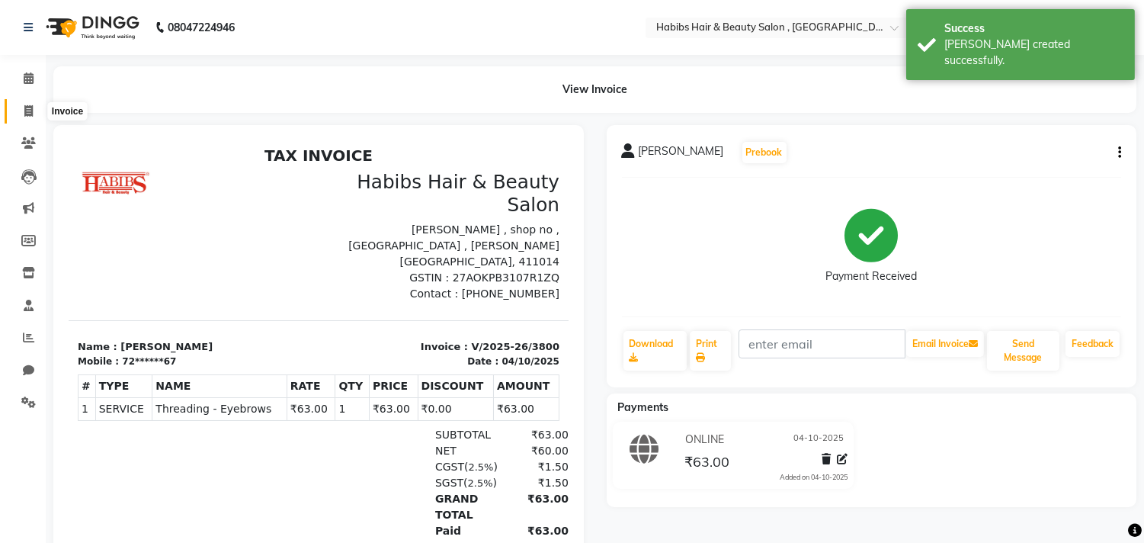
click at [31, 111] on icon at bounding box center [28, 110] width 8 height 11
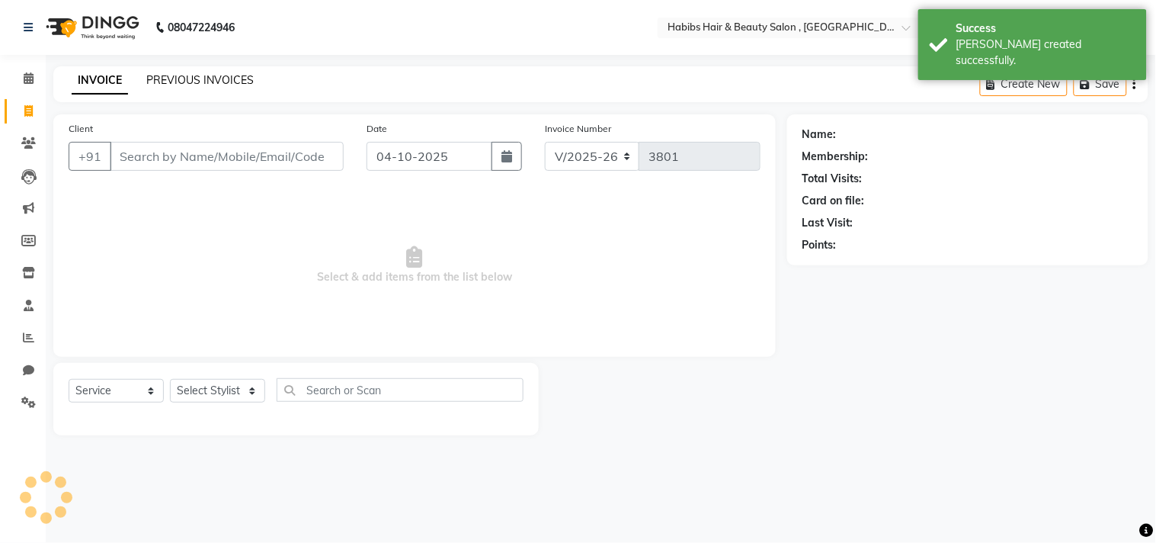
click at [238, 79] on link "PREVIOUS INVOICES" at bounding box center [199, 80] width 107 height 14
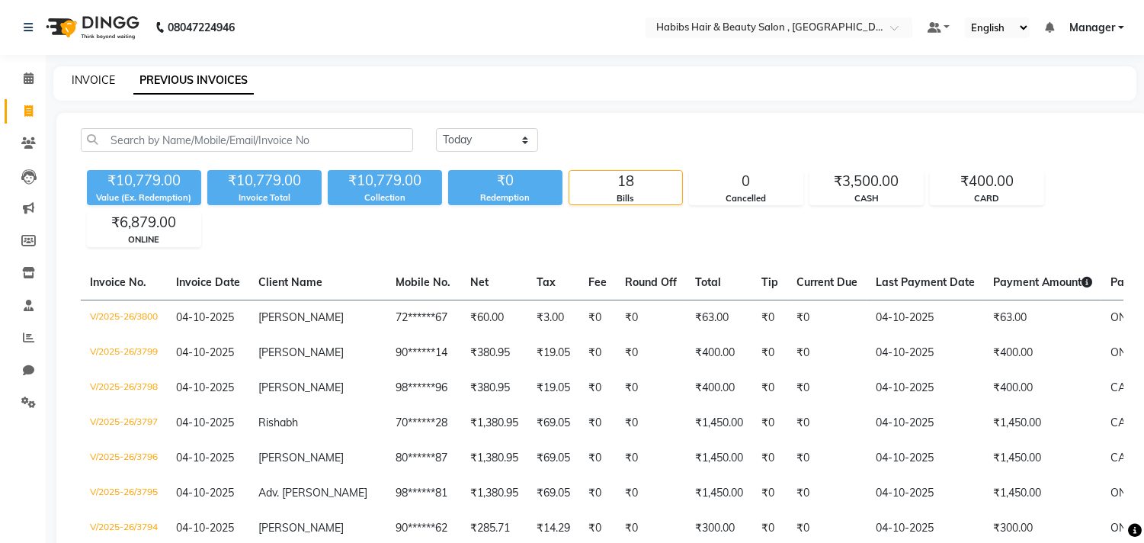
click at [101, 82] on link "INVOICE" at bounding box center [93, 80] width 43 height 14
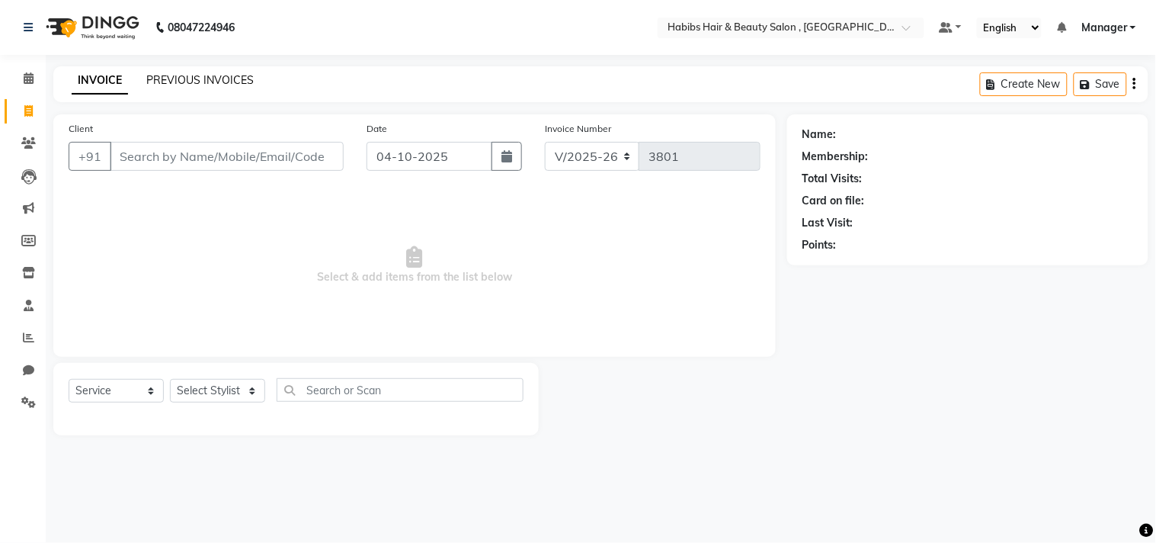
click at [226, 77] on link "PREVIOUS INVOICES" at bounding box center [199, 80] width 107 height 14
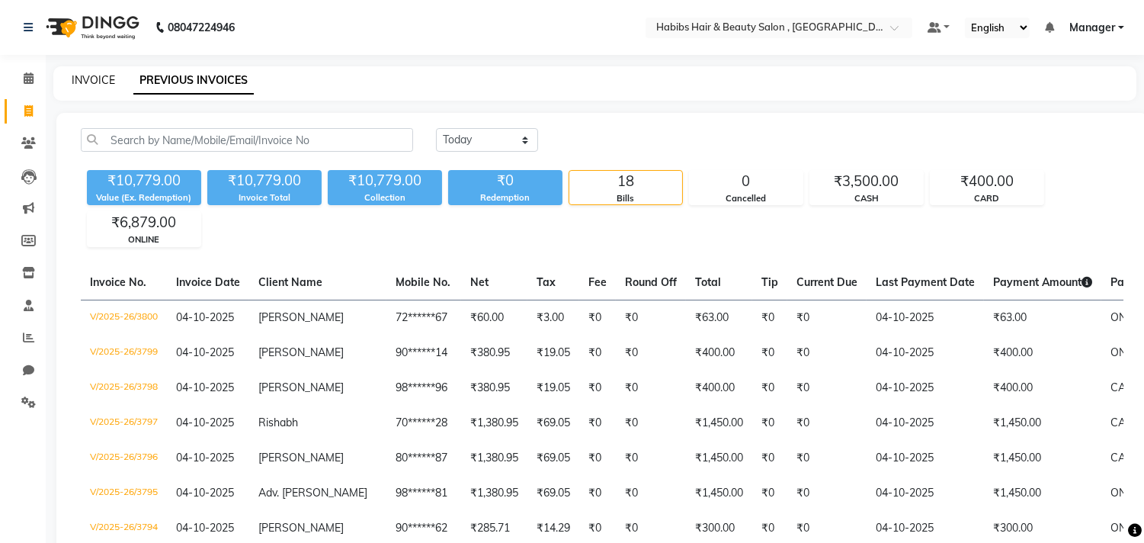
click at [95, 77] on link "INVOICE" at bounding box center [93, 80] width 43 height 14
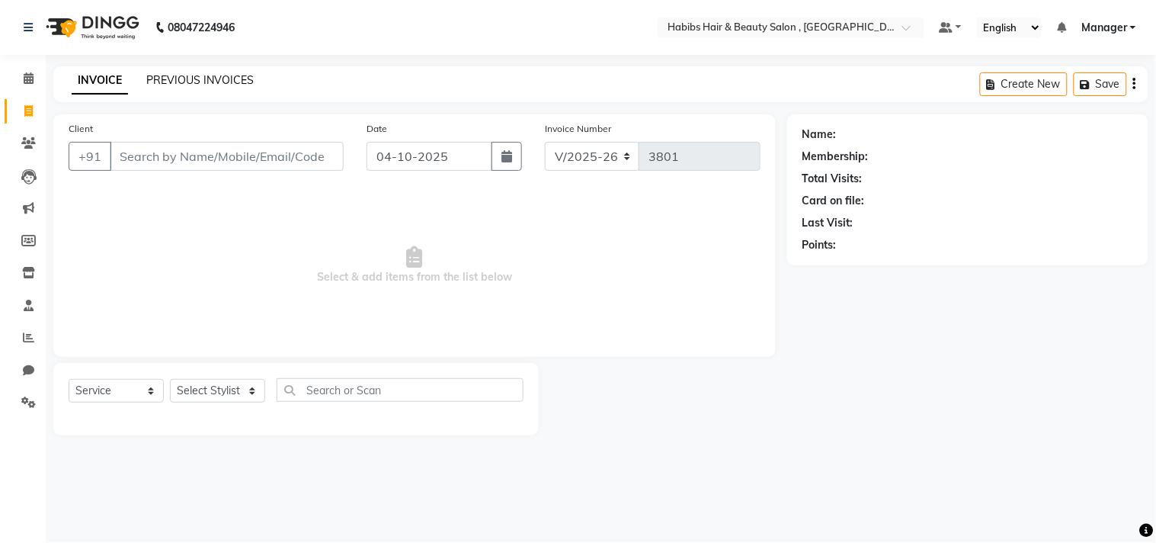
click at [189, 82] on link "PREVIOUS INVOICES" at bounding box center [199, 80] width 107 height 14
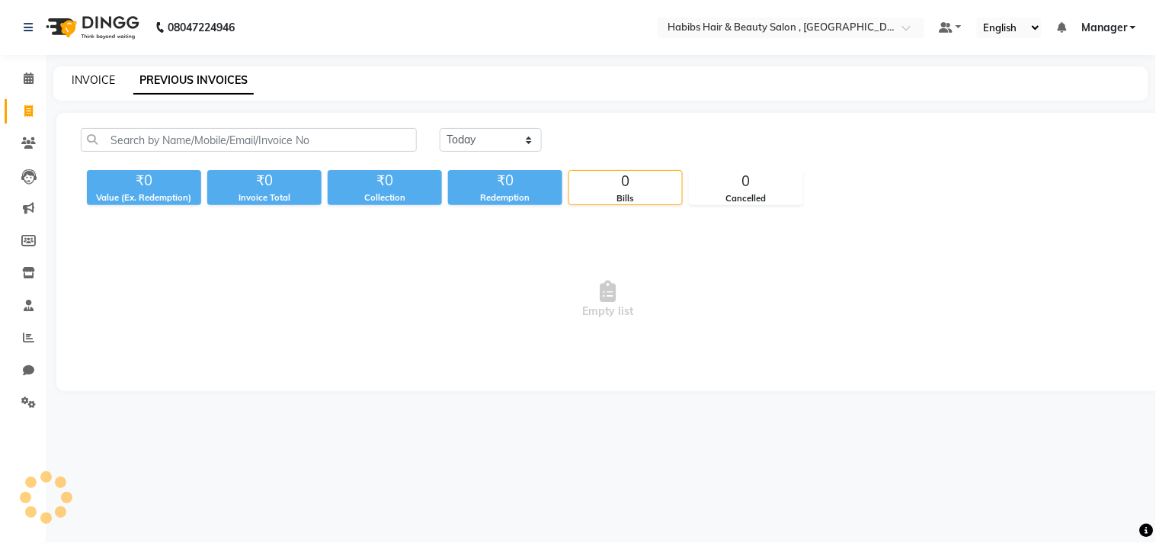
click at [96, 73] on link "INVOICE" at bounding box center [93, 80] width 43 height 14
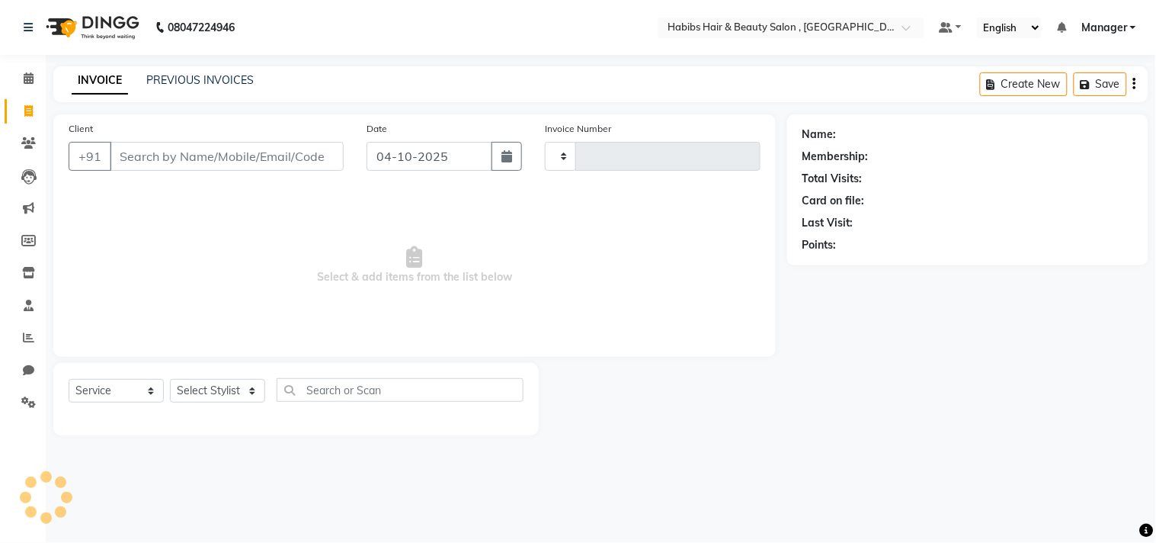
click at [409, 66] on div "INVOICE PREVIOUS INVOICES Create New Save" at bounding box center [600, 84] width 1095 height 36
click at [261, 101] on div "INVOICE PREVIOUS INVOICES Create New Save" at bounding box center [600, 84] width 1095 height 36
click at [799, 248] on div "Name: Membership: Total Visits: Card on file: Last Visit: Points:" at bounding box center [967, 189] width 361 height 151
click at [233, 152] on input "Client" at bounding box center [227, 156] width 234 height 29
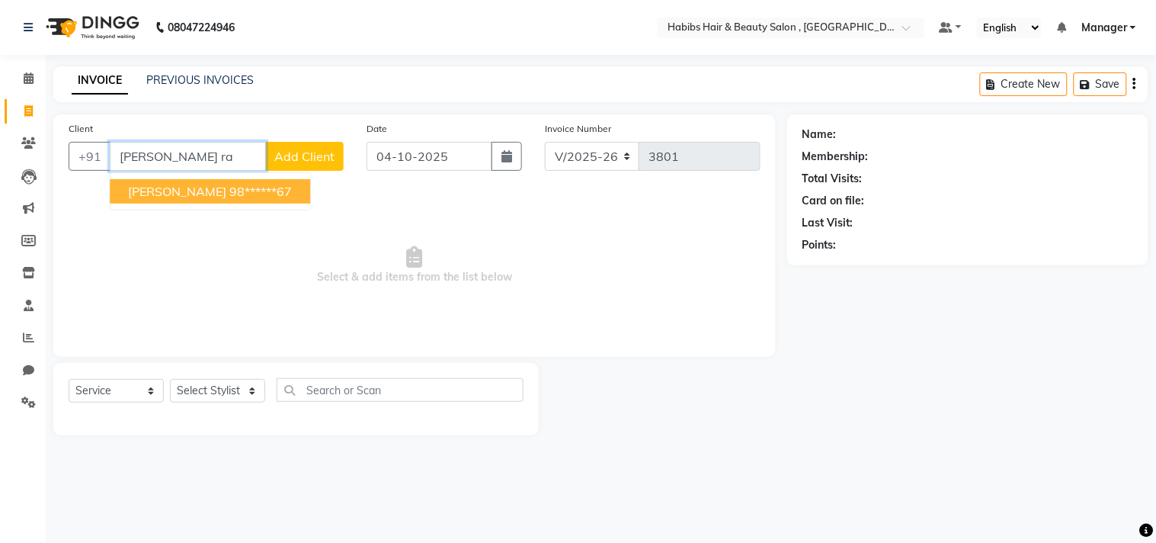
click at [229, 191] on ngb-highlight "98******67" at bounding box center [260, 191] width 63 height 15
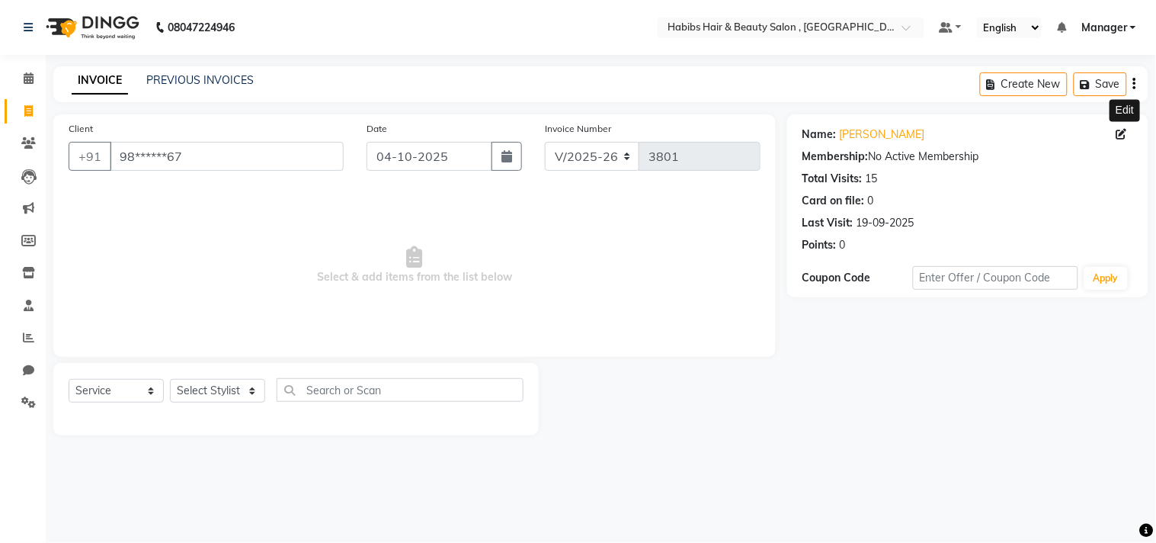
click at [1119, 133] on icon at bounding box center [1122, 134] width 11 height 11
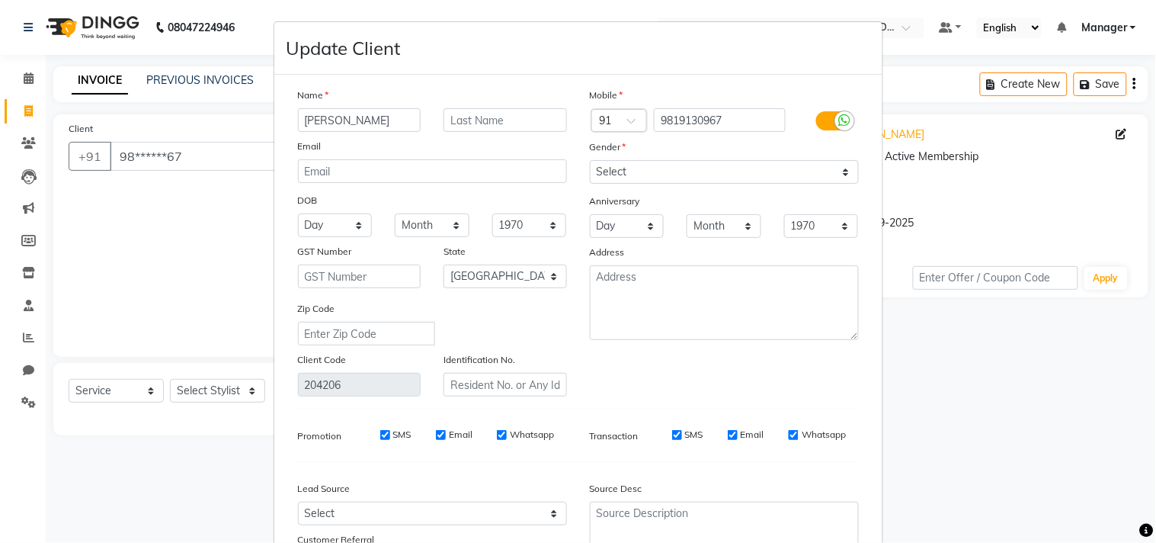
click at [788, 390] on div "Mobile Country Code × 91 9819130967 Gender Select Male Female Other Prefer Not …" at bounding box center [725, 241] width 292 height 309
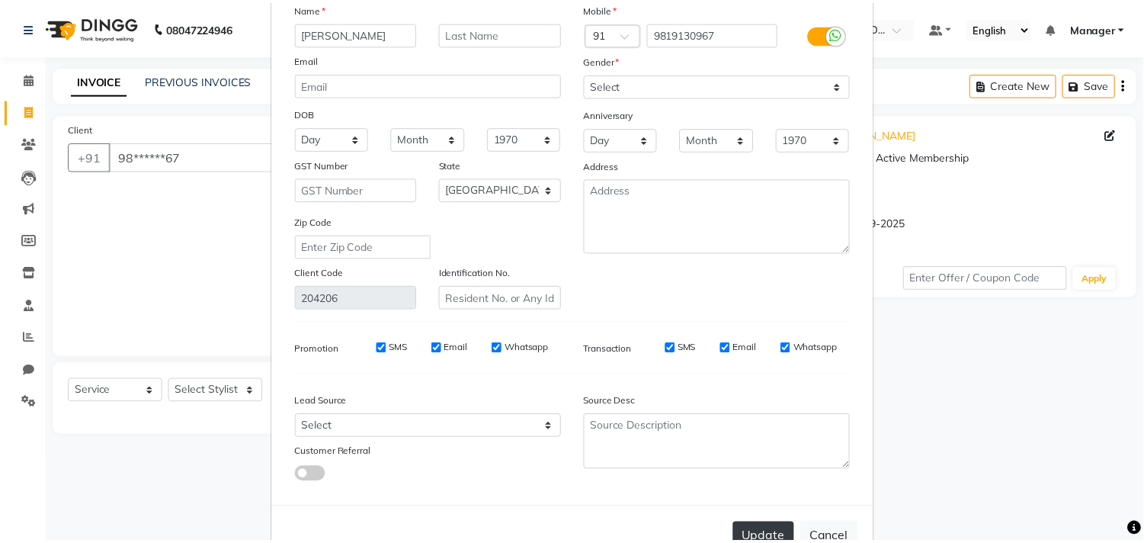
scroll to position [135, 0]
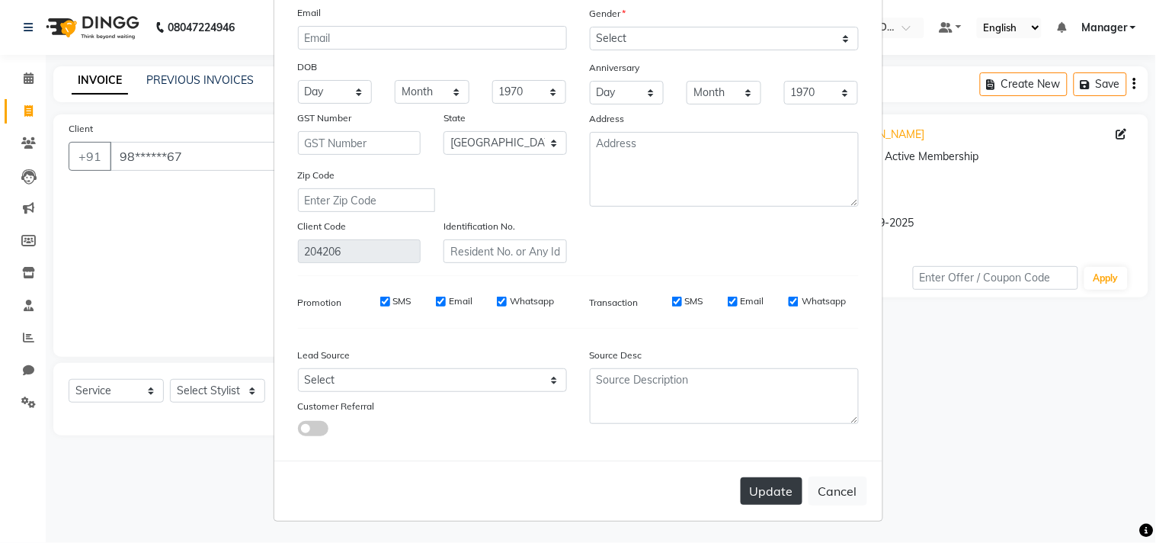
click at [781, 496] on button "Update" at bounding box center [772, 490] width 62 height 27
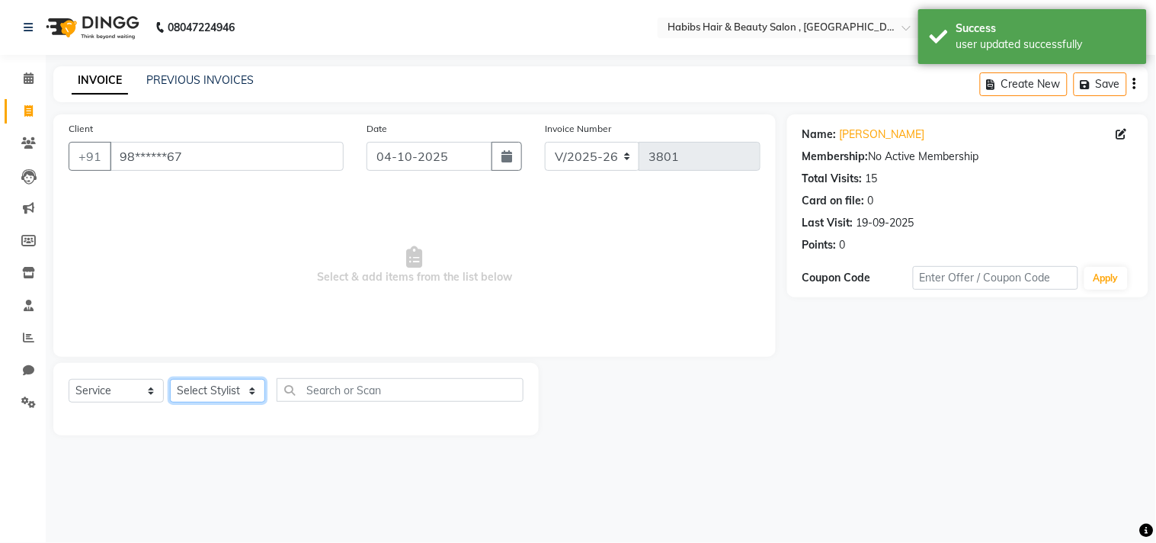
click at [221, 399] on select "Select Stylist Arif Dilnawaz Manager M M Neelam Niyaz Reshma Riyaz Salman Samee…" at bounding box center [217, 391] width 95 height 24
click at [170, 380] on select "Select Stylist Arif Dilnawaz Manager M M Neelam Niyaz Reshma Riyaz Salman Samee…" at bounding box center [217, 391] width 95 height 24
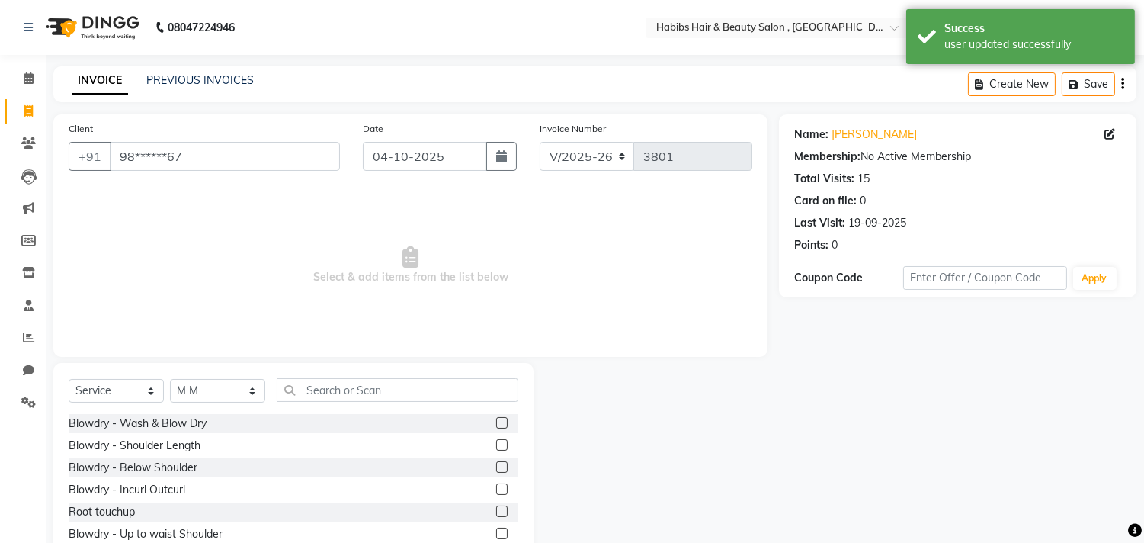
click at [496, 422] on label at bounding box center [501, 422] width 11 height 11
click at [496, 422] on input "checkbox" at bounding box center [501, 423] width 10 height 10
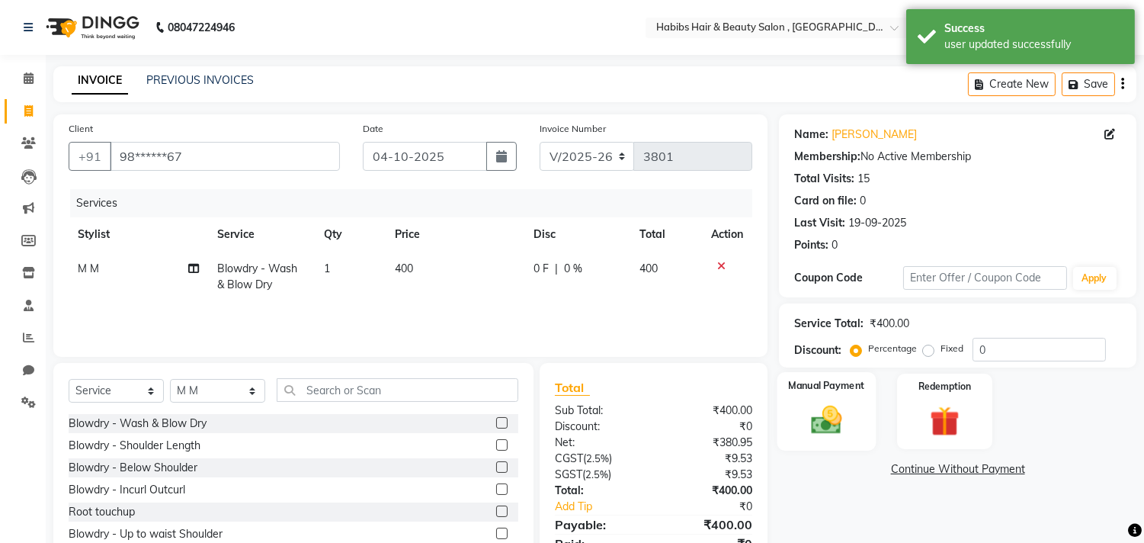
click at [805, 409] on img at bounding box center [827, 420] width 50 height 36
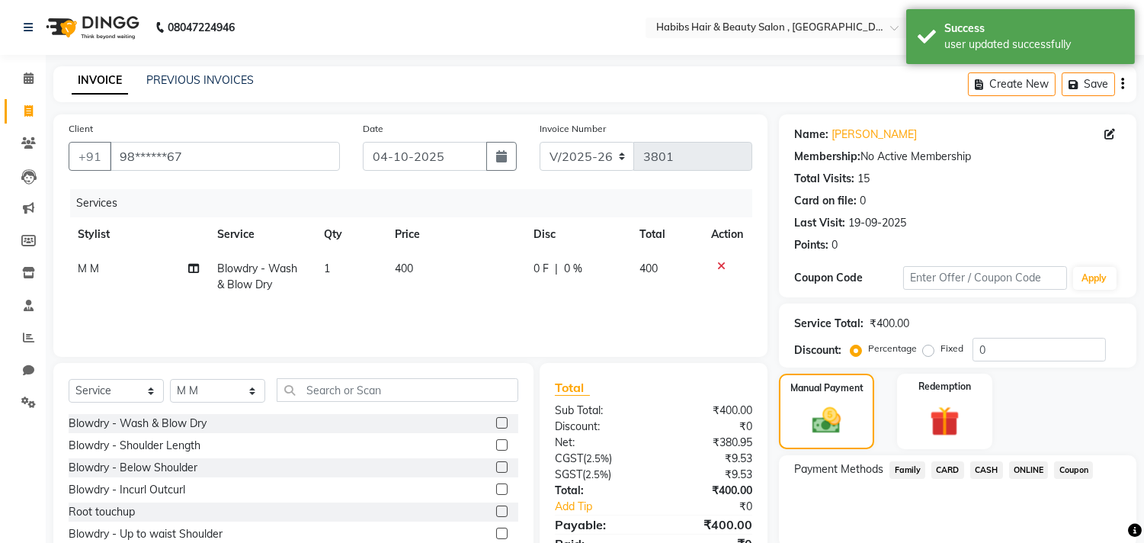
click at [1027, 475] on span "ONLINE" at bounding box center [1029, 470] width 40 height 18
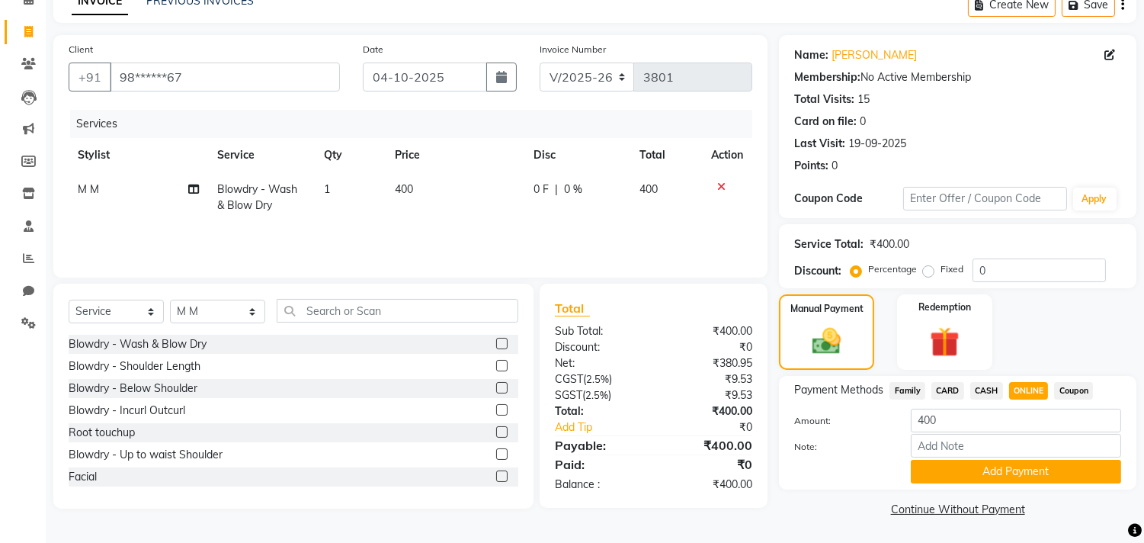
click at [1027, 475] on button "Add Payment" at bounding box center [1016, 472] width 210 height 24
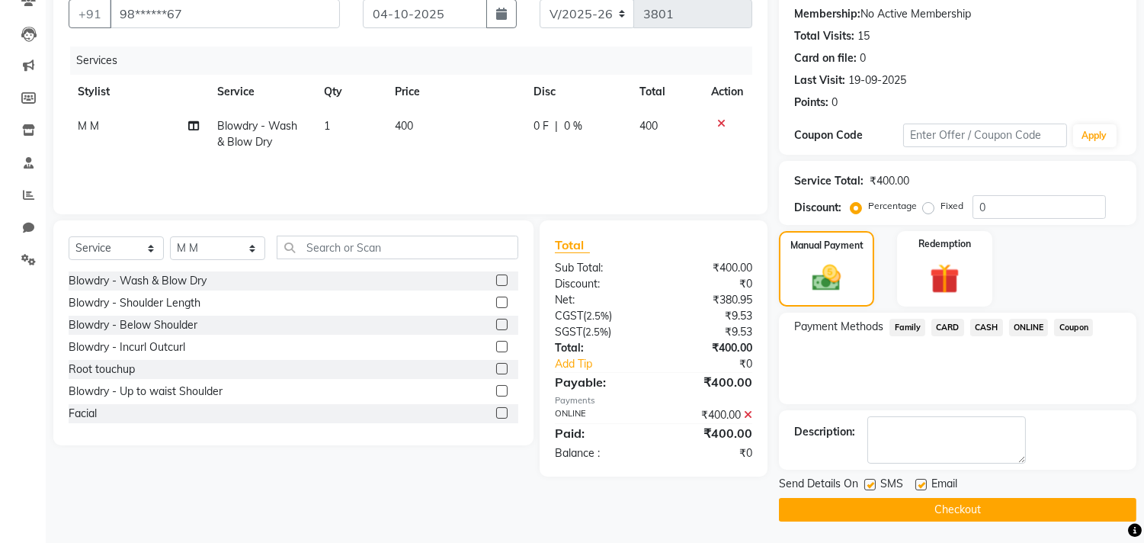
click at [1011, 508] on button "Checkout" at bounding box center [957, 510] width 357 height 24
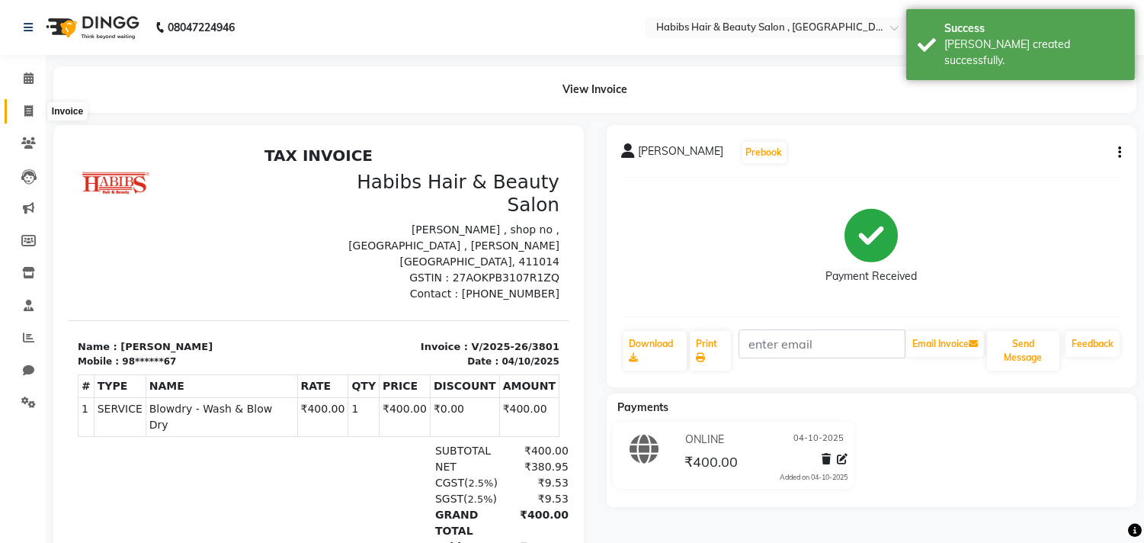
click at [31, 119] on span at bounding box center [28, 112] width 27 height 18
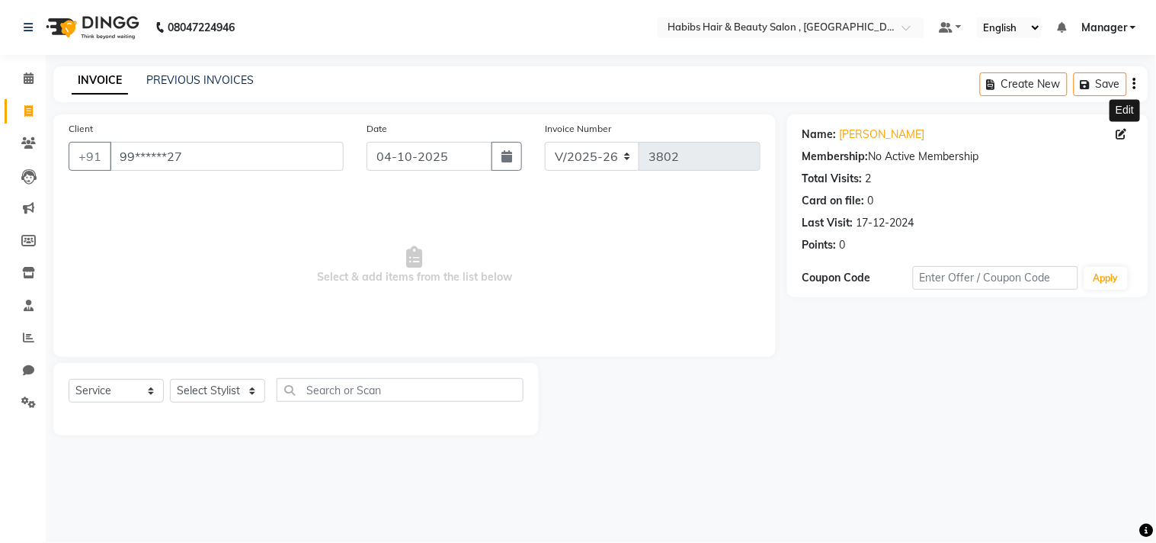
click at [1118, 139] on icon at bounding box center [1122, 134] width 11 height 11
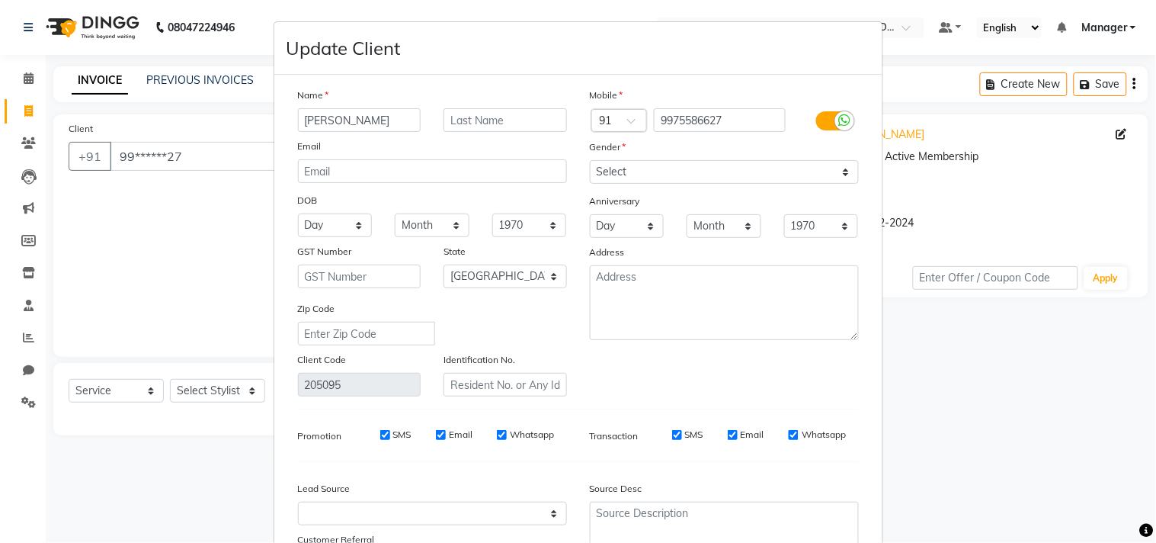
click at [893, 160] on ngb-modal-window "Update Client Name ANILA Email DOB Day 01 02 03 04 05 06 07 08 09 10 11 12 13 1…" at bounding box center [578, 271] width 1156 height 543
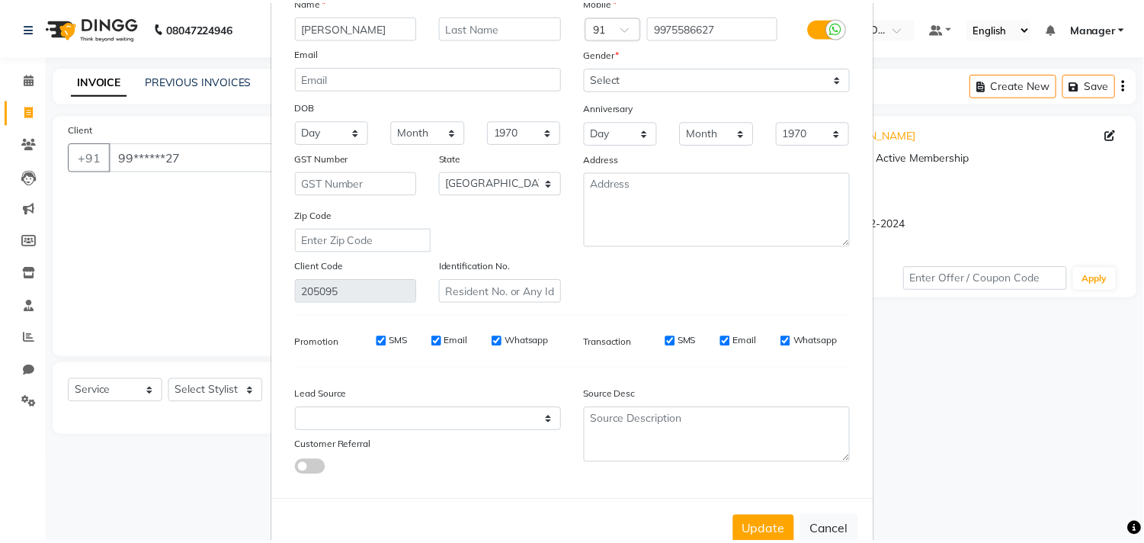
scroll to position [135, 0]
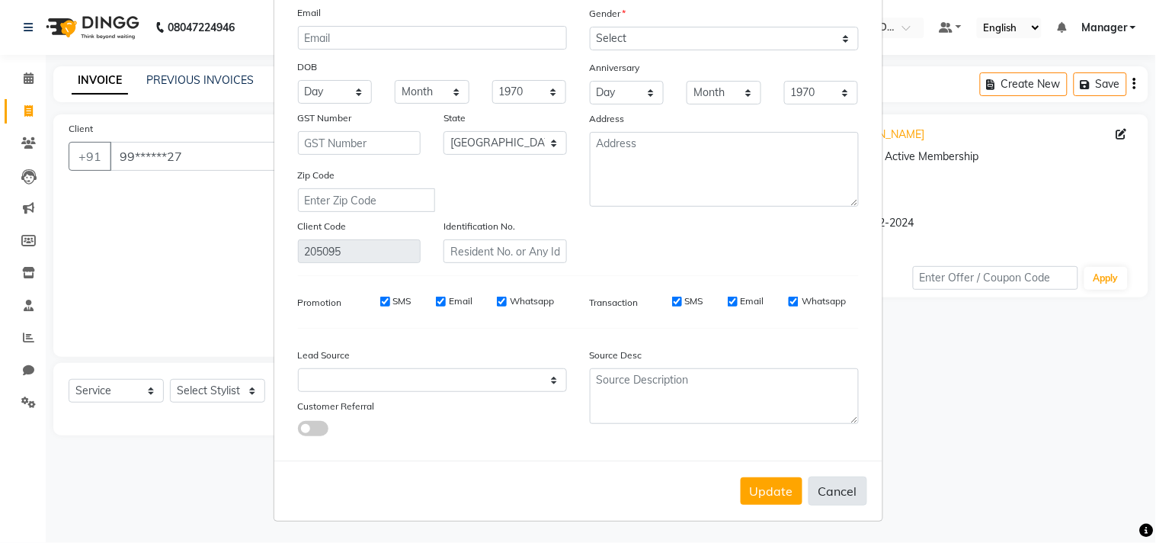
click at [822, 482] on button "Cancel" at bounding box center [838, 490] width 59 height 29
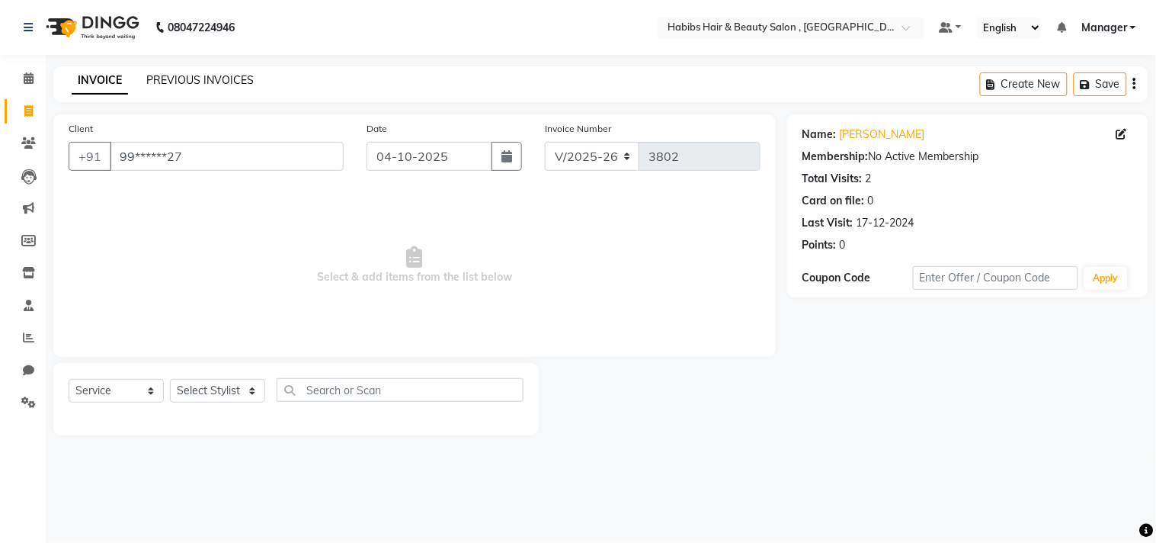
click at [199, 78] on link "PREVIOUS INVOICES" at bounding box center [199, 80] width 107 height 14
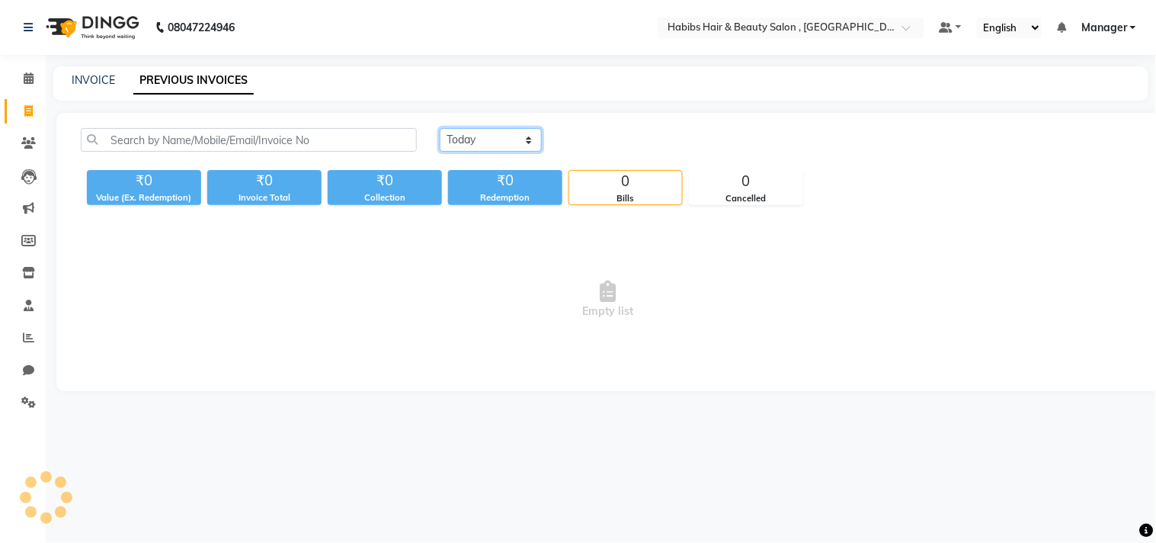
click at [470, 131] on select "Today Yesterday Custom Range" at bounding box center [491, 140] width 102 height 24
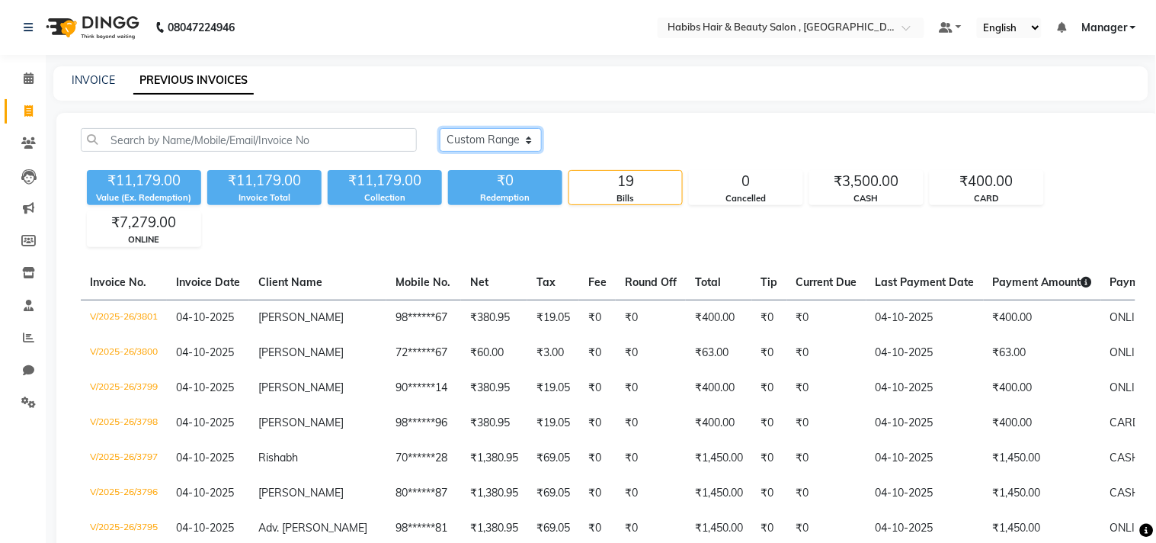
click at [440, 128] on select "Today Yesterday Custom Range" at bounding box center [491, 140] width 102 height 24
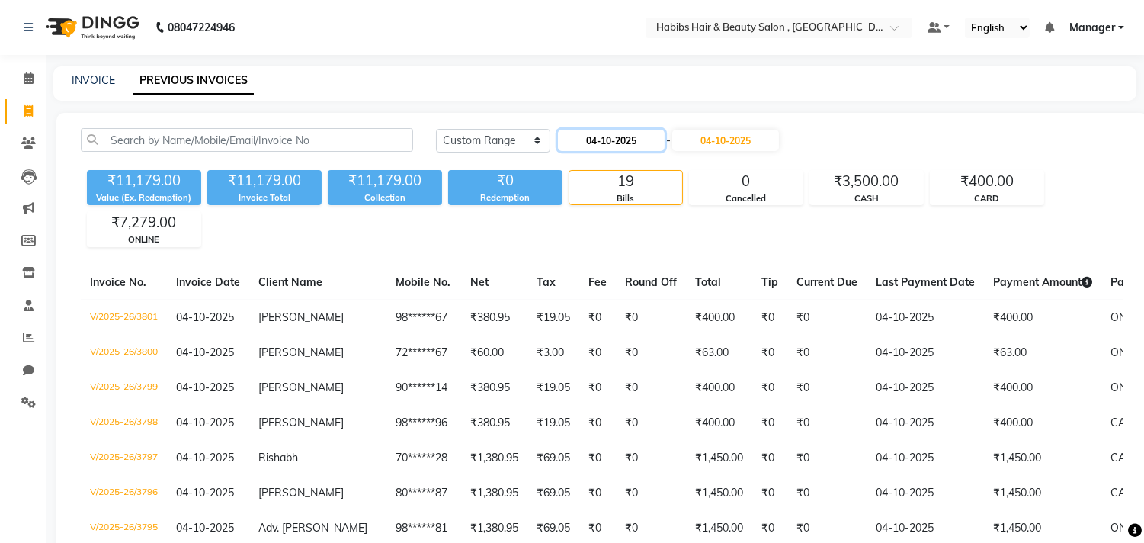
click at [614, 139] on input "04-10-2025" at bounding box center [611, 140] width 107 height 21
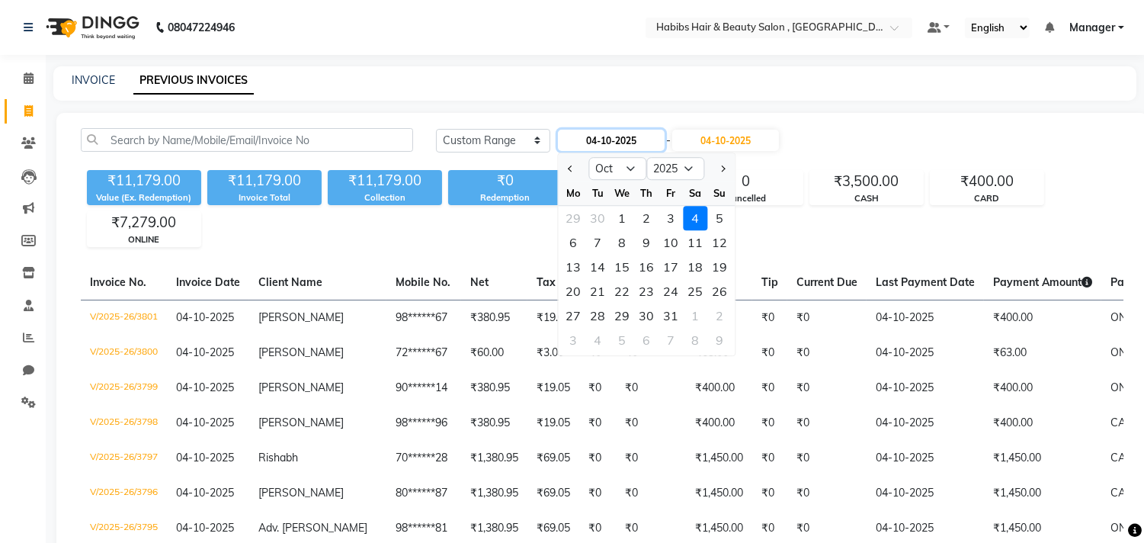
click at [614, 139] on input "04-10-2025" at bounding box center [611, 140] width 107 height 21
click at [688, 168] on select "2015 2016 2017 2018 2019 2020 2021 2022 2023 2024 2025 2026 2027 2028 2029 2030…" at bounding box center [675, 168] width 58 height 23
click at [646, 157] on select "2015 2016 2017 2018 2019 2020 2021 2022 2023 2024 2025 2026 2027 2028 2029 2030…" at bounding box center [675, 168] width 58 height 23
click at [625, 172] on select "Jan Feb Mar Apr May Jun Jul Aug Sep Oct Nov Dec" at bounding box center [617, 168] width 58 height 23
click at [588, 157] on select "Jan Feb Mar Apr May Jun Jul Aug Sep Oct Nov Dec" at bounding box center [617, 168] width 58 height 23
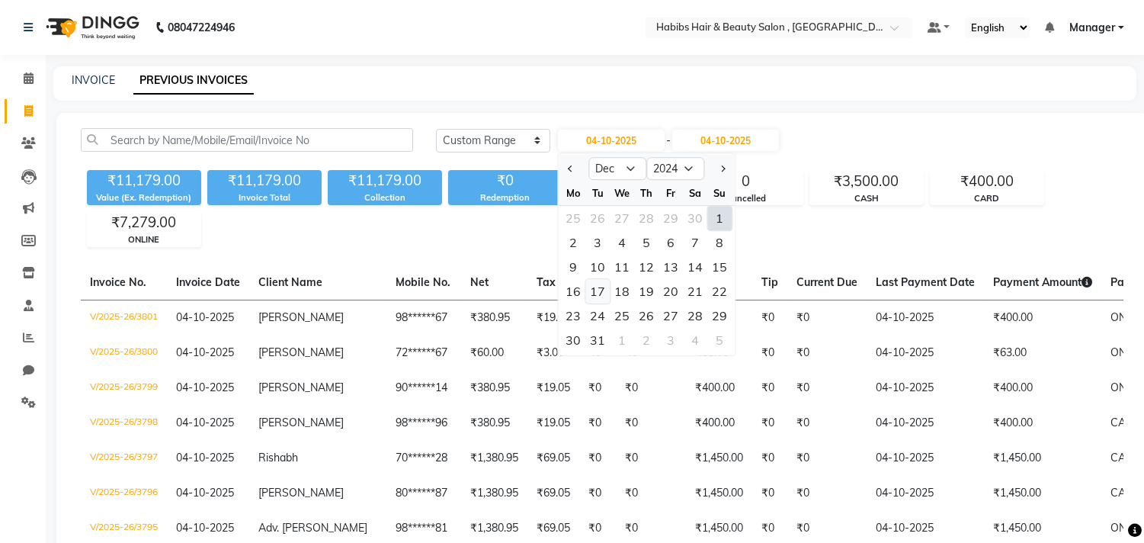
click at [598, 291] on div "17" at bounding box center [597, 291] width 24 height 24
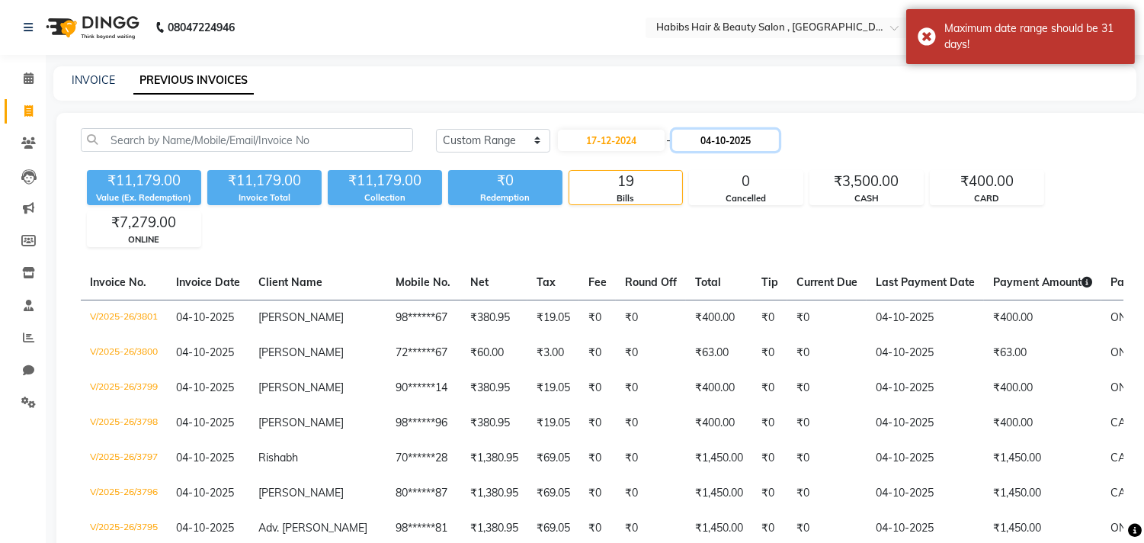
click at [723, 143] on input "04-10-2025" at bounding box center [725, 140] width 107 height 21
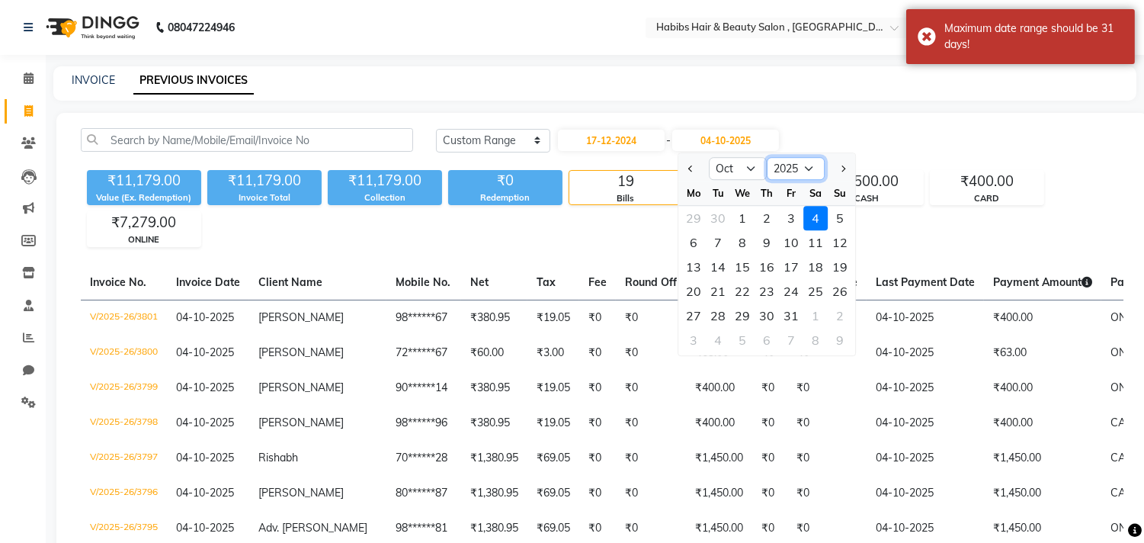
click at [783, 165] on select "2024 2025 2026 2027 2028 2029 2030 2031 2032 2033 2034 2035" at bounding box center [796, 168] width 58 height 23
click at [767, 157] on select "2024 2025 2026 2027 2028 2029 2030 2031 2032 2033 2034 2035" at bounding box center [796, 168] width 58 height 23
click at [738, 170] on select "Dec" at bounding box center [738, 168] width 58 height 23
click at [709, 157] on select "Dec" at bounding box center [738, 168] width 58 height 23
click at [720, 285] on div "17" at bounding box center [718, 291] width 24 height 24
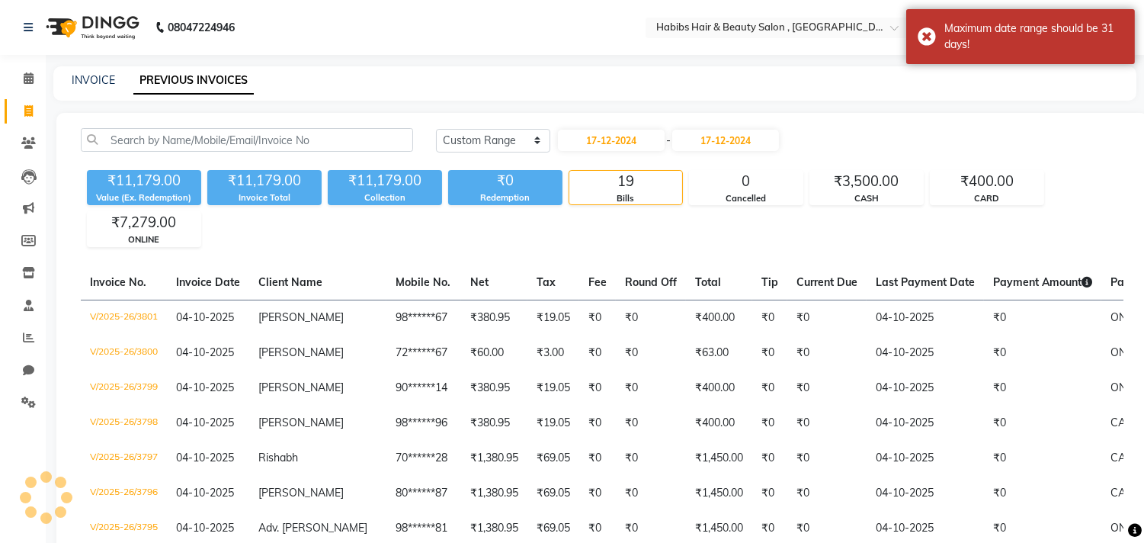
click at [608, 77] on div "INVOICE PREVIOUS INVOICES" at bounding box center [585, 80] width 1065 height 16
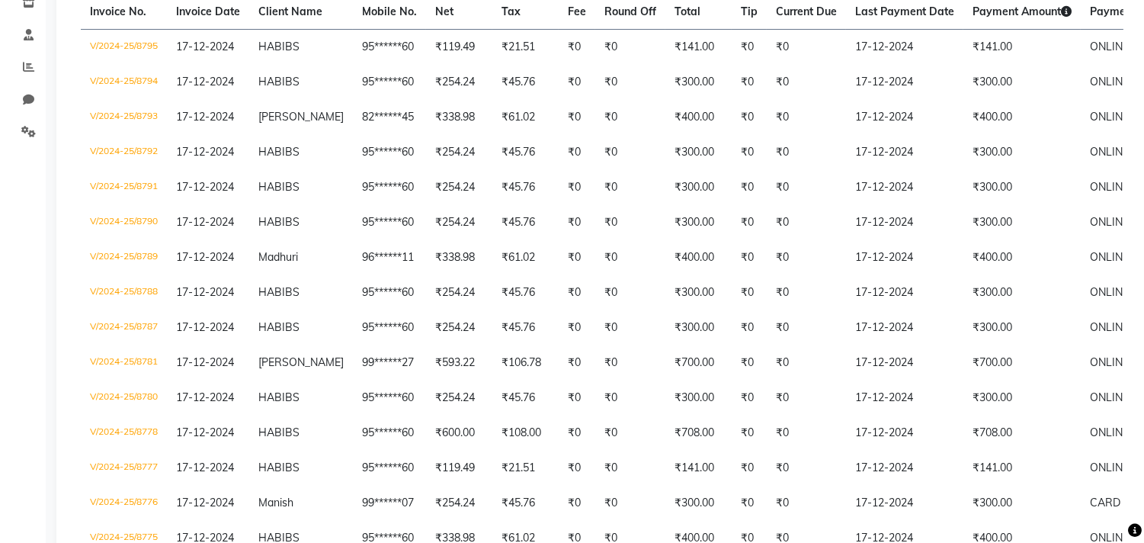
scroll to position [305, 0]
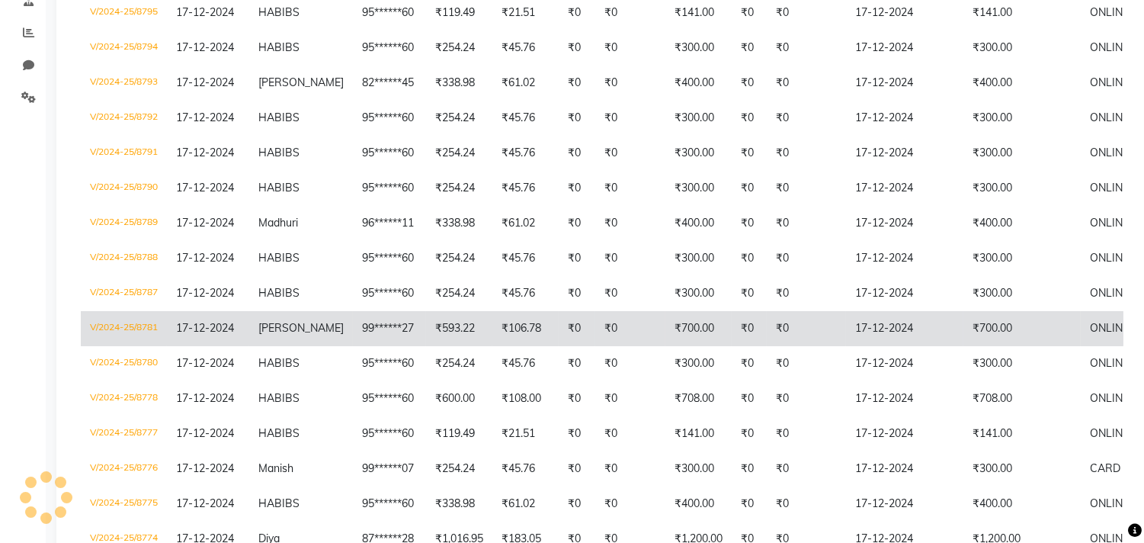
click at [559, 311] on td "₹0" at bounding box center [577, 328] width 37 height 35
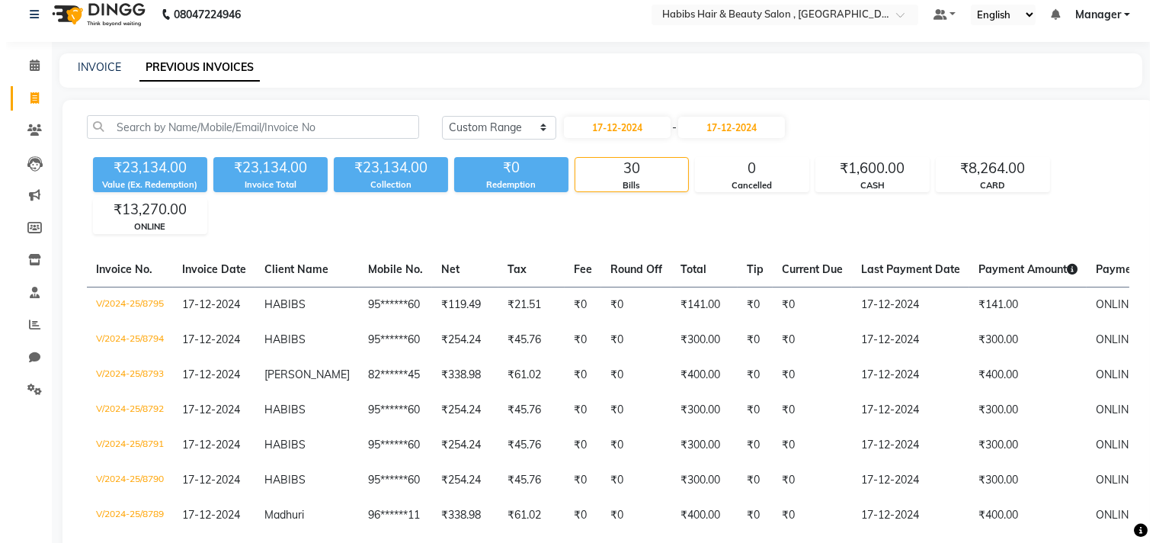
scroll to position [0, 0]
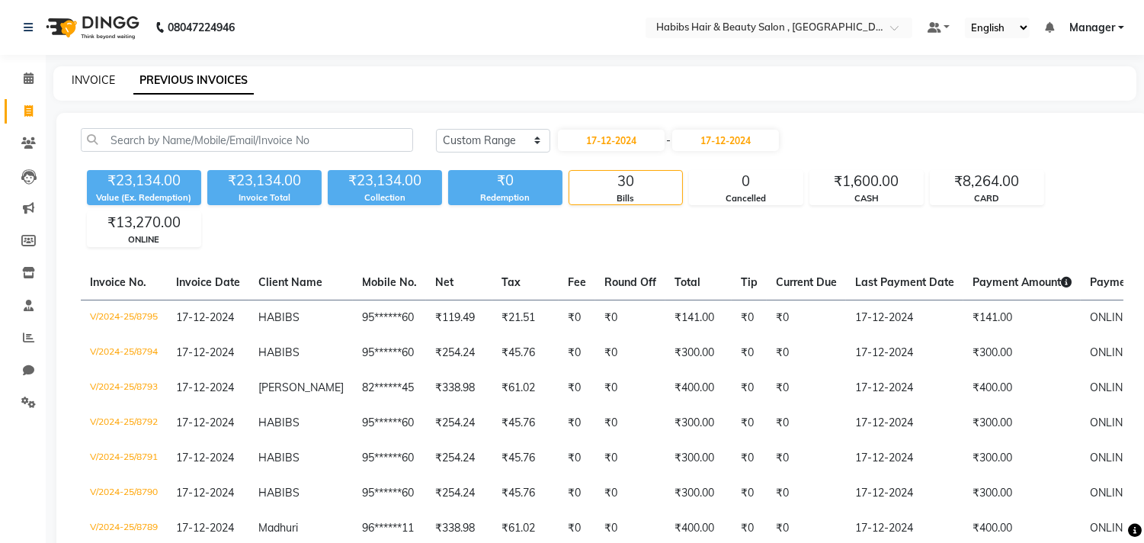
click at [72, 73] on link "INVOICE" at bounding box center [93, 80] width 43 height 14
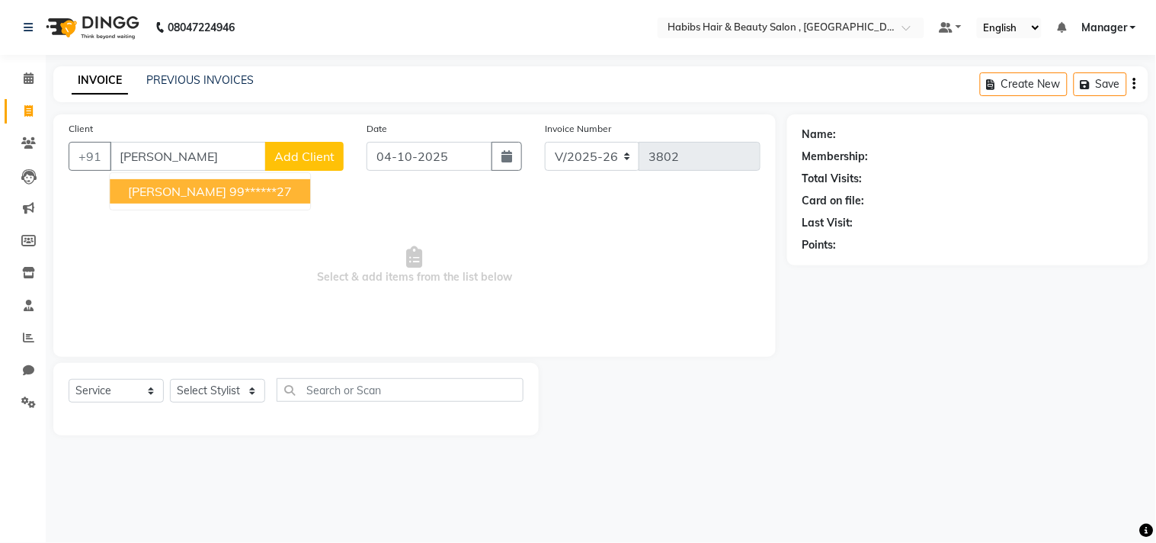
click at [229, 184] on ngb-highlight "99******27" at bounding box center [260, 191] width 63 height 15
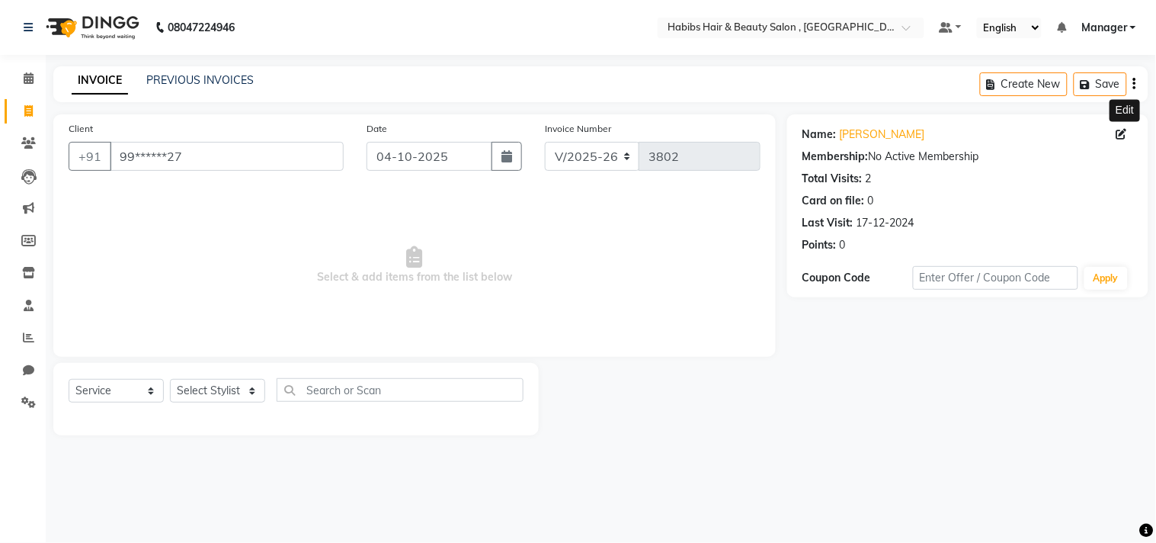
click at [1119, 129] on icon at bounding box center [1122, 134] width 11 height 11
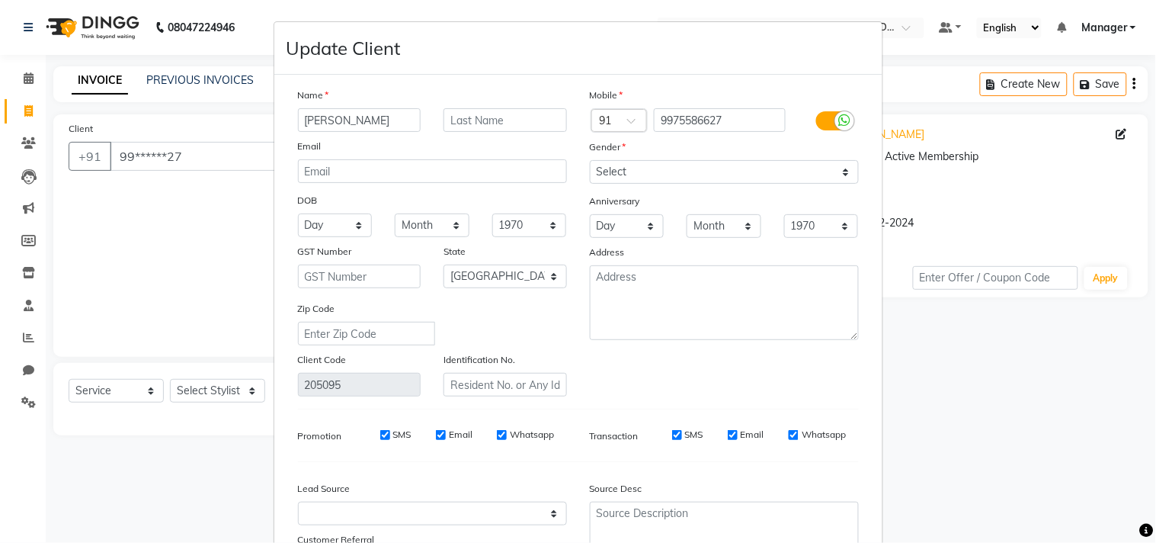
click at [745, 379] on div "Mobile Country Code × 91 9975586627 Gender Select Male Female Other Prefer Not …" at bounding box center [725, 241] width 292 height 309
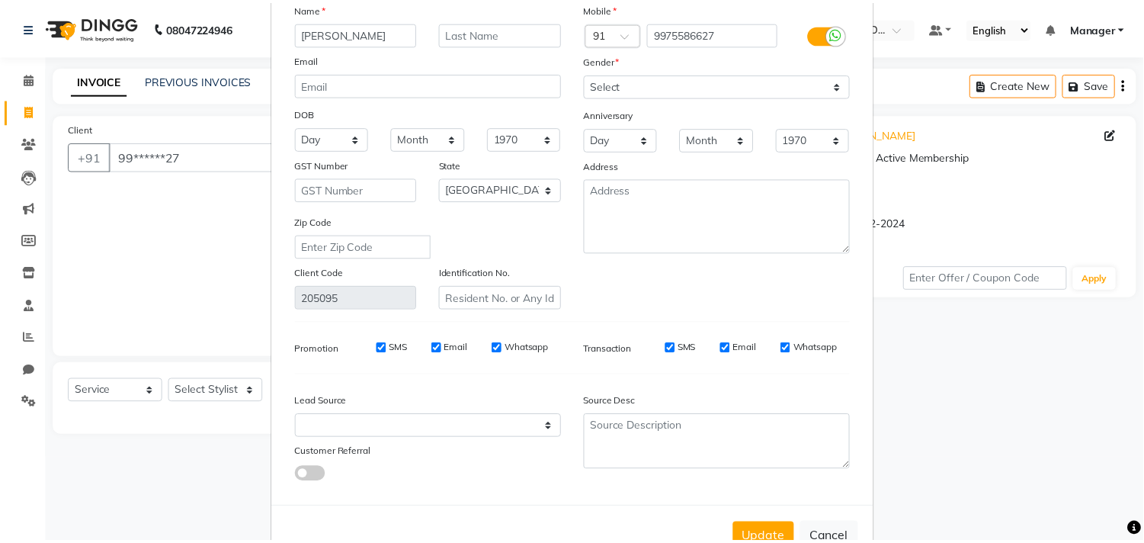
scroll to position [135, 0]
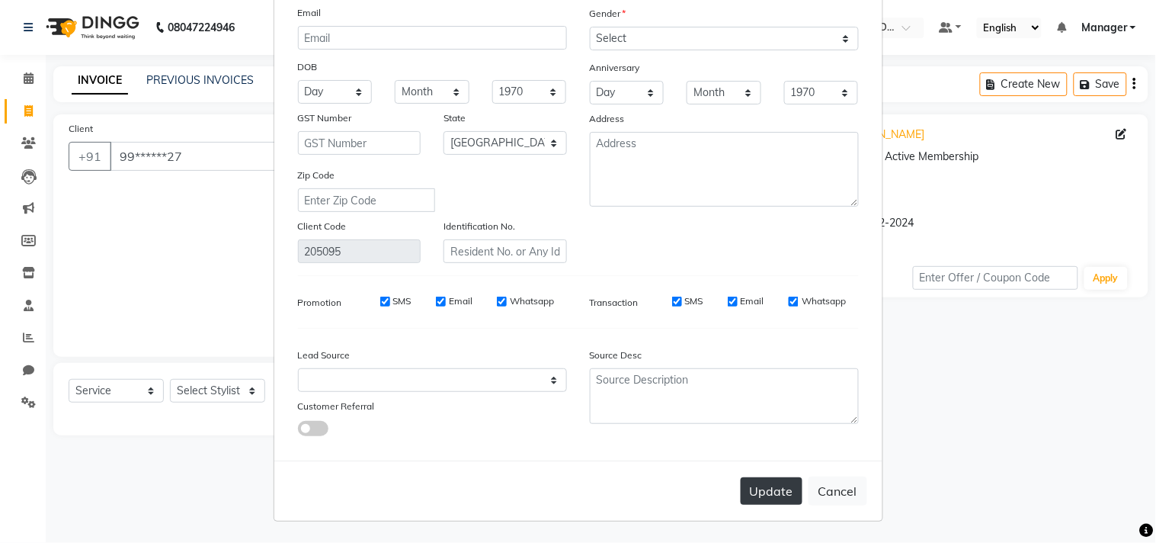
click at [765, 501] on button "Update" at bounding box center [772, 490] width 62 height 27
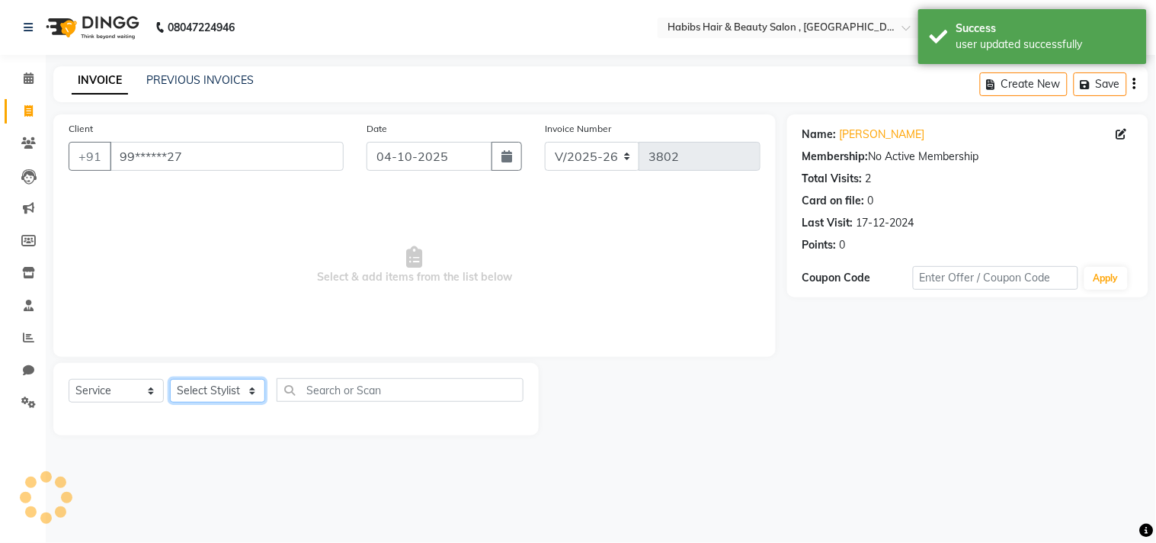
click at [223, 394] on select "Select Stylist Arif Dilnawaz Manager M M Neelam Niyaz Reshma Riyaz Salman Samee…" at bounding box center [217, 391] width 95 height 24
click at [170, 380] on select "Select Stylist Arif Dilnawaz Manager M M Neelam Niyaz Reshma Riyaz Salman Samee…" at bounding box center [217, 391] width 95 height 24
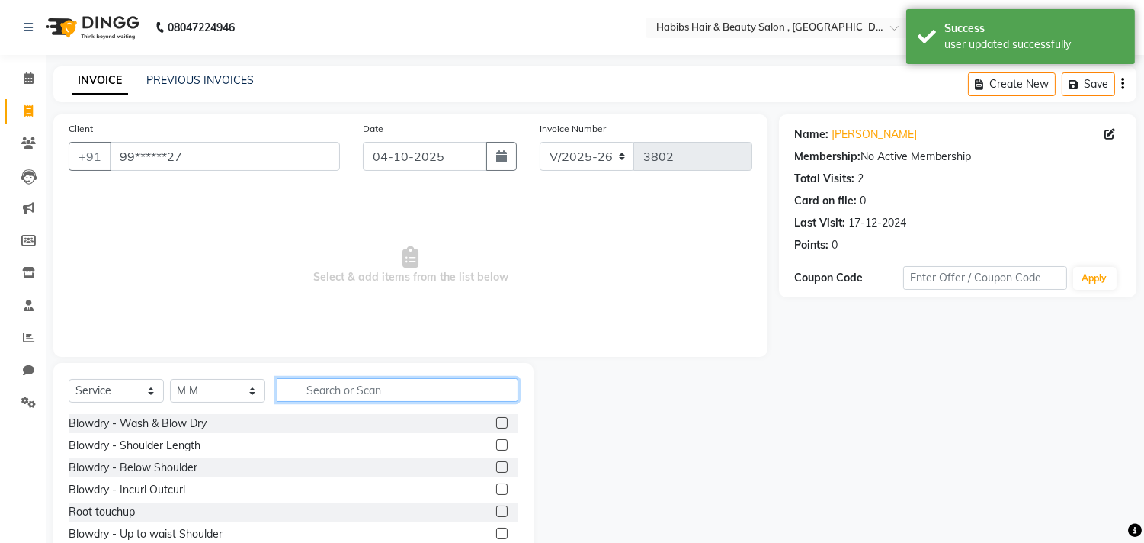
click at [338, 393] on input "text" at bounding box center [398, 390] width 242 height 24
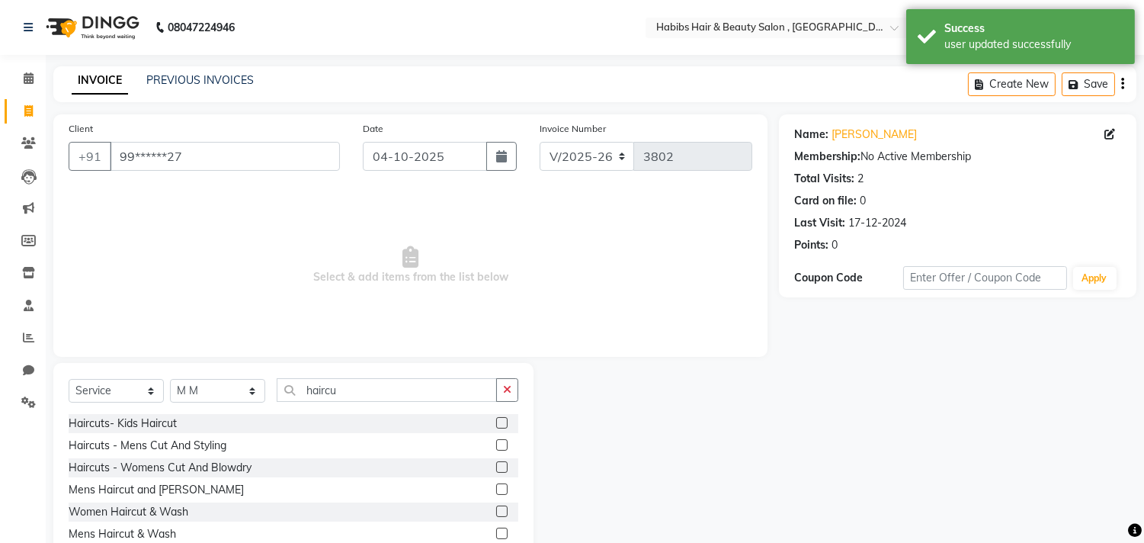
click at [503, 465] on label at bounding box center [501, 466] width 11 height 11
click at [503, 465] on input "checkbox" at bounding box center [501, 468] width 10 height 10
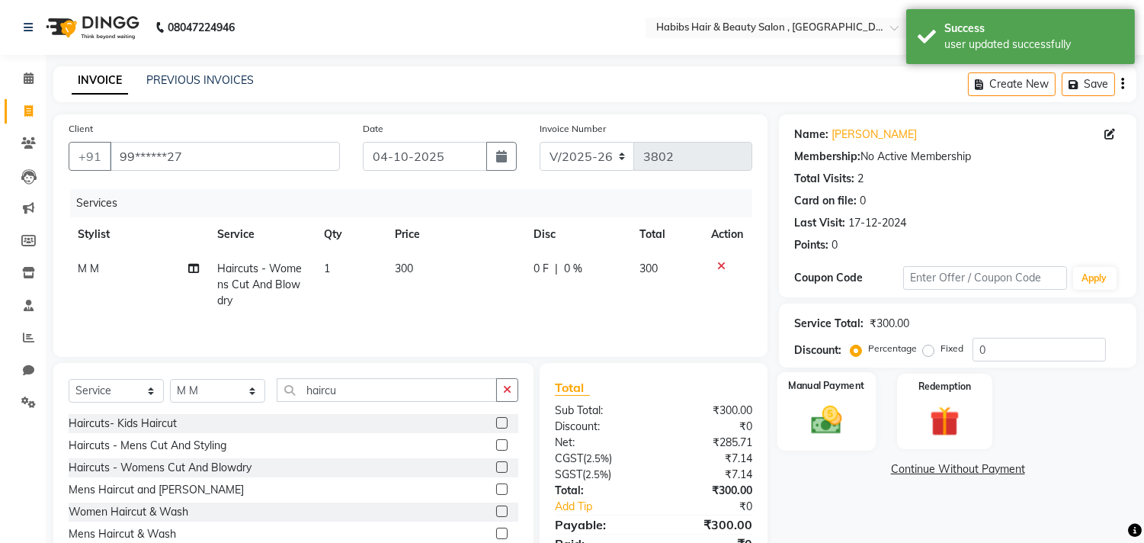
click at [854, 418] on div "Manual Payment" at bounding box center [826, 411] width 99 height 78
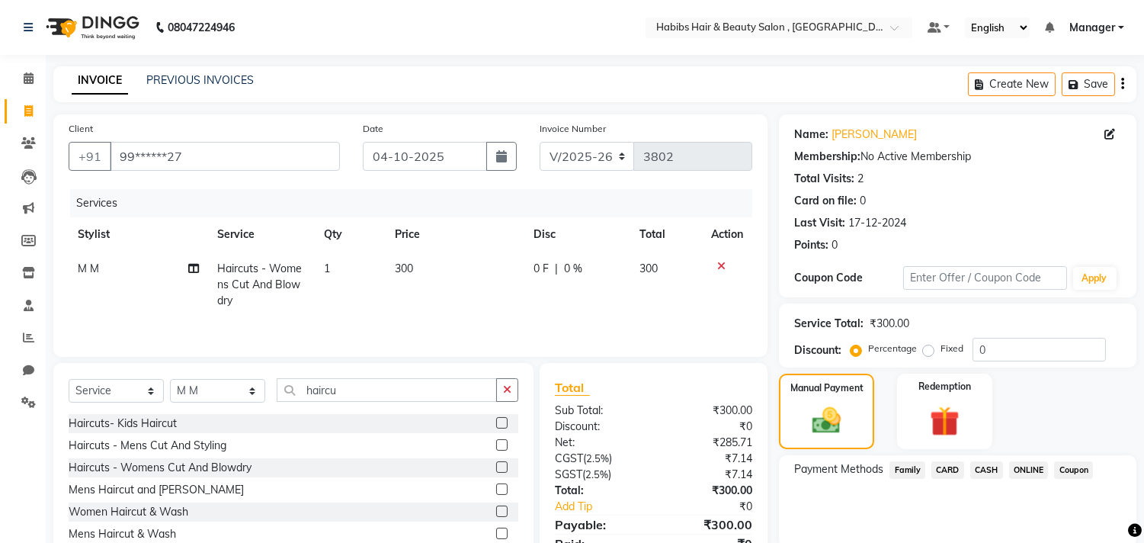
click at [1032, 470] on span "ONLINE" at bounding box center [1029, 470] width 40 height 18
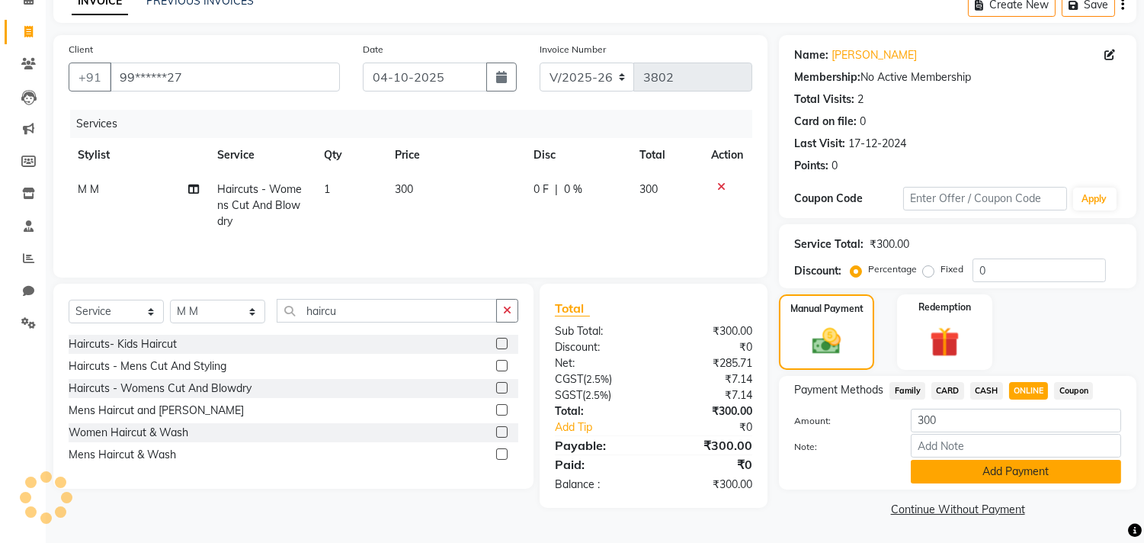
click at [1032, 470] on button "Add Payment" at bounding box center [1016, 472] width 210 height 24
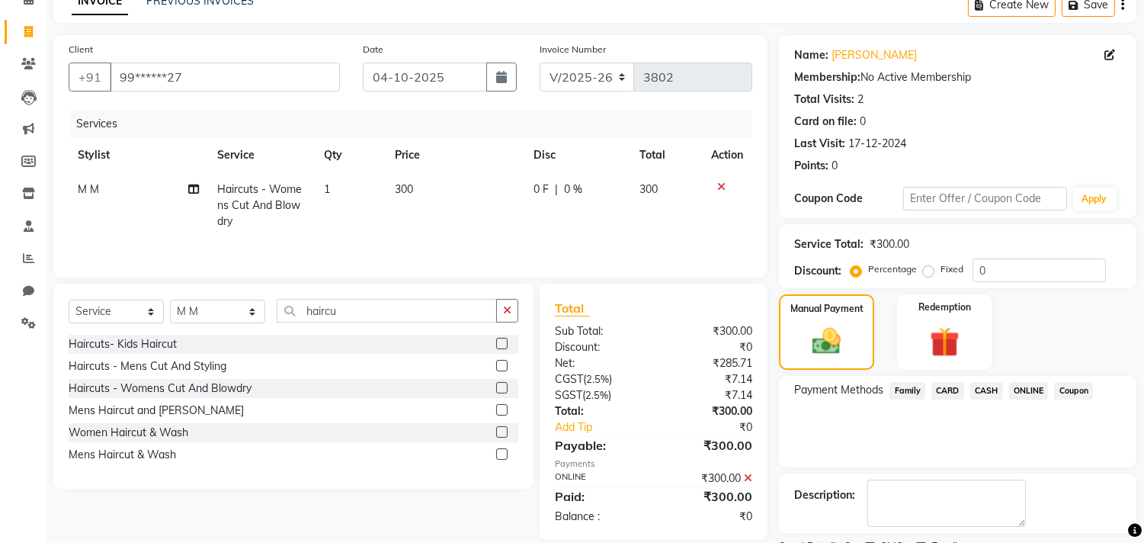
scroll to position [143, 0]
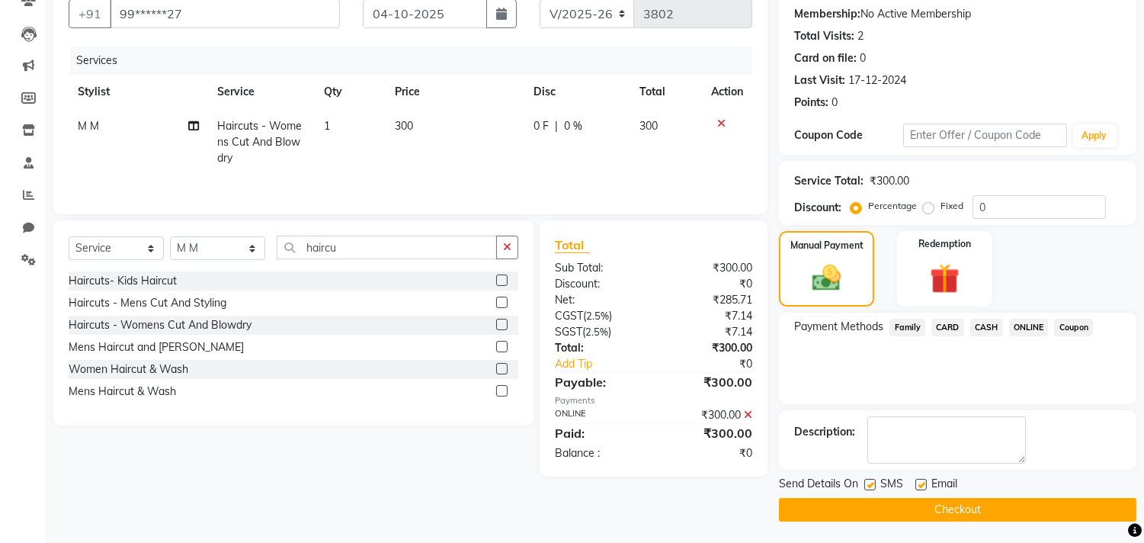
click at [1015, 515] on button "Checkout" at bounding box center [957, 510] width 357 height 24
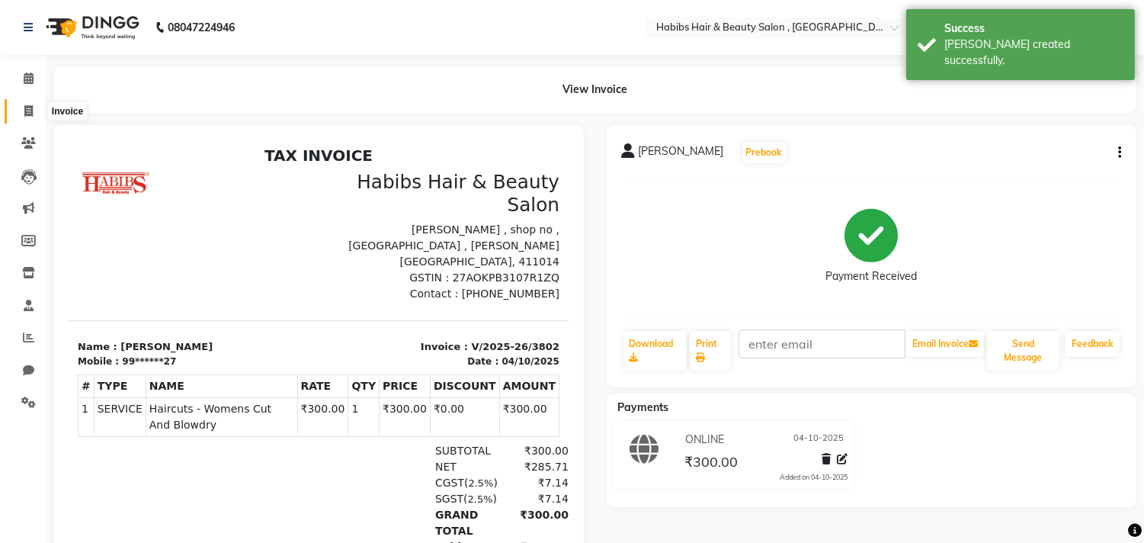
click at [24, 109] on icon at bounding box center [28, 110] width 8 height 11
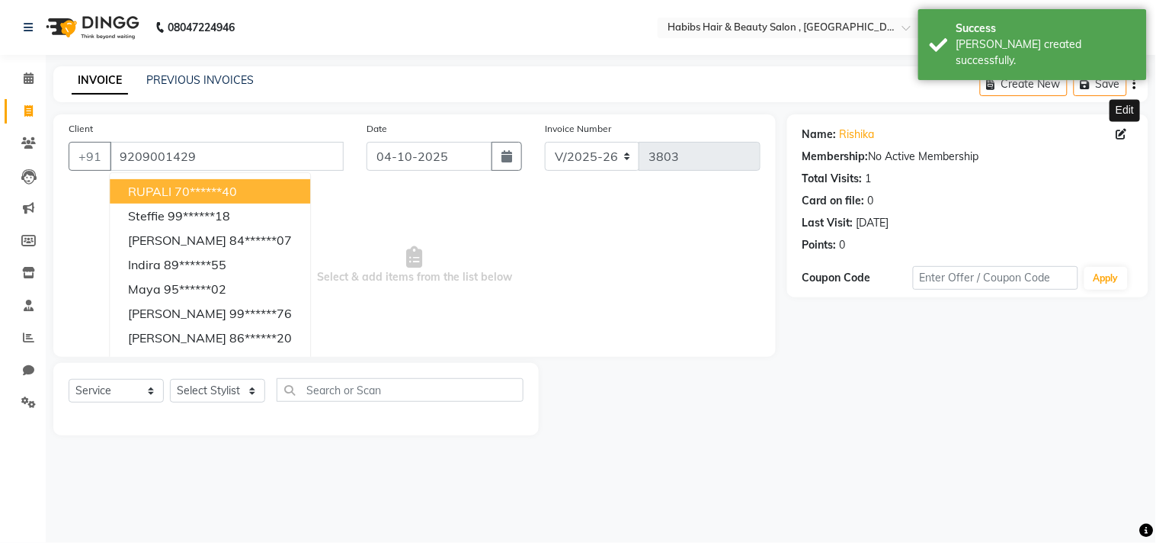
click at [1120, 129] on icon at bounding box center [1122, 134] width 11 height 11
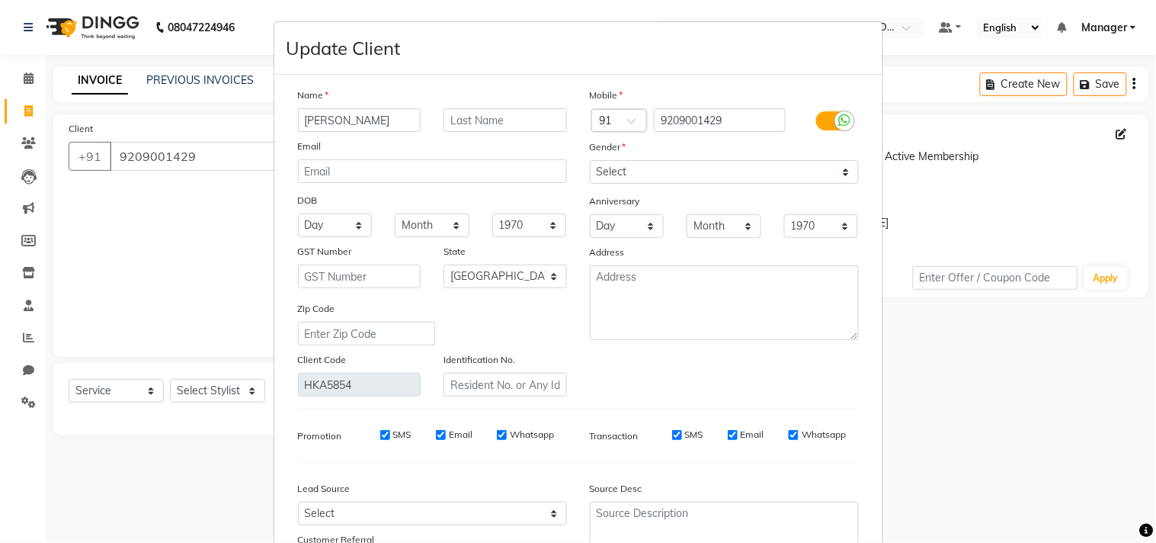
click at [835, 381] on div "Mobile Country Code × 91 9209001429 Gender Select Male Female Other Prefer Not …" at bounding box center [725, 241] width 292 height 309
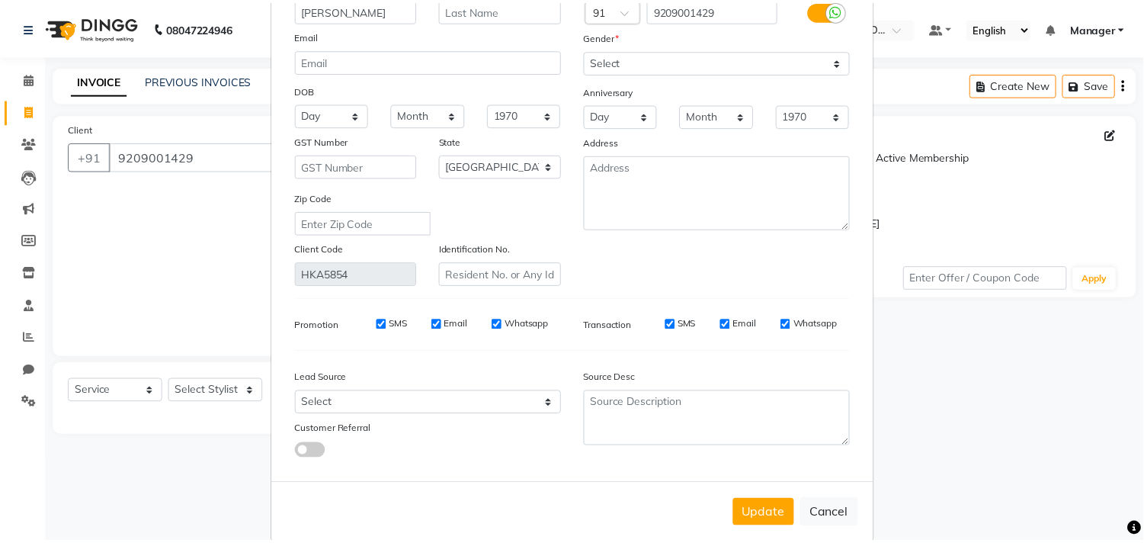
scroll to position [135, 0]
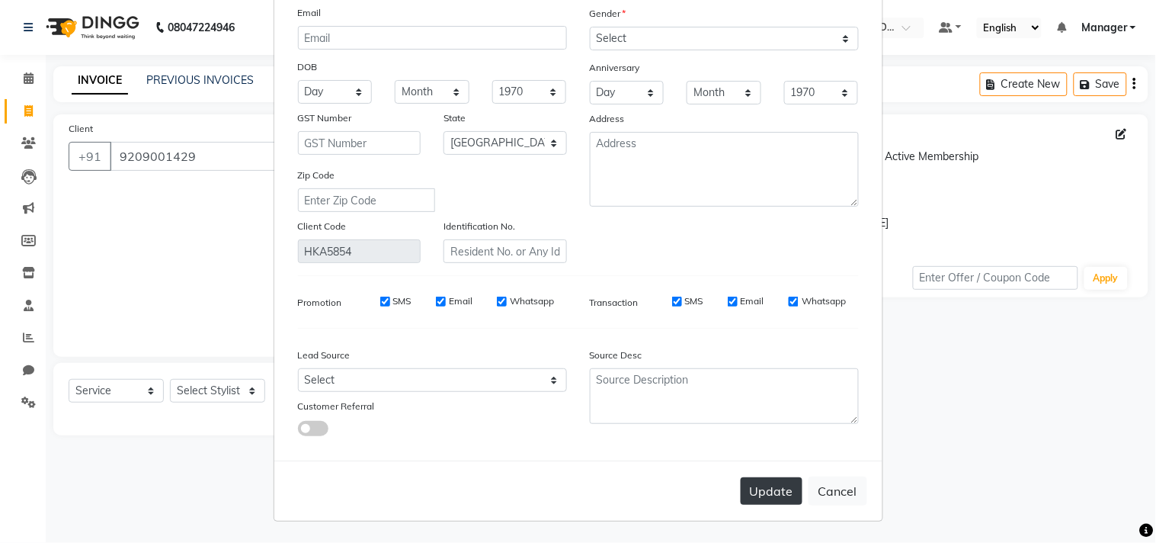
click at [762, 492] on button "Update" at bounding box center [772, 490] width 62 height 27
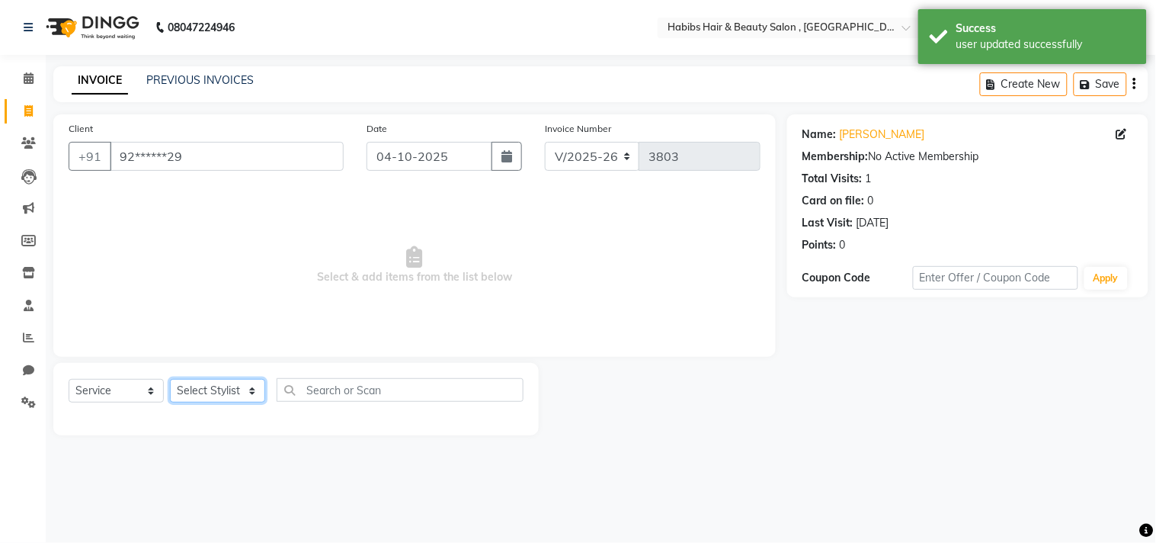
click at [218, 385] on select "Select Stylist Arif Dilnawaz Manager M M Neelam Niyaz Reshma Riyaz Salman Samee…" at bounding box center [217, 391] width 95 height 24
click at [170, 380] on select "Select Stylist Arif Dilnawaz Manager M M Neelam Niyaz Reshma Riyaz Salman Samee…" at bounding box center [217, 391] width 95 height 24
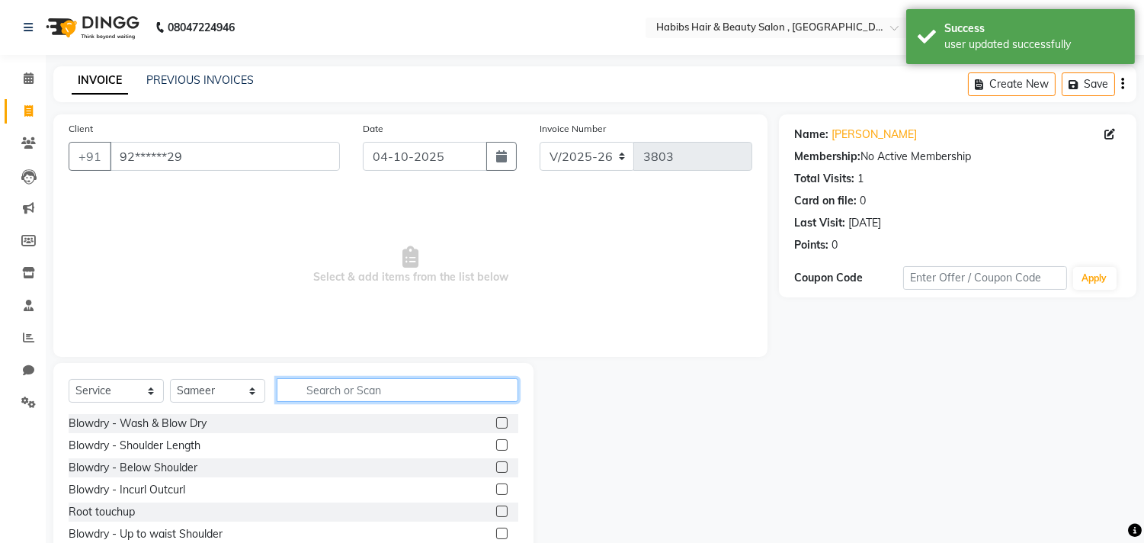
click at [337, 387] on input "text" at bounding box center [398, 390] width 242 height 24
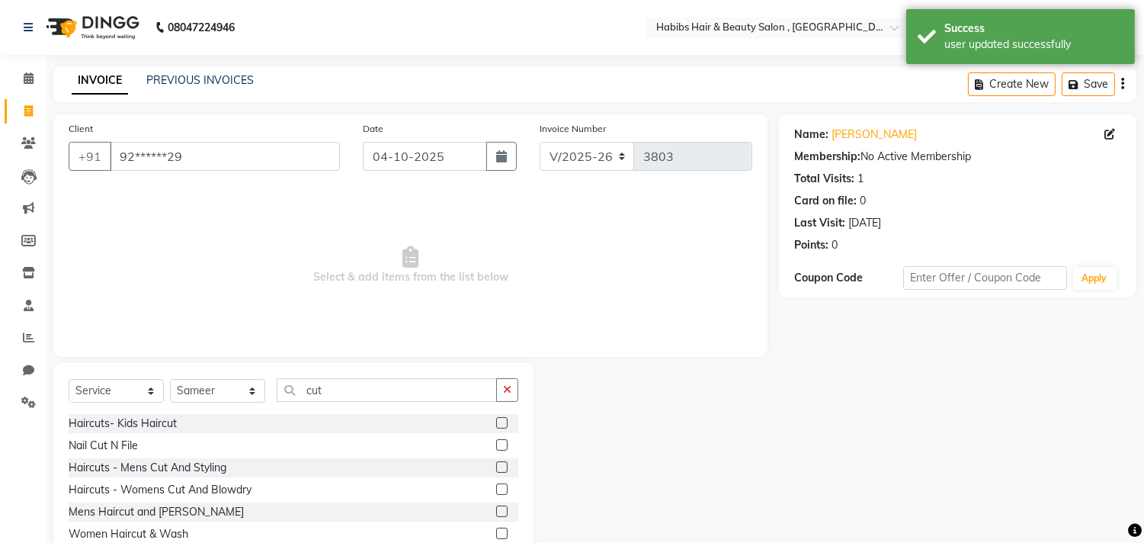
click at [496, 485] on label at bounding box center [501, 488] width 11 height 11
click at [496, 485] on input "checkbox" at bounding box center [501, 490] width 10 height 10
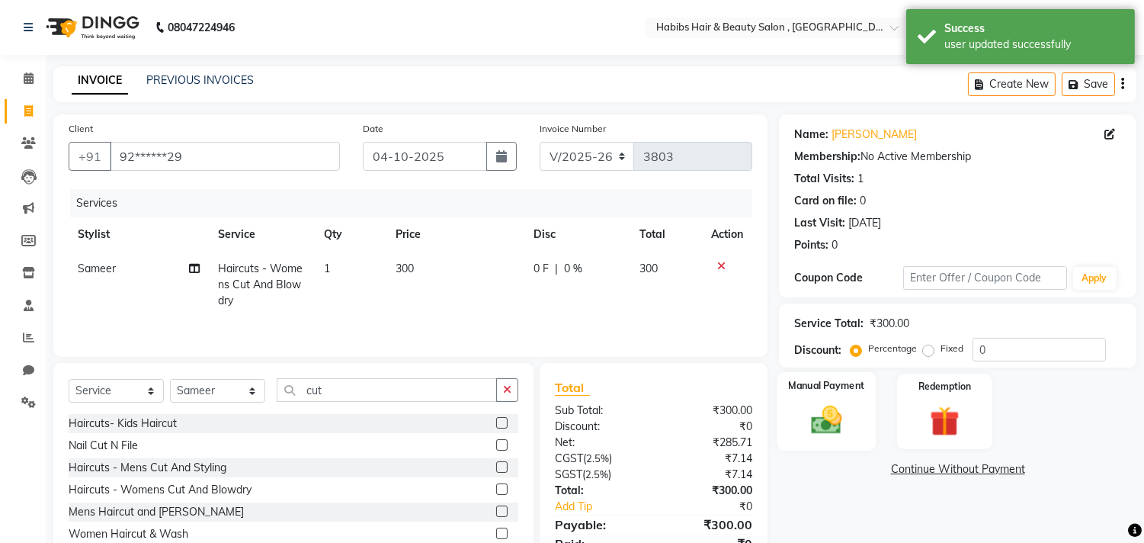
click at [831, 431] on img at bounding box center [827, 420] width 50 height 36
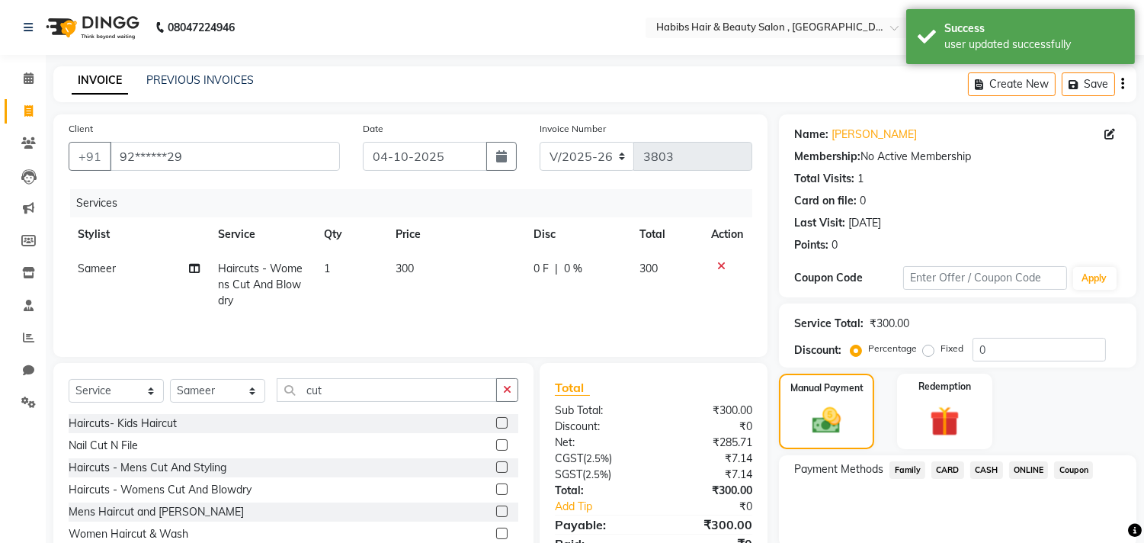
click at [1031, 462] on span "ONLINE" at bounding box center [1029, 470] width 40 height 18
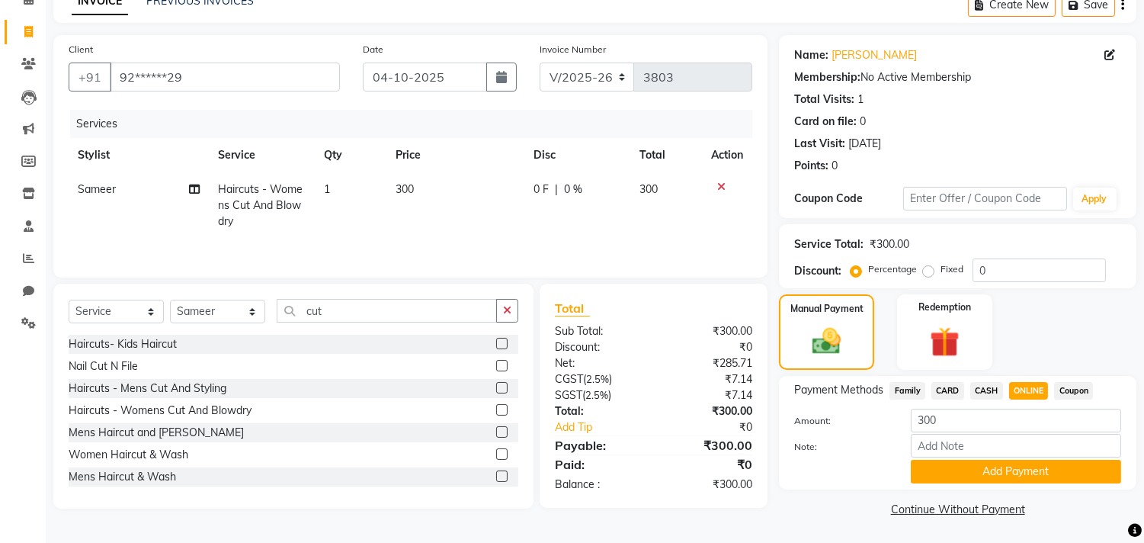
click at [1031, 462] on button "Add Payment" at bounding box center [1016, 472] width 210 height 24
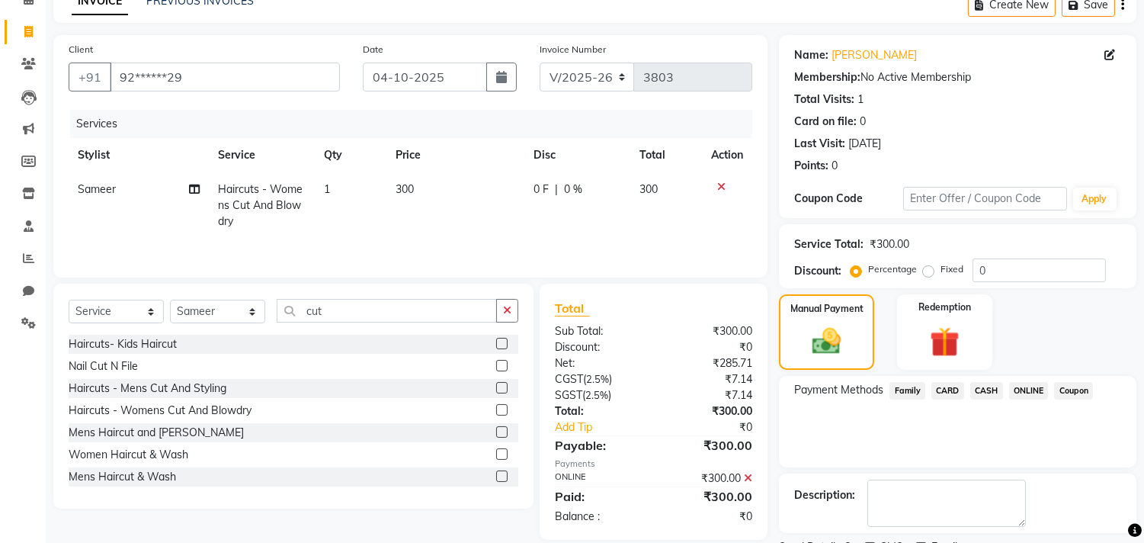
scroll to position [143, 0]
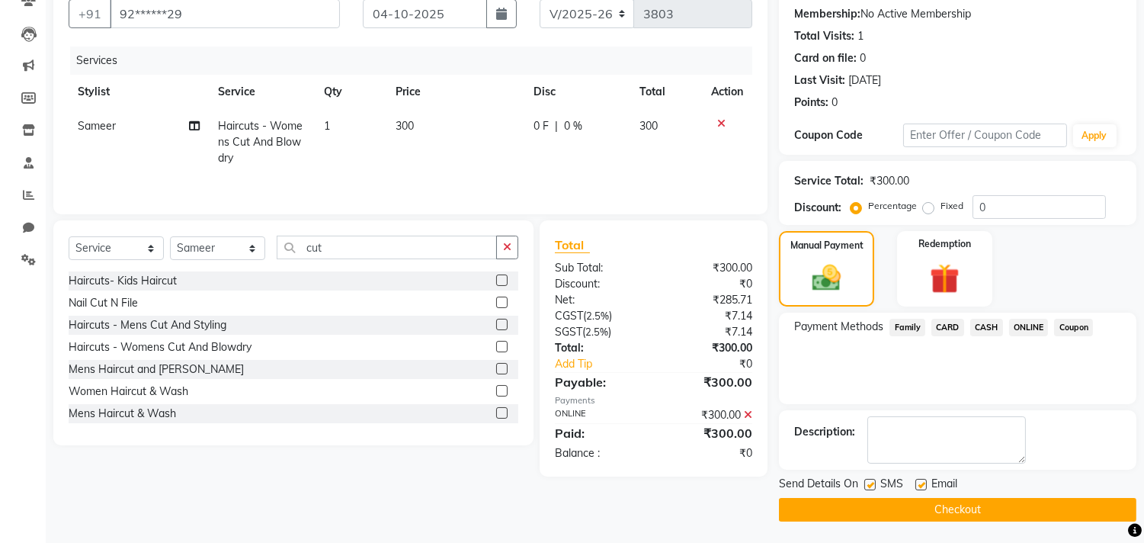
click at [1021, 498] on button "Checkout" at bounding box center [957, 510] width 357 height 24
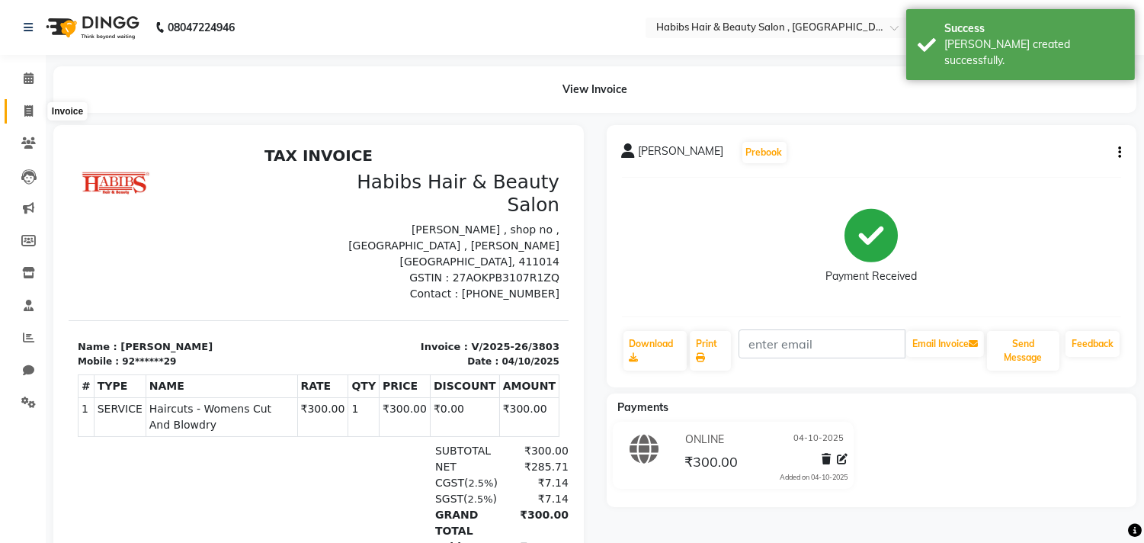
click at [31, 116] on icon at bounding box center [28, 110] width 8 height 11
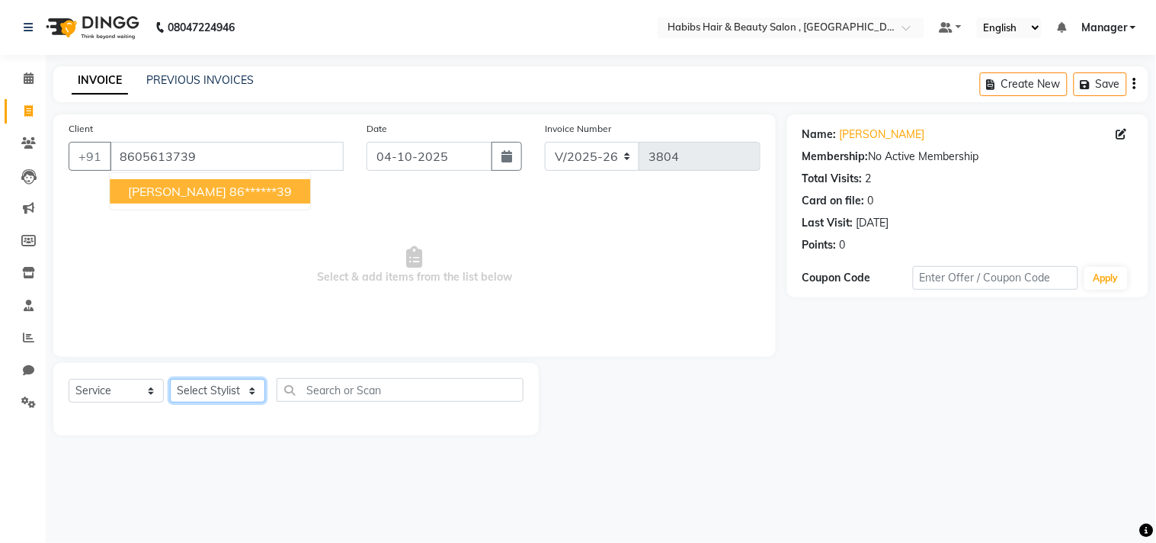
click at [223, 387] on select "Select Stylist Arif Dilnawaz Manager M M Neelam Niyaz Reshma Riyaz Salman Samee…" at bounding box center [217, 391] width 95 height 24
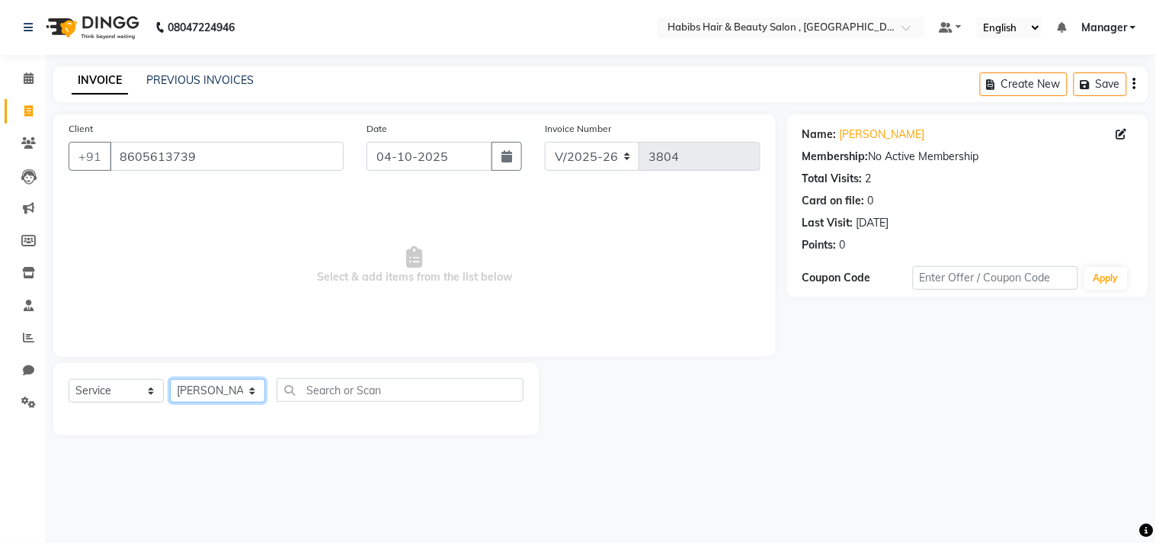
click at [170, 380] on select "Select Stylist Arif Dilnawaz Manager M M Neelam Niyaz Reshma Riyaz Salman Samee…" at bounding box center [217, 391] width 95 height 24
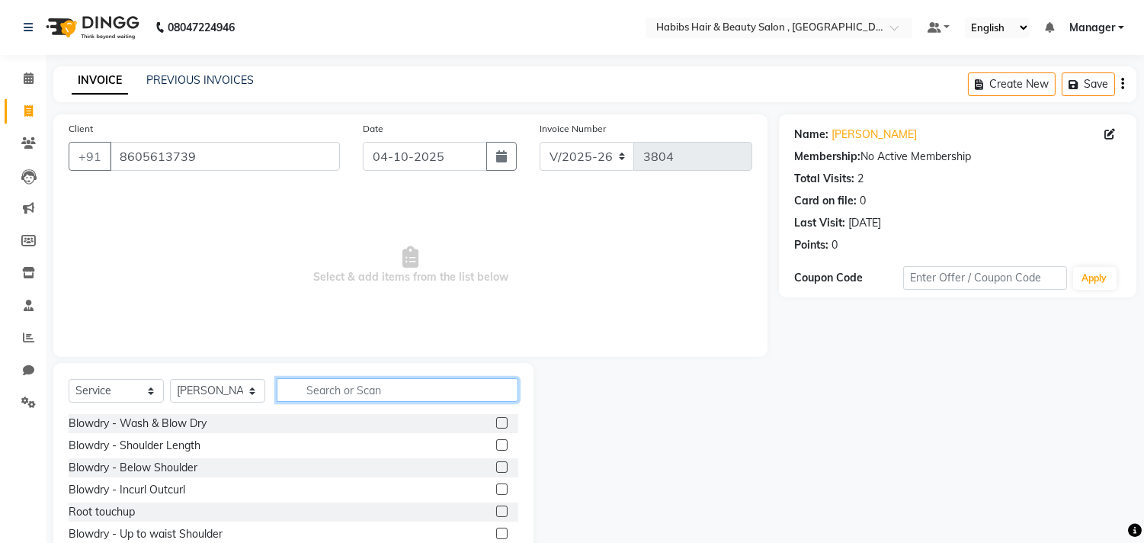
click at [346, 383] on input "text" at bounding box center [398, 390] width 242 height 24
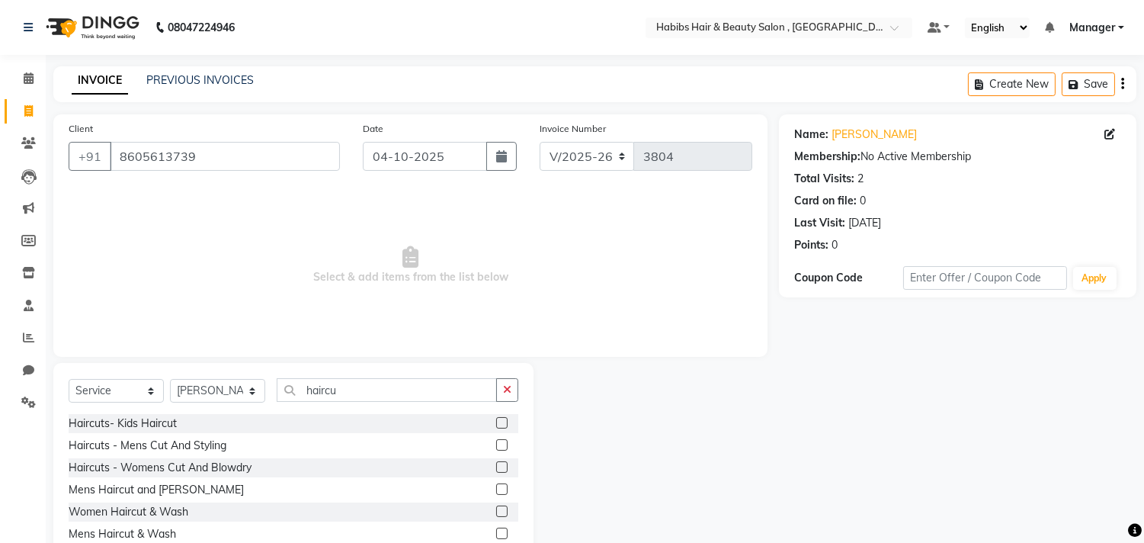
click at [508, 491] on div at bounding box center [507, 489] width 22 height 19
click at [499, 490] on label at bounding box center [501, 488] width 11 height 11
click at [499, 490] on input "checkbox" at bounding box center [501, 490] width 10 height 10
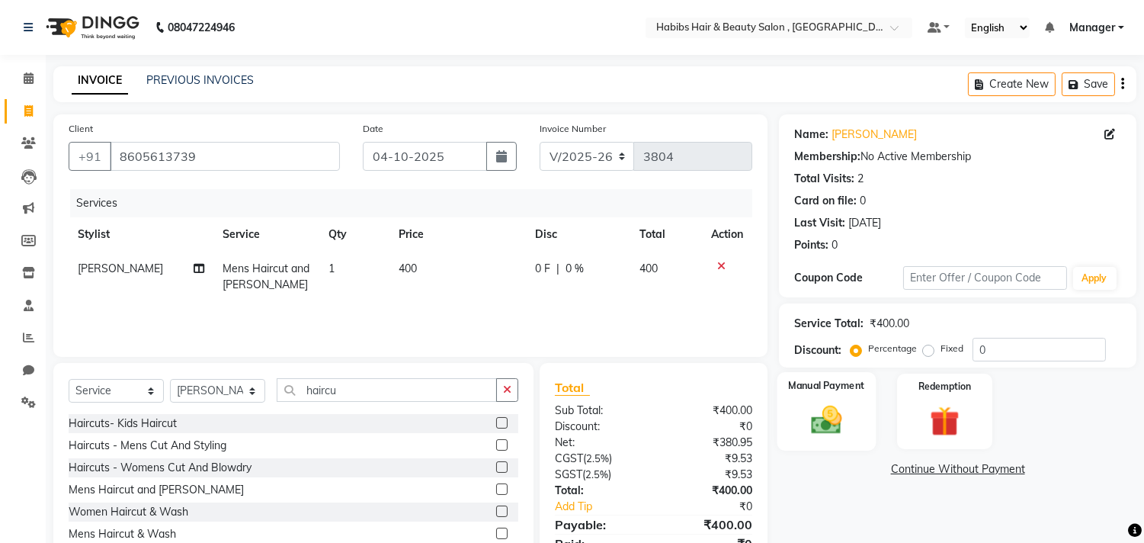
click at [822, 412] on img at bounding box center [827, 420] width 50 height 36
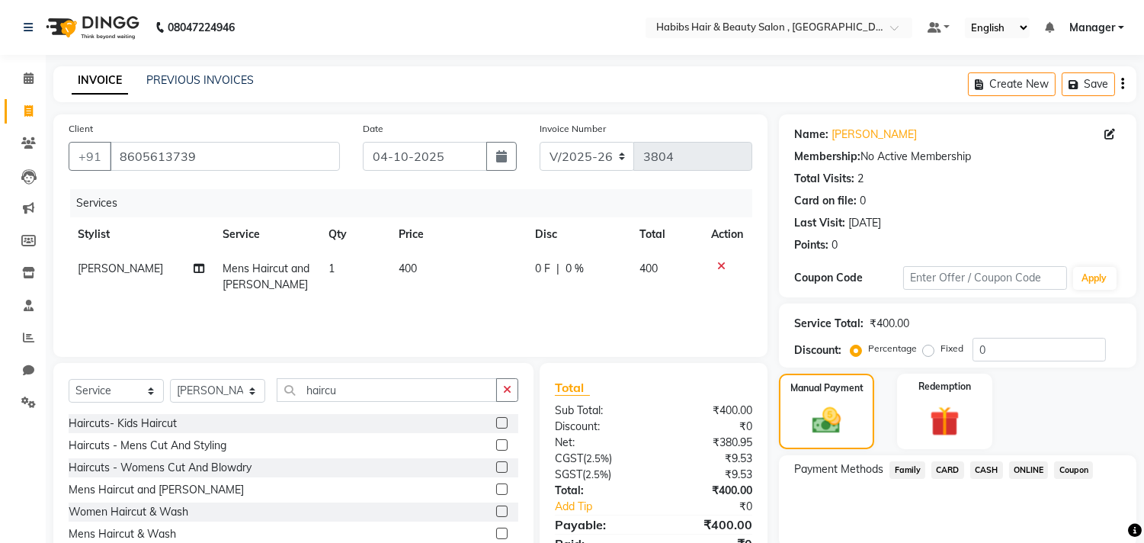
click at [1033, 465] on span "ONLINE" at bounding box center [1029, 470] width 40 height 18
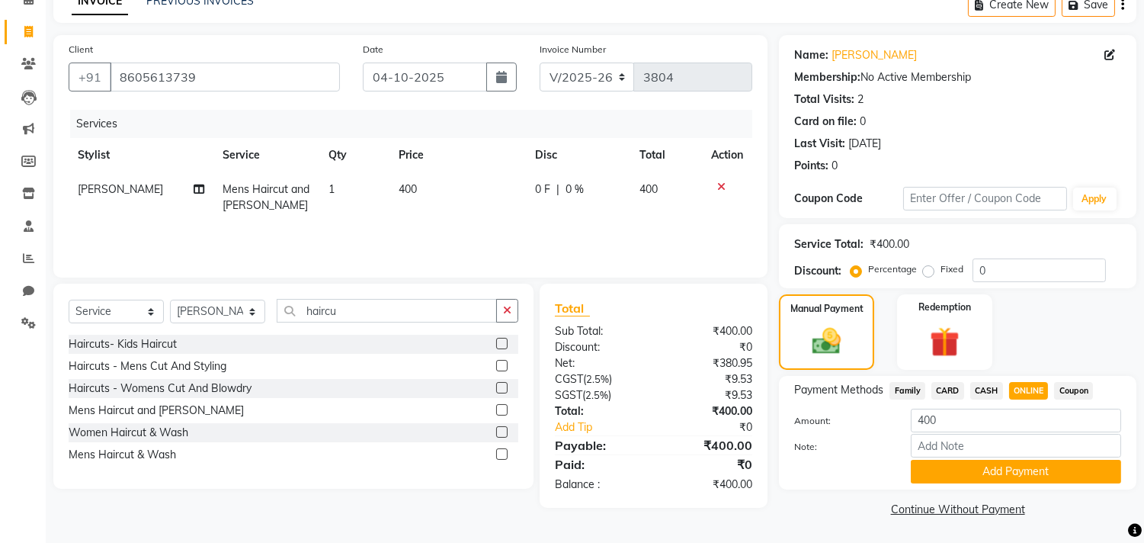
click at [1033, 465] on button "Add Payment" at bounding box center [1016, 472] width 210 height 24
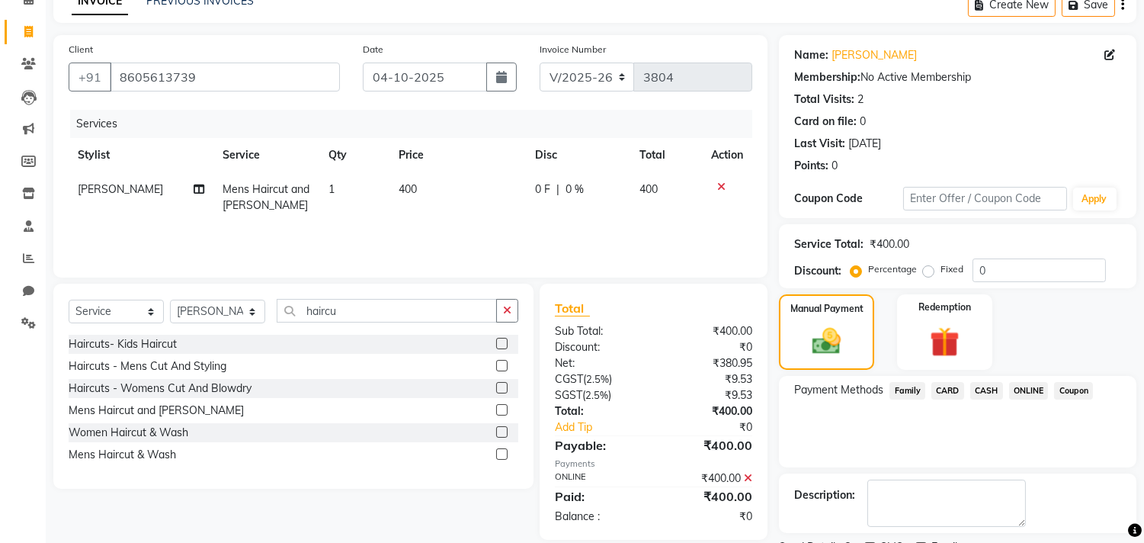
scroll to position [143, 0]
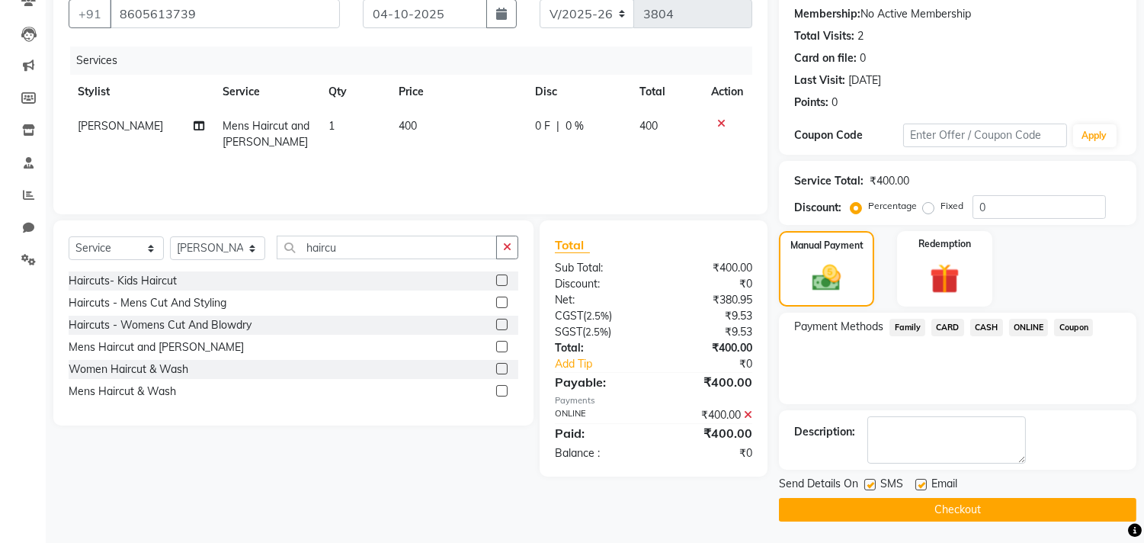
click at [1015, 505] on button "Checkout" at bounding box center [957, 510] width 357 height 24
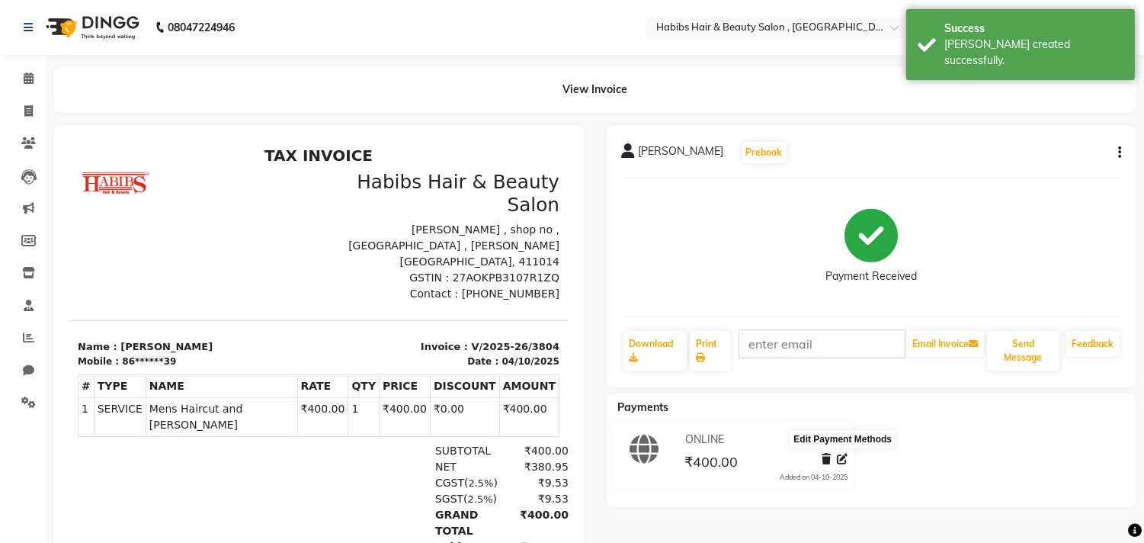
click at [843, 460] on icon at bounding box center [842, 459] width 11 height 11
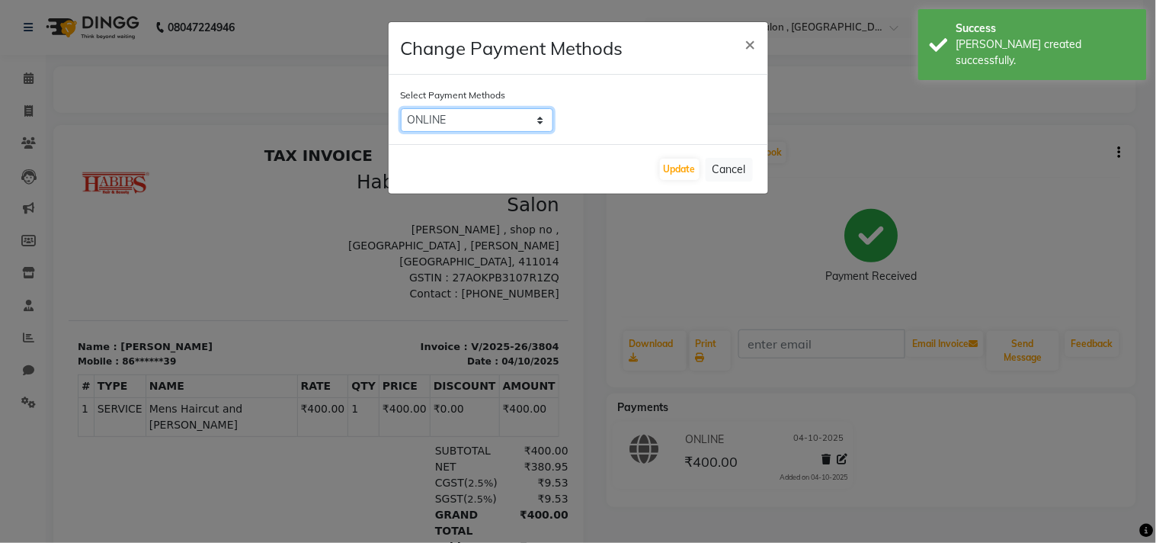
click at [534, 117] on select "Family CARD CASH ONLINE Coupon" at bounding box center [477, 120] width 152 height 24
click at [401, 108] on select "Family CARD CASH ONLINE Coupon" at bounding box center [477, 120] width 152 height 24
click at [684, 176] on button "Update" at bounding box center [680, 169] width 40 height 21
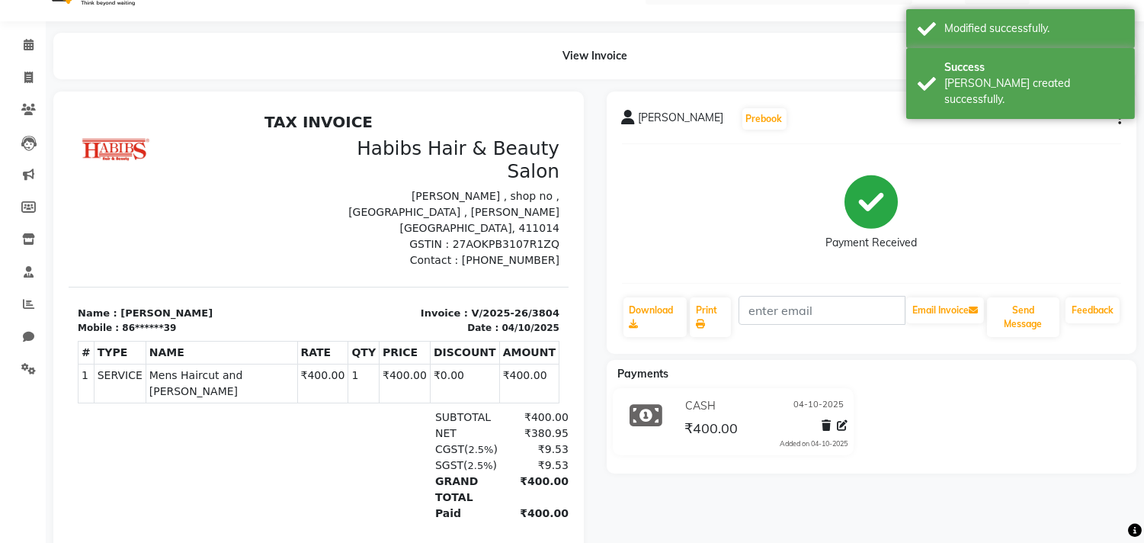
scroll to position [81, 0]
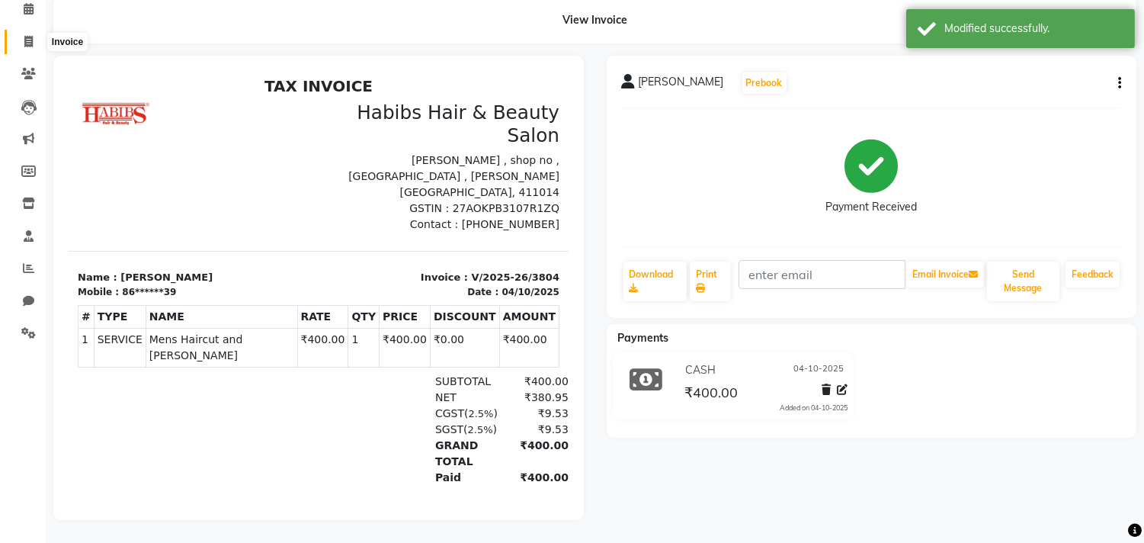
click at [32, 36] on icon at bounding box center [28, 41] width 8 height 11
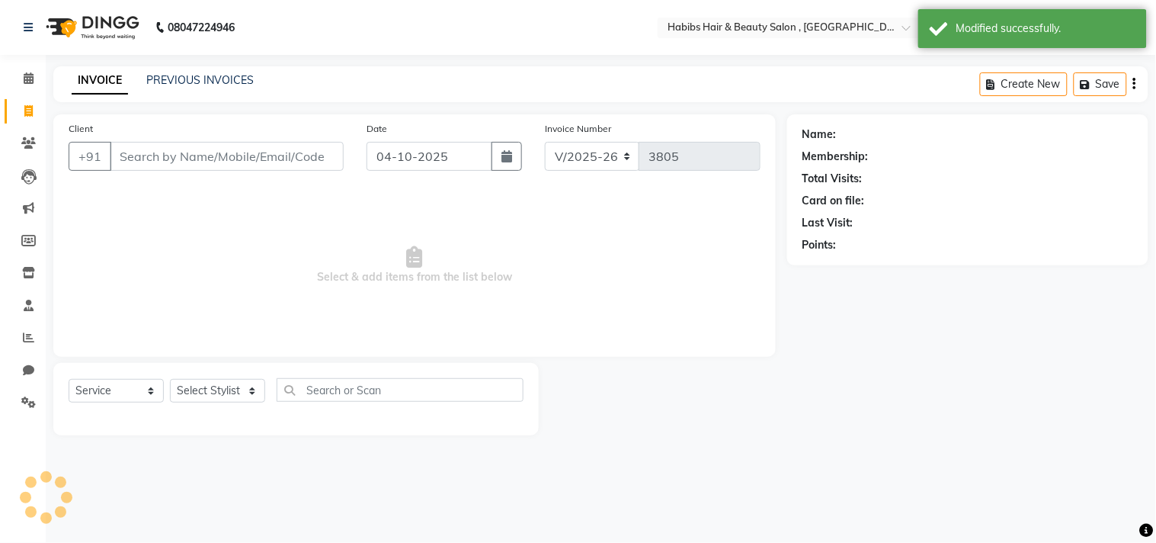
click at [211, 71] on div "INVOICE PREVIOUS INVOICES Create New Save" at bounding box center [600, 84] width 1095 height 36
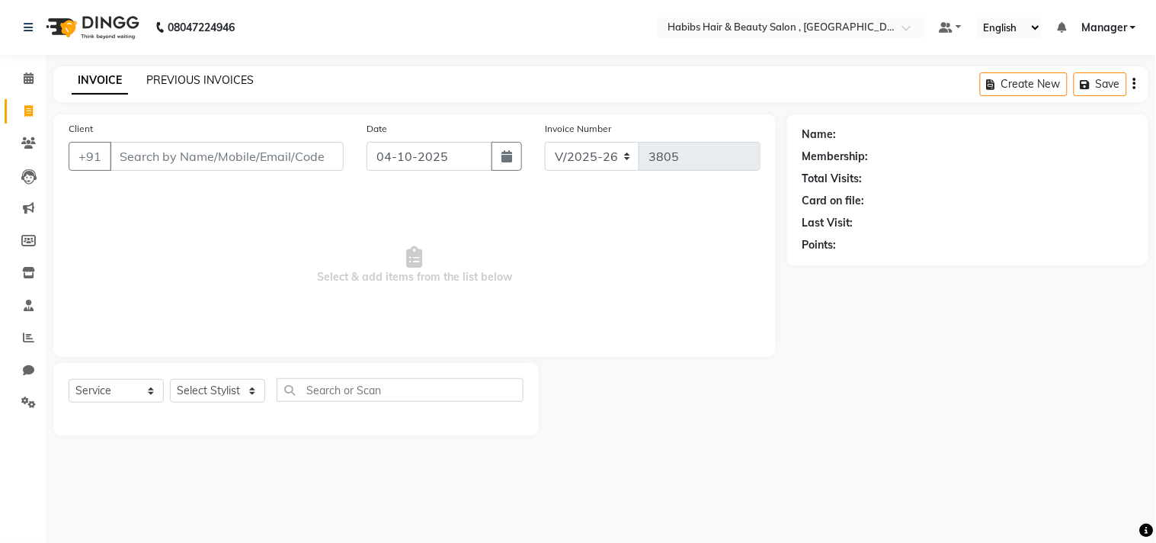
click at [216, 80] on link "PREVIOUS INVOICES" at bounding box center [199, 80] width 107 height 14
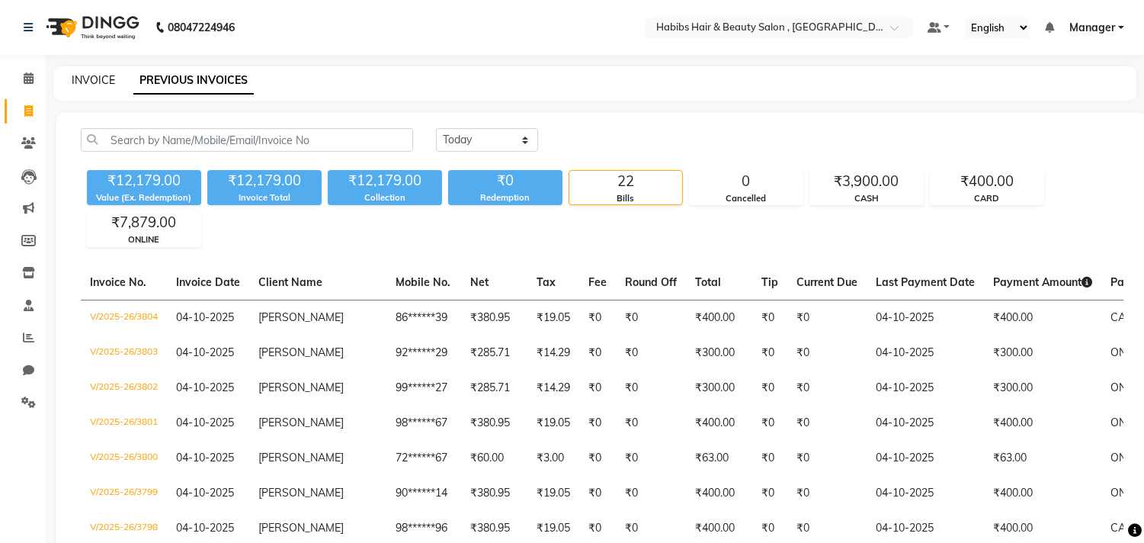
click at [101, 82] on link "INVOICE" at bounding box center [93, 80] width 43 height 14
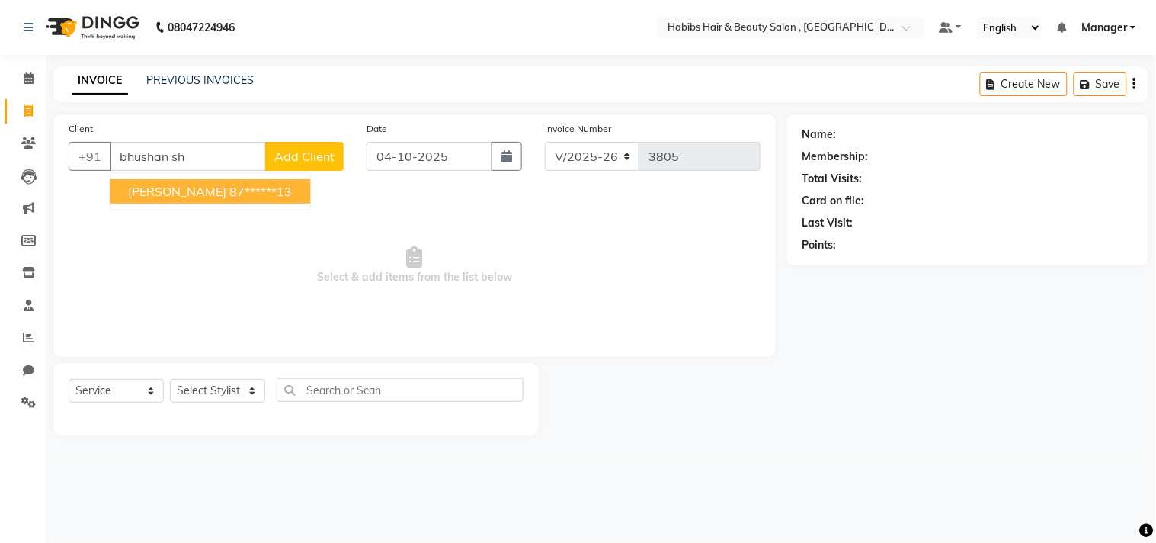
click at [202, 191] on span "Bhushan Shinde" at bounding box center [177, 191] width 98 height 15
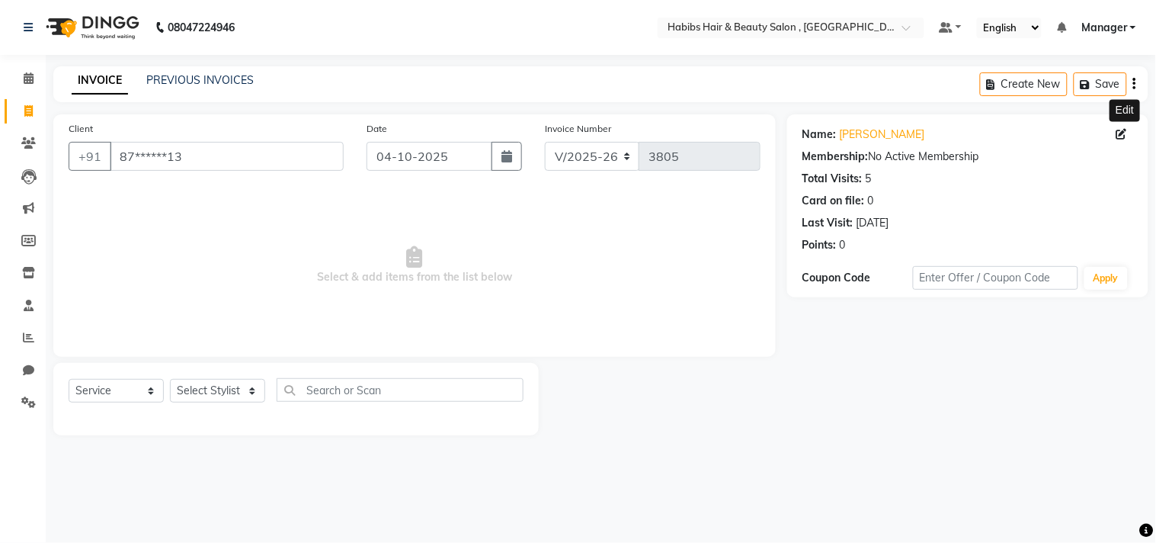
click at [1119, 127] on span at bounding box center [1125, 135] width 17 height 16
click at [1125, 135] on icon at bounding box center [1122, 134] width 11 height 11
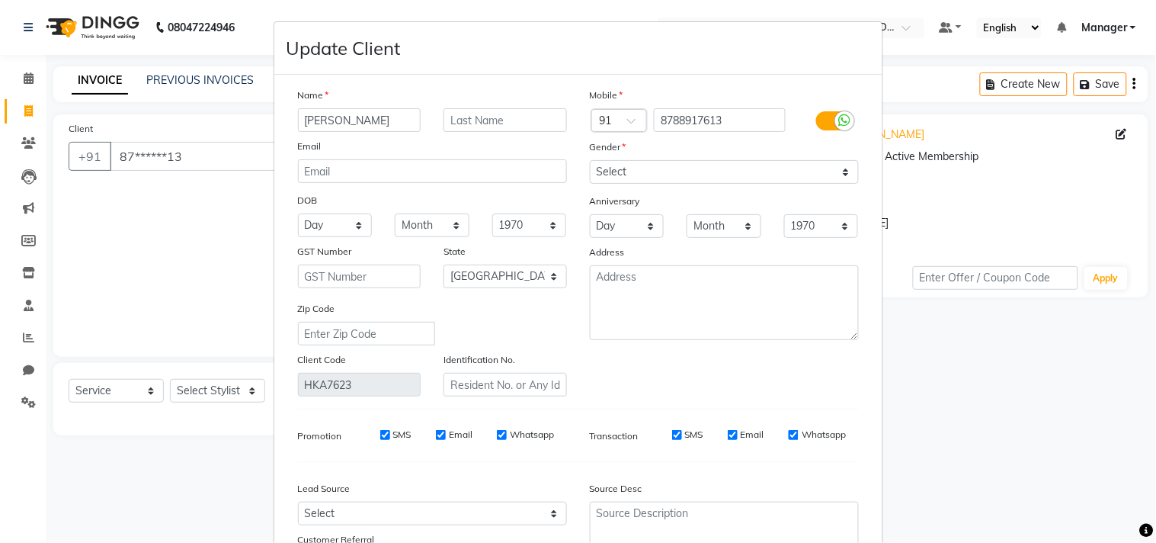
click at [759, 382] on div "Mobile Country Code × 91 8788917613 Gender Select Male Female Other Prefer Not …" at bounding box center [725, 241] width 292 height 309
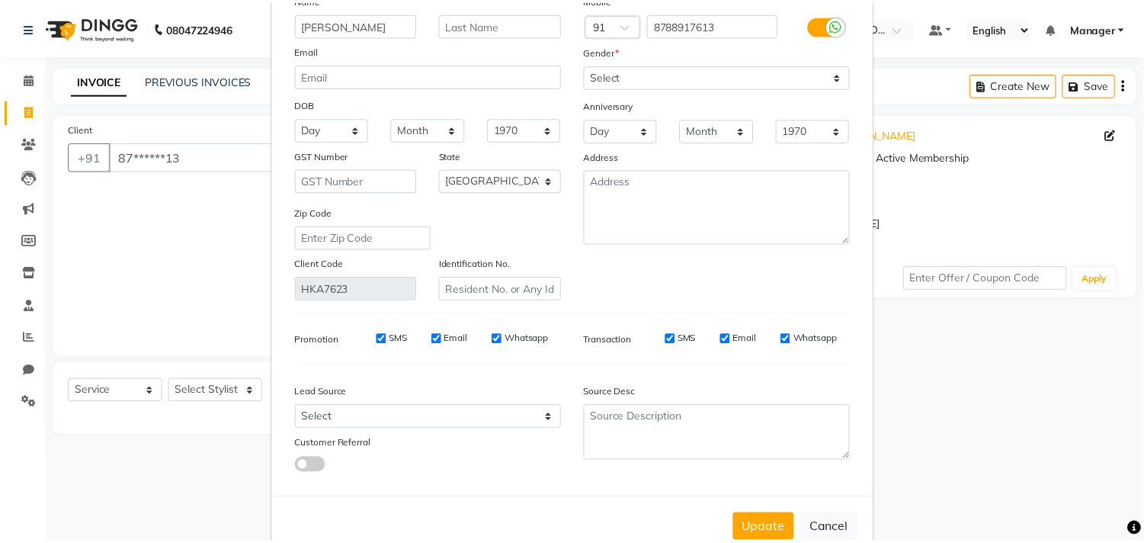
scroll to position [135, 0]
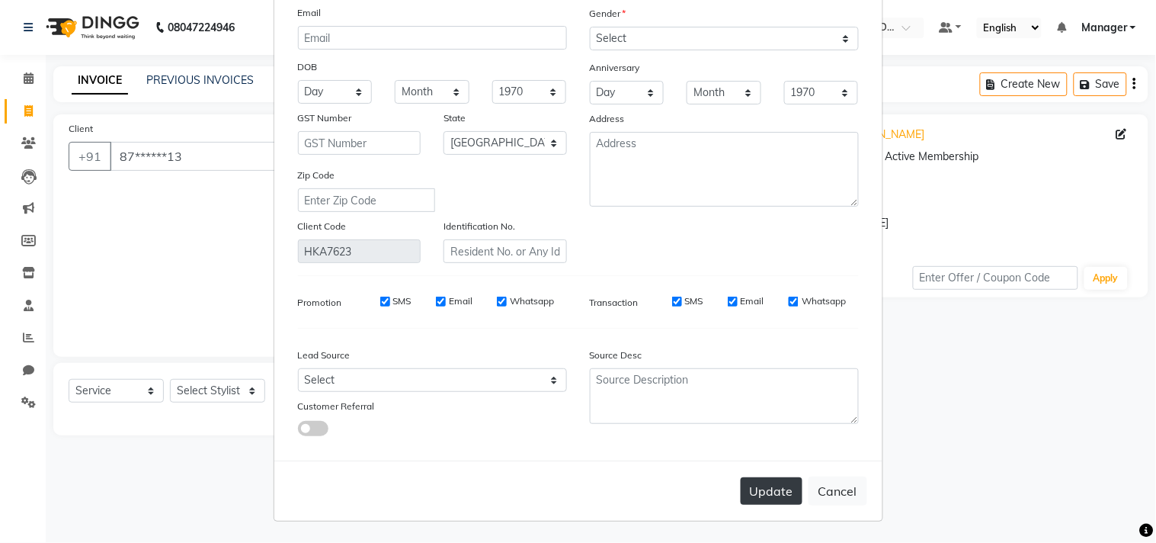
click at [766, 482] on button "Update" at bounding box center [772, 490] width 62 height 27
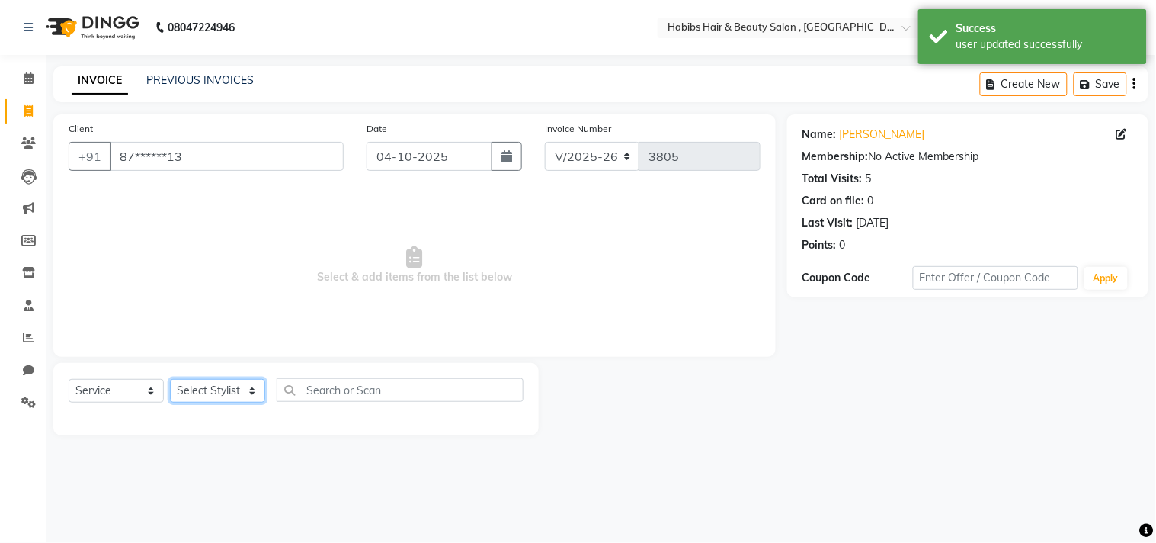
click at [242, 395] on select "Select Stylist Arif Dilnawaz Manager M M Neelam Niyaz Reshma Riyaz Salman Samee…" at bounding box center [217, 391] width 95 height 24
click at [170, 380] on select "Select Stylist Arif Dilnawaz Manager M M Neelam Niyaz Reshma Riyaz Salman Samee…" at bounding box center [217, 391] width 95 height 24
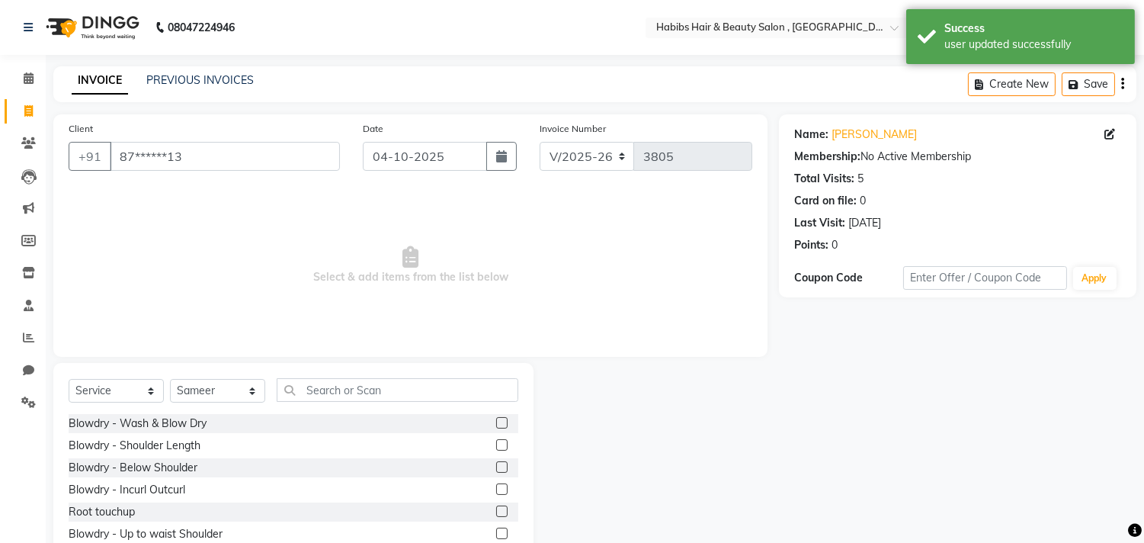
click at [244, 306] on span "Select & add items from the list below" at bounding box center [411, 265] width 684 height 152
click at [321, 394] on input "text" at bounding box center [398, 390] width 242 height 24
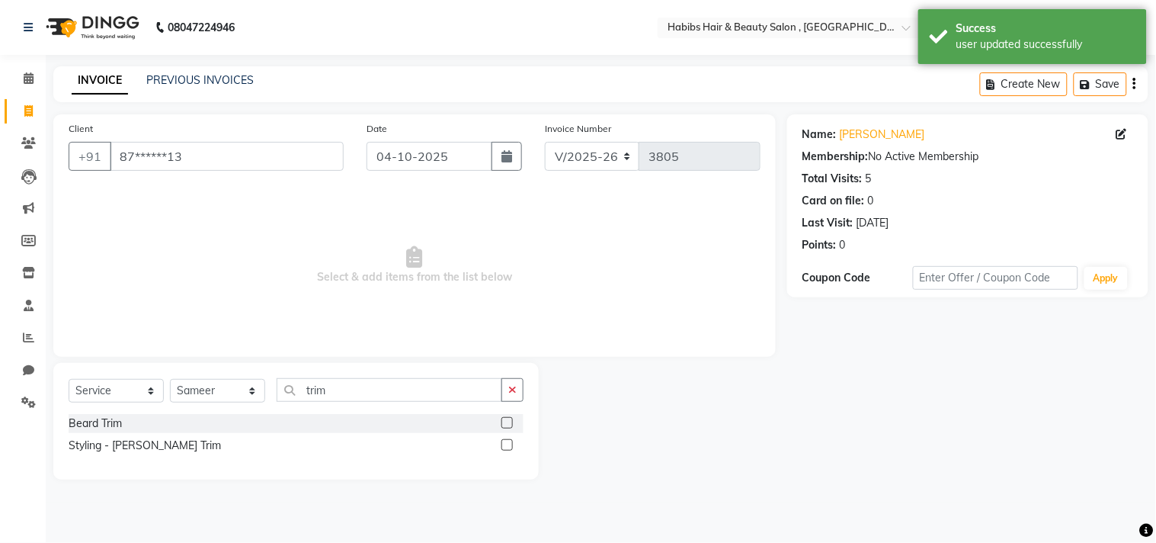
click at [511, 420] on label at bounding box center [507, 422] width 11 height 11
click at [511, 420] on input "checkbox" at bounding box center [507, 423] width 10 height 10
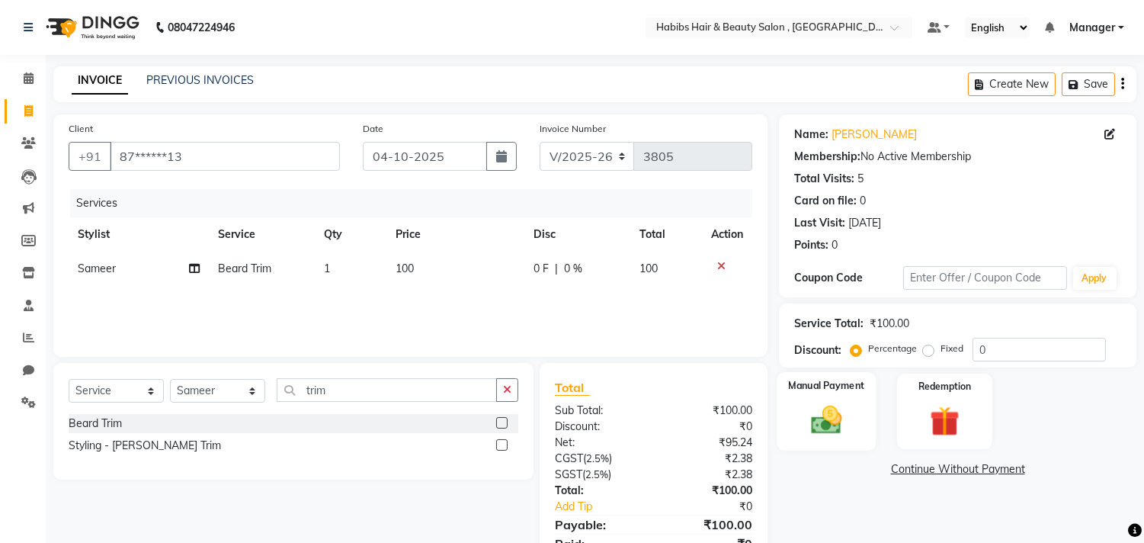
click at [803, 399] on div "Manual Payment" at bounding box center [826, 411] width 99 height 78
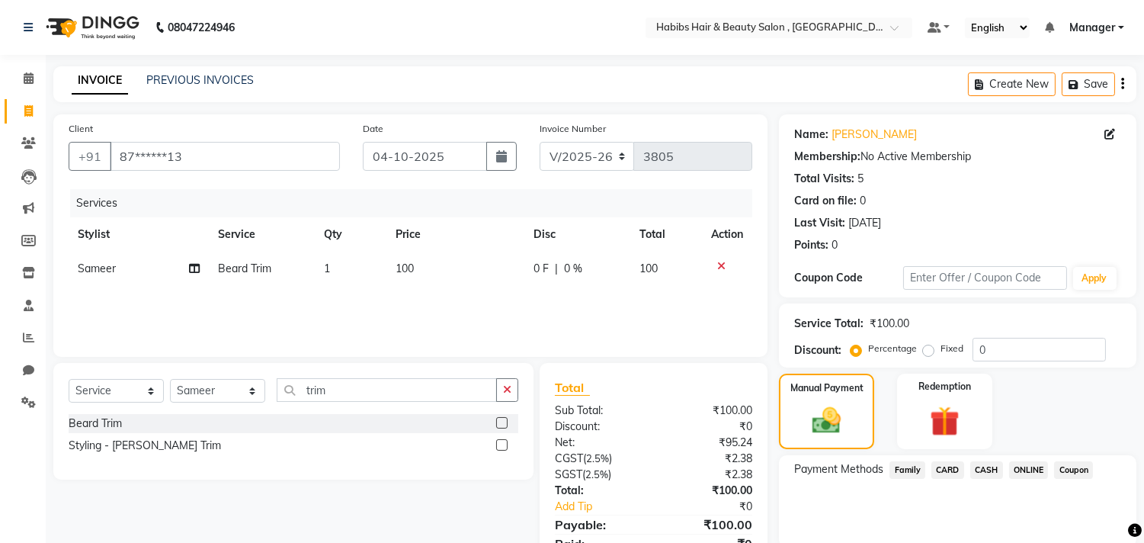
click at [1022, 467] on span "ONLINE" at bounding box center [1029, 470] width 40 height 18
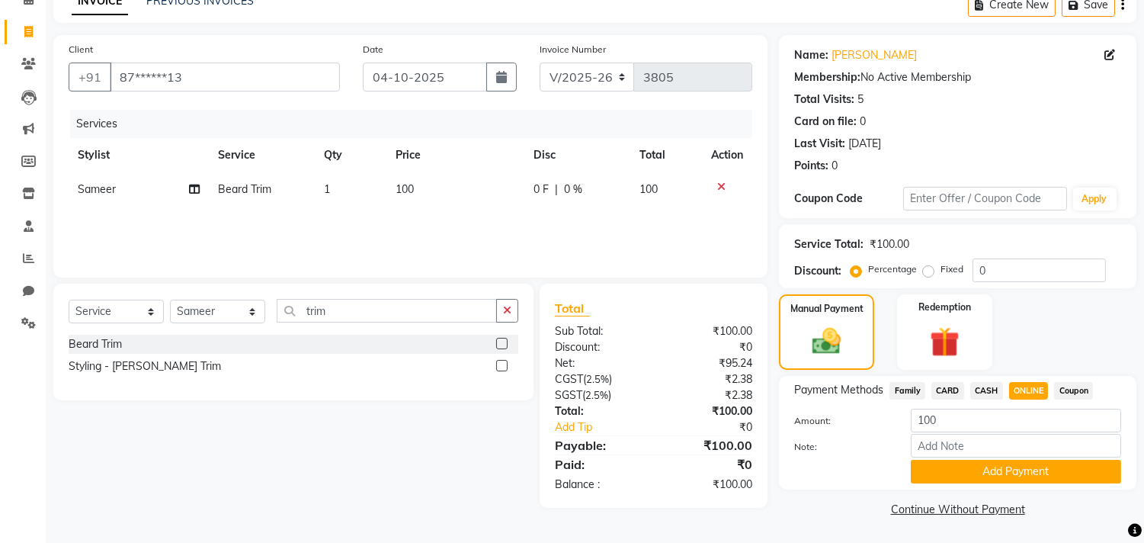
click at [1022, 467] on button "Add Payment" at bounding box center [1016, 472] width 210 height 24
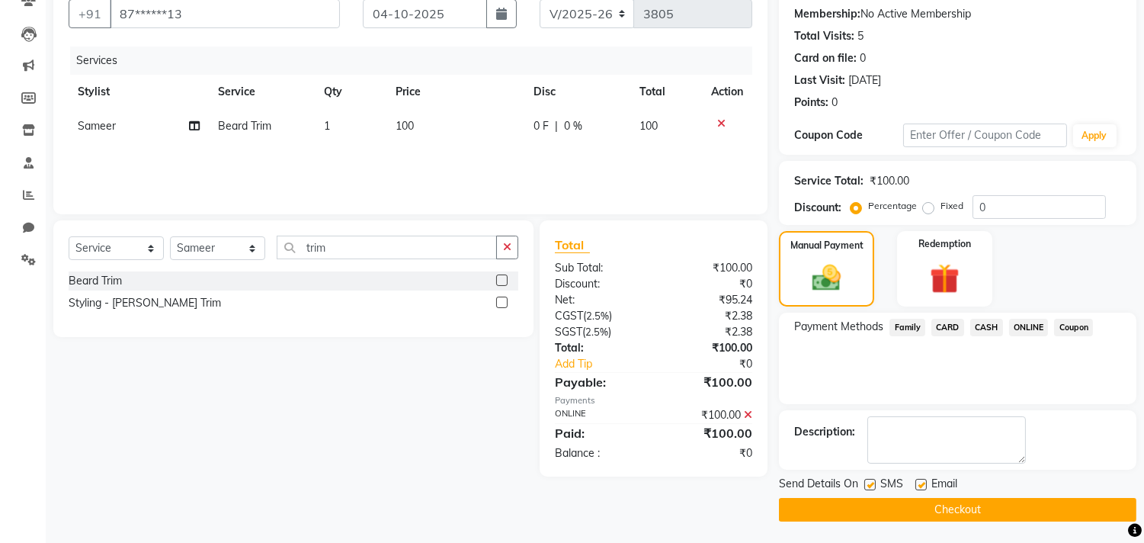
click at [1012, 505] on button "Checkout" at bounding box center [957, 510] width 357 height 24
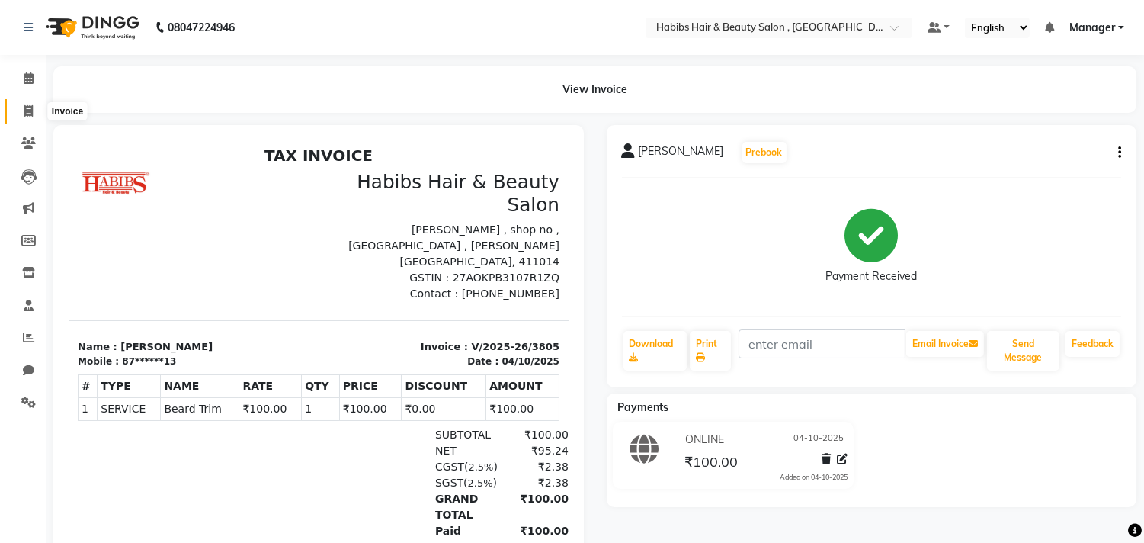
click at [24, 111] on icon at bounding box center [28, 110] width 8 height 11
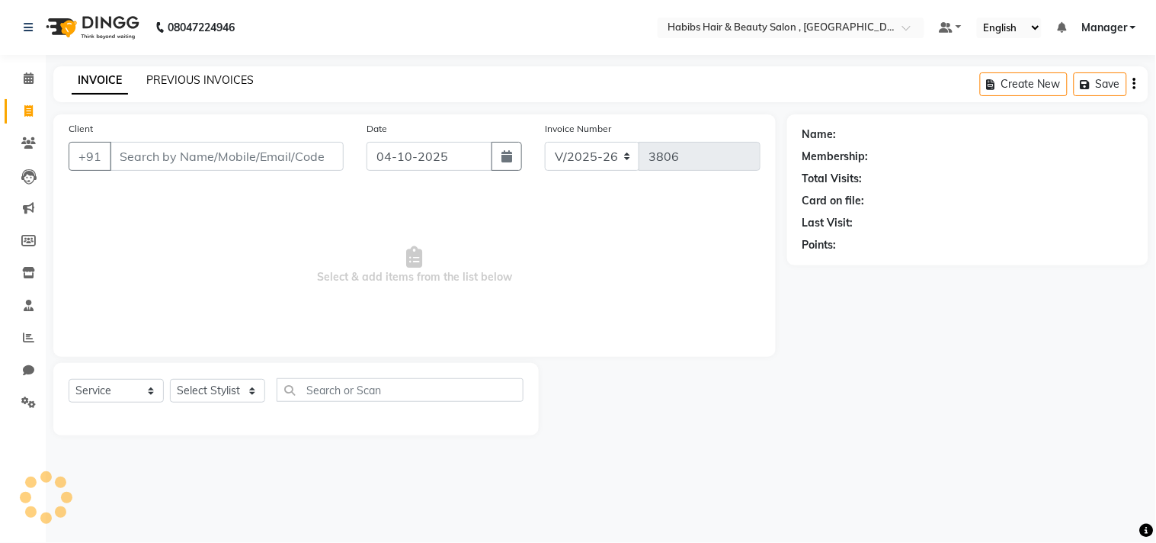
click at [235, 78] on link "PREVIOUS INVOICES" at bounding box center [199, 80] width 107 height 14
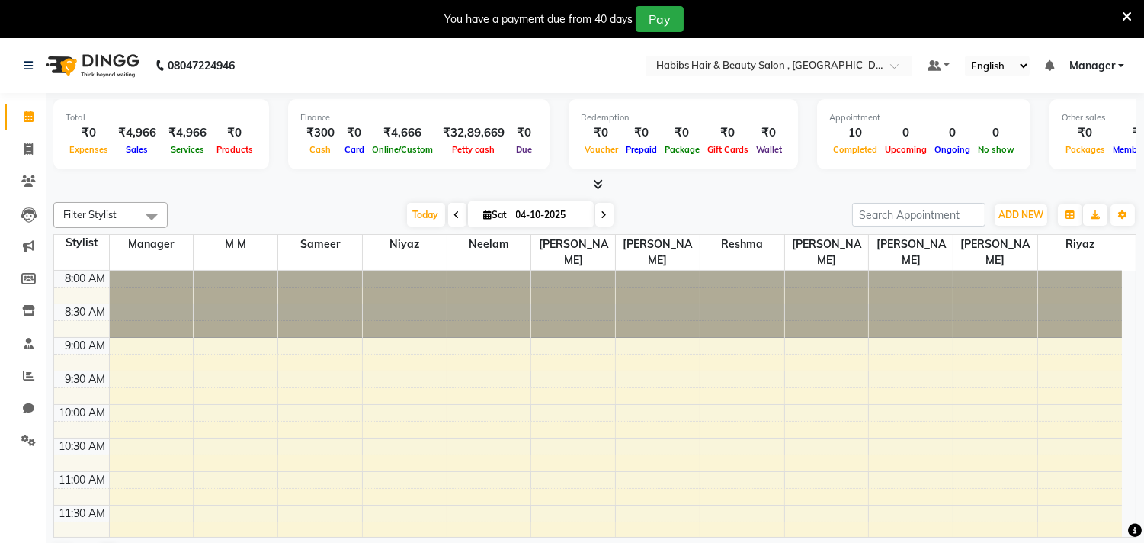
click at [1125, 10] on icon at bounding box center [1127, 17] width 10 height 14
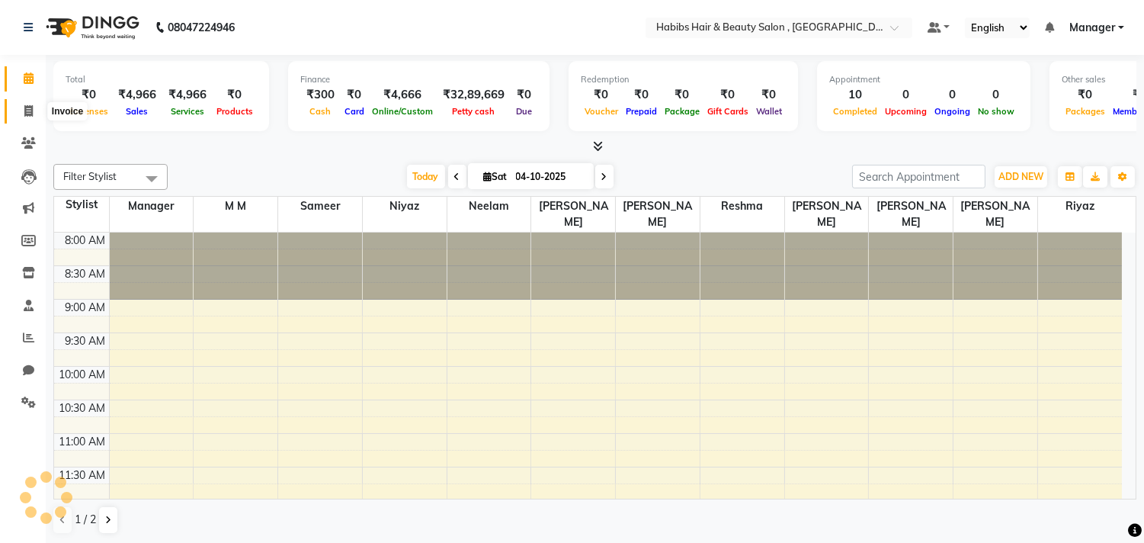
click at [32, 111] on icon at bounding box center [28, 110] width 8 height 11
select select "service"
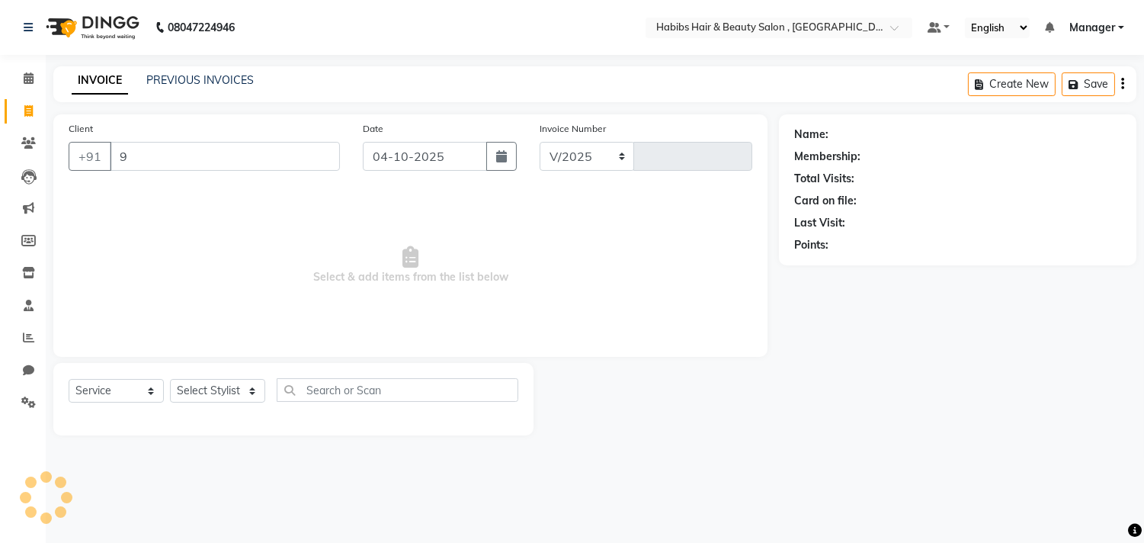
select select "4838"
type input "3793"
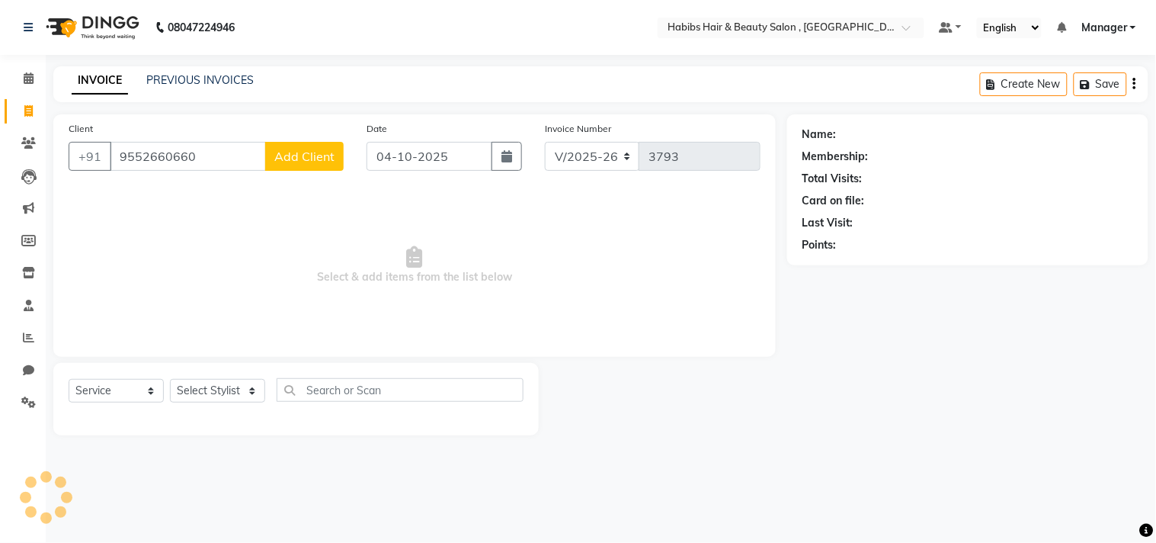
type input "9552660660"
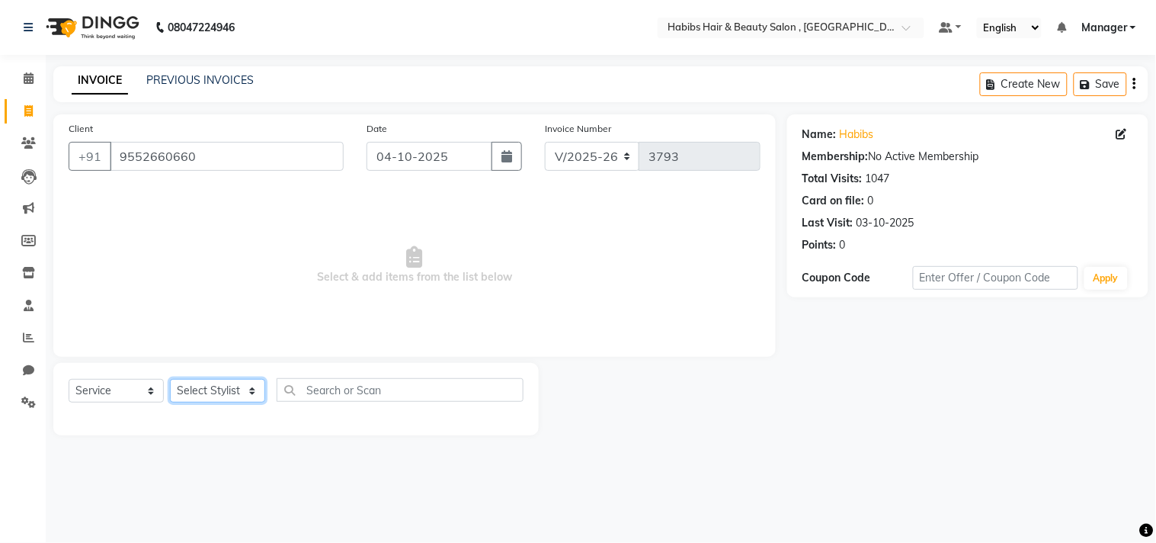
click at [224, 391] on select "Select Stylist [PERSON_NAME] Manager M M [PERSON_NAME] [PERSON_NAME] Reshma [PE…" at bounding box center [217, 391] width 95 height 24
select select "29957"
click at [170, 380] on select "Select Stylist [PERSON_NAME] Manager M M [PERSON_NAME] [PERSON_NAME] Reshma [PE…" at bounding box center [217, 391] width 95 height 24
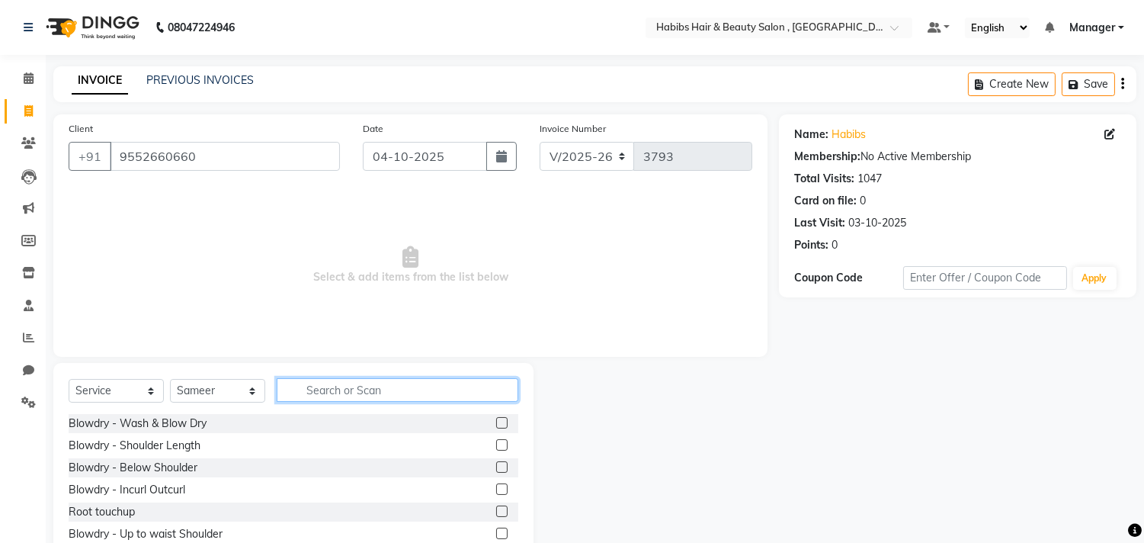
click at [355, 385] on input "text" at bounding box center [398, 390] width 242 height 24
type input "beard"
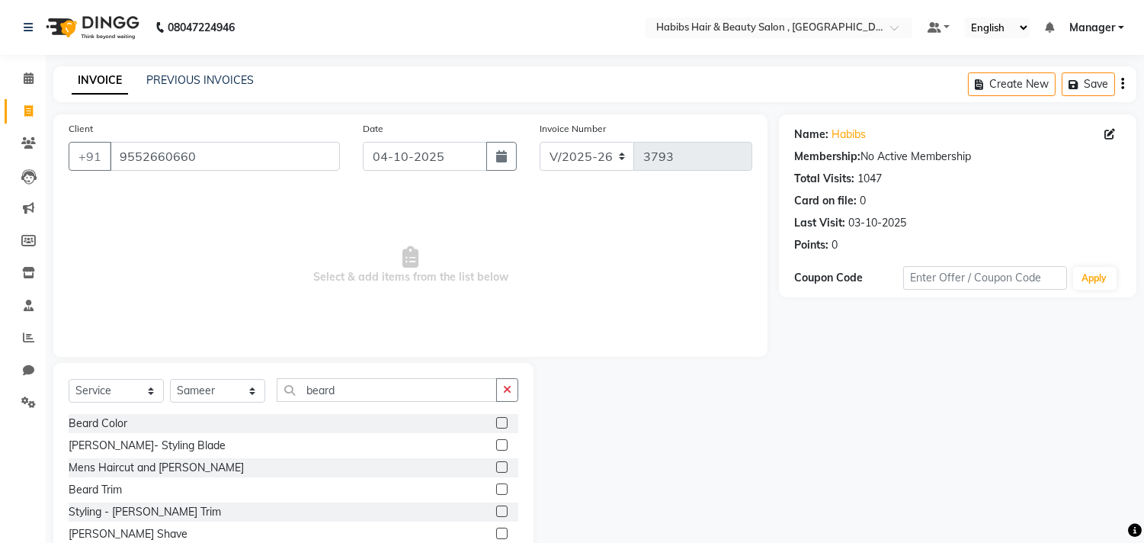
click at [496, 486] on label at bounding box center [501, 488] width 11 height 11
click at [496, 486] on input "checkbox" at bounding box center [501, 490] width 10 height 10
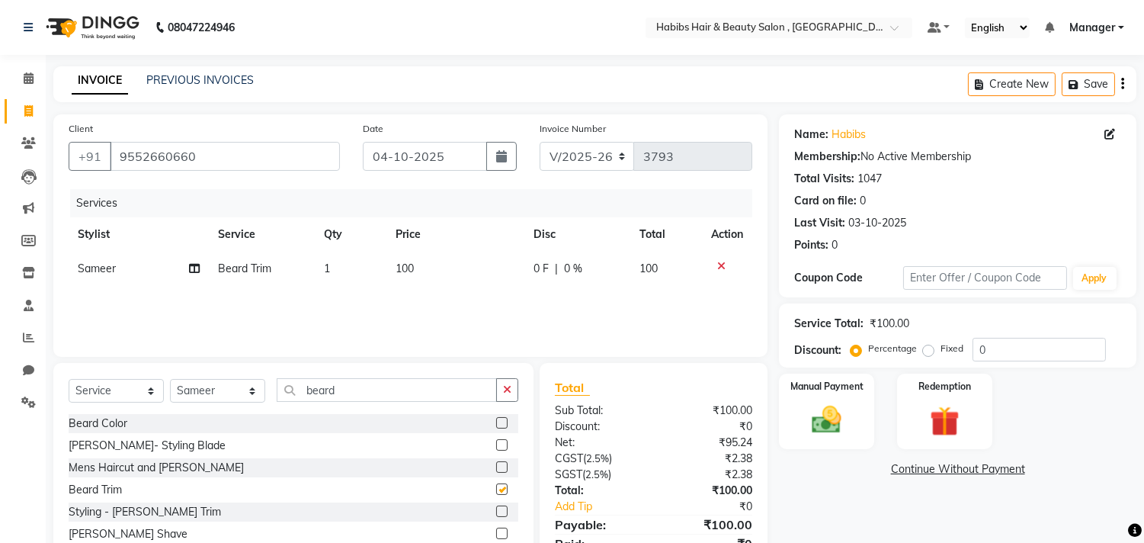
checkbox input "false"
click at [698, 392] on div "Total" at bounding box center [653, 387] width 197 height 18
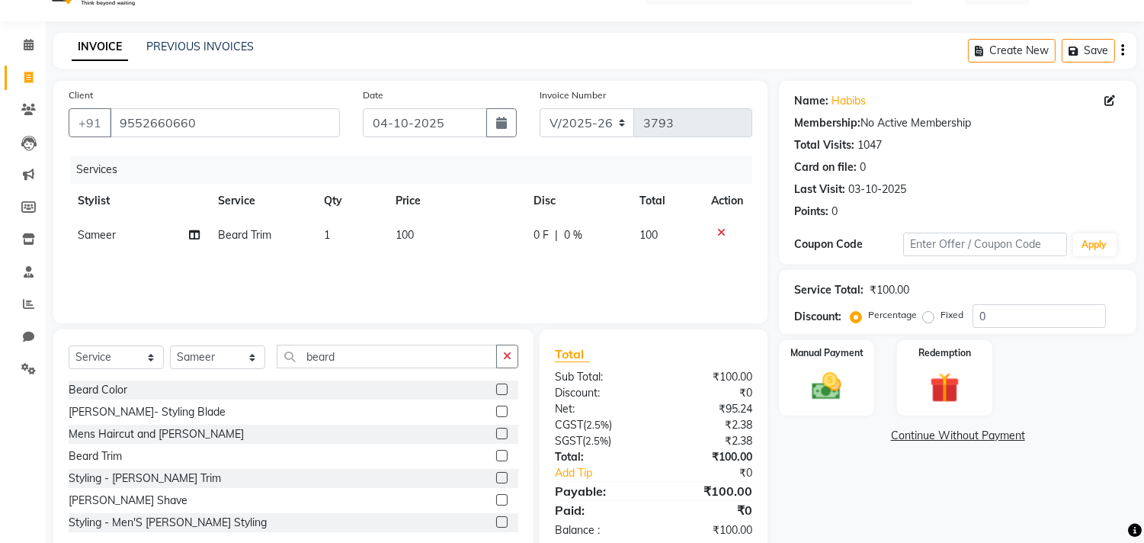
scroll to position [67, 0]
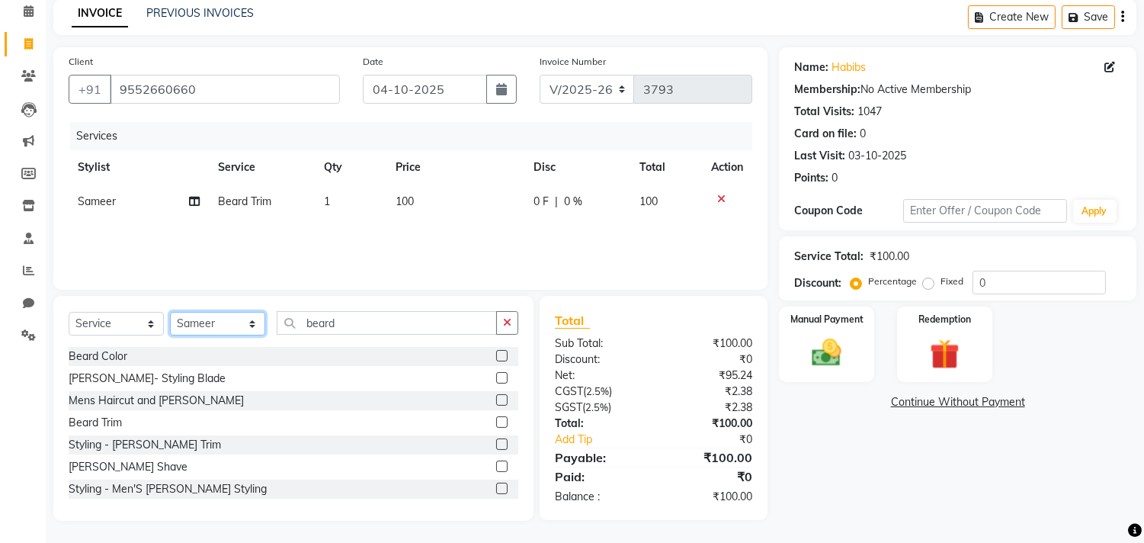
click at [223, 321] on select "Select Stylist [PERSON_NAME] Manager M M [PERSON_NAME] [PERSON_NAME] Reshma [PE…" at bounding box center [217, 324] width 95 height 24
select select "29955"
click at [170, 312] on select "Select Stylist [PERSON_NAME] Manager M M [PERSON_NAME] [PERSON_NAME] Reshma [PE…" at bounding box center [217, 324] width 95 height 24
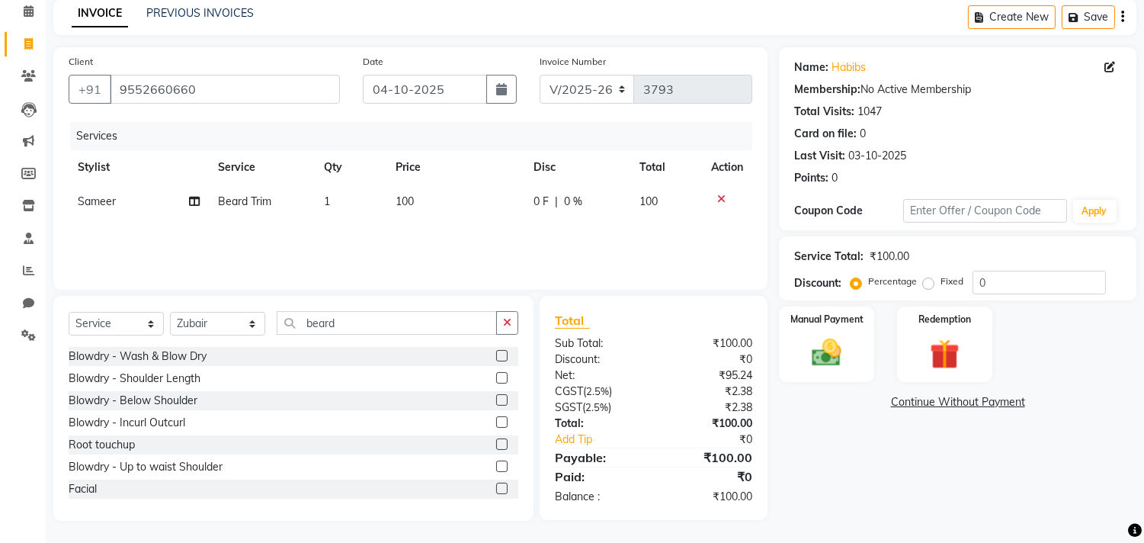
click at [475, 341] on div "Select Service Product Membership Package Voucher Prepaid Gift Card Select Styl…" at bounding box center [294, 329] width 450 height 36
click at [473, 328] on input "beard" at bounding box center [387, 323] width 220 height 24
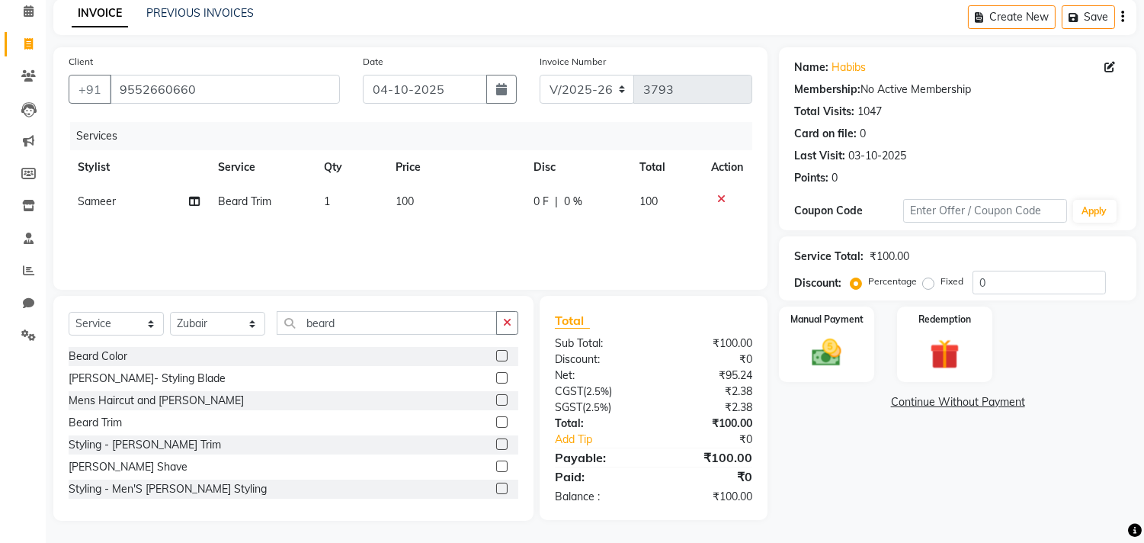
click at [1064, 133] on div "Card on file: 0" at bounding box center [957, 134] width 327 height 16
click at [496, 399] on label at bounding box center [501, 399] width 11 height 11
click at [496, 399] on input "checkbox" at bounding box center [501, 401] width 10 height 10
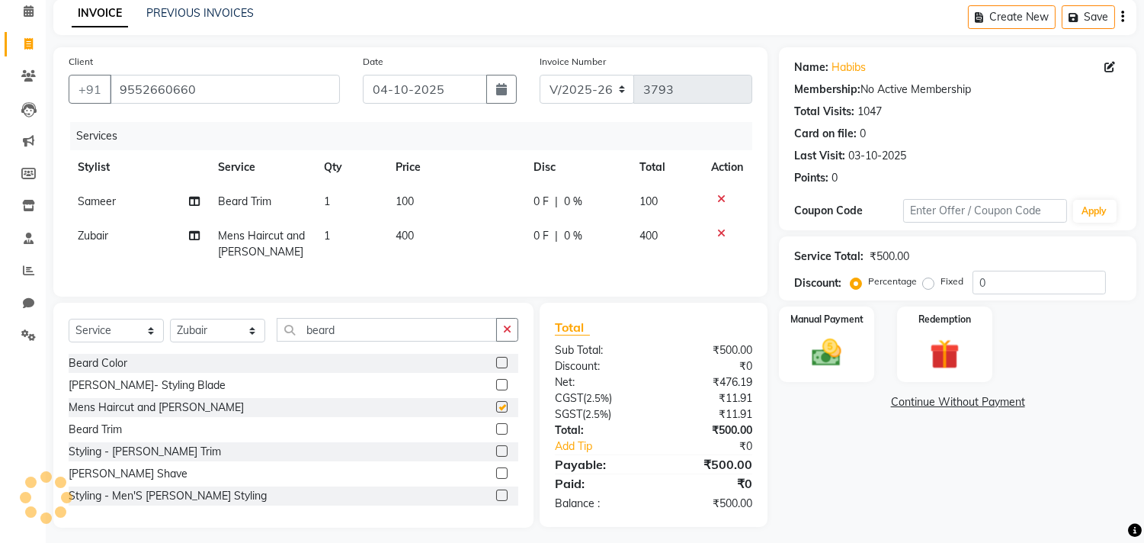
checkbox input "false"
click at [654, 310] on div "Client +91 9552660660 Date 04-10-2025 Invoice Number V/2025 V/2025-26 3793 Serv…" at bounding box center [410, 287] width 737 height 480
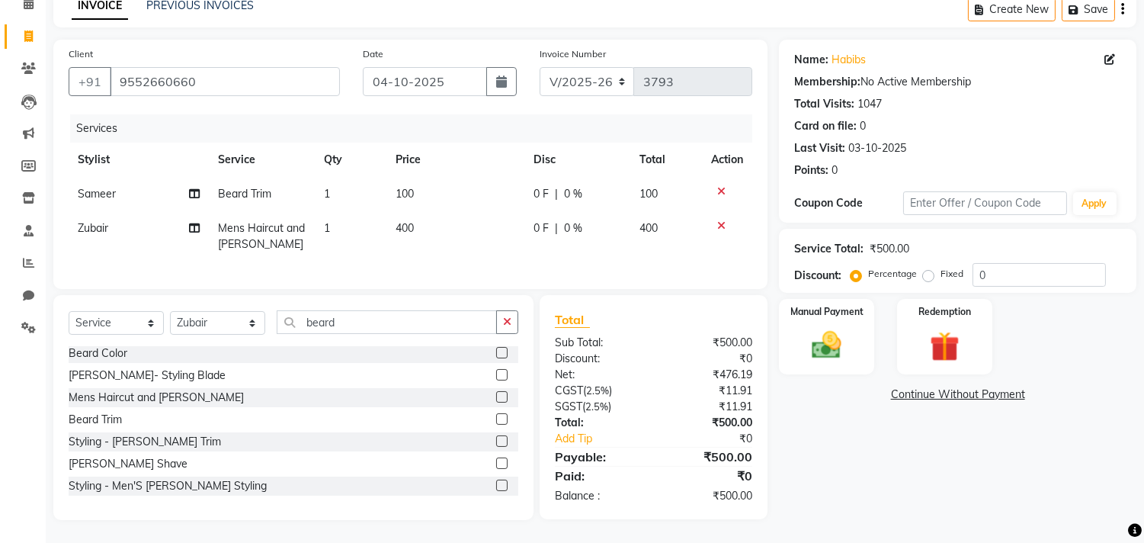
scroll to position [0, 0]
click at [646, 283] on div "Client +91 9552660660 Date 04-10-2025 Invoice Number V/2025 V/2025-26 3793 Serv…" at bounding box center [410, 164] width 714 height 249
click at [181, 276] on div "Client +91 9552660660 Date 04-10-2025 Invoice Number V/2025 V/2025-26 3793 Serv…" at bounding box center [410, 164] width 714 height 249
click at [197, 322] on select "Select Stylist Arif Dilnawaz Manager M M Neelam Niyaz Reshma Riyaz Salman Samee…" at bounding box center [217, 323] width 95 height 24
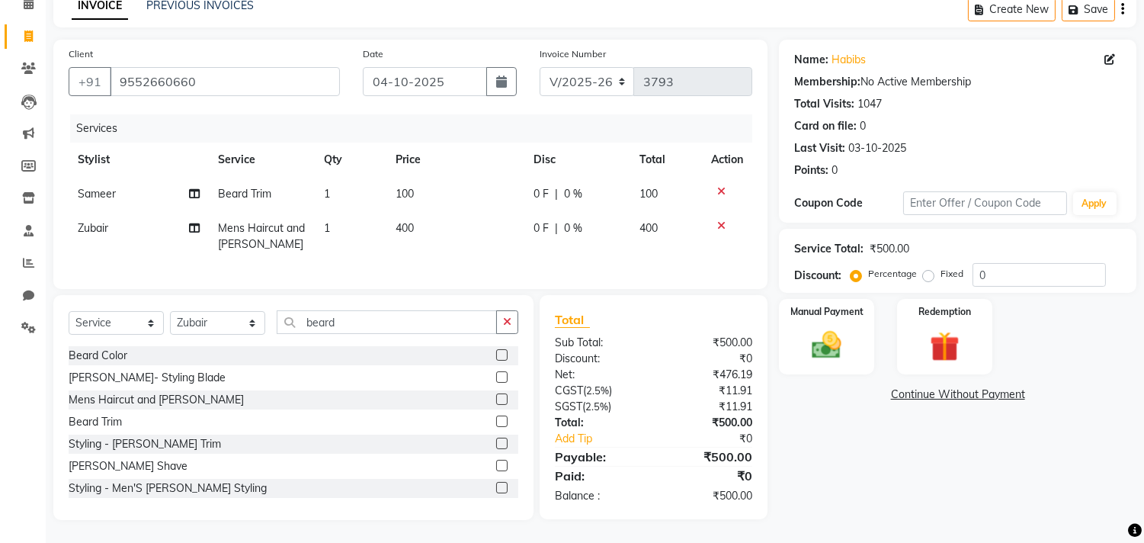
click at [496, 423] on label at bounding box center [501, 420] width 11 height 11
click at [496, 423] on input "checkbox" at bounding box center [501, 422] width 10 height 10
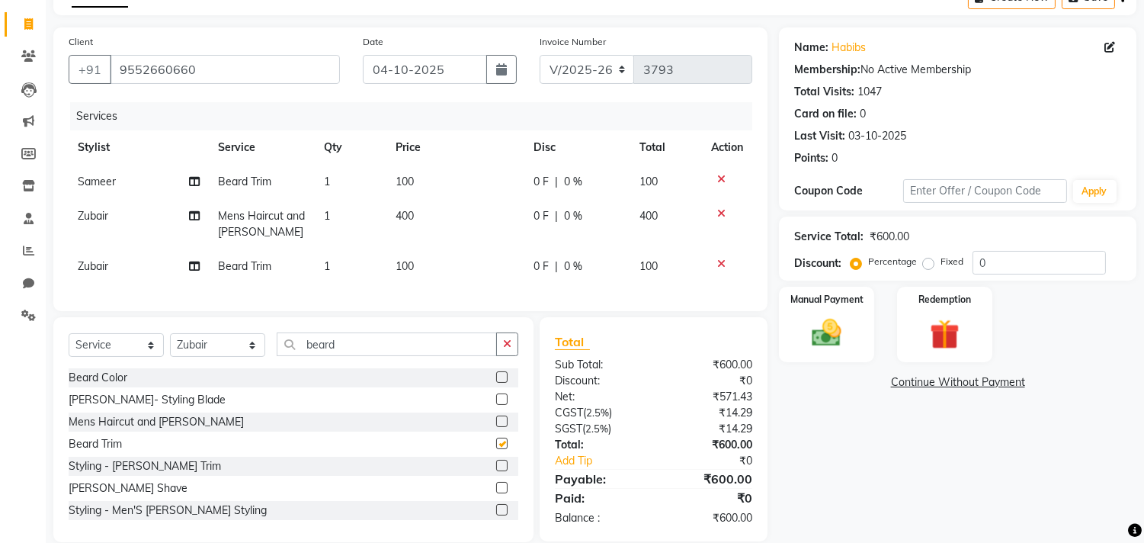
checkbox input "false"
click at [225, 357] on select "Select Stylist Arif Dilnawaz Manager M M Neelam Niyaz Reshma Riyaz Salman Samee…" at bounding box center [217, 345] width 95 height 24
select select "29957"
click at [170, 346] on select "Select Stylist Arif Dilnawaz Manager M M Neelam Niyaz Reshma Riyaz Salman Samee…" at bounding box center [217, 345] width 95 height 24
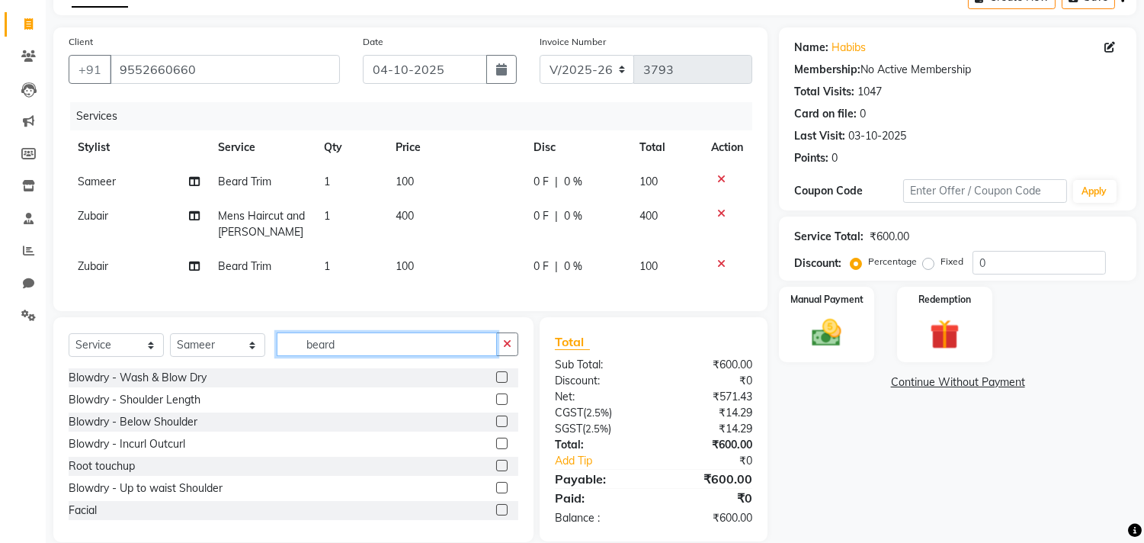
click at [427, 356] on input "beard" at bounding box center [387, 344] width 220 height 24
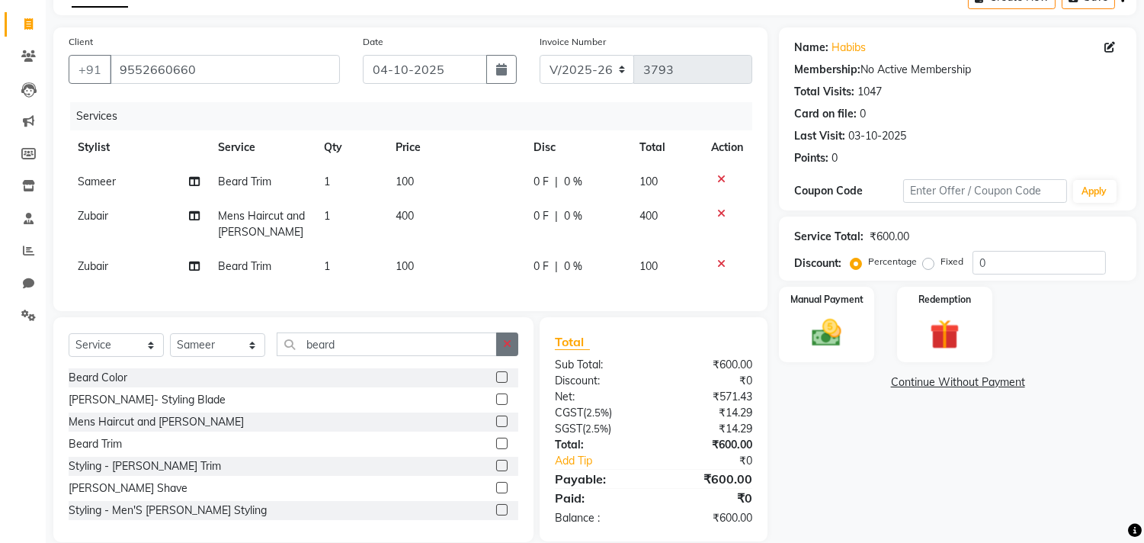
click at [507, 349] on icon "button" at bounding box center [507, 343] width 8 height 11
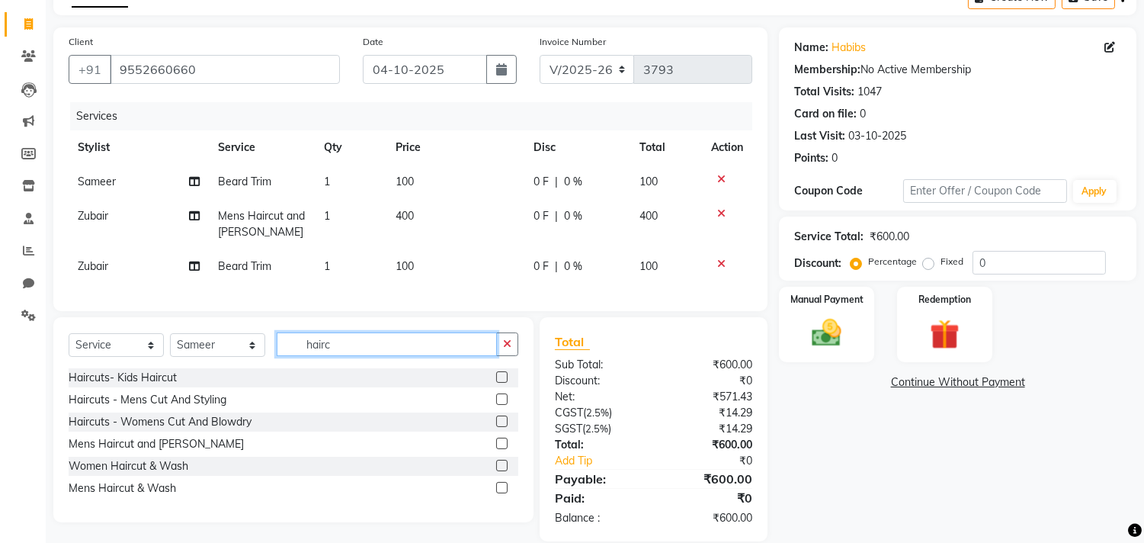
type input "hairc"
click at [499, 405] on label at bounding box center [501, 398] width 11 height 11
click at [499, 405] on input "checkbox" at bounding box center [501, 400] width 10 height 10
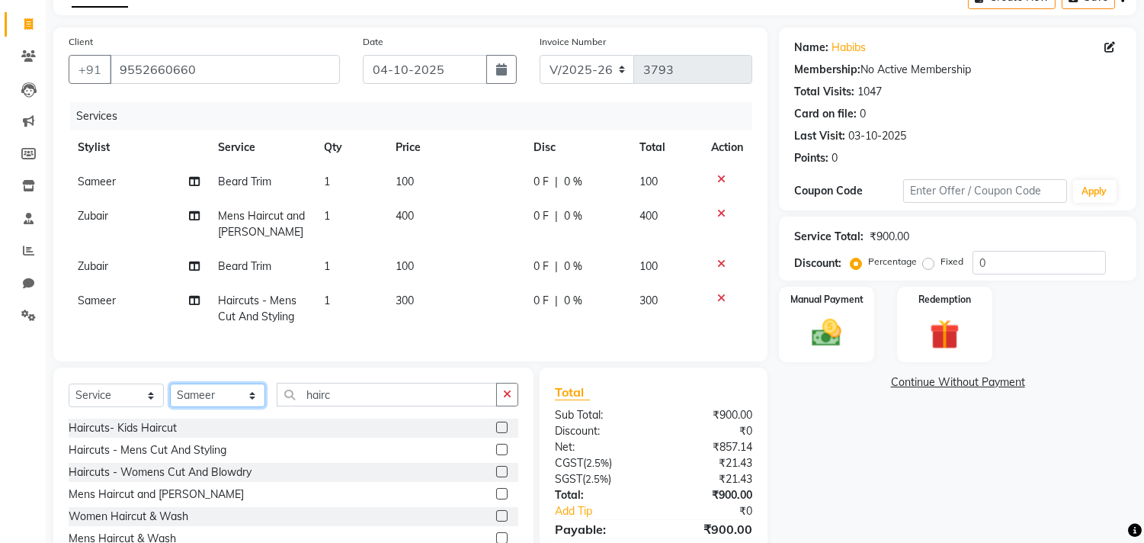
click at [223, 406] on select "Select Stylist Arif Dilnawaz Manager M M Neelam Niyaz Reshma Riyaz Salman Samee…" at bounding box center [217, 395] width 95 height 24
click at [316, 377] on div "Client +91 9552660660 Date 04-10-2025 Invoice Number V/2025 V/2025-26 3793 Serv…" at bounding box center [410, 309] width 737 height 564
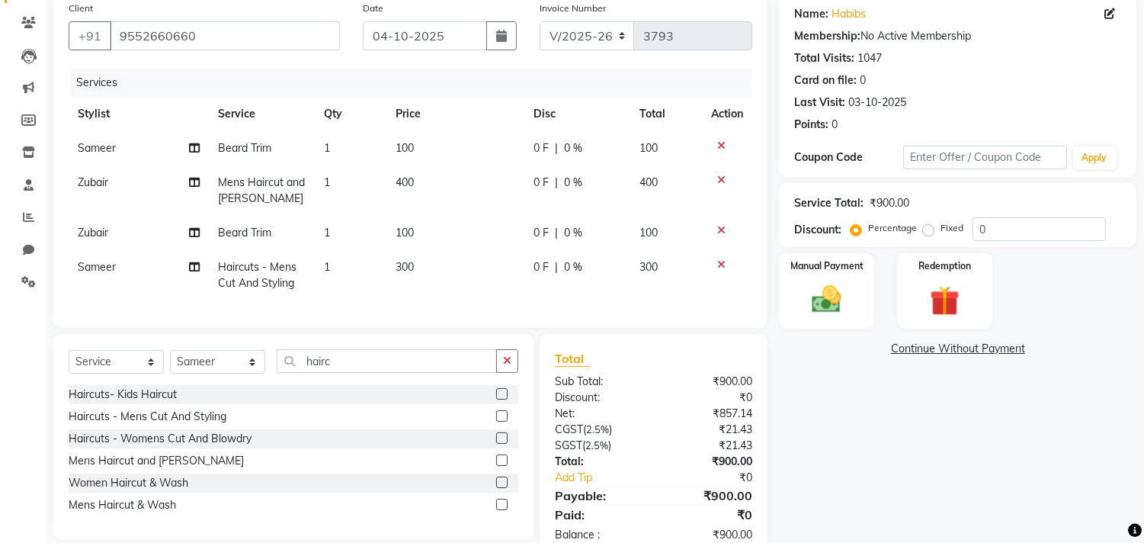
scroll to position [171, 0]
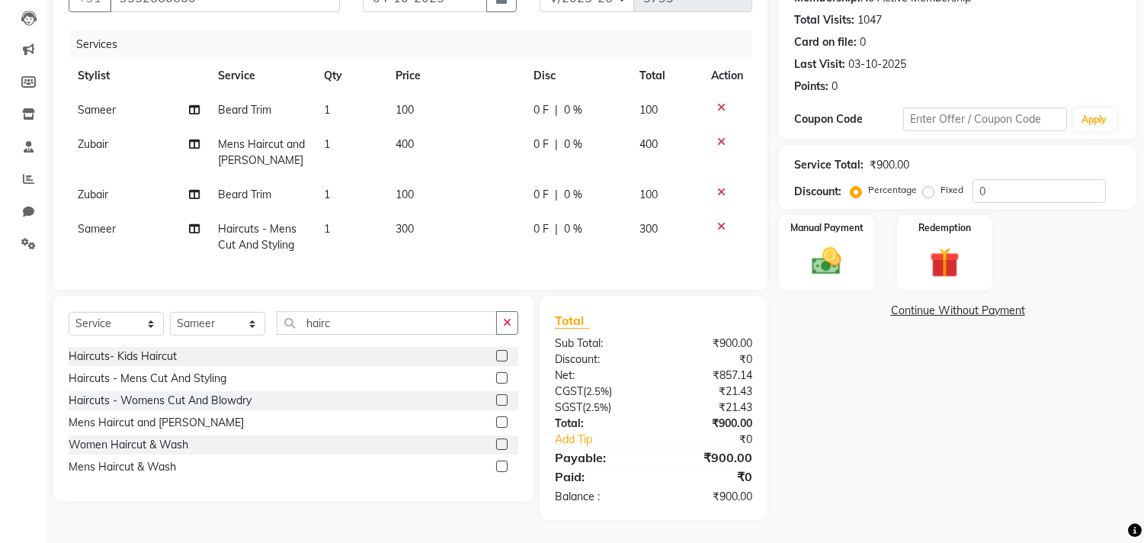
click at [500, 375] on label at bounding box center [501, 377] width 11 height 11
click at [500, 375] on input "checkbox" at bounding box center [501, 378] width 10 height 10
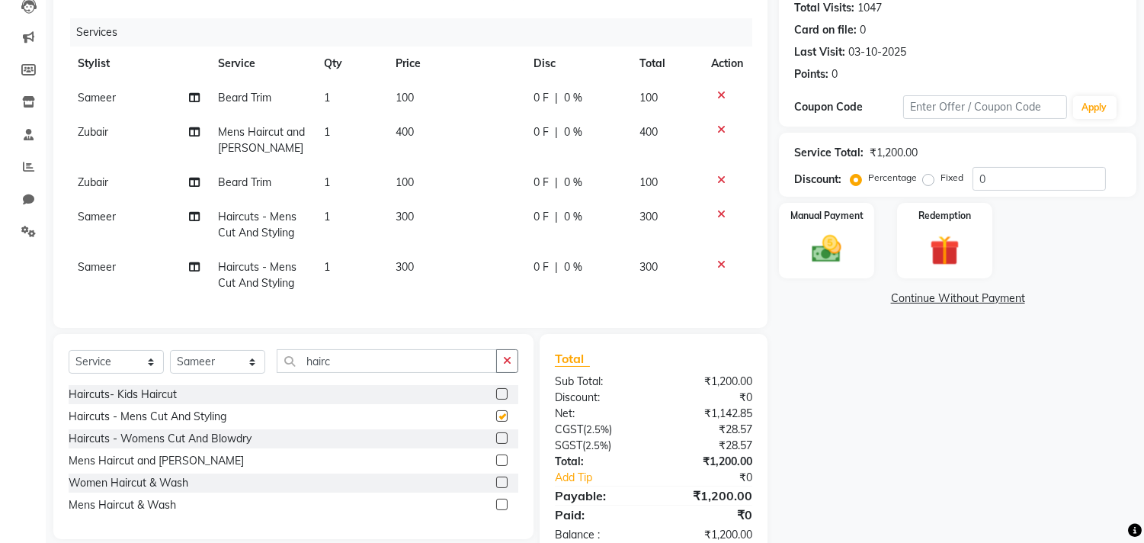
checkbox input "false"
click at [226, 373] on select "Select Stylist Arif Dilnawaz Manager M M Neelam Niyaz Reshma Riyaz Salman Samee…" at bounding box center [217, 362] width 95 height 24
select select "68759"
click at [170, 363] on select "Select Stylist Arif Dilnawaz Manager M M Neelam Niyaz Reshma Riyaz Salman Samee…" at bounding box center [217, 362] width 95 height 24
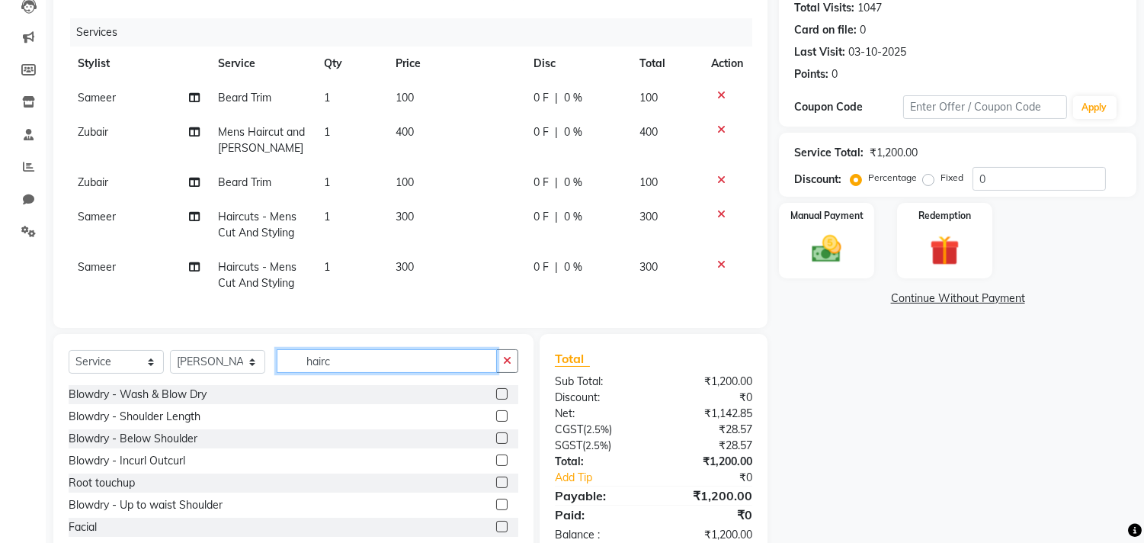
click at [466, 370] on input "hairc" at bounding box center [387, 361] width 220 height 24
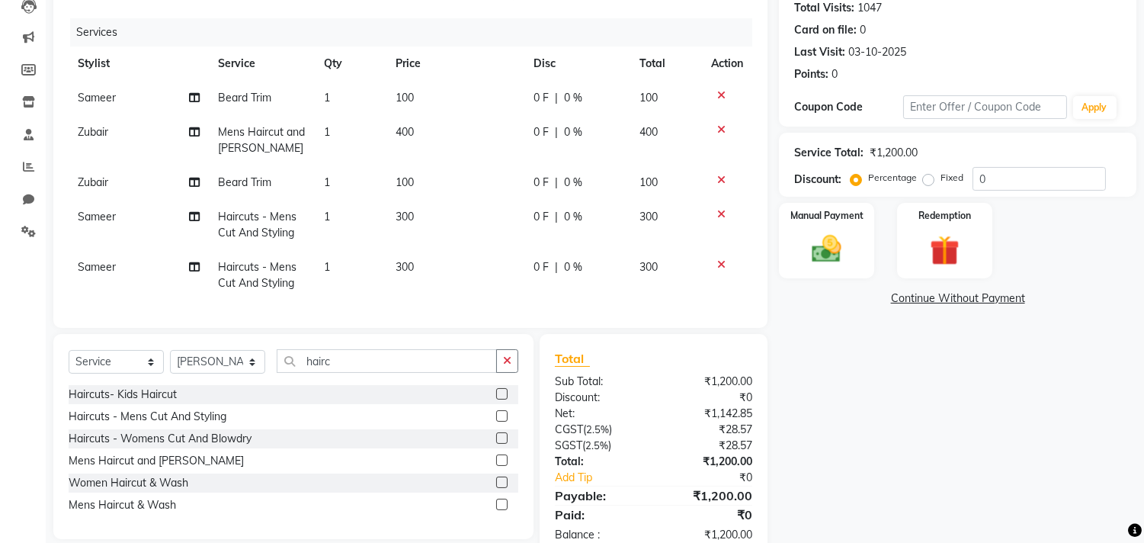
click at [500, 422] on label at bounding box center [501, 415] width 11 height 11
click at [500, 422] on input "checkbox" at bounding box center [501, 417] width 10 height 10
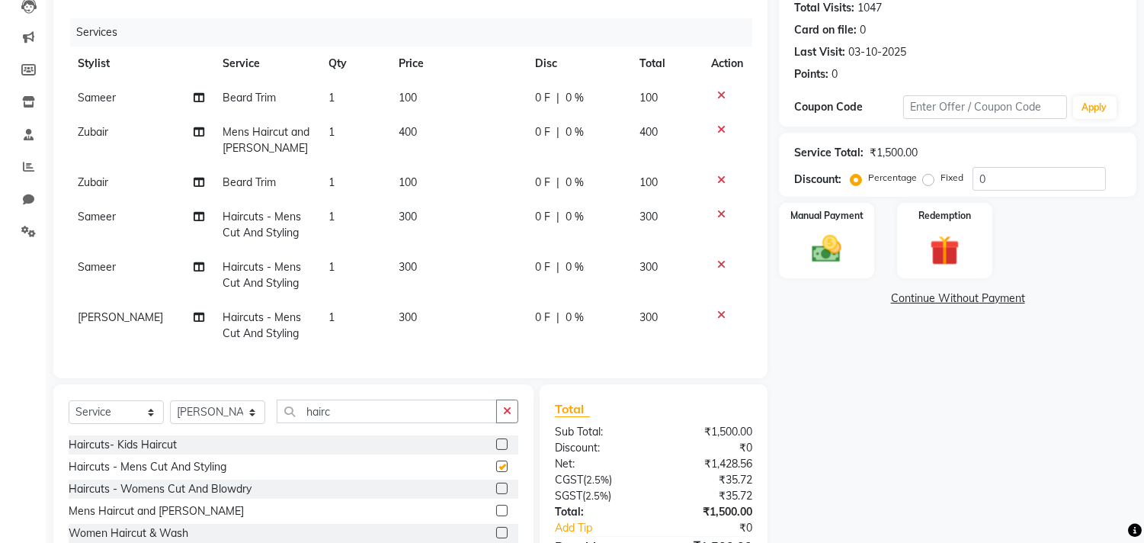
checkbox input "false"
click at [226, 424] on select "Select Stylist Arif Dilnawaz Manager M M Neelam Niyaz Reshma Riyaz Salman Samee…" at bounding box center [217, 412] width 95 height 24
select select "90920"
click at [170, 413] on select "Select Stylist Arif Dilnawaz Manager M M Neelam Niyaz Reshma Riyaz Salman Samee…" at bounding box center [217, 412] width 95 height 24
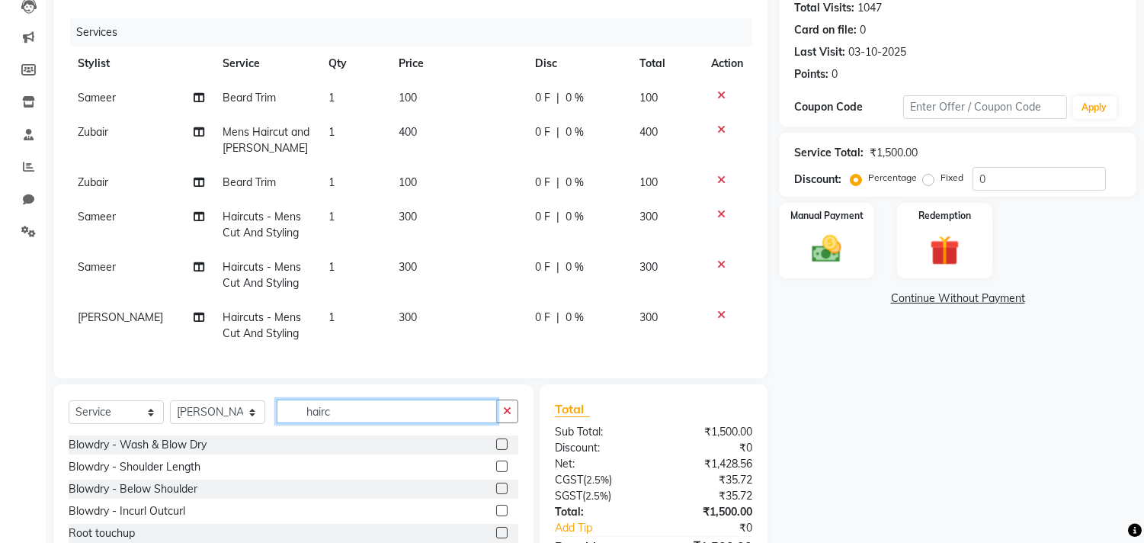
click at [384, 423] on input "hairc" at bounding box center [387, 411] width 220 height 24
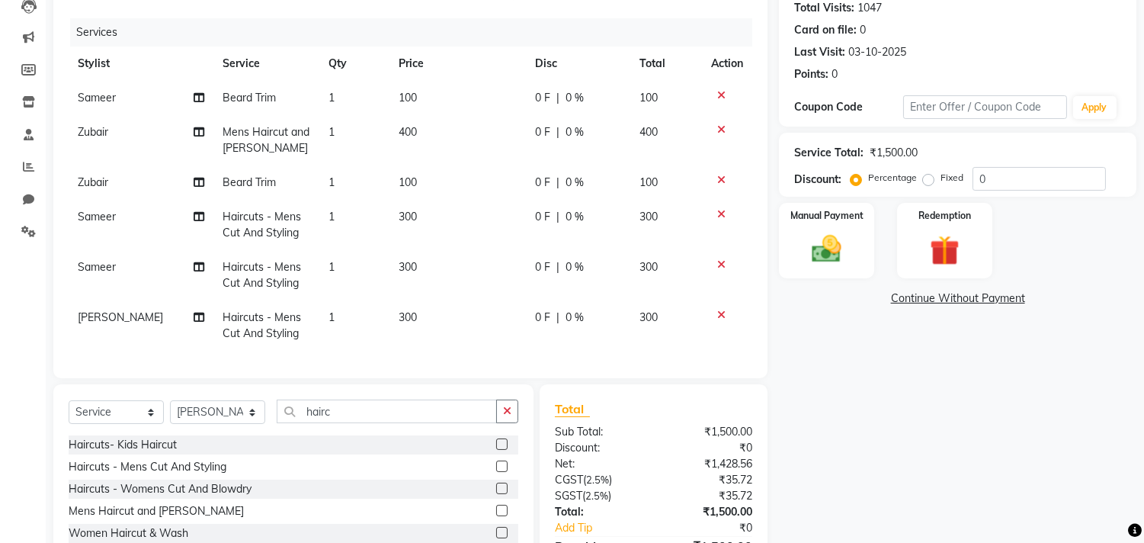
click at [499, 472] on label at bounding box center [501, 465] width 11 height 11
click at [499, 472] on input "checkbox" at bounding box center [501, 467] width 10 height 10
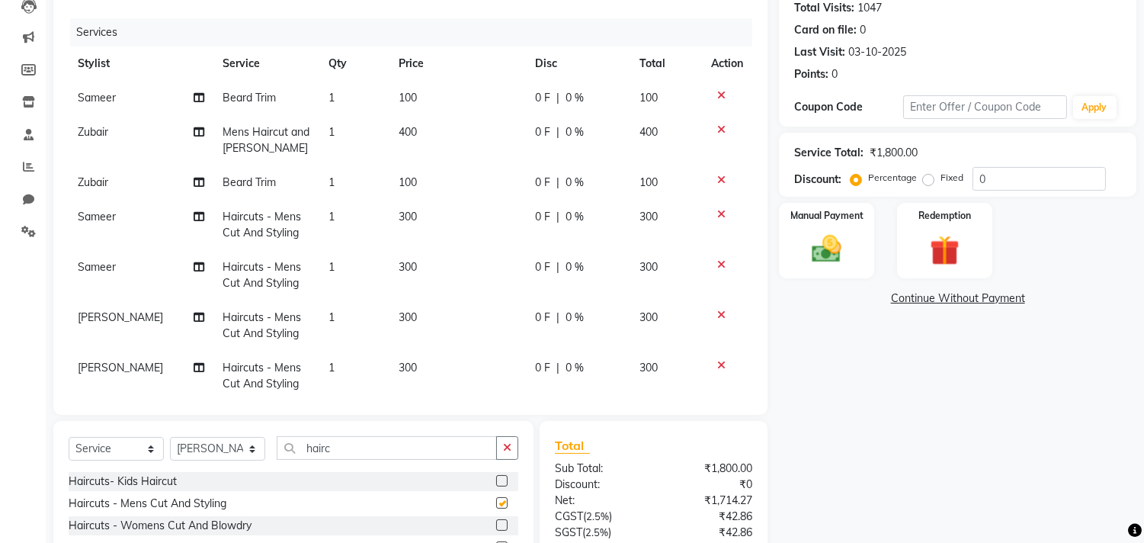
checkbox input "false"
click at [682, 425] on div "Total Sub Total: ₹1,800.00 Discount: ₹0 Net: ₹1,714.27 CGST ( 2.5% ) ₹42.86 SGS…" at bounding box center [654, 533] width 228 height 224
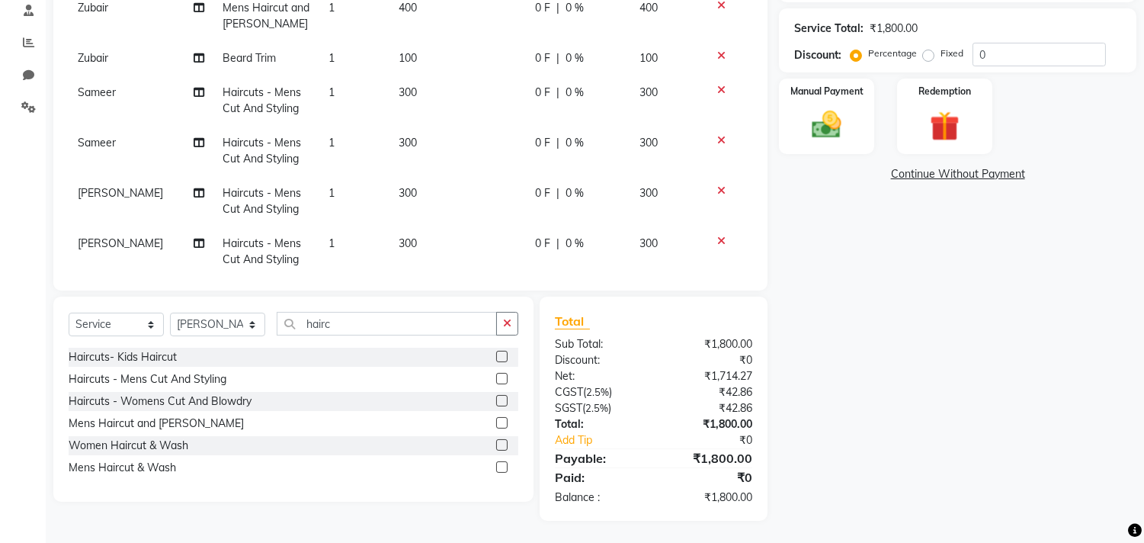
scroll to position [26, 0]
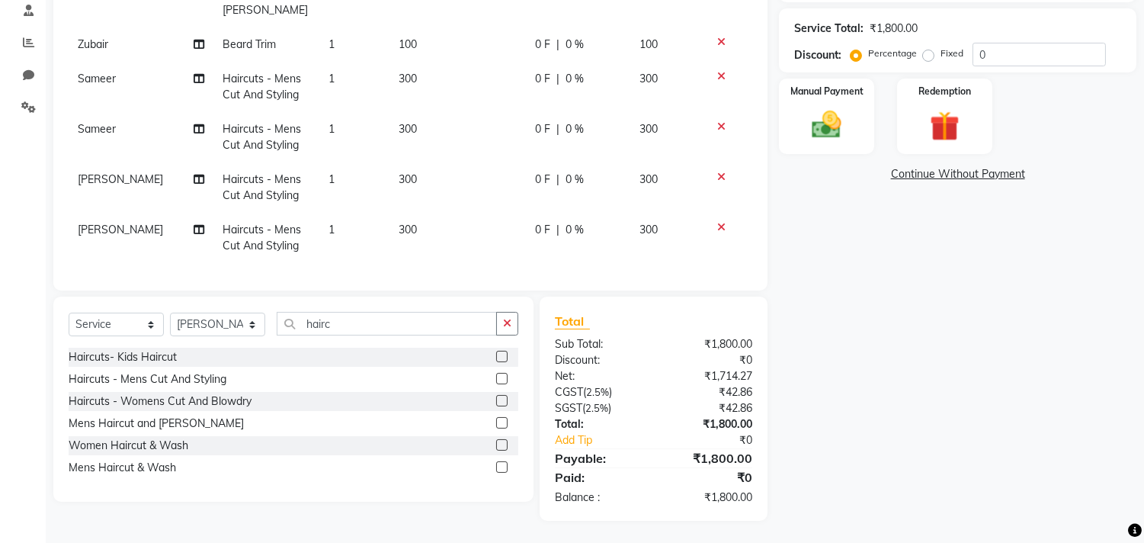
click at [671, 359] on div "₹0" at bounding box center [709, 360] width 111 height 16
click at [821, 133] on img at bounding box center [827, 125] width 50 height 36
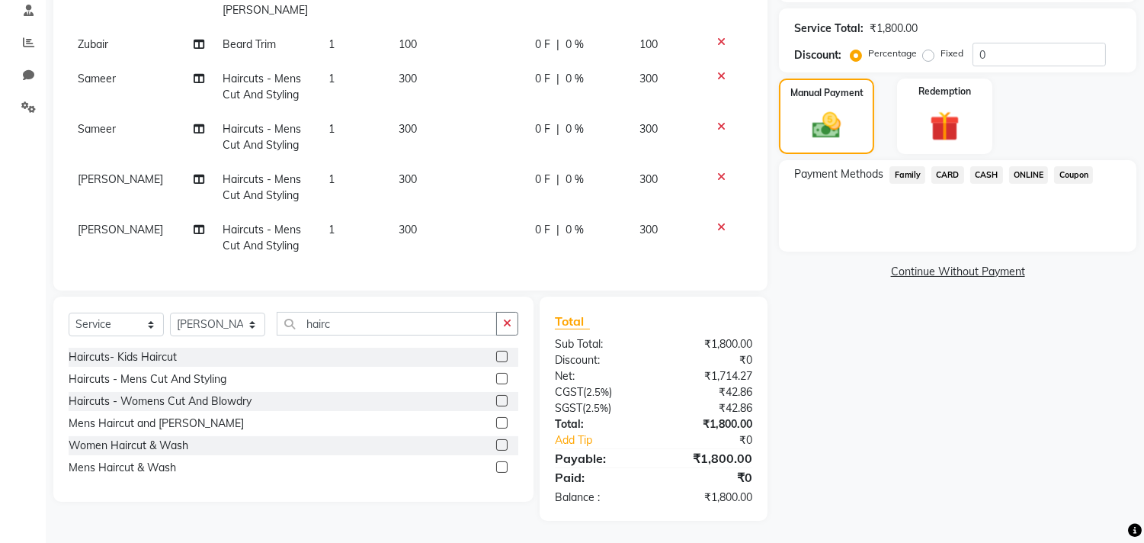
click at [1027, 172] on span "ONLINE" at bounding box center [1029, 175] width 40 height 18
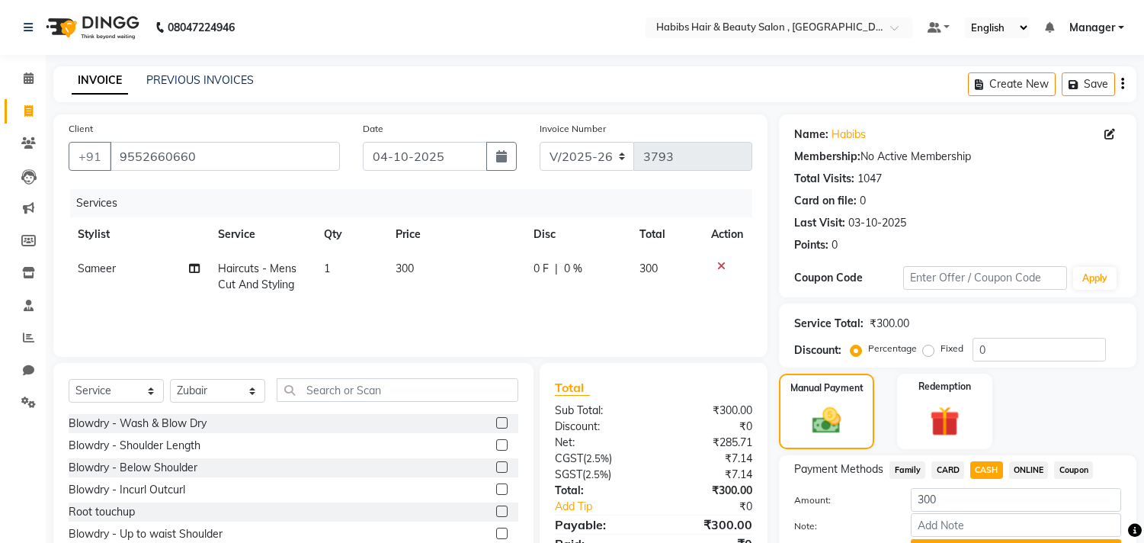
select select "4838"
select select "service"
select select "29955"
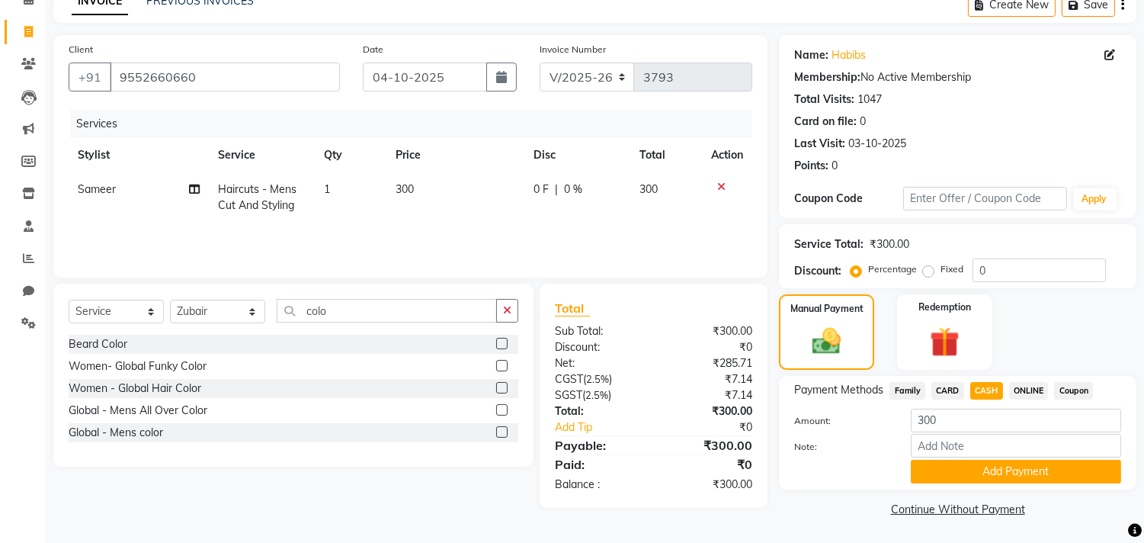
type input "colo"
click at [502, 410] on label at bounding box center [501, 409] width 11 height 11
click at [502, 410] on input "checkbox" at bounding box center [501, 411] width 10 height 10
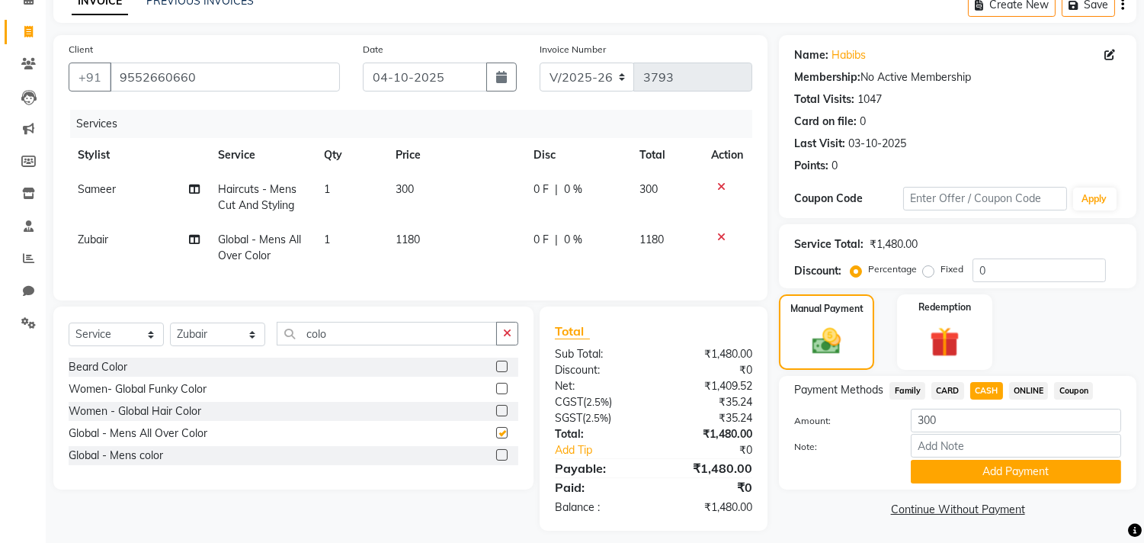
checkbox input "false"
click at [437, 231] on td "1180" at bounding box center [455, 248] width 138 height 50
select select "29955"
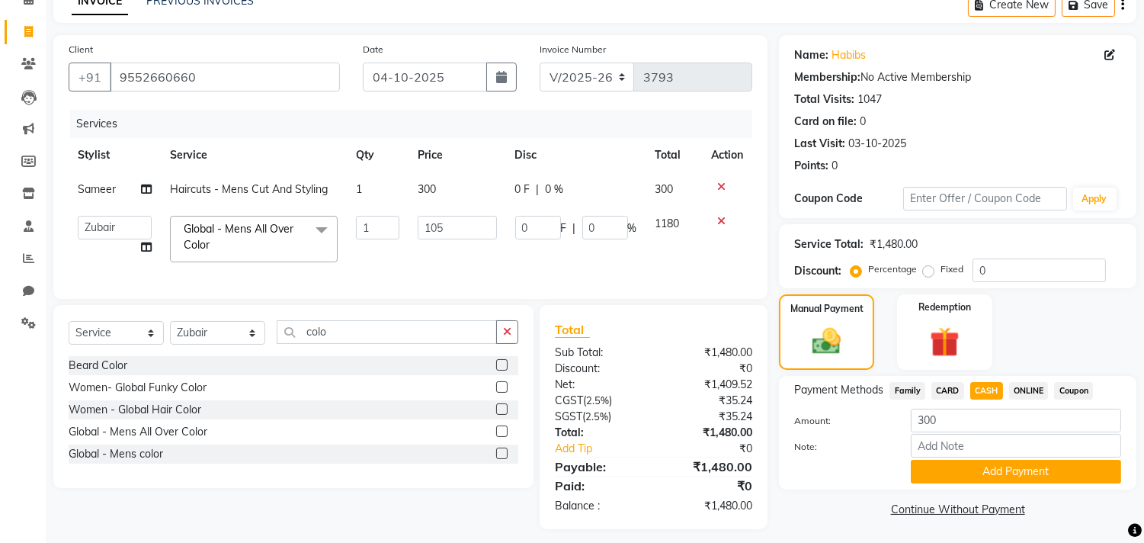
type input "1050"
click at [508, 337] on icon "button" at bounding box center [507, 331] width 8 height 11
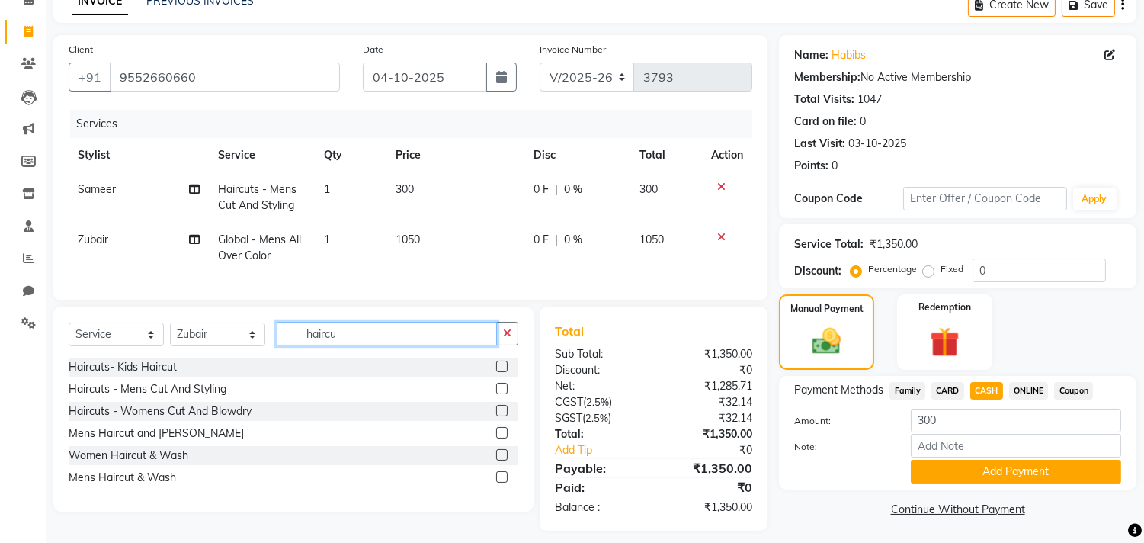
type input "haircu"
click at [501, 394] on label at bounding box center [501, 388] width 11 height 11
click at [501, 394] on input "checkbox" at bounding box center [501, 389] width 10 height 10
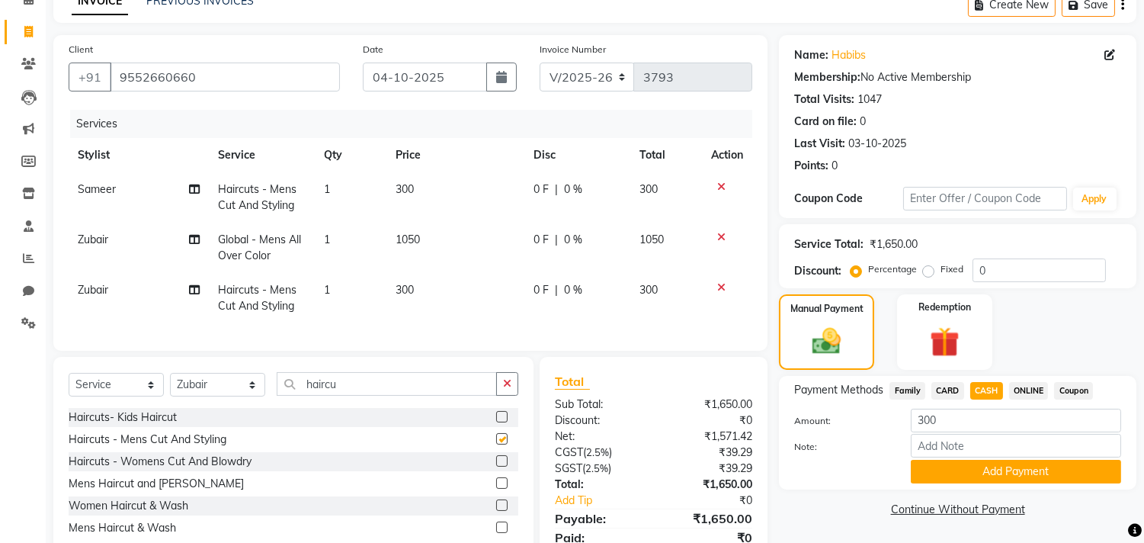
checkbox input "false"
click at [225, 396] on select "Select Stylist [PERSON_NAME] Manager M M [PERSON_NAME] [PERSON_NAME] Reshma [PE…" at bounding box center [217, 385] width 95 height 24
select select "36968"
click at [170, 386] on select "Select Stylist [PERSON_NAME] Manager M M [PERSON_NAME] [PERSON_NAME] Reshma [PE…" at bounding box center [217, 385] width 95 height 24
click at [446, 396] on input "haircu" at bounding box center [387, 384] width 220 height 24
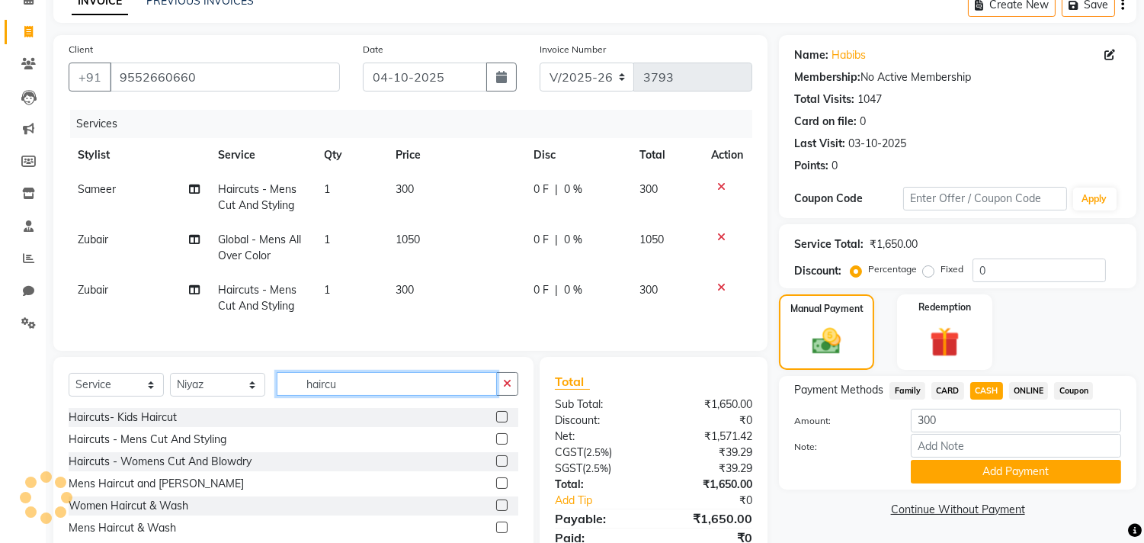
click at [446, 396] on input "haircu" at bounding box center [387, 384] width 220 height 24
click at [500, 444] on label at bounding box center [501, 438] width 11 height 11
click at [500, 444] on input "checkbox" at bounding box center [501, 439] width 10 height 10
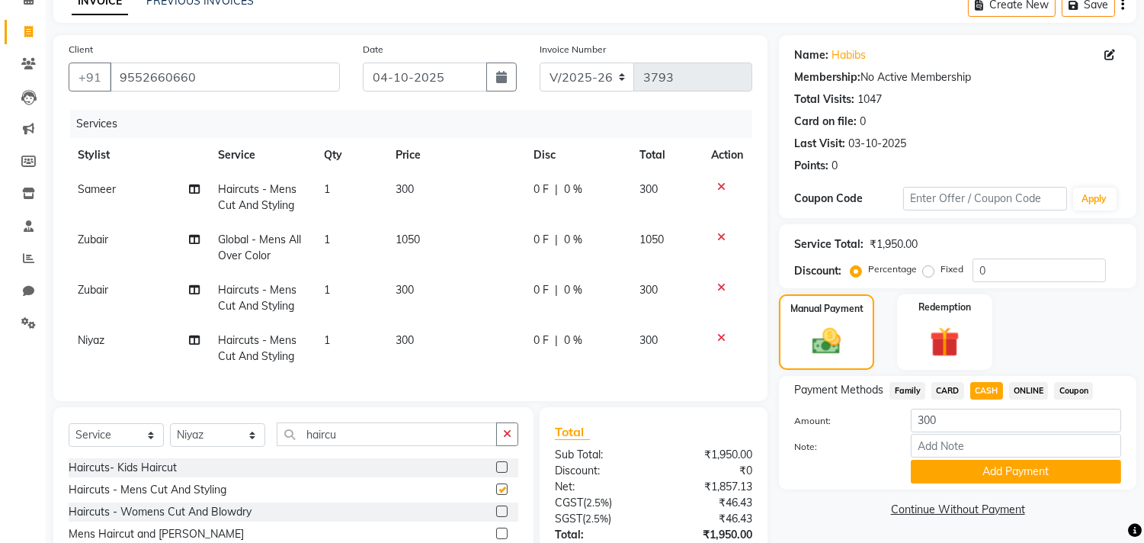
checkbox input "false"
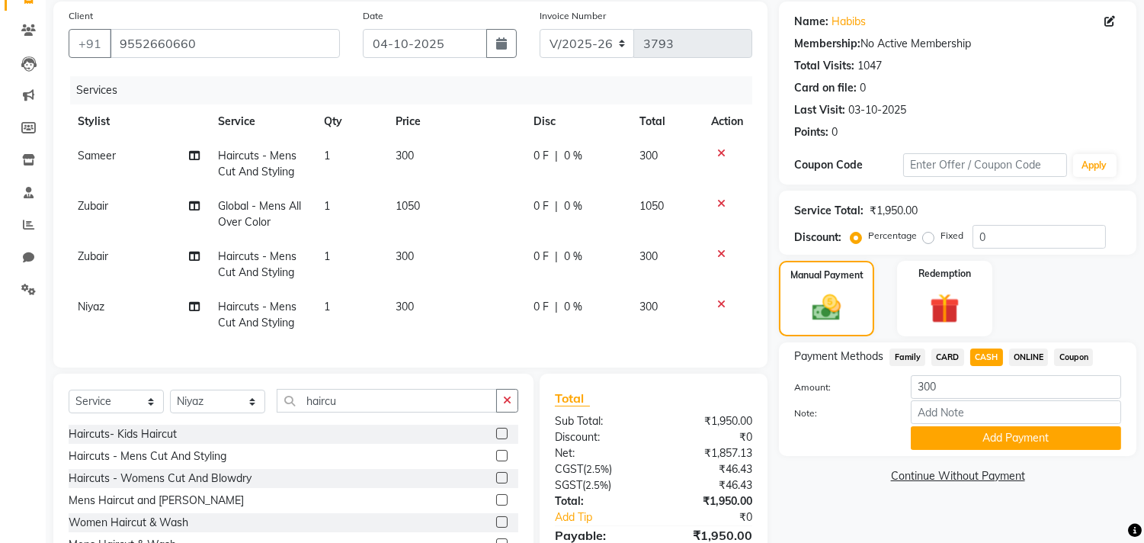
click at [986, 354] on span "CASH" at bounding box center [986, 357] width 33 height 18
type input "1950"
click at [988, 351] on span "CASH" at bounding box center [986, 357] width 33 height 18
click at [1016, 338] on div "Name: Habibs Membership: No Active Membership Total Visits: 1047 Card on file: …" at bounding box center [963, 300] width 369 height 596
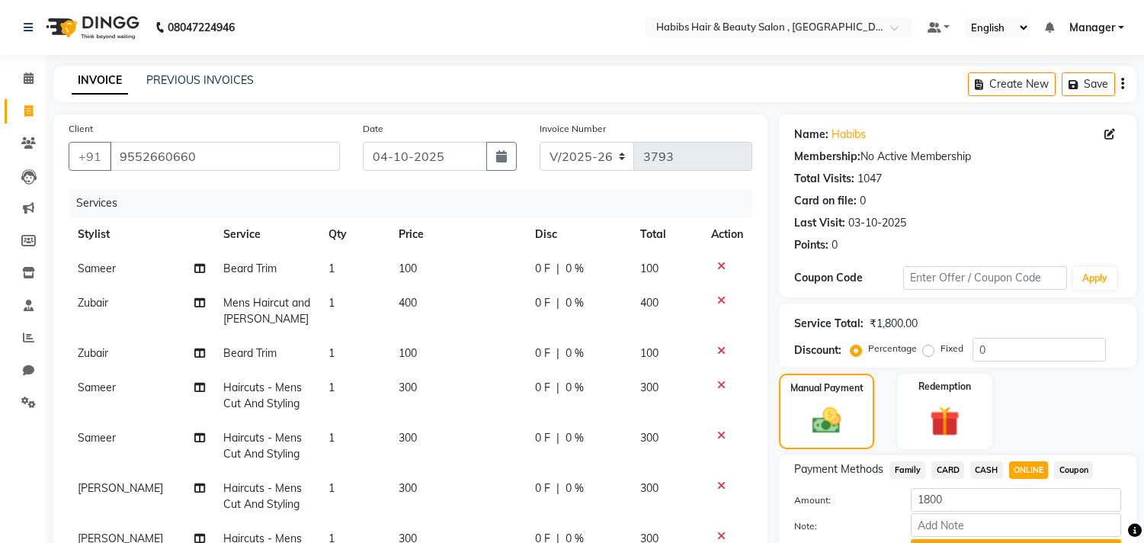
select select "4838"
select select "service"
select select "68759"
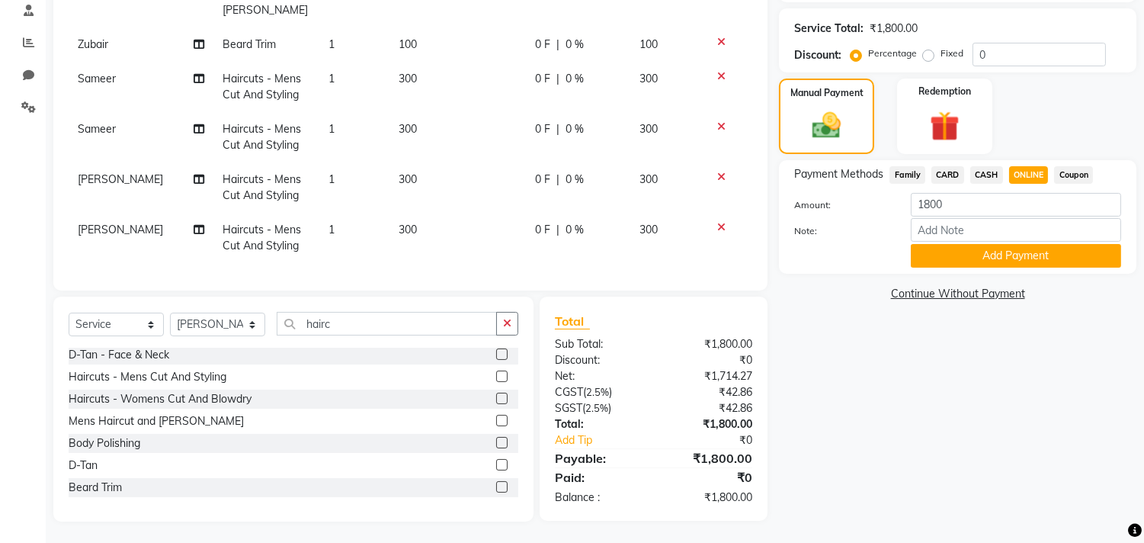
scroll to position [1063, 0]
click at [496, 376] on label at bounding box center [501, 375] width 11 height 11
click at [496, 376] on input "checkbox" at bounding box center [501, 377] width 10 height 10
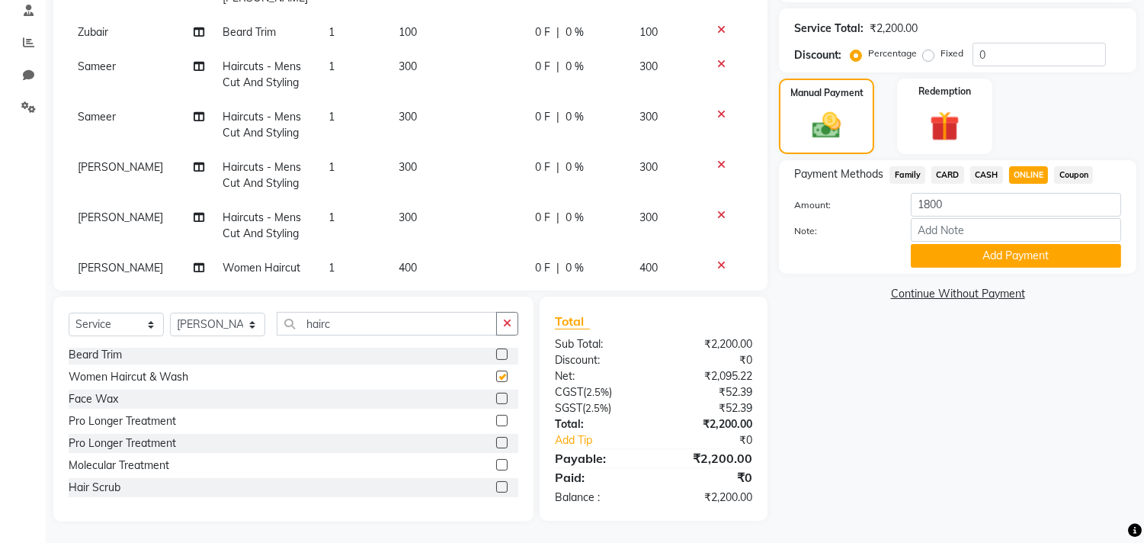
checkbox input "false"
click at [241, 322] on select "Select Stylist Arif Dilnawaz Manager M M Neelam Niyaz Reshma Riyaz Salman Samee…" at bounding box center [217, 325] width 95 height 24
select select "29954"
click at [170, 313] on select "Select Stylist Arif Dilnawaz Manager M M Neelam Niyaz Reshma Riyaz Salman Samee…" at bounding box center [217, 325] width 95 height 24
click at [505, 325] on icon "button" at bounding box center [507, 323] width 8 height 11
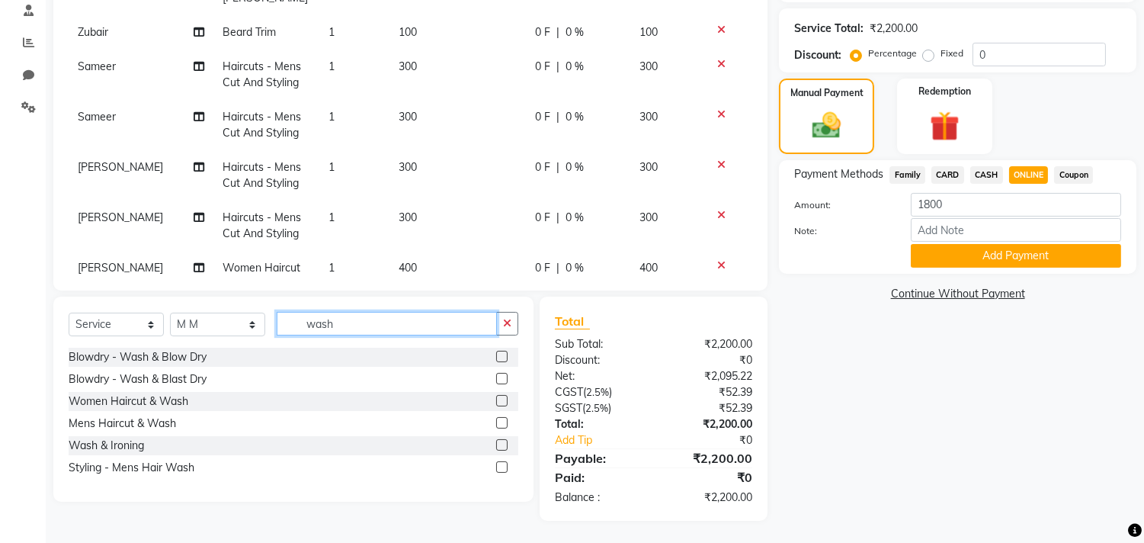
scroll to position [0, 0]
type input "wash"
click at [503, 399] on label at bounding box center [501, 400] width 11 height 11
click at [503, 399] on input "checkbox" at bounding box center [501, 401] width 10 height 10
checkbox input "false"
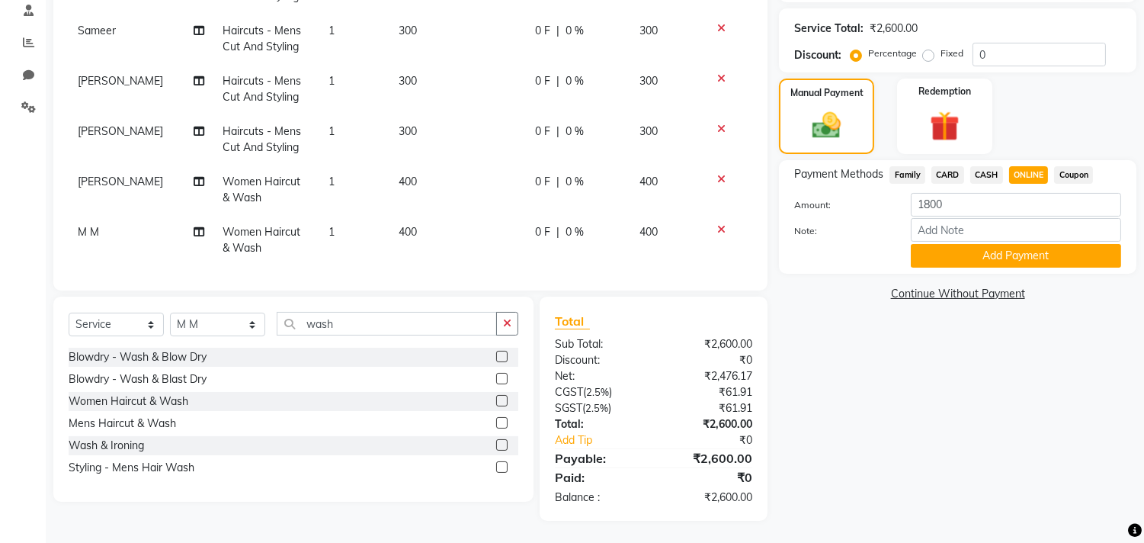
scroll to position [127, 0]
click at [417, 213] on td "400" at bounding box center [458, 238] width 136 height 50
select select "29954"
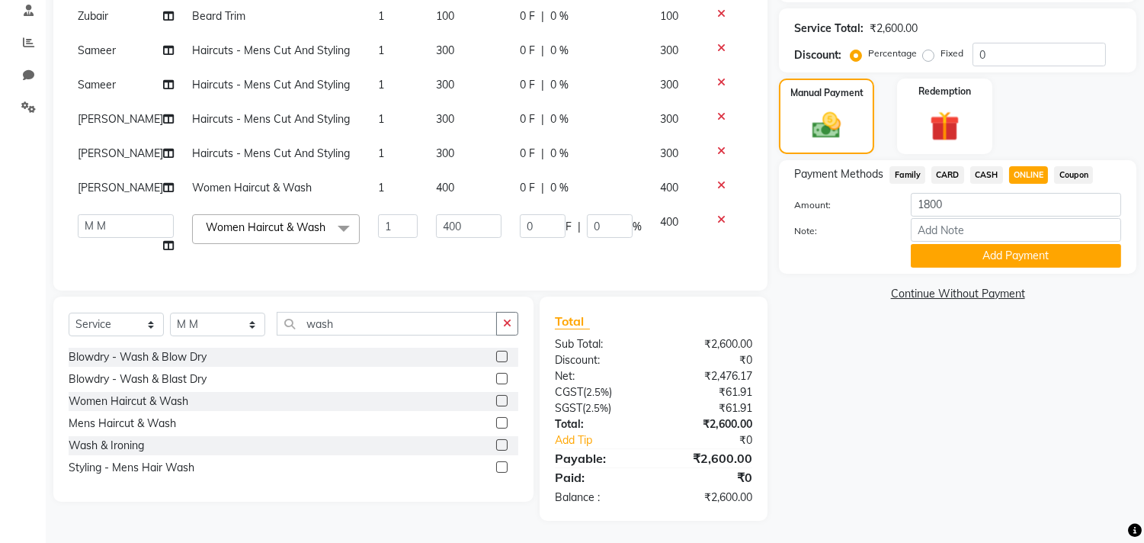
click at [447, 214] on input "400" at bounding box center [469, 226] width 66 height 24
type input "500"
click at [1010, 168] on span "ONLINE" at bounding box center [1029, 175] width 40 height 18
type input "2700"
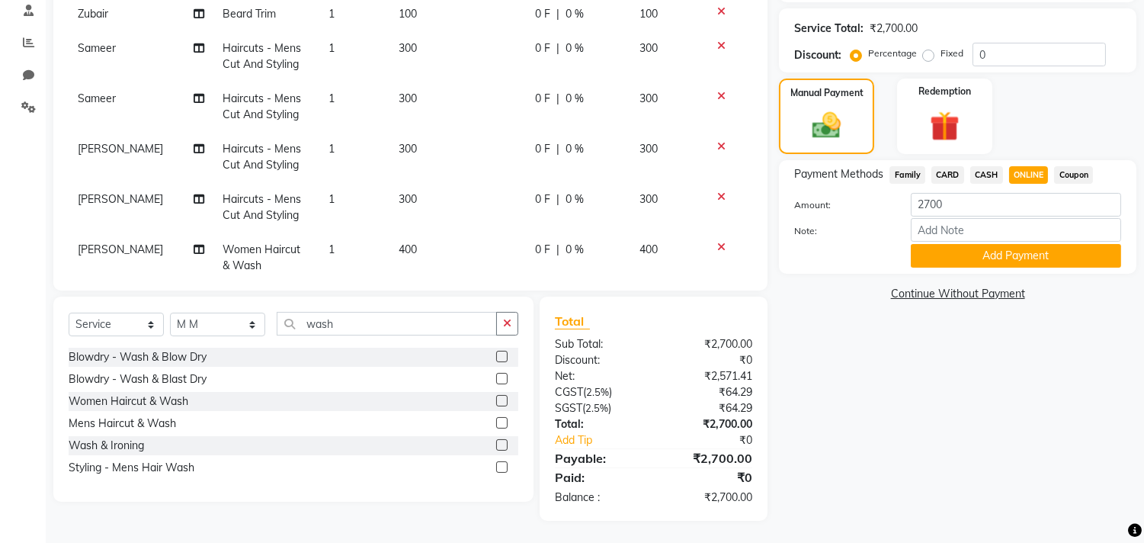
scroll to position [127, 0]
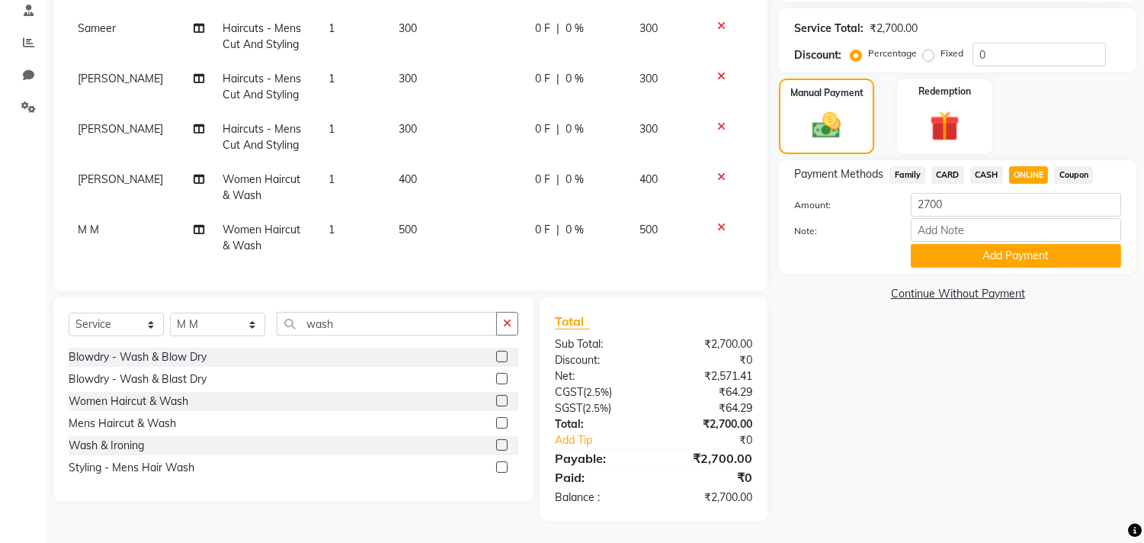
click at [352, 298] on div "Select Service Product Membership Package Voucher Prepaid Gift Card Select Styl…" at bounding box center [293, 399] width 480 height 205
click at [506, 320] on icon "button" at bounding box center [507, 323] width 8 height 11
click at [585, 329] on div "Total" at bounding box center [653, 321] width 197 height 18
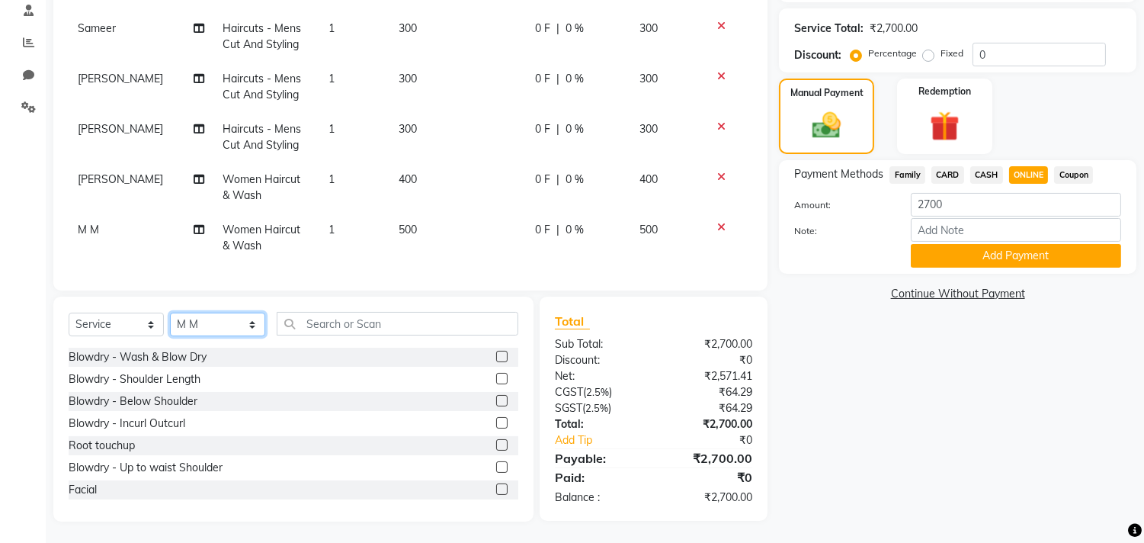
click at [221, 333] on select "Select Stylist Arif Dilnawaz Manager M M Neelam Niyaz Reshma Riyaz Salman Samee…" at bounding box center [217, 325] width 95 height 24
select select "29955"
click at [170, 313] on select "Select Stylist Arif Dilnawaz Manager M M Neelam Niyaz Reshma Riyaz Salman Samee…" at bounding box center [217, 325] width 95 height 24
click at [496, 356] on label at bounding box center [501, 356] width 11 height 11
click at [496, 356] on input "checkbox" at bounding box center [501, 357] width 10 height 10
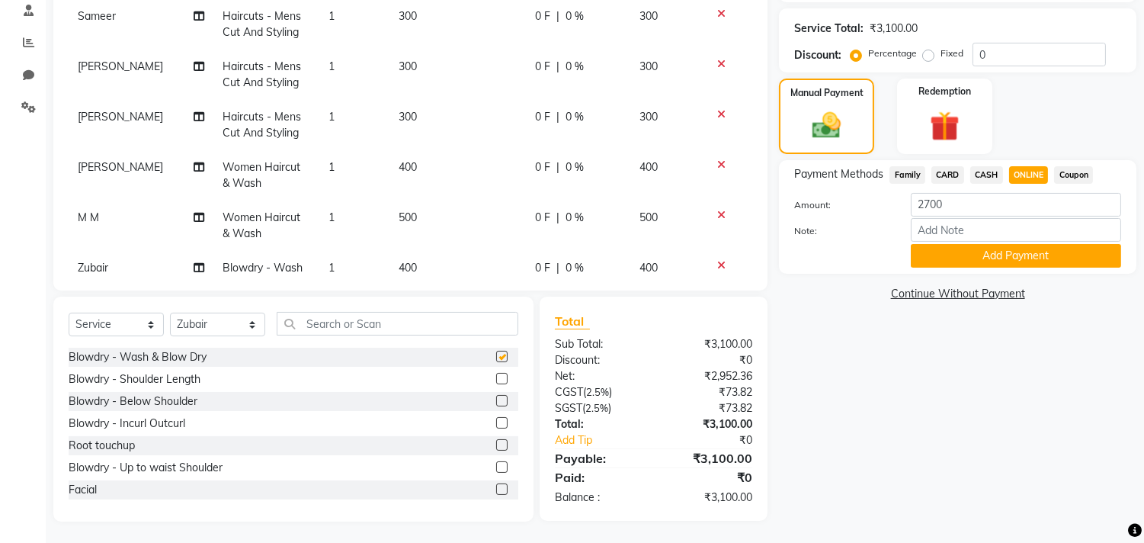
checkbox input "false"
click at [1020, 177] on span "ONLINE" at bounding box center [1029, 175] width 40 height 18
type input "3100"
click at [1012, 177] on span "ONLINE" at bounding box center [1029, 175] width 40 height 18
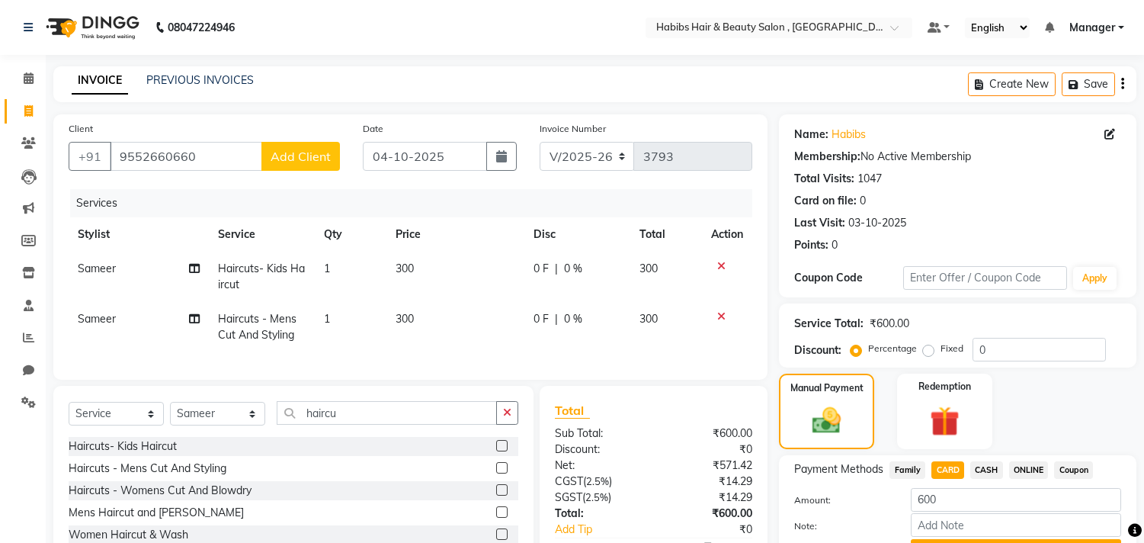
select select "4838"
select select "service"
select select "29957"
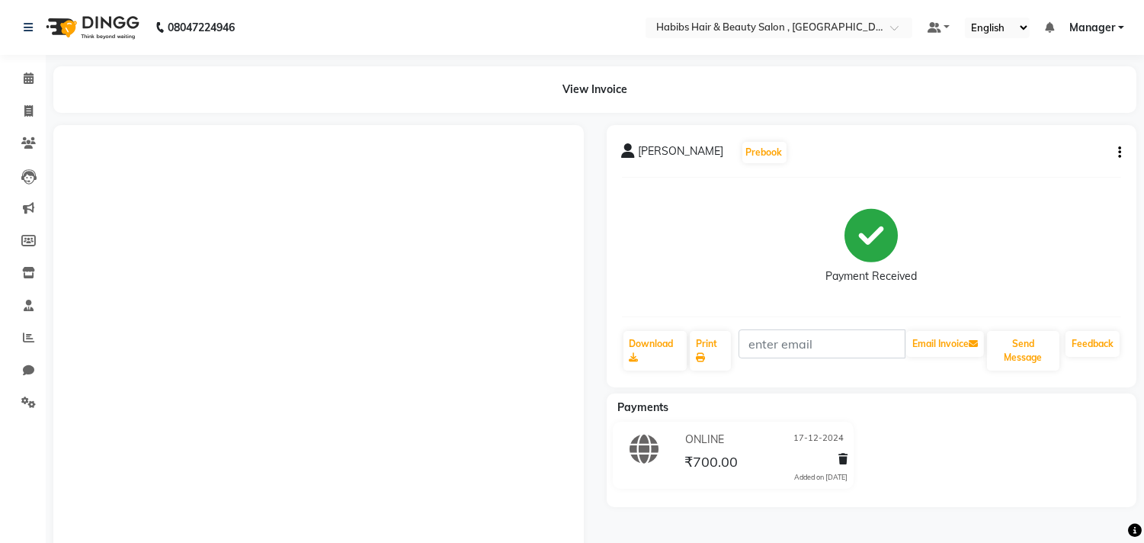
click at [1121, 152] on div "[PERSON_NAME] Prebook Payment Received Download Print Email Invoice Send Messag…" at bounding box center [872, 256] width 531 height 262
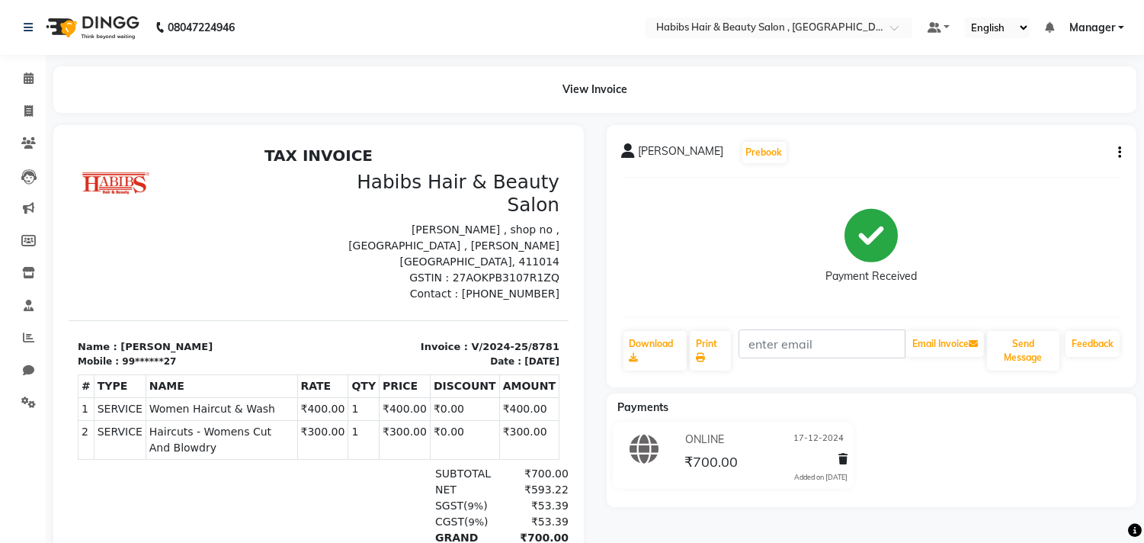
click at [1118, 152] on icon "button" at bounding box center [1119, 152] width 3 height 1
click at [1069, 175] on div "Edit Invoice" at bounding box center [1044, 171] width 104 height 19
select select "service"
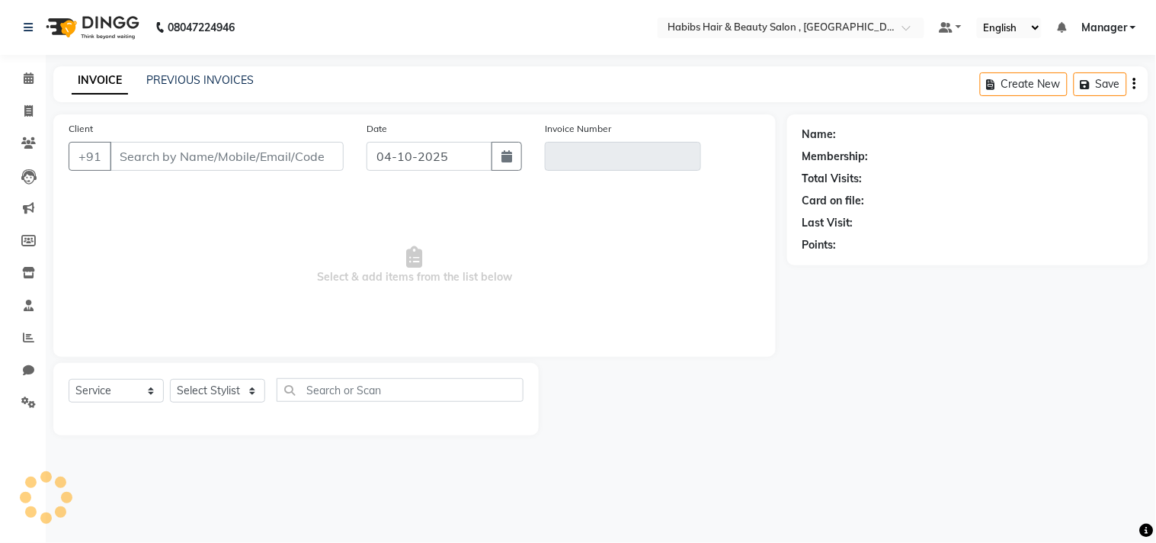
click at [681, 123] on div "Invoice Number" at bounding box center [623, 145] width 156 height 50
type input "99******27"
type input "V/2024-25/8781"
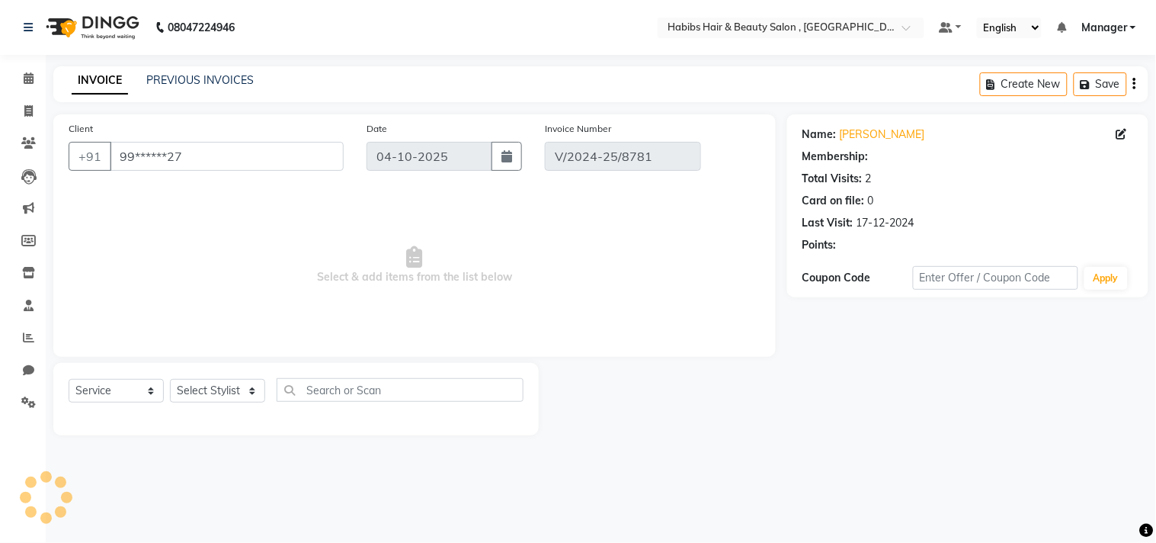
type input "17-12-2024"
select select "select"
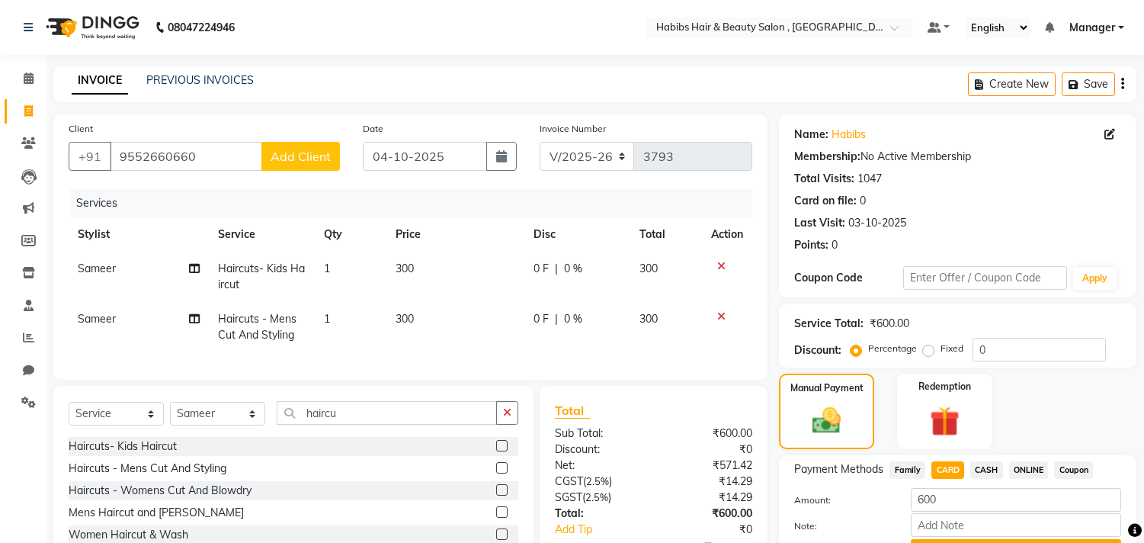
select select "4838"
select select "service"
select select "29957"
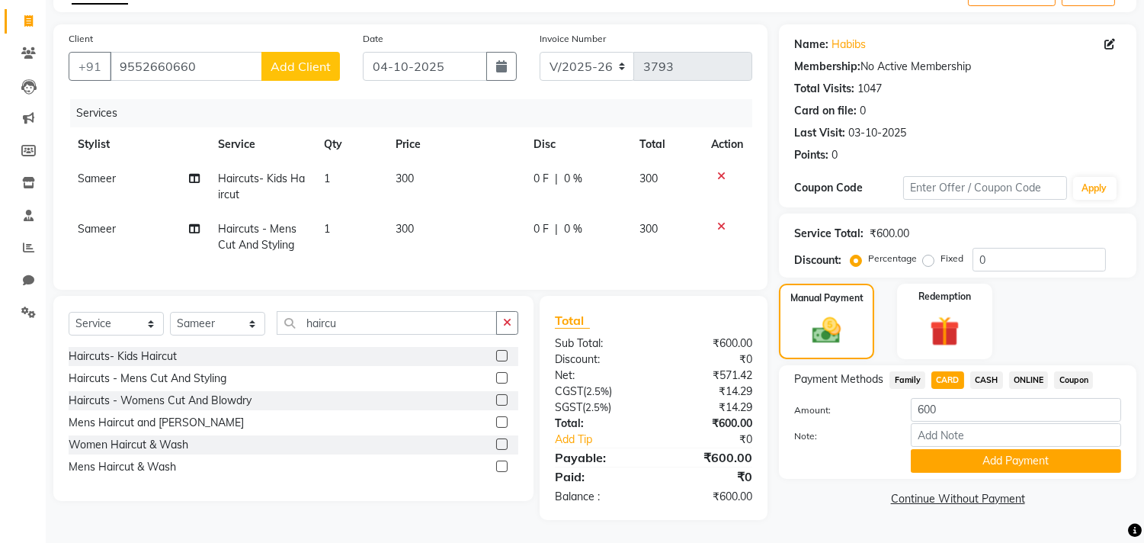
drag, startPoint x: 0, startPoint y: 0, endPoint x: 979, endPoint y: 120, distance: 986.0
click at [979, 125] on div "Last Visit: [DATE]" at bounding box center [957, 133] width 327 height 16
